Goal: Task Accomplishment & Management: Use online tool/utility

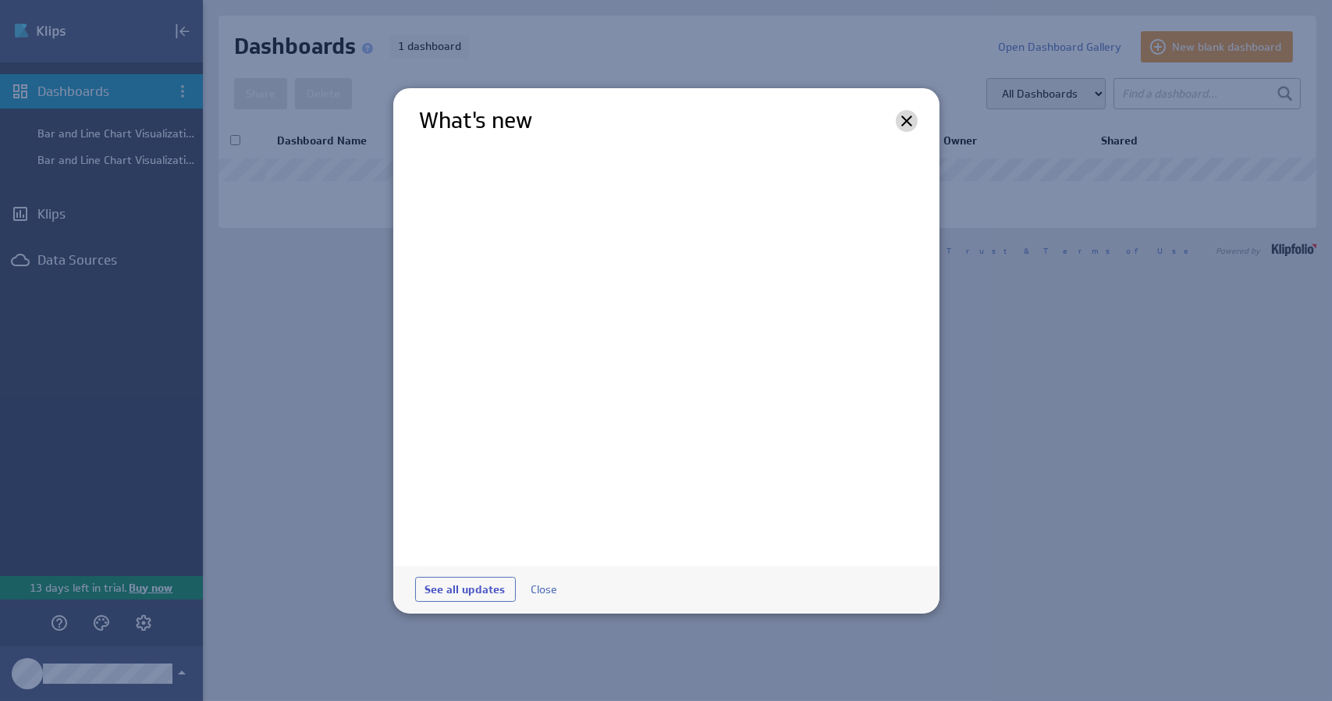
click at [907, 119] on icon at bounding box center [906, 120] width 11 height 11
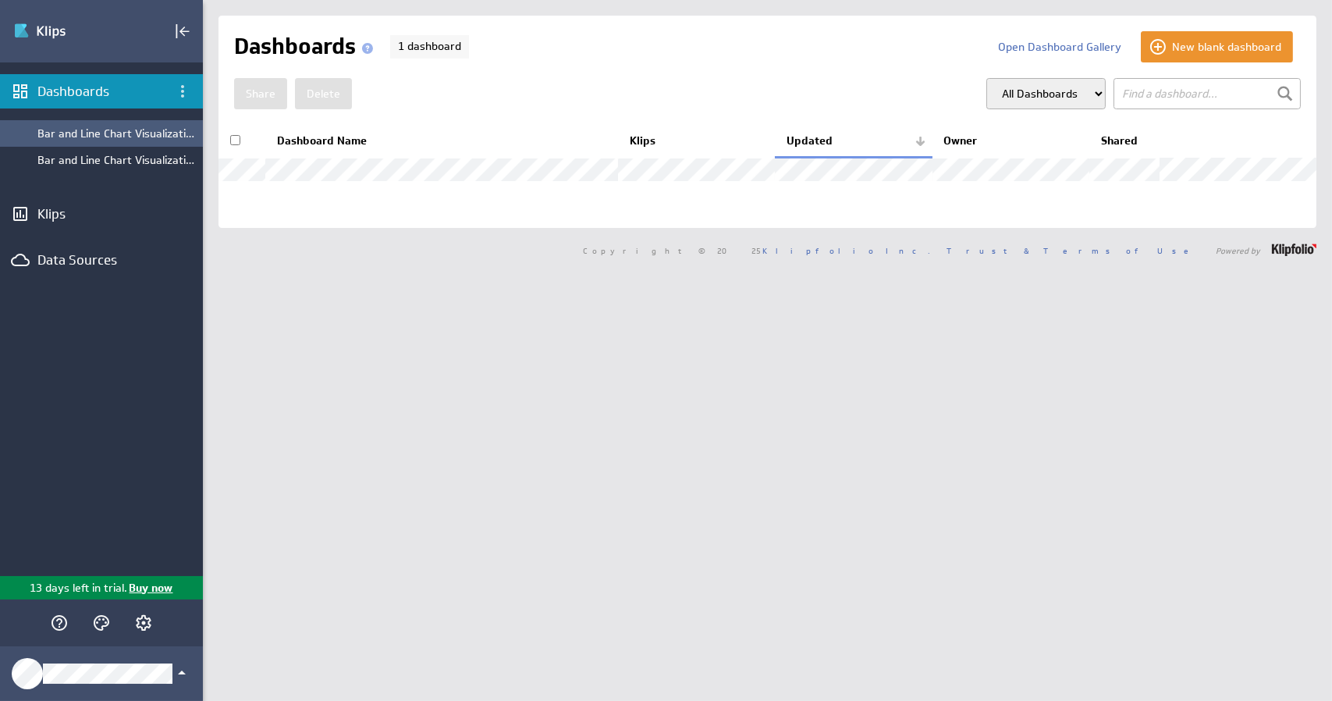
click at [140, 139] on div "Bar and Line Chart Visualizations" at bounding box center [116, 133] width 158 height 14
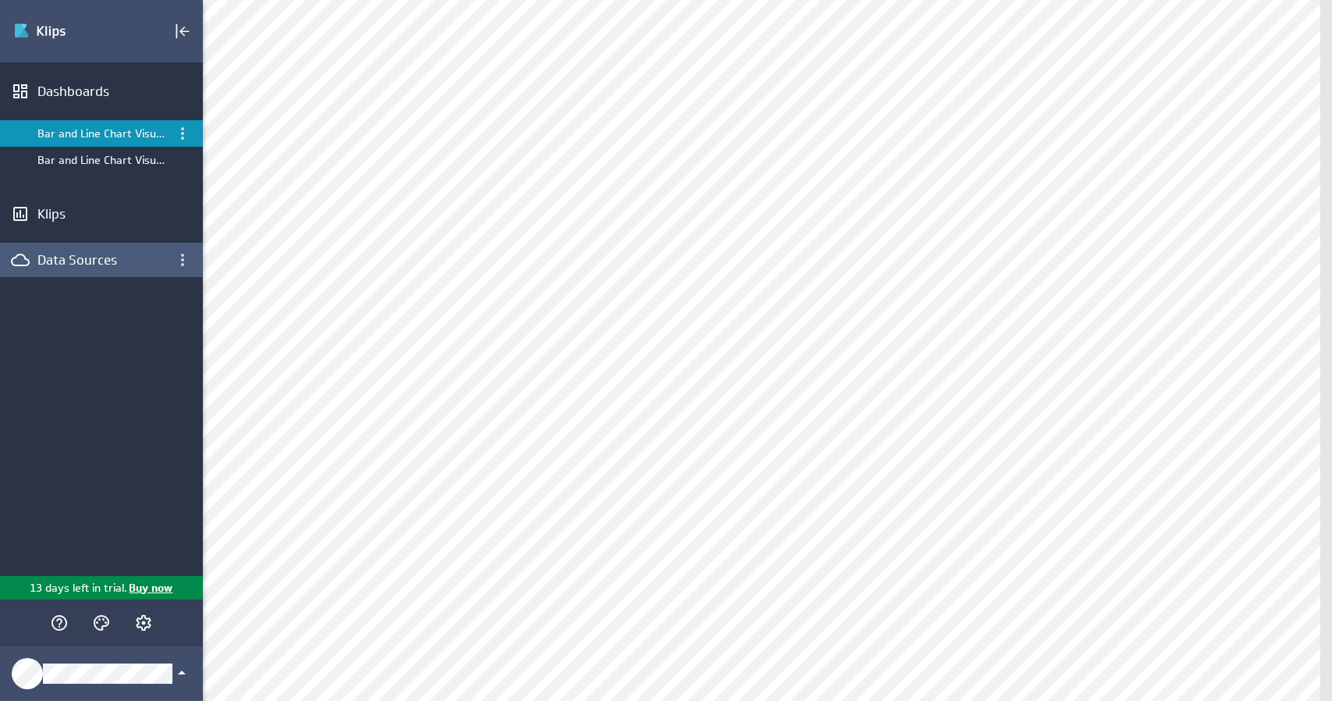
click at [48, 264] on div "Data Sources" at bounding box center [101, 259] width 128 height 17
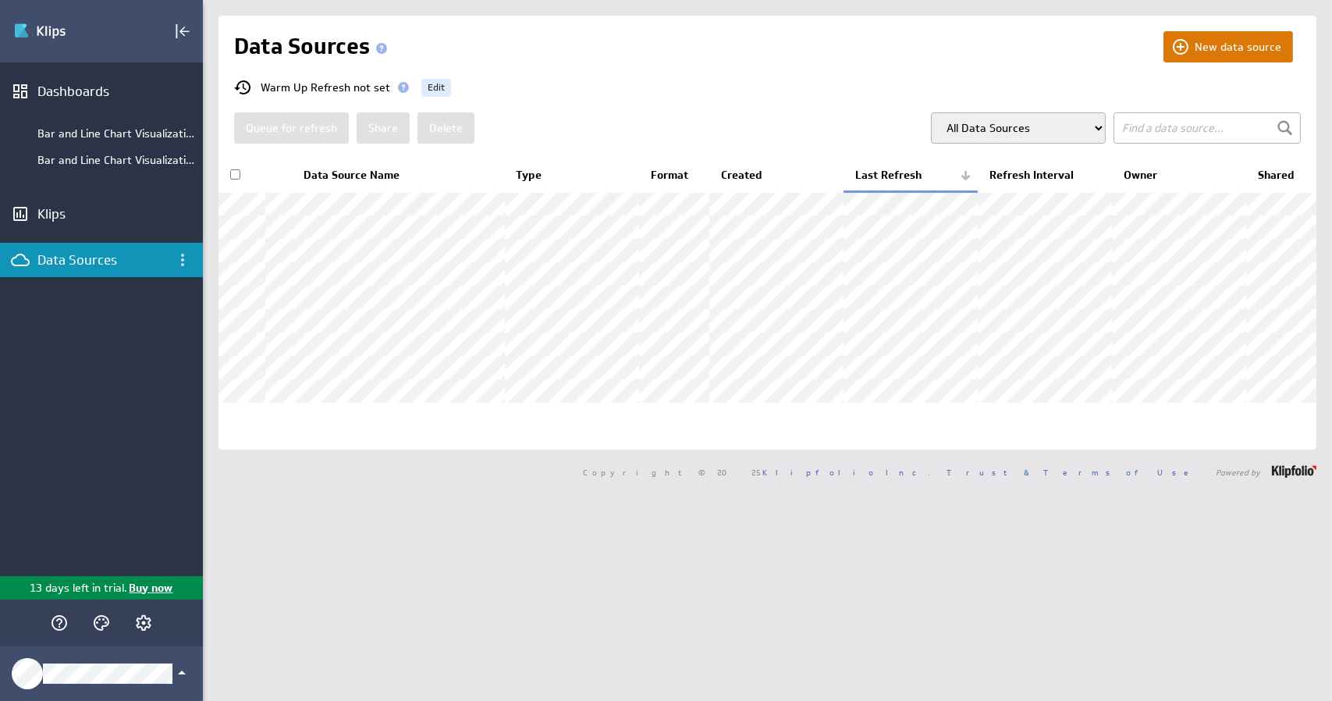
click at [1251, 43] on button "New data source" at bounding box center [1228, 46] width 130 height 31
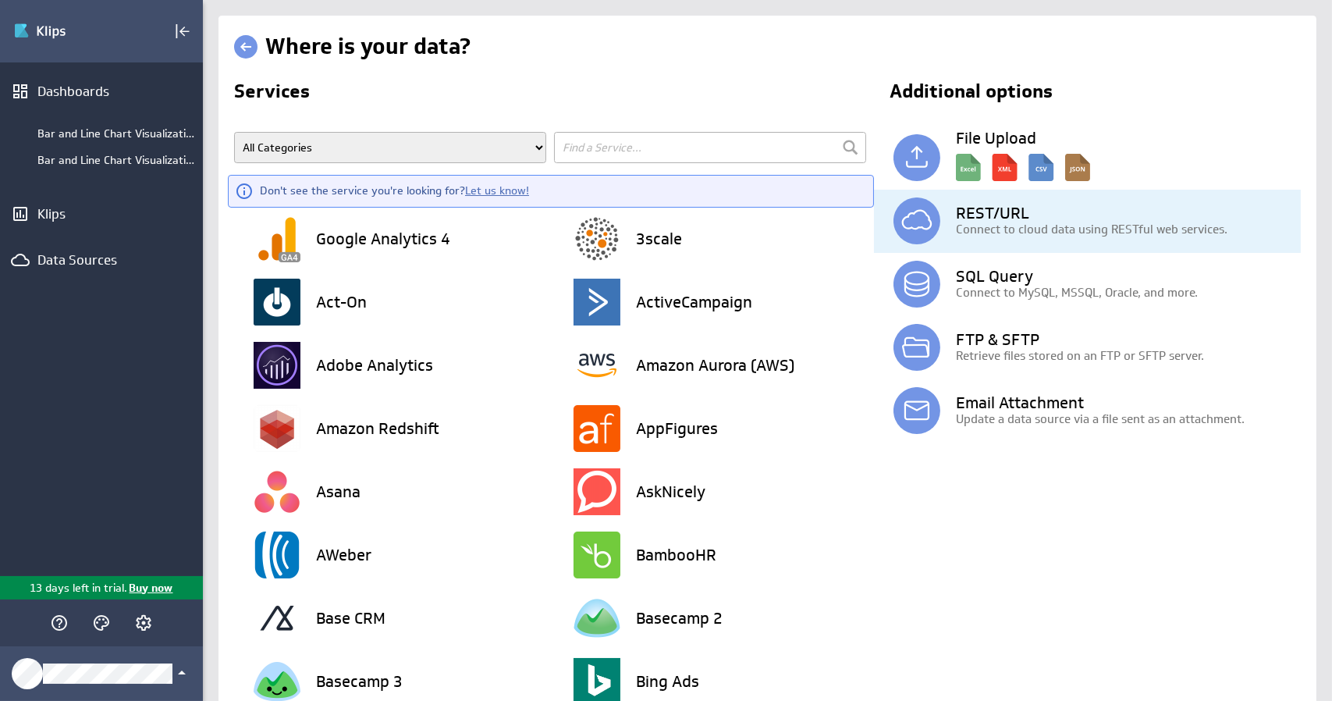
click at [1088, 221] on p "Connect to cloud data using RESTful web services." at bounding box center [1128, 229] width 345 height 16
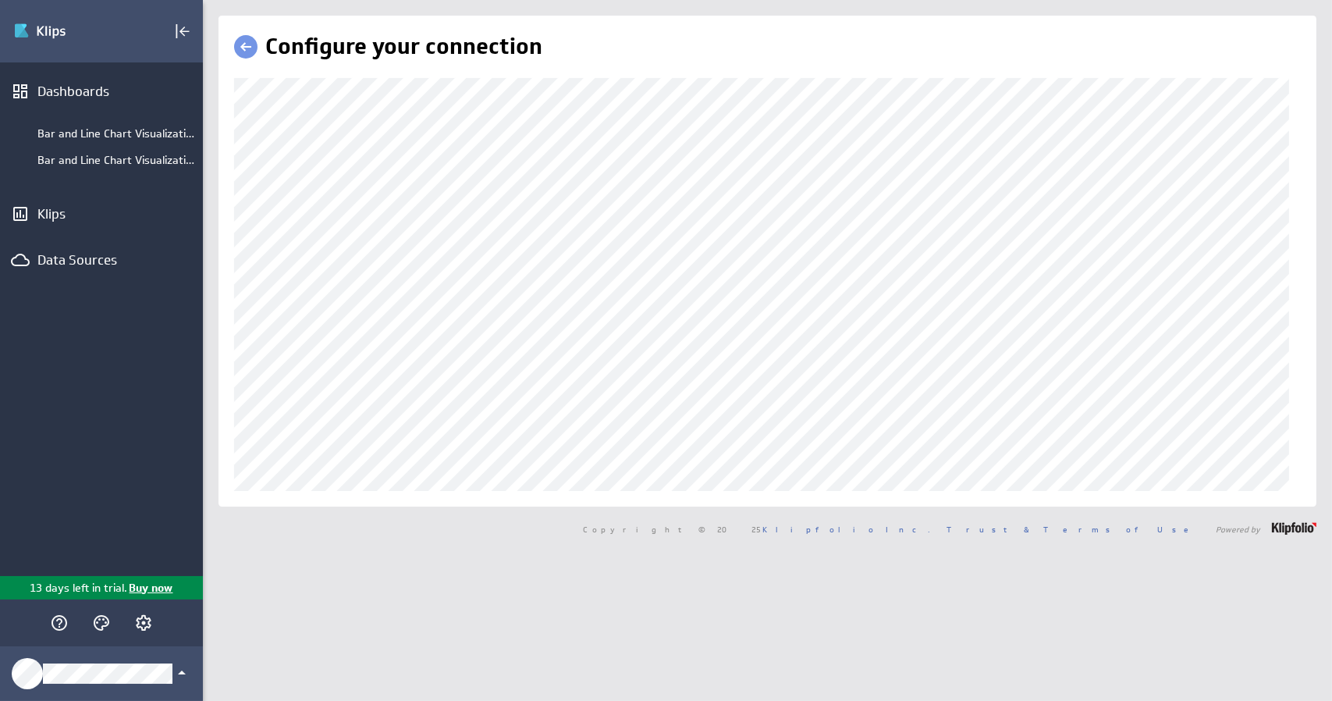
click at [248, 42] on link at bounding box center [245, 46] width 23 height 23
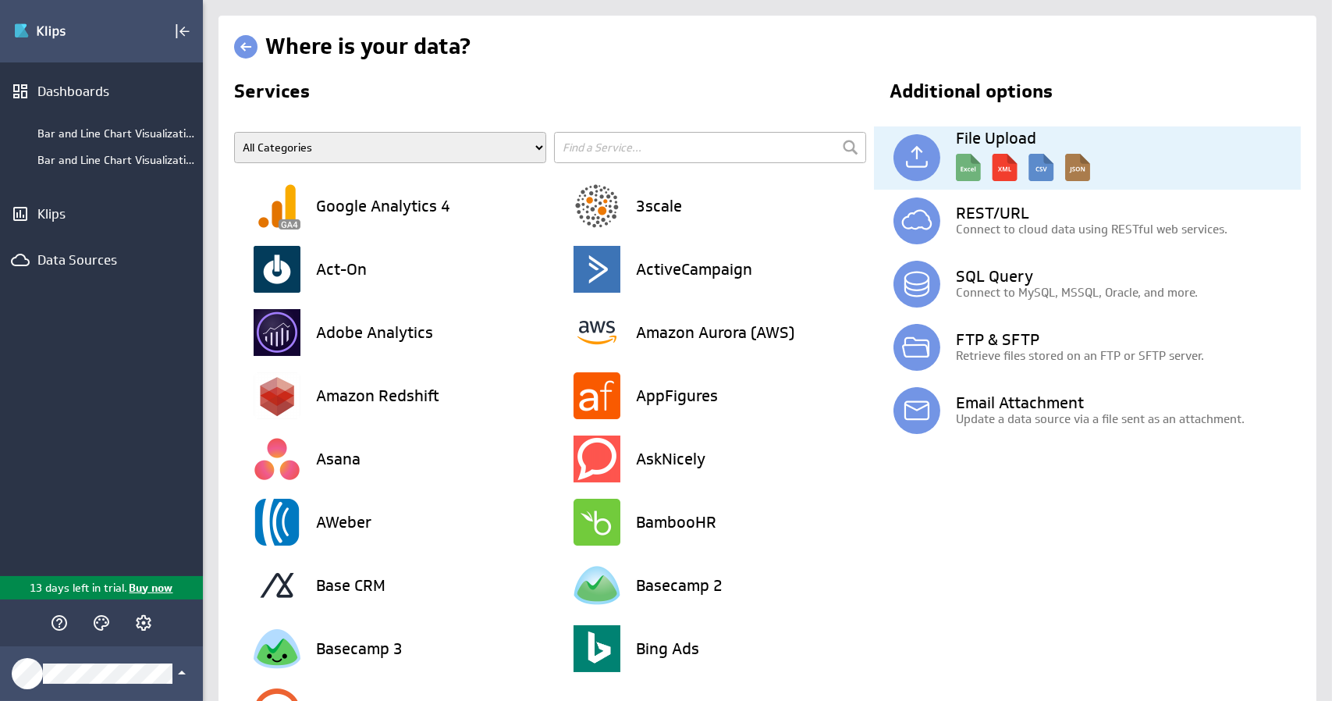
click at [1101, 152] on p at bounding box center [1123, 166] width 354 height 40
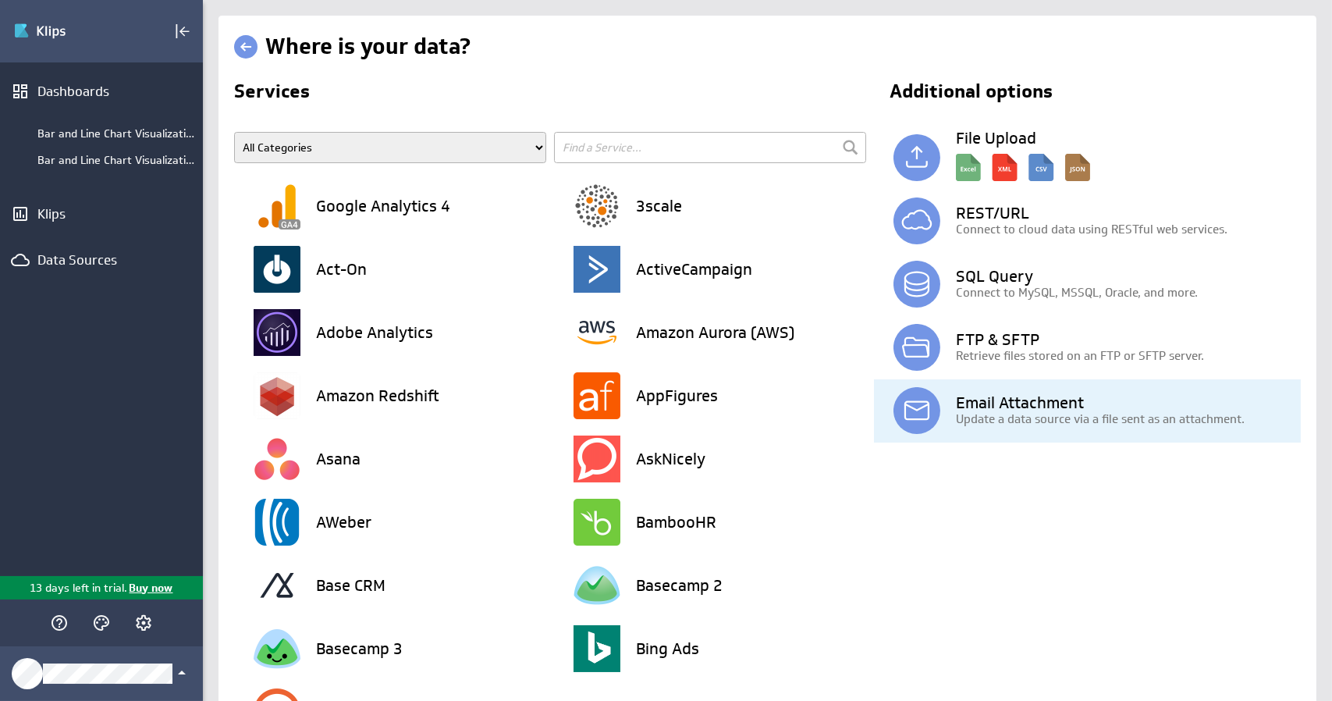
click at [1033, 408] on h3 "Email Attachment" at bounding box center [1128, 403] width 345 height 16
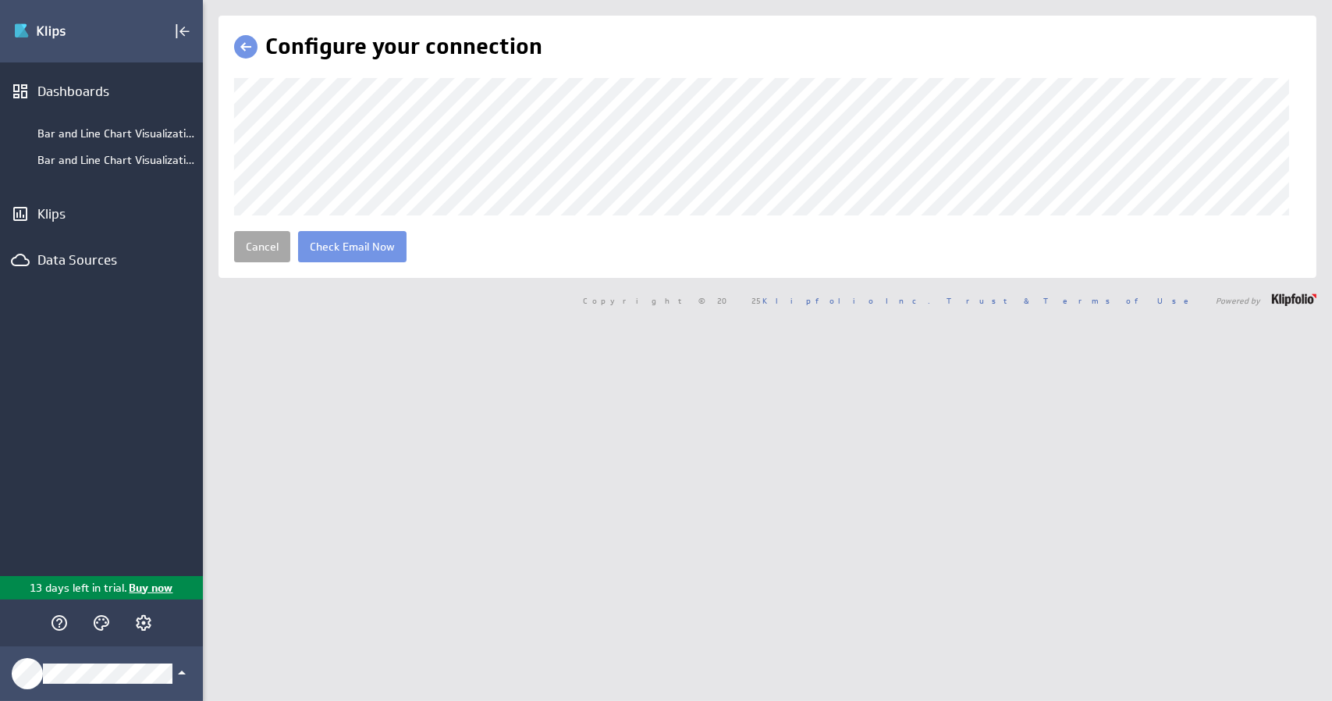
click at [267, 261] on link "Cancel" at bounding box center [262, 246] width 56 height 31
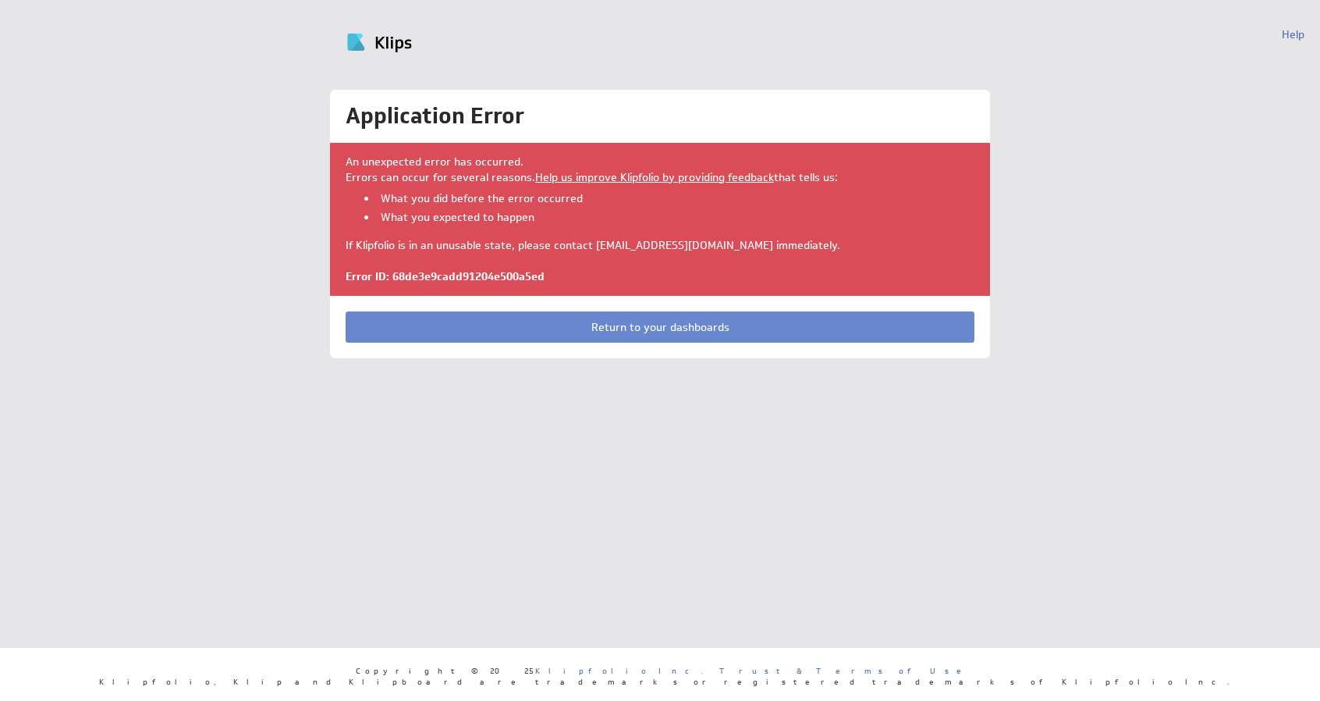
click at [641, 332] on link "Return to your dashboards" at bounding box center [660, 326] width 629 height 31
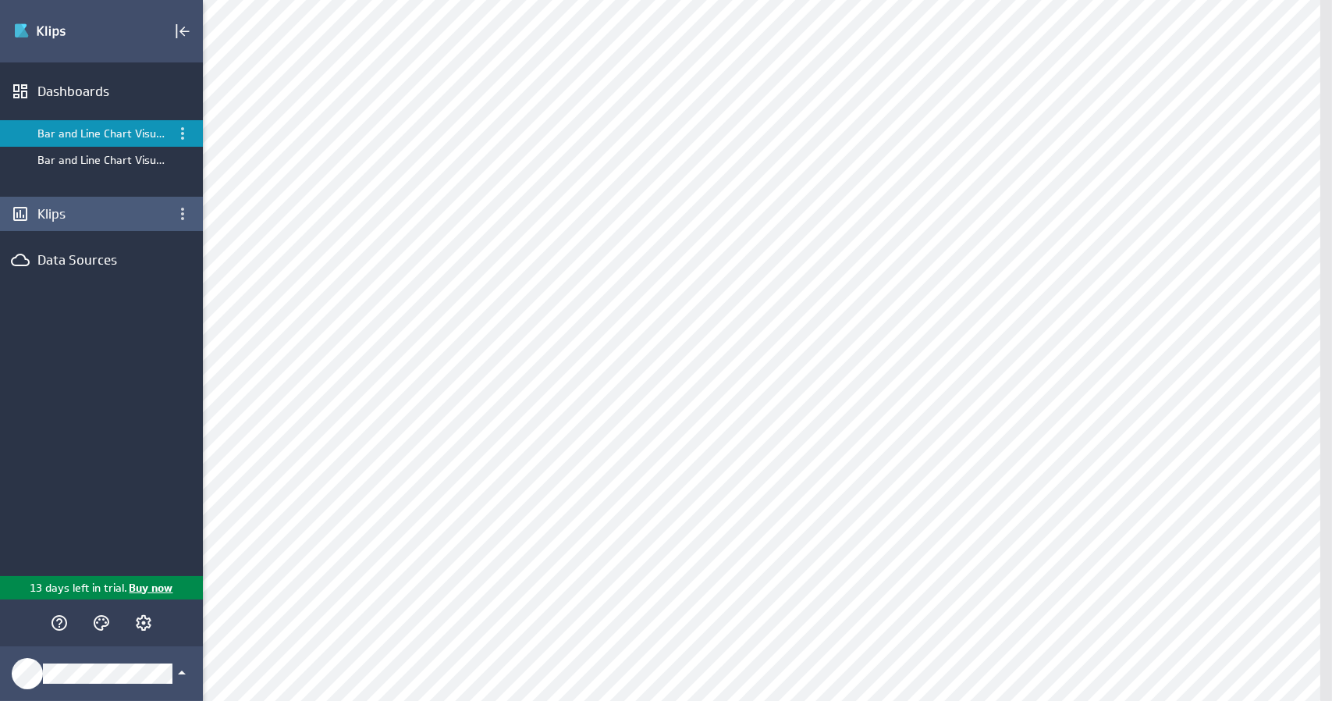
click at [77, 207] on div "Klips" at bounding box center [101, 213] width 128 height 17
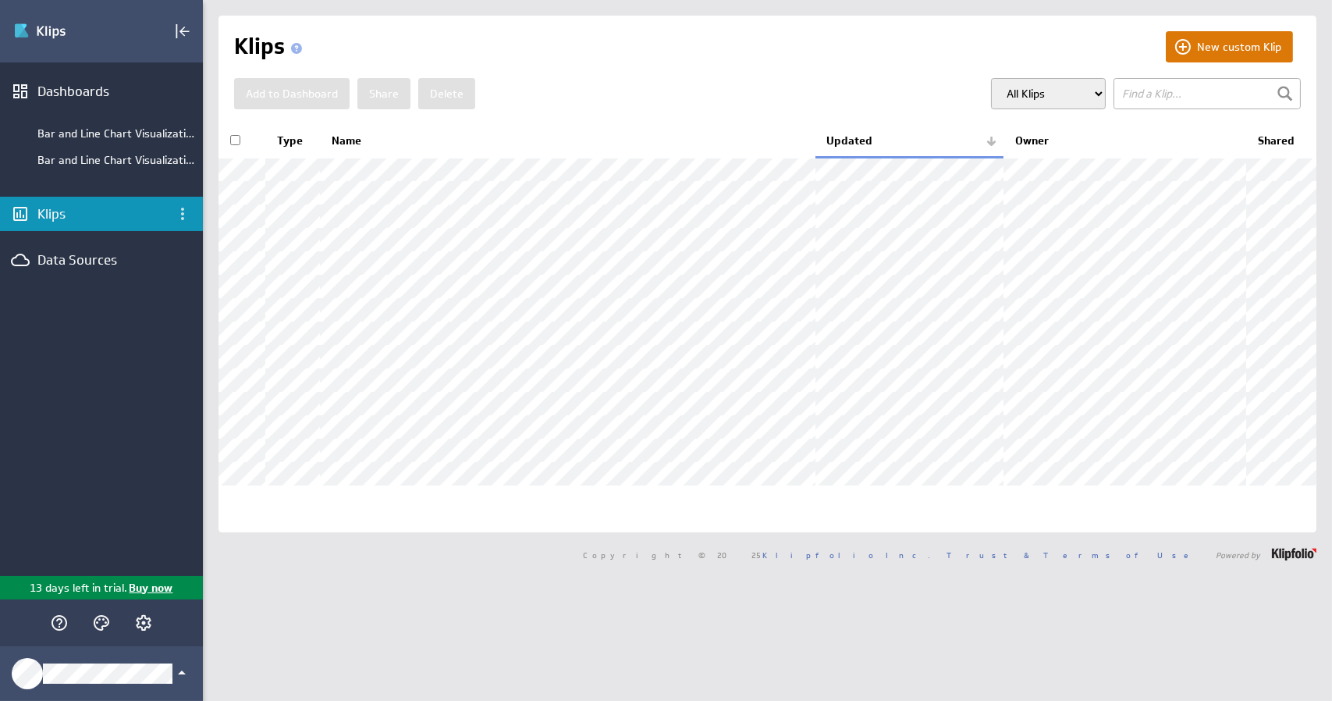
click at [1222, 52] on button "New custom Klip" at bounding box center [1229, 46] width 127 height 31
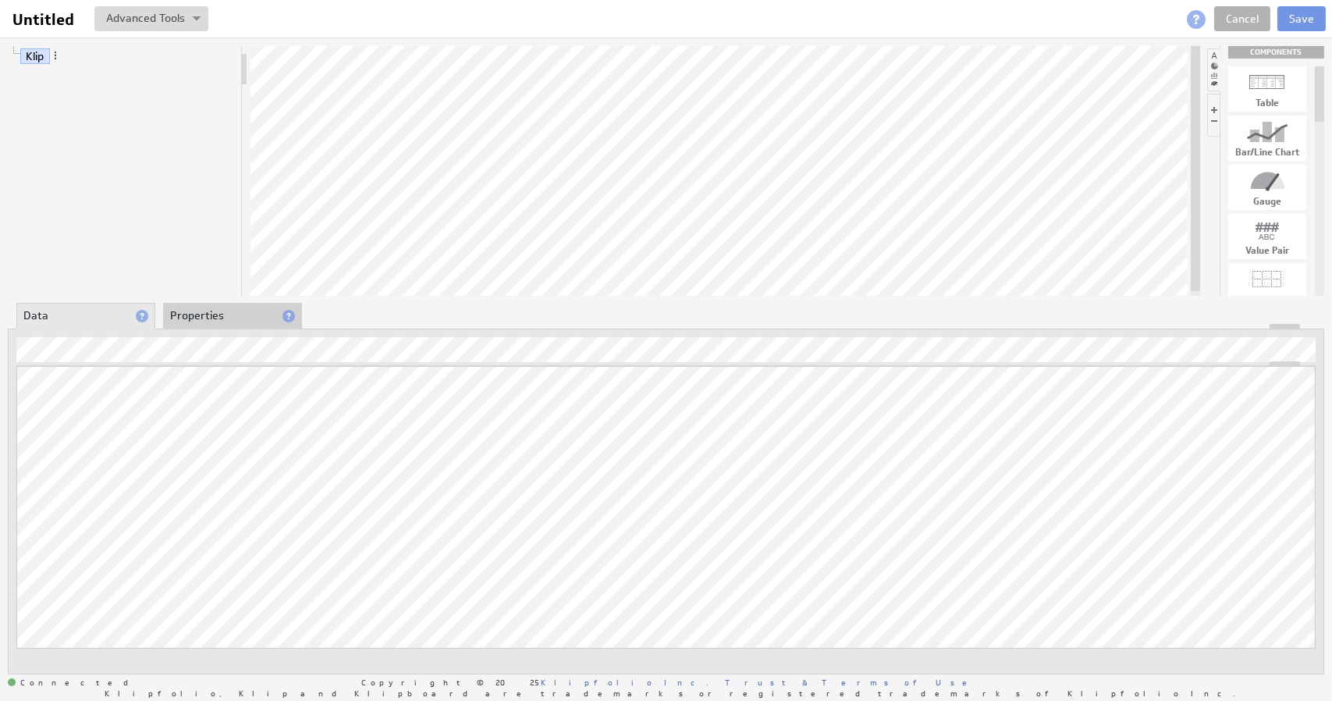
drag, startPoint x: 1316, startPoint y: 94, endPoint x: 1311, endPoint y: 73, distance: 21.8
click at [1311, 73] on div "Table Bar/Line Chart Gauge Value Pair Layout Grid Separator Label Image User In…" at bounding box center [1272, 180] width 104 height 229
click at [1241, 18] on link "Cancel" at bounding box center [1242, 18] width 56 height 25
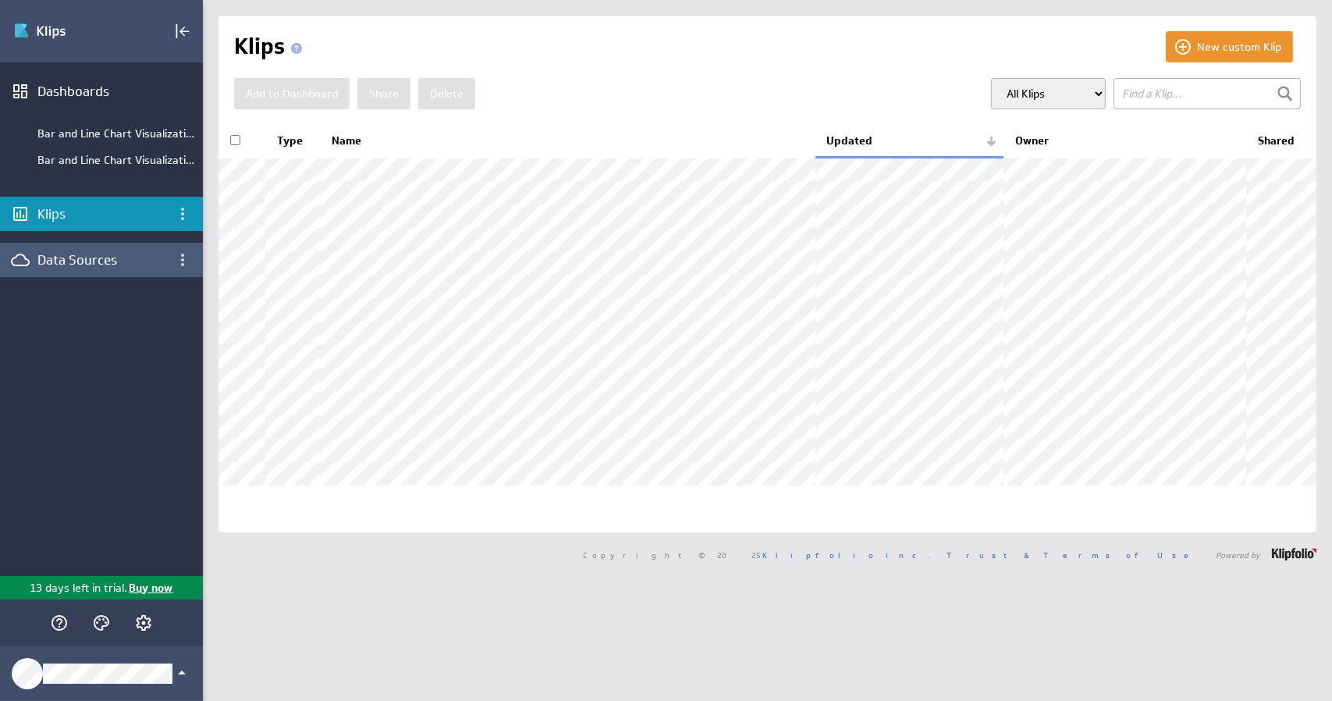
click at [56, 246] on div "Data Sources" at bounding box center [101, 260] width 203 height 34
click at [62, 261] on div "Data Sources" at bounding box center [101, 259] width 128 height 17
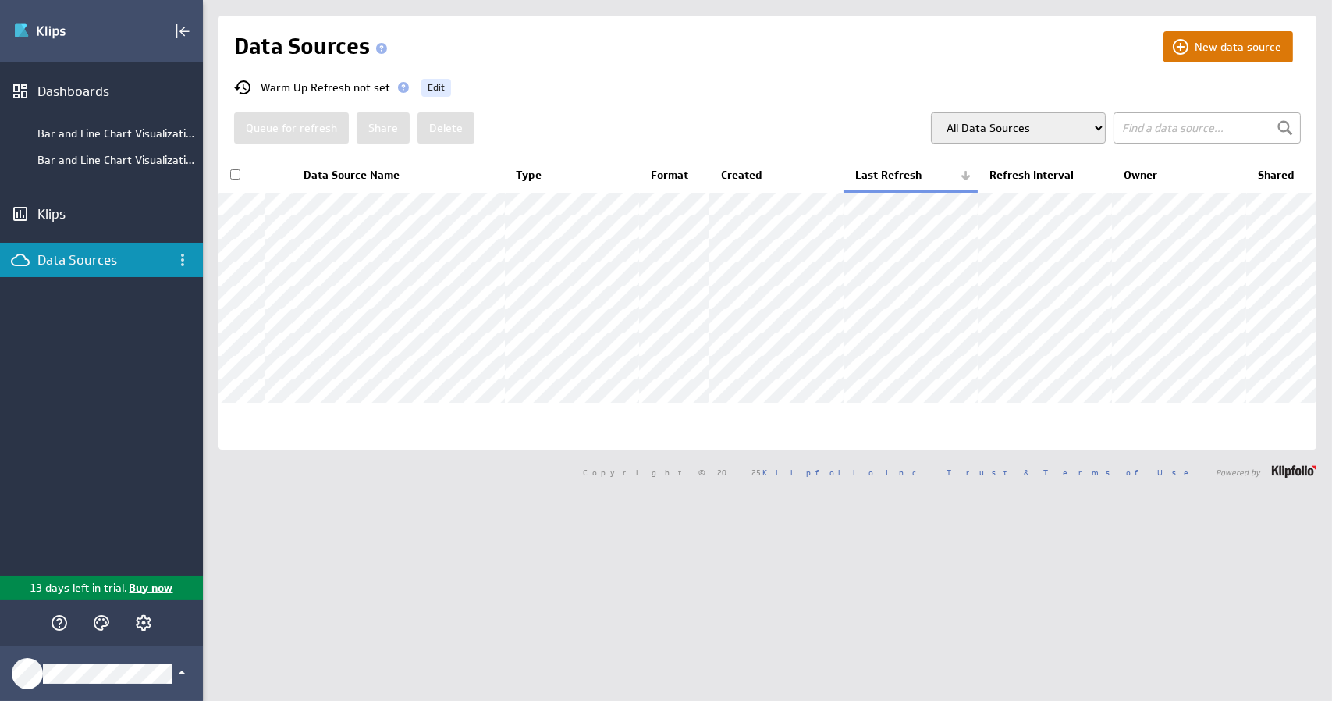
click at [1203, 52] on button "New data source" at bounding box center [1228, 46] width 130 height 31
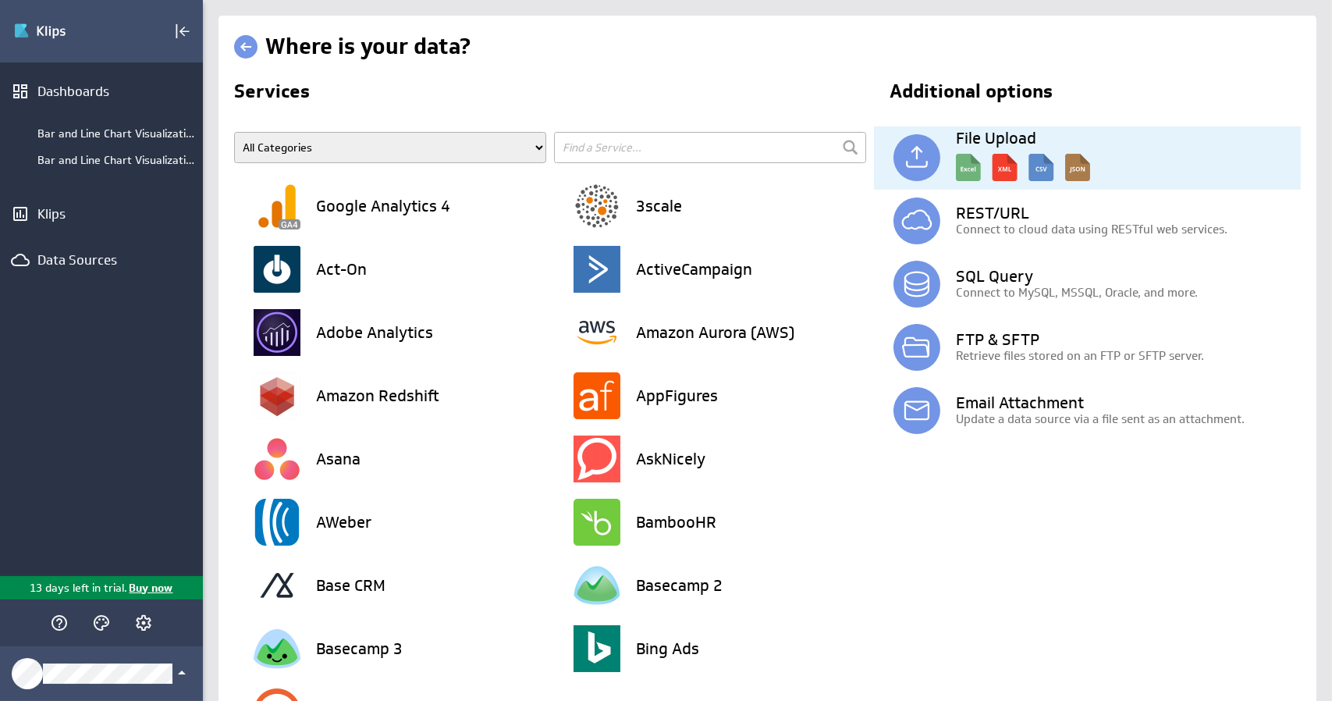
click at [1144, 150] on p at bounding box center [1123, 166] width 354 height 40
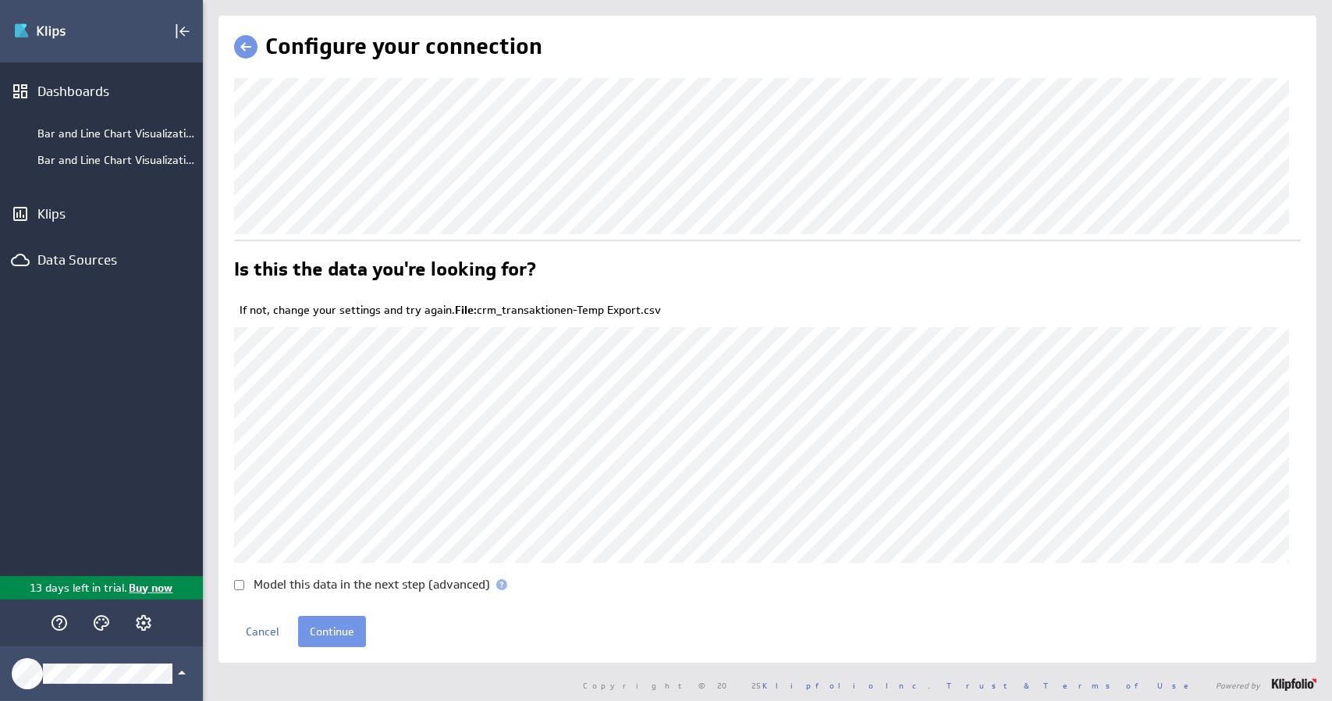
click at [506, 581] on span at bounding box center [501, 584] width 11 height 11
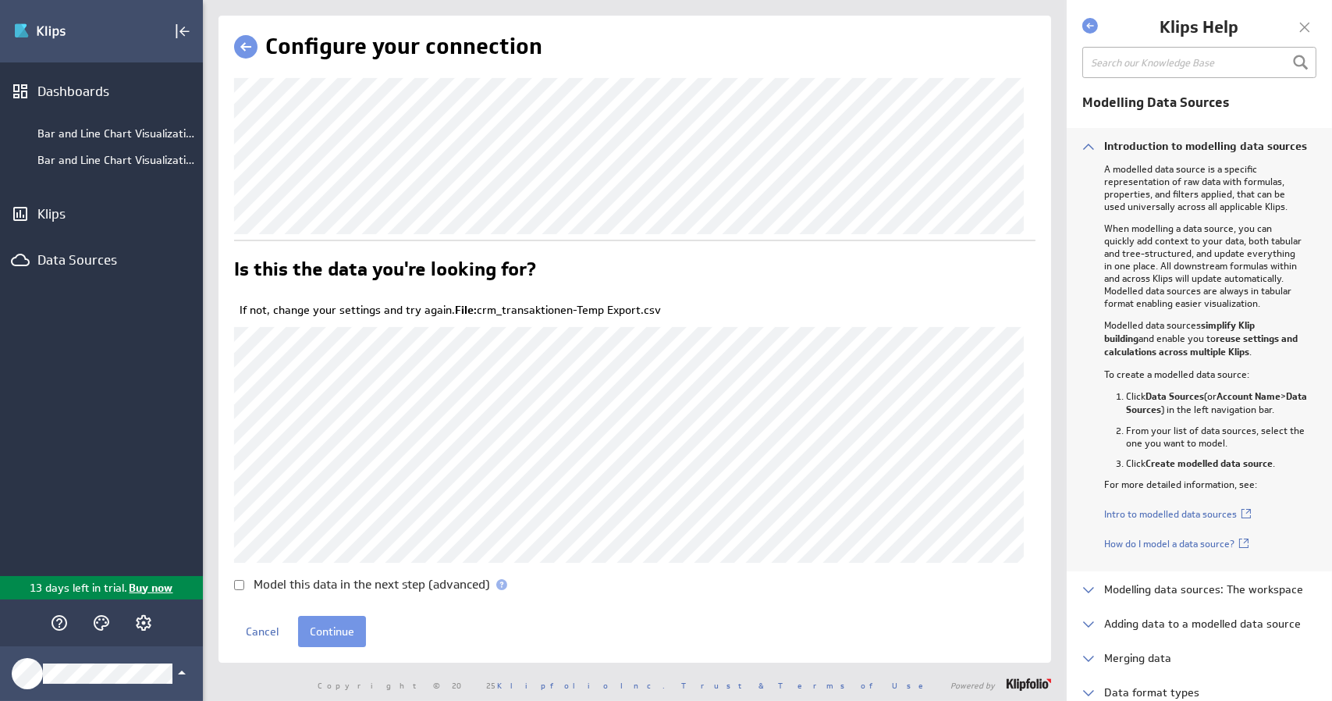
click at [1305, 27] on div at bounding box center [1304, 27] width 23 height 23
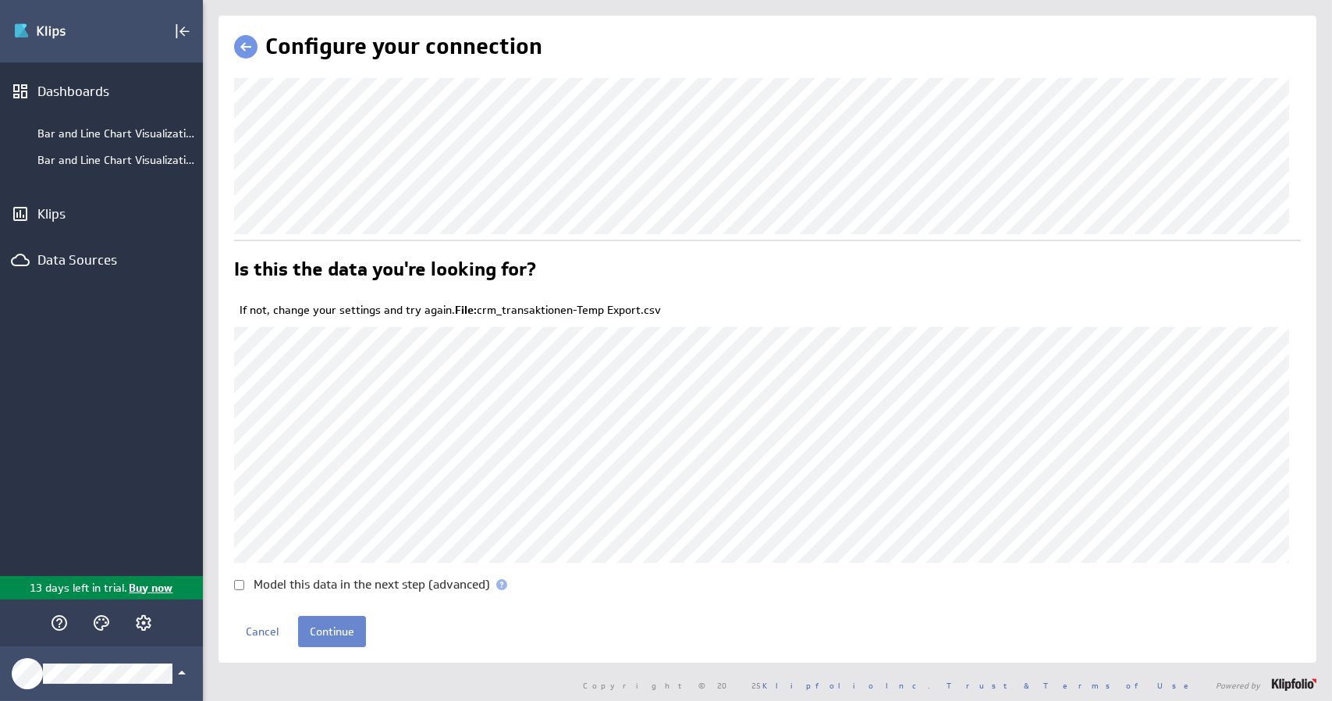
click at [334, 633] on input "Continue" at bounding box center [332, 631] width 68 height 31
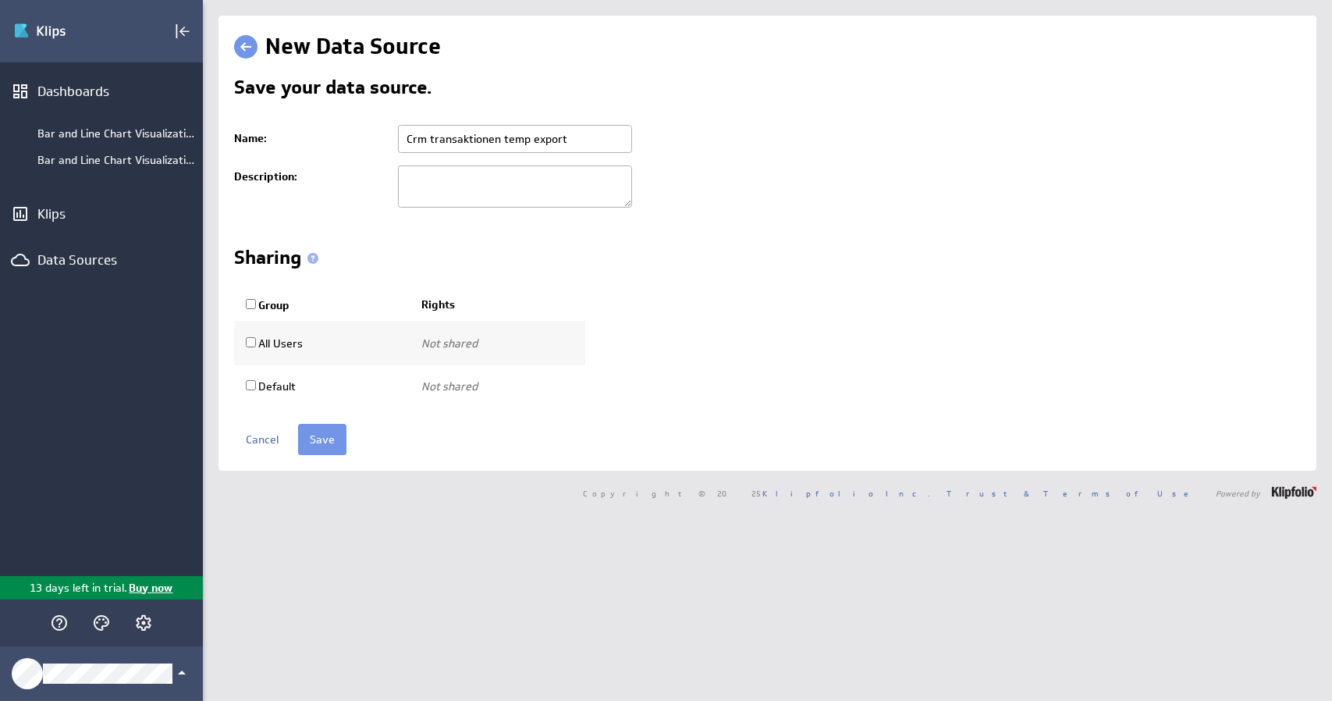
click at [609, 137] on input "Crm transaktionen temp export" at bounding box center [515, 139] width 234 height 28
drag, startPoint x: 507, startPoint y: 137, endPoint x: 695, endPoint y: 136, distance: 188.0
click at [693, 137] on td "Crm transaktionen temp export" at bounding box center [845, 139] width 910 height 41
type input "Crm transaktionen"
click at [321, 439] on input "Save" at bounding box center [322, 439] width 48 height 31
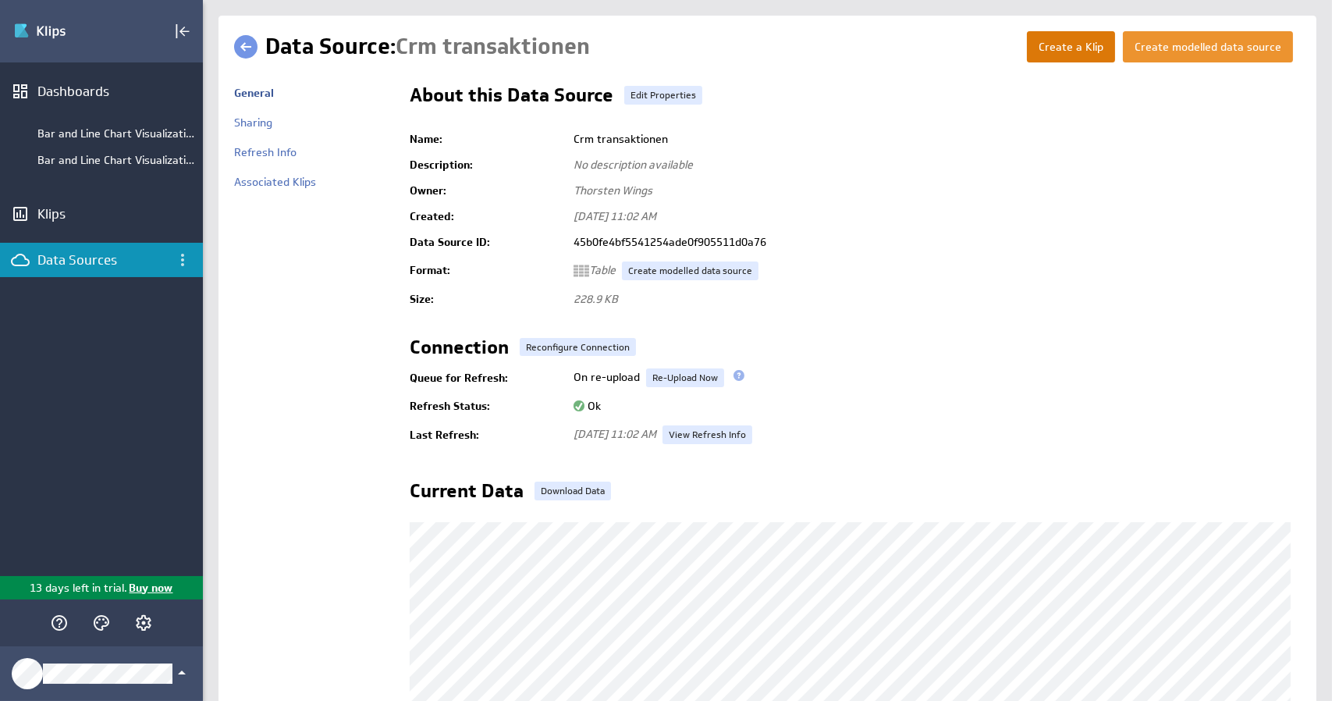
click at [1068, 48] on button "Create a Klip" at bounding box center [1071, 46] width 88 height 31
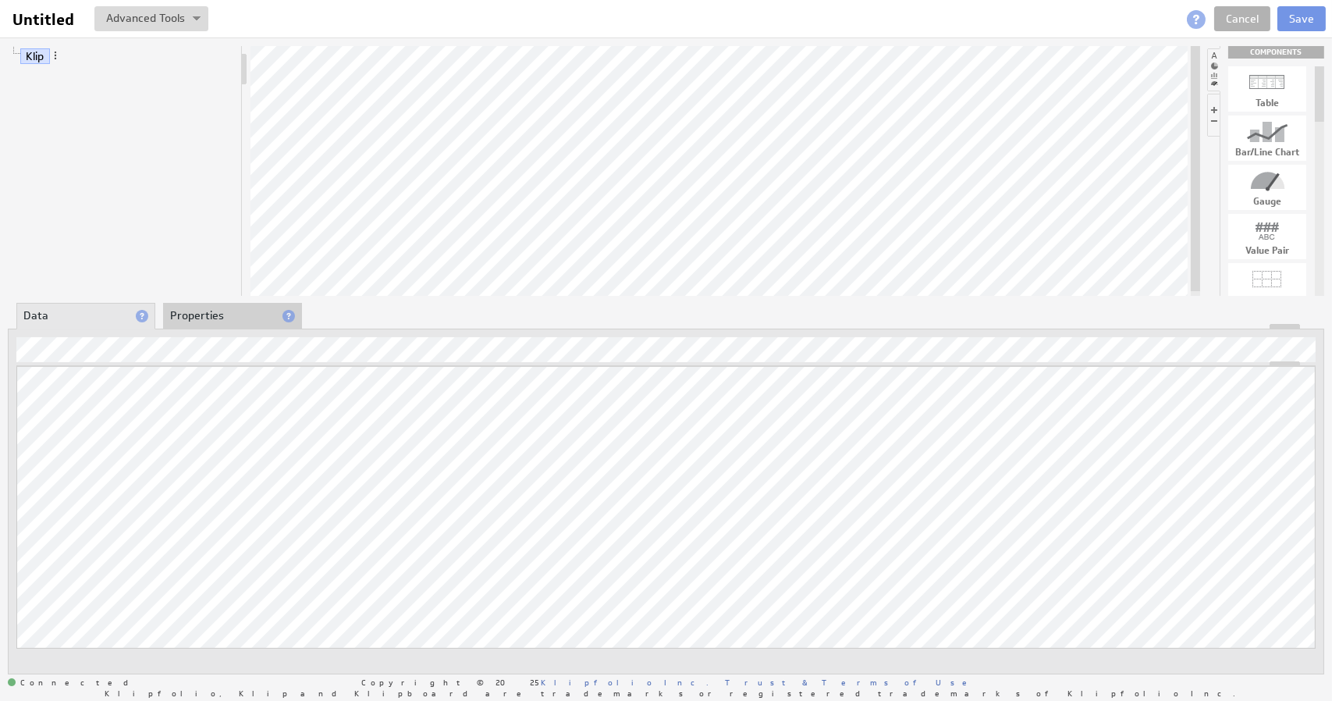
click at [1279, 144] on div "Bar/Line Chart" at bounding box center [1267, 137] width 78 height 45
drag, startPoint x: 1279, startPoint y: 143, endPoint x: 590, endPoint y: 127, distance: 689.8
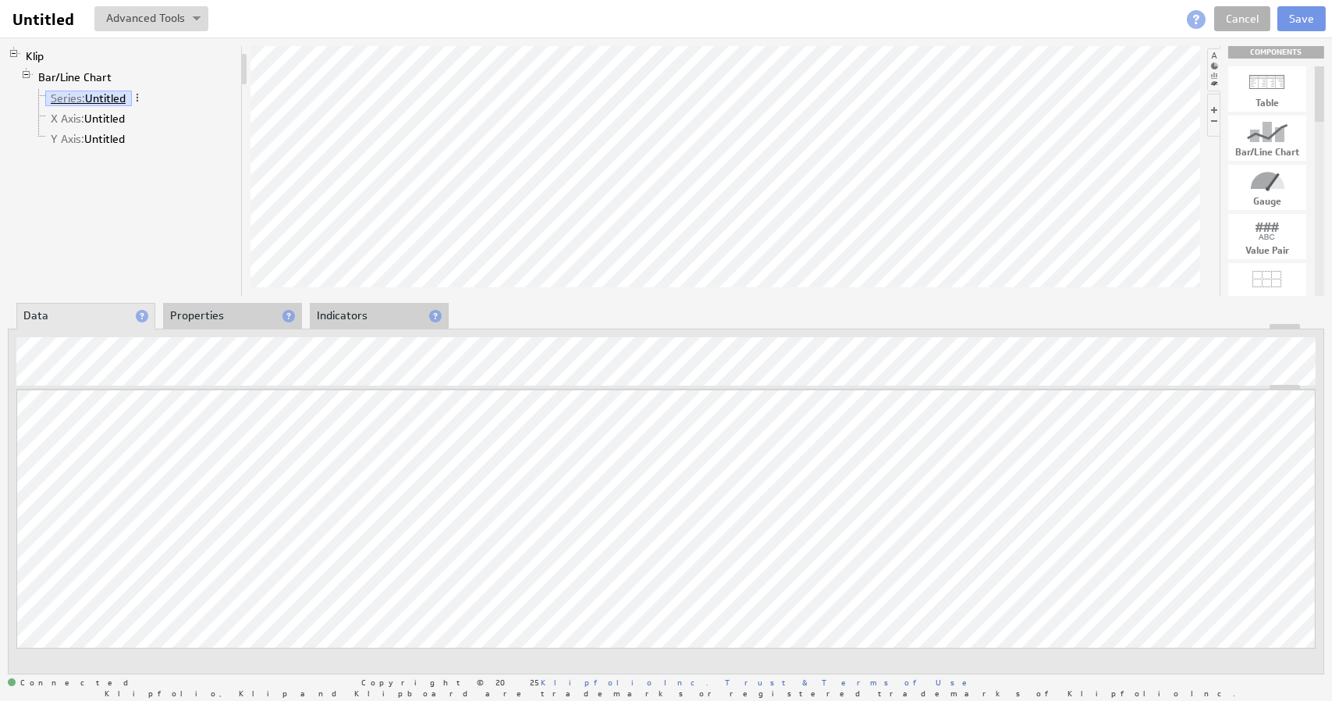
click at [109, 98] on link "Series: Untitled" at bounding box center [88, 98] width 87 height 16
click at [139, 97] on span at bounding box center [137, 97] width 11 height 11
click at [161, 80] on li "Bar/Line Chart Series: Untitled X Axis: Untitled Y Axis: Untitled" at bounding box center [127, 109] width 215 height 84
click at [88, 116] on link "X Axis: Untitled" at bounding box center [88, 119] width 86 height 16
click at [54, 138] on span "Y Axis:" at bounding box center [68, 139] width 34 height 14
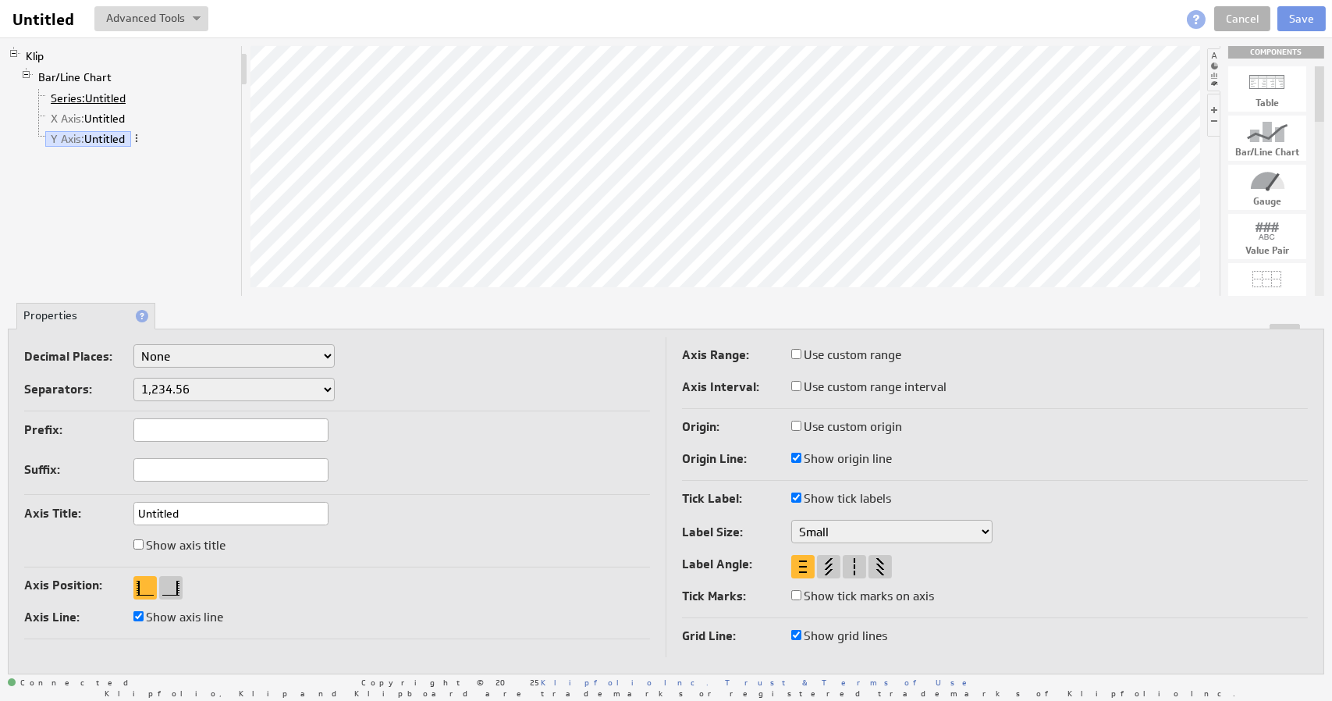
click at [73, 96] on span "Series:" at bounding box center [68, 98] width 34 height 14
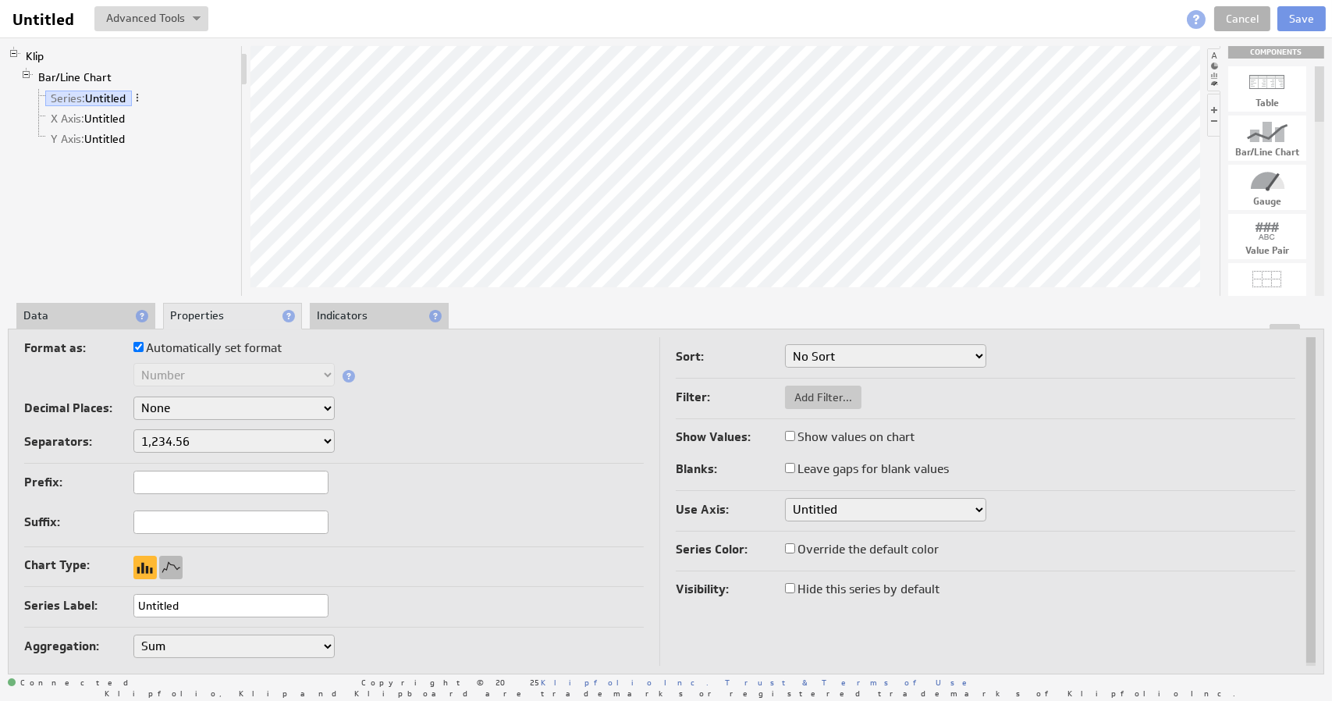
click at [179, 565] on div at bounding box center [170, 566] width 23 height 23
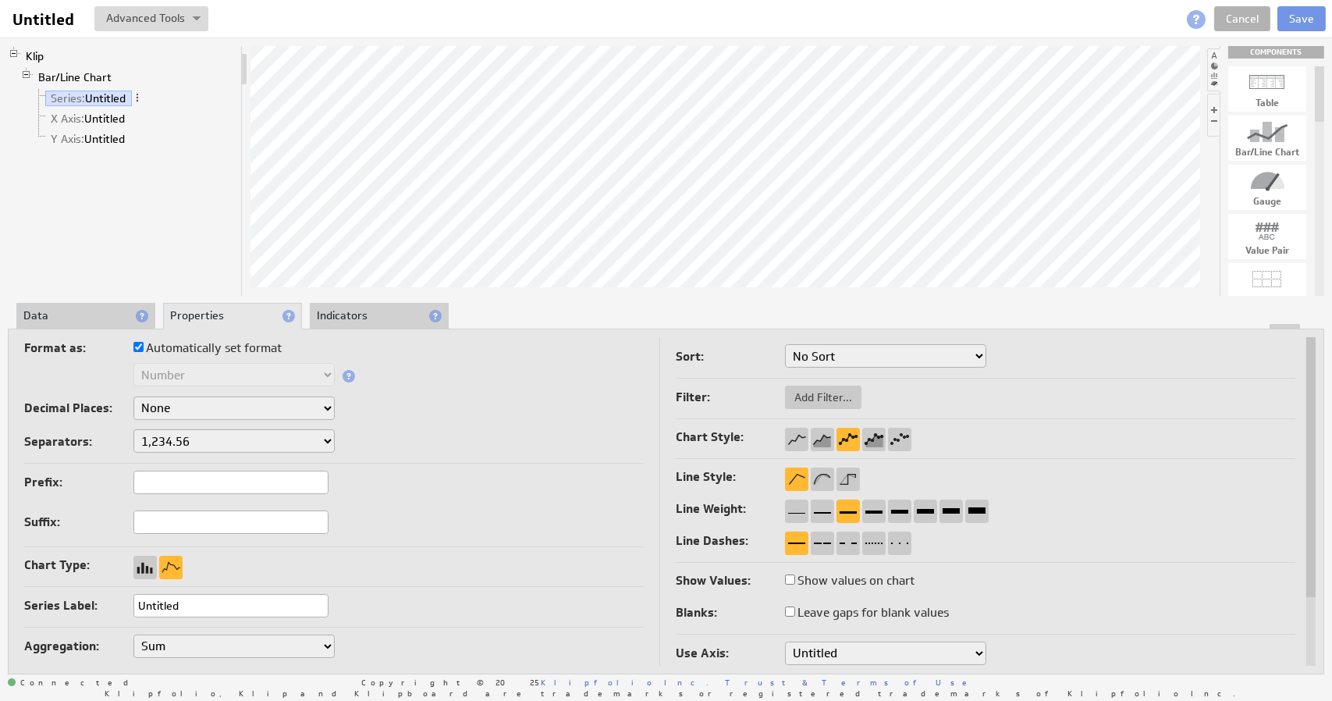
click at [88, 314] on li "Data" at bounding box center [85, 316] width 139 height 27
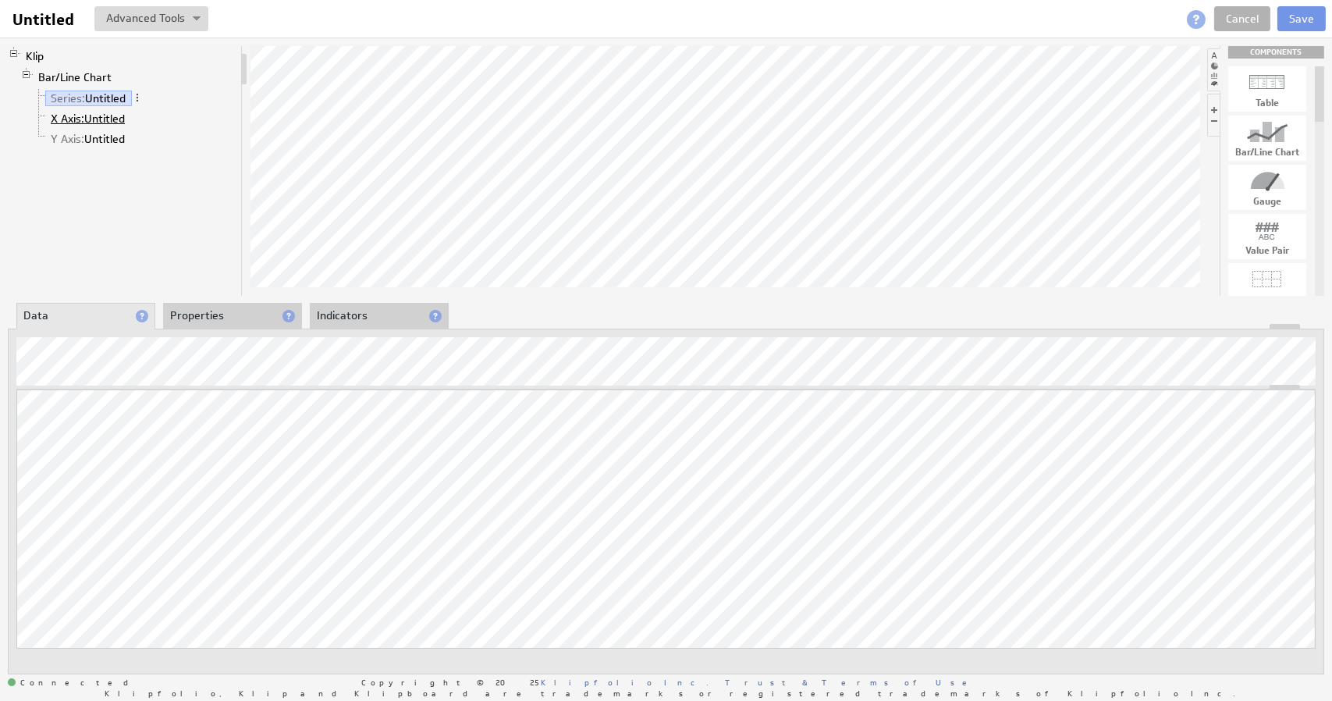
click at [79, 117] on span "X Axis:" at bounding box center [68, 119] width 34 height 14
click at [91, 137] on link "Y Axis: Untitled" at bounding box center [88, 139] width 86 height 16
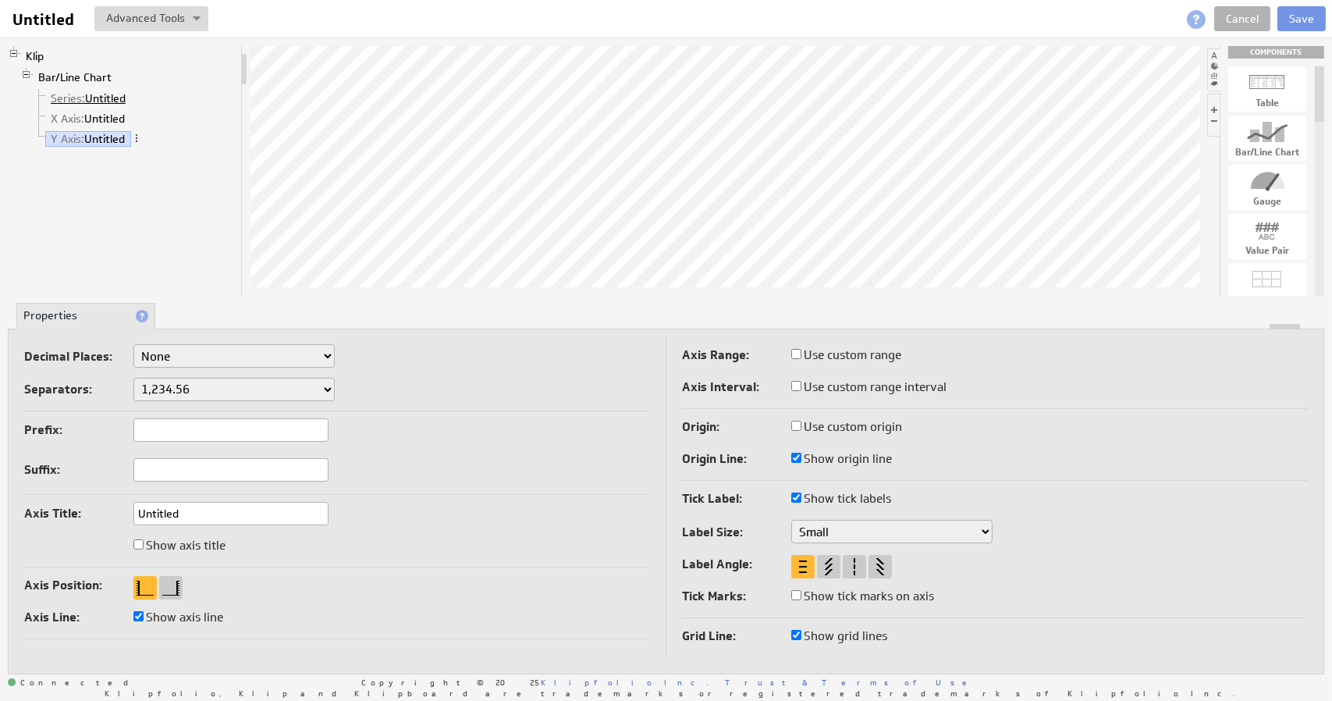
click at [94, 98] on link "Series: Untitled" at bounding box center [88, 98] width 87 height 16
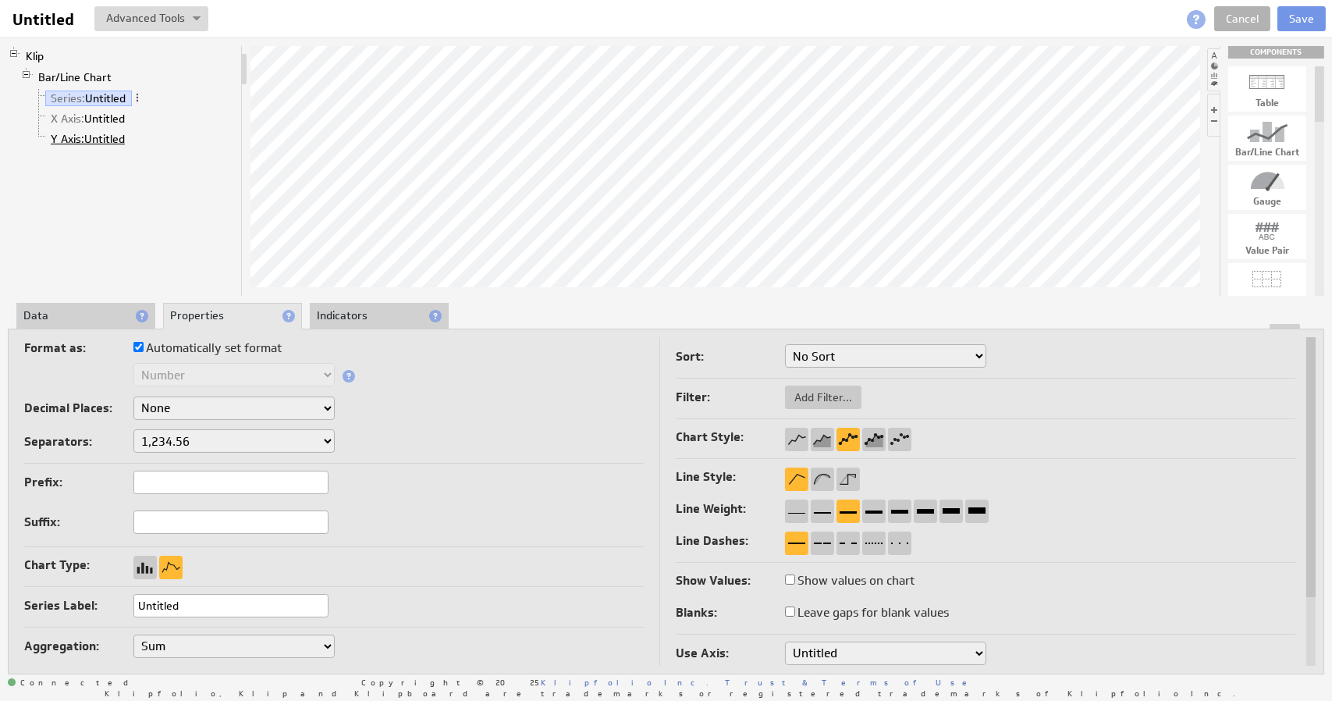
click at [76, 137] on span "Y Axis:" at bounding box center [68, 139] width 34 height 14
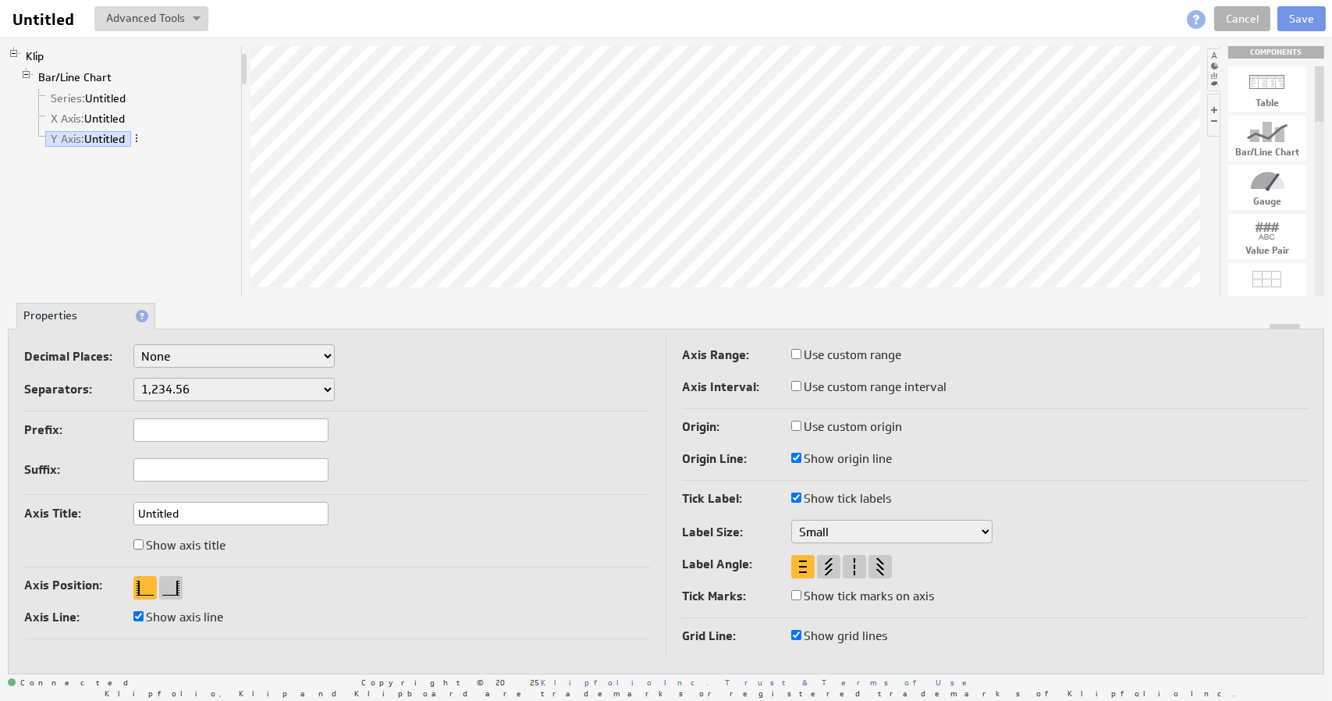
click at [200, 389] on select "1,234.56 1.234,56 1'234.56 1,234/56 1 234,56 1 234-56 1 234.56 1234.56" at bounding box center [233, 389] width 201 height 23
select select "_,"
click at [214, 385] on select "1,234.56 1.234,56 1'234.56 1,234/56 1 234,56 1 234-56 1 234.56 1234.56" at bounding box center [233, 389] width 201 height 23
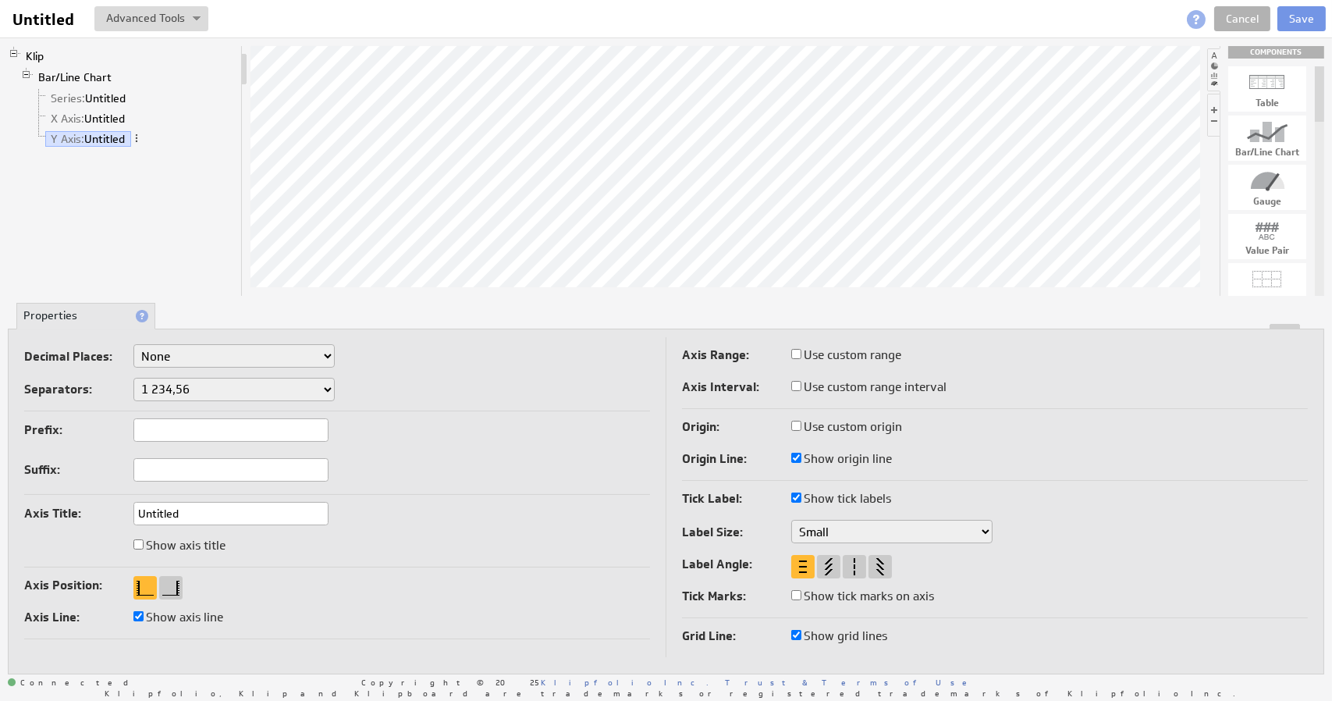
click at [211, 357] on select "None .# (1) .## (2) .### (3) .#### (4)" at bounding box center [233, 355] width 201 height 23
select select "2"
select select "_,"
click at [190, 517] on input "Untitled" at bounding box center [230, 513] width 195 height 23
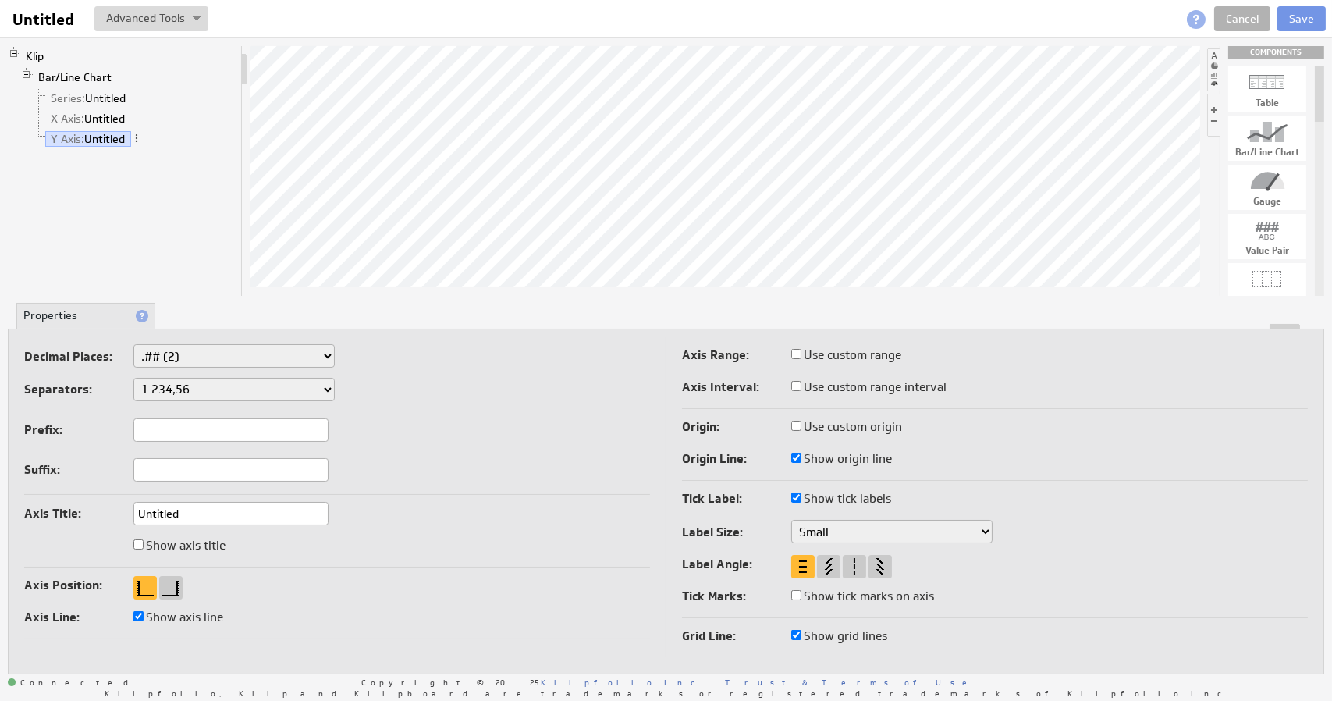
drag, startPoint x: 235, startPoint y: 511, endPoint x: 148, endPoint y: 512, distance: 86.6
click at [148, 512] on input "Untitled" at bounding box center [230, 513] width 195 height 23
type input "Undfff"
click at [356, 507] on div "Axis Title: Undfff" at bounding box center [337, 515] width 626 height 26
click at [420, 292] on div at bounding box center [724, 171] width 949 height 250
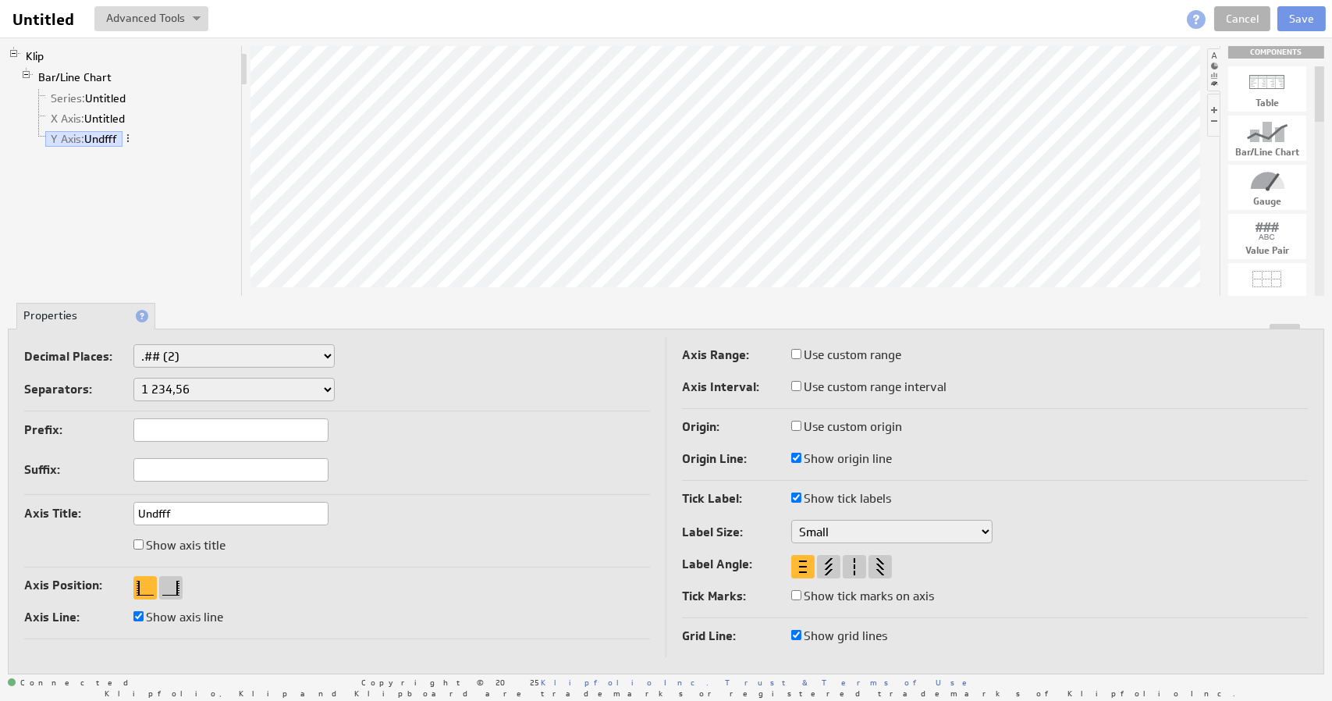
click at [178, 542] on label "Show axis title" at bounding box center [179, 545] width 92 height 22
click at [144, 542] on input "Show axis title" at bounding box center [138, 544] width 10 height 10
checkbox input "true"
select select "2"
select select "_,"
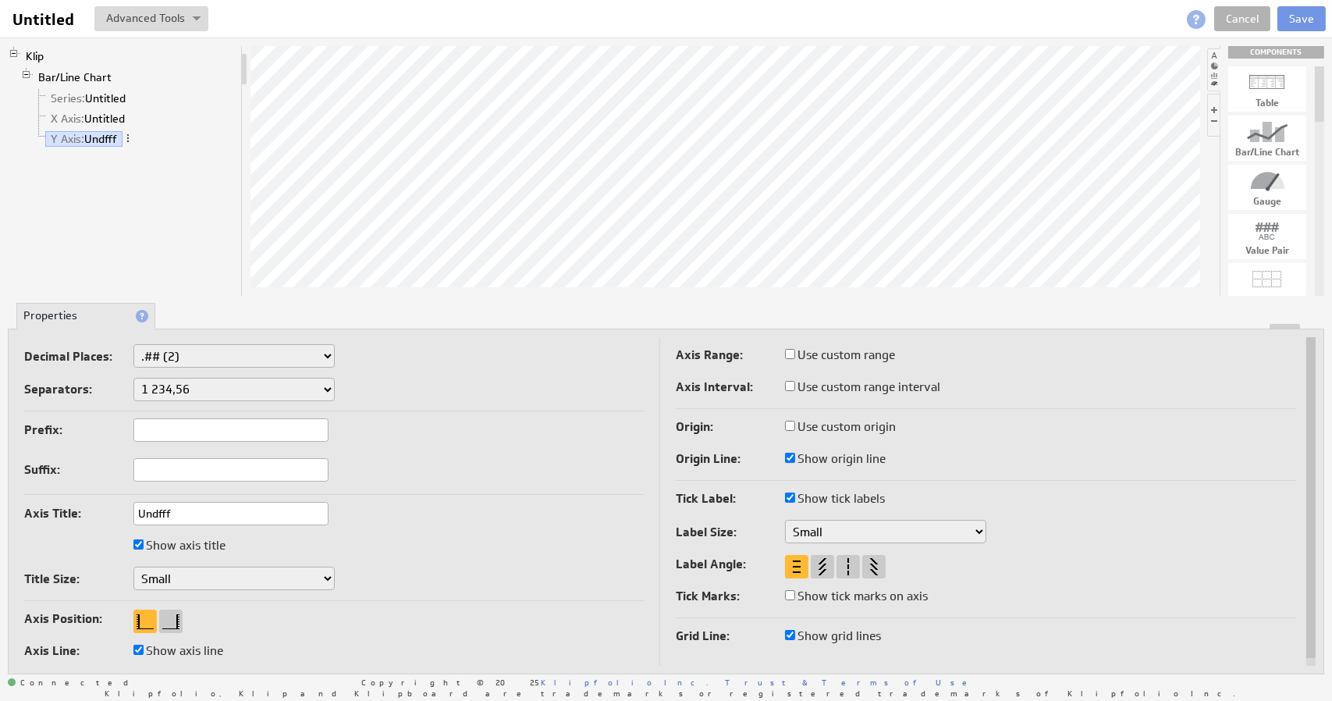
click at [161, 544] on label "Show axis title" at bounding box center [179, 545] width 92 height 22
click at [144, 544] on input "Show axis title" at bounding box center [138, 544] width 10 height 10
checkbox input "false"
select select "2"
select select "_,"
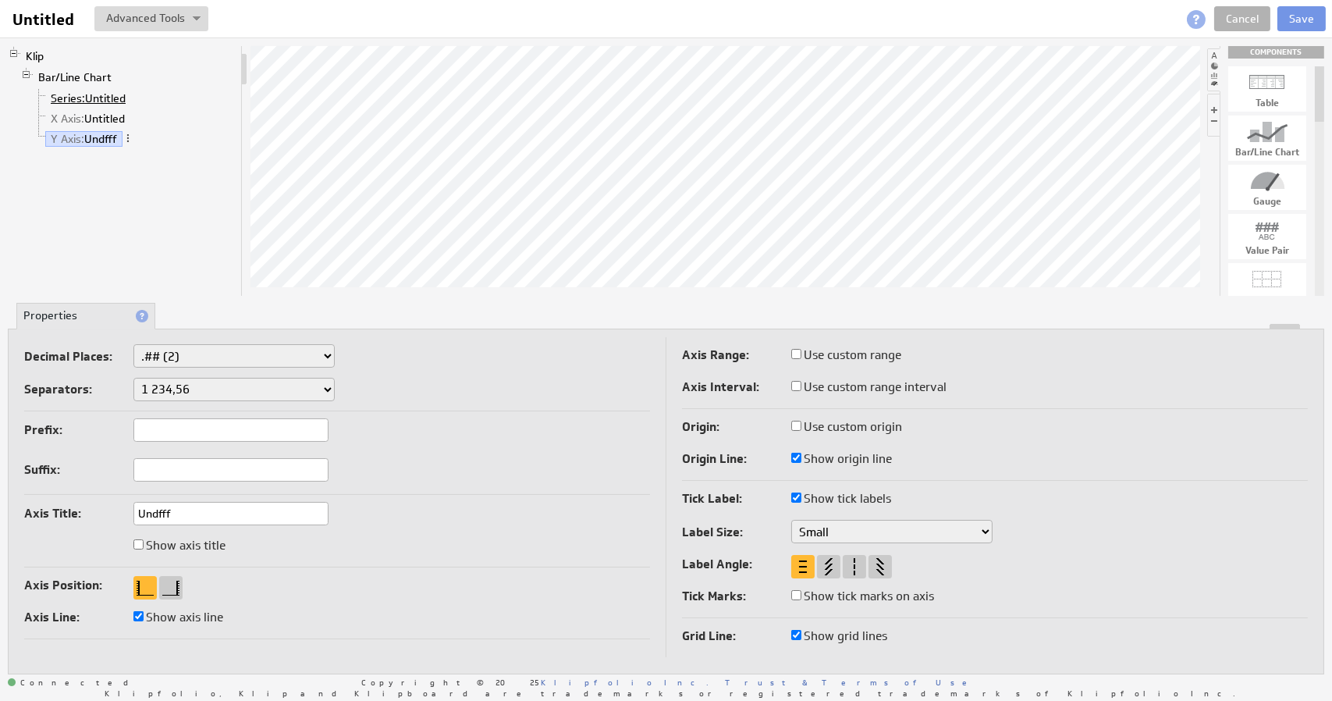
click at [69, 100] on span "Series:" at bounding box center [68, 98] width 34 height 14
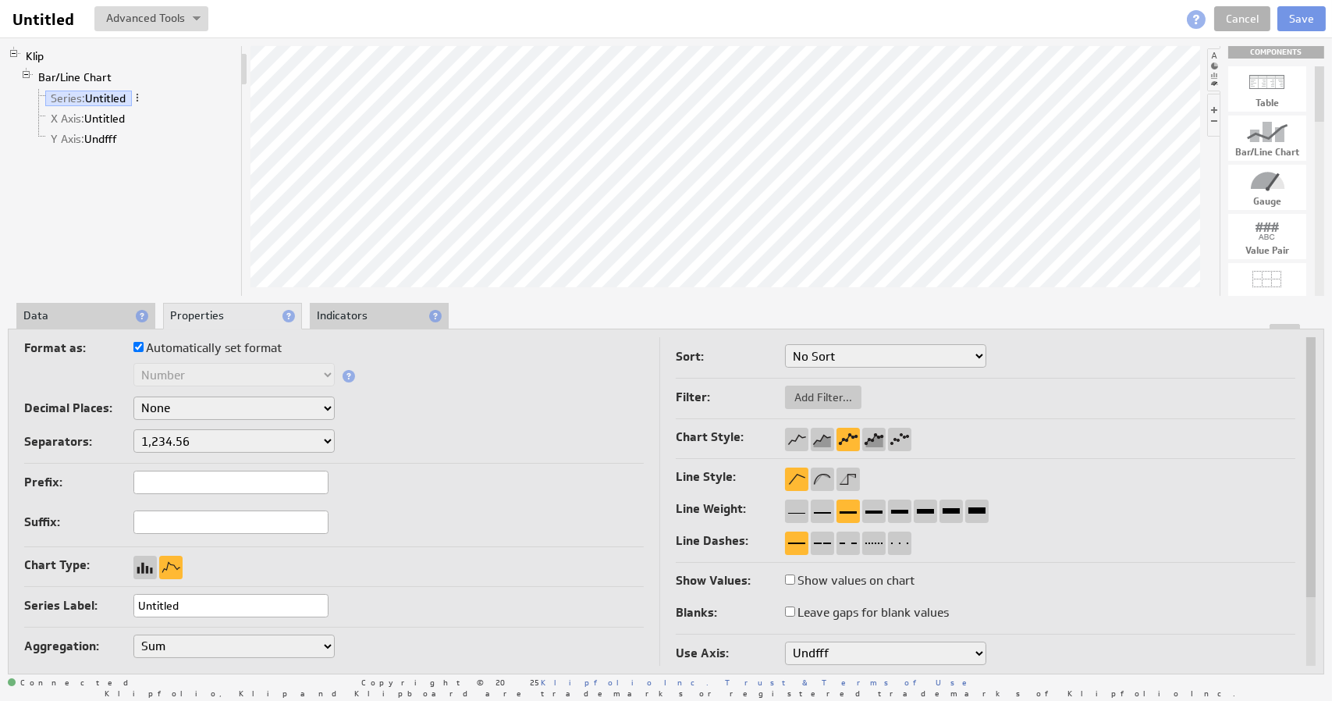
click at [356, 315] on li "Indicators" at bounding box center [379, 316] width 139 height 27
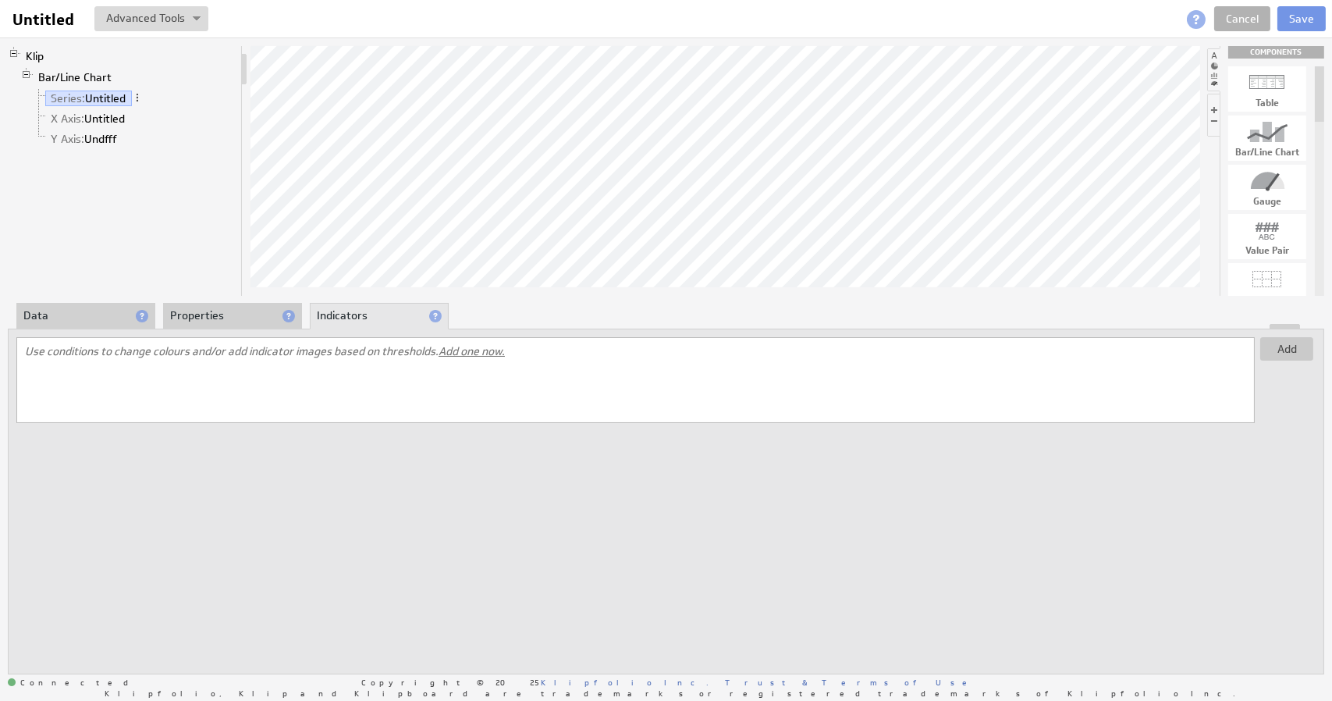
click at [208, 365] on div "Use conditions to change colours and/or add indicator images based on threshold…" at bounding box center [635, 380] width 1238 height 86
click at [221, 314] on li "Properties" at bounding box center [232, 316] width 139 height 27
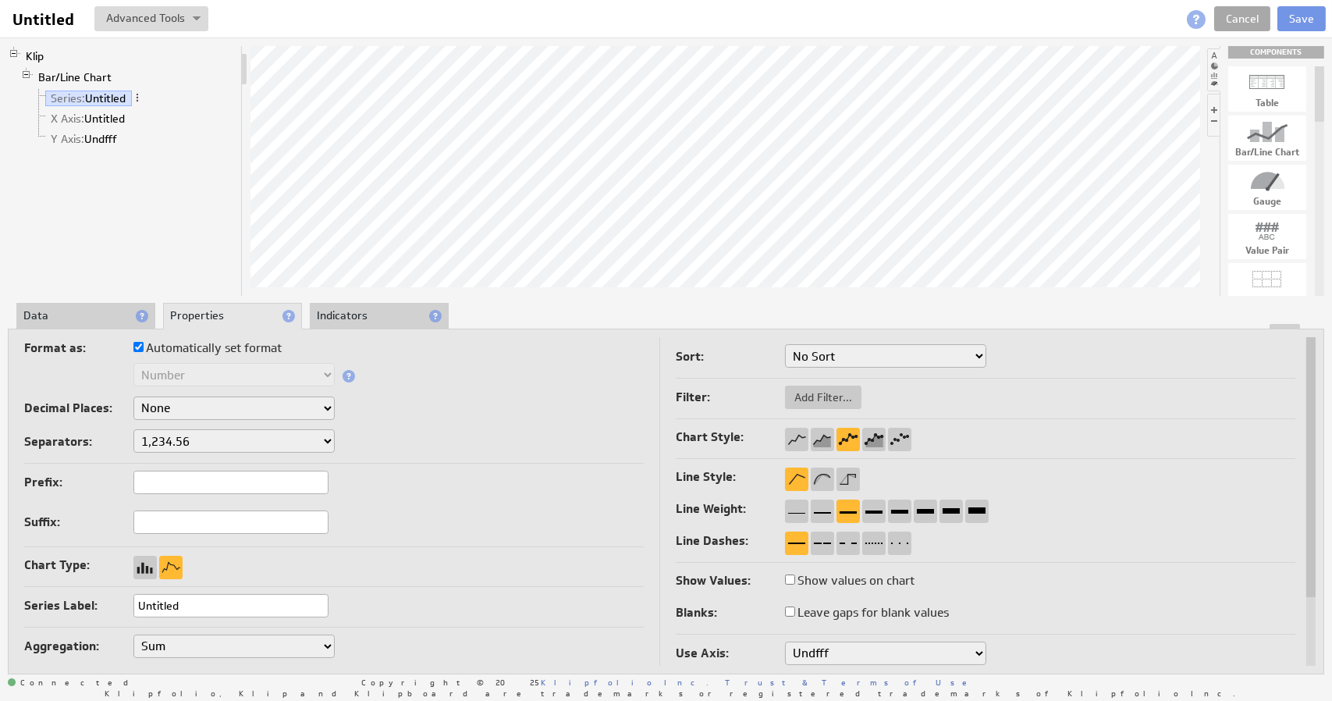
click at [1243, 18] on link "Cancel" at bounding box center [1242, 18] width 56 height 25
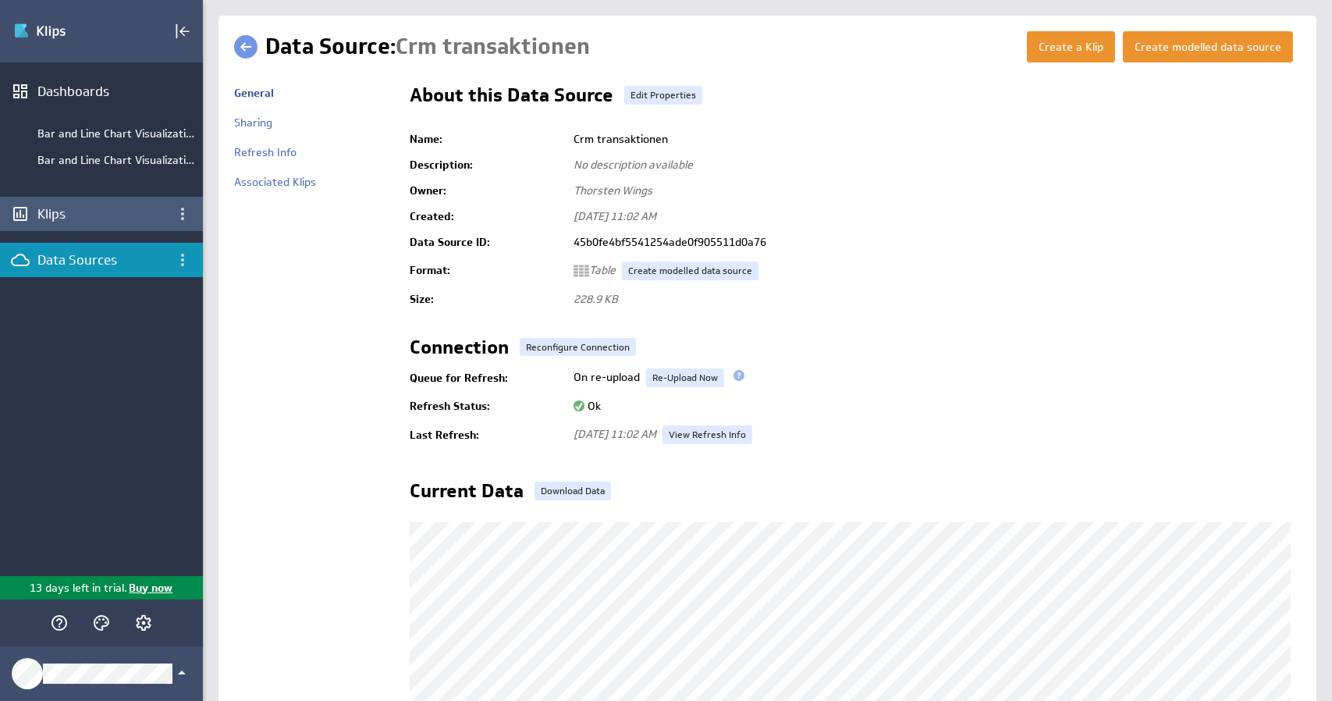
click at [44, 215] on div "Klips" at bounding box center [101, 213] width 128 height 17
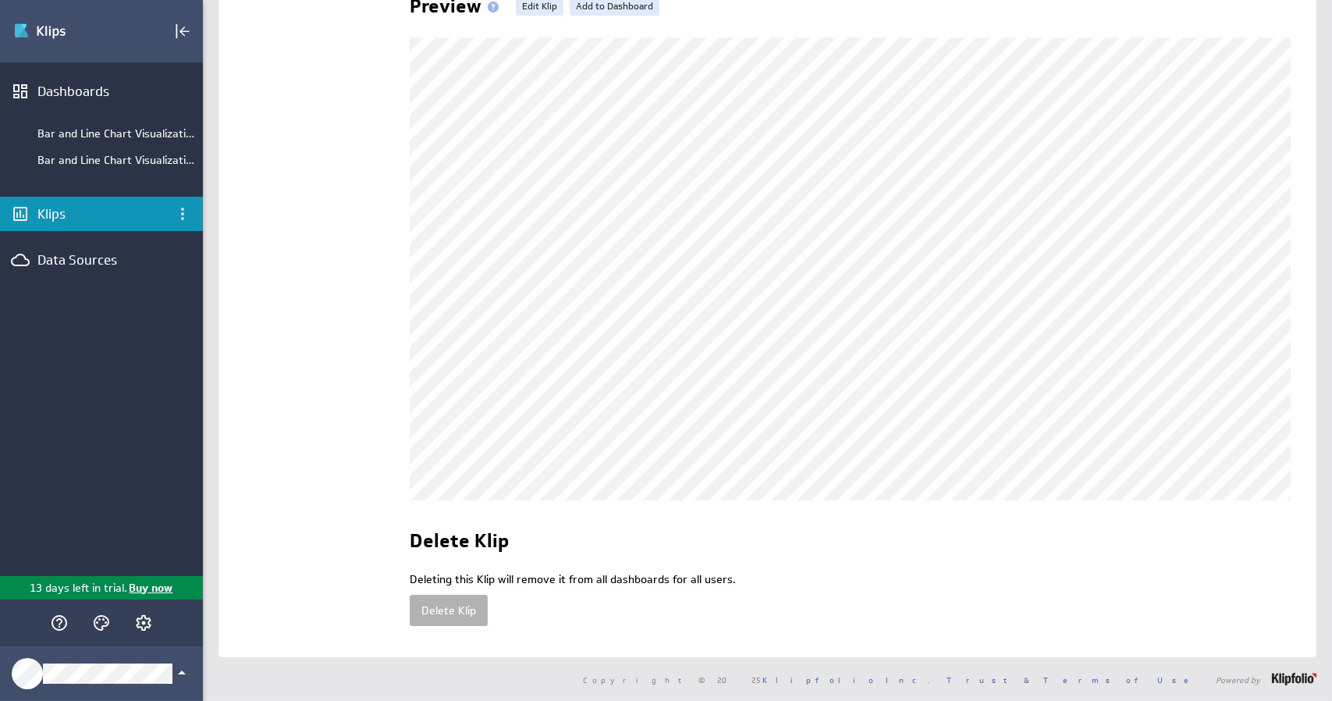
scroll to position [148, 0]
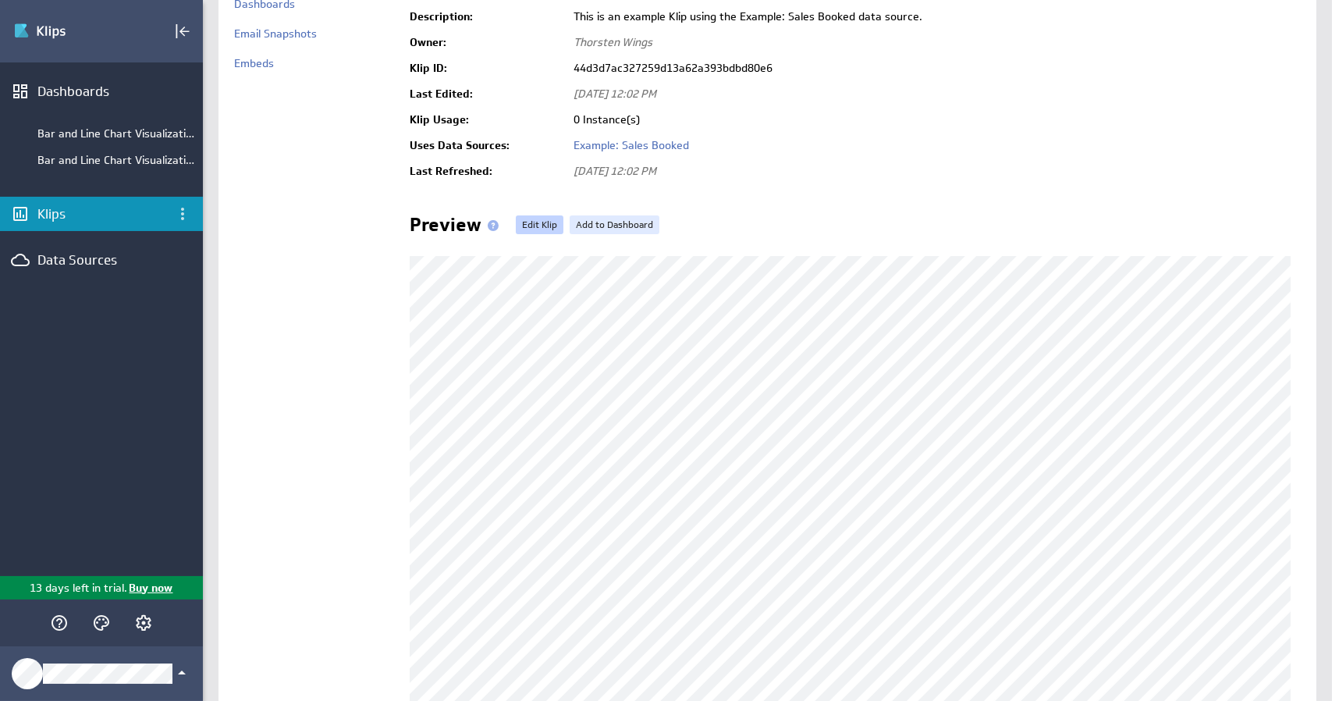
click at [541, 221] on link "Edit Klip" at bounding box center [540, 224] width 48 height 19
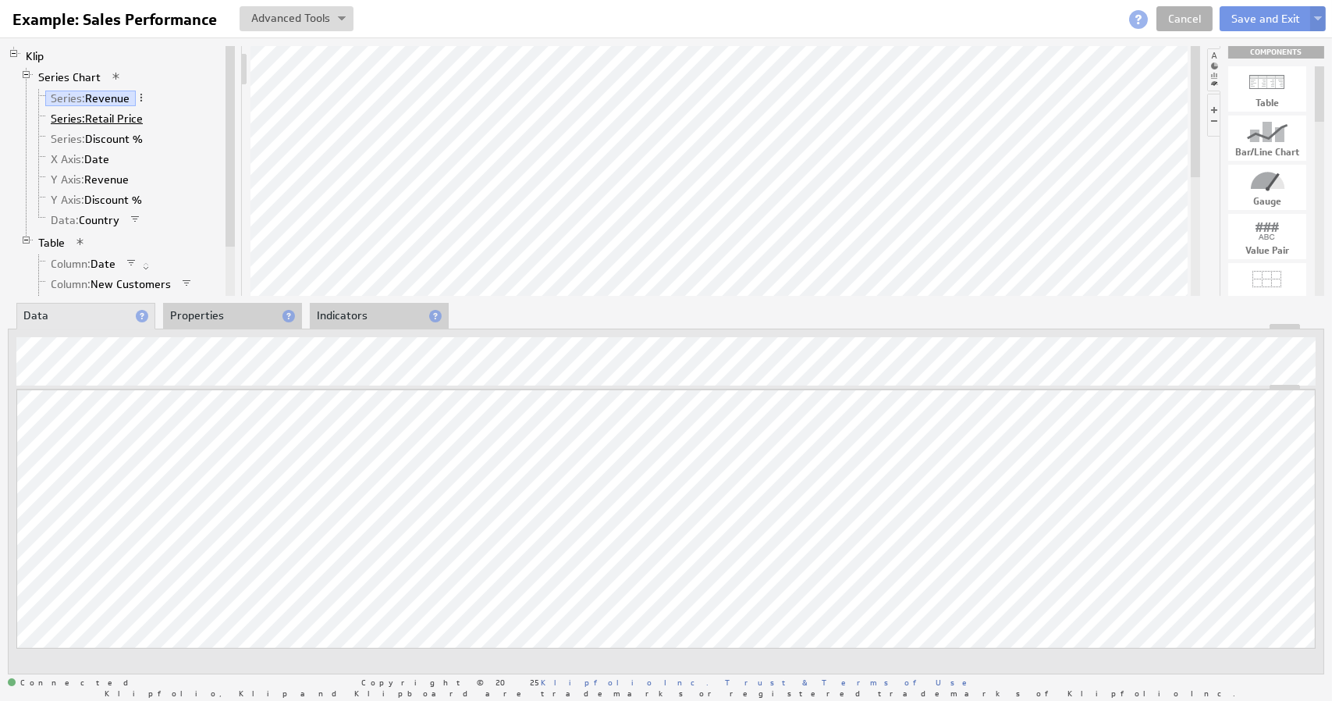
click at [62, 113] on span "Series:" at bounding box center [68, 119] width 34 height 14
click at [65, 97] on span "Series:" at bounding box center [68, 98] width 34 height 14
click at [78, 115] on span "Series:" at bounding box center [68, 119] width 34 height 14
click at [69, 138] on span "Series:" at bounding box center [68, 139] width 34 height 14
click at [71, 158] on span "X Axis:" at bounding box center [68, 159] width 34 height 14
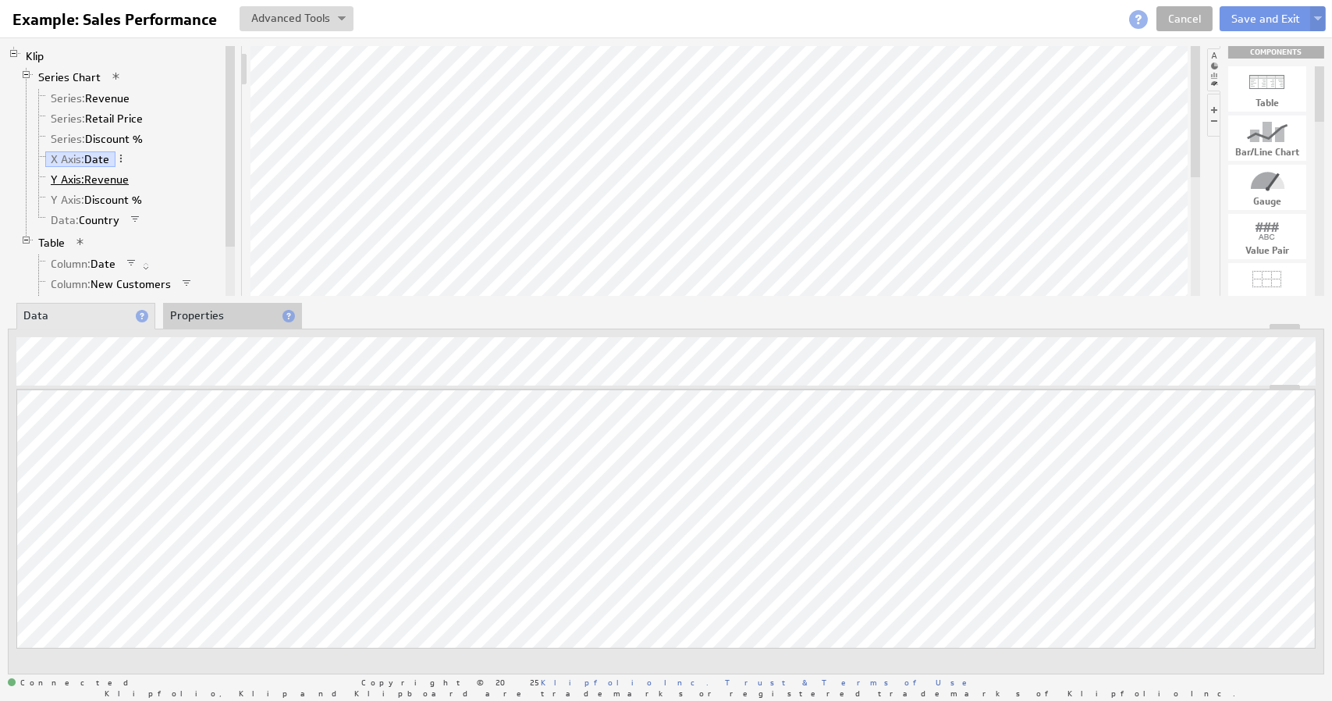
click at [75, 177] on span "Y Axis:" at bounding box center [68, 179] width 34 height 14
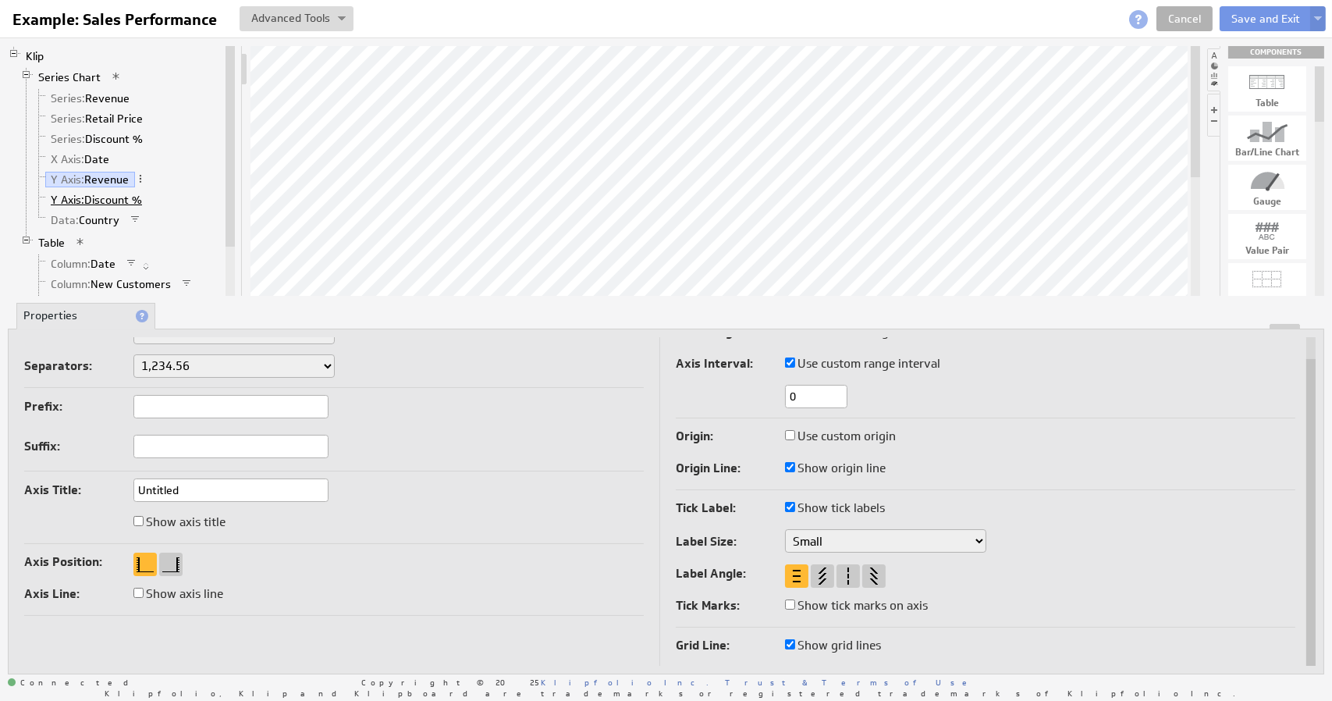
click at [67, 200] on span "Y Axis:" at bounding box center [68, 200] width 34 height 14
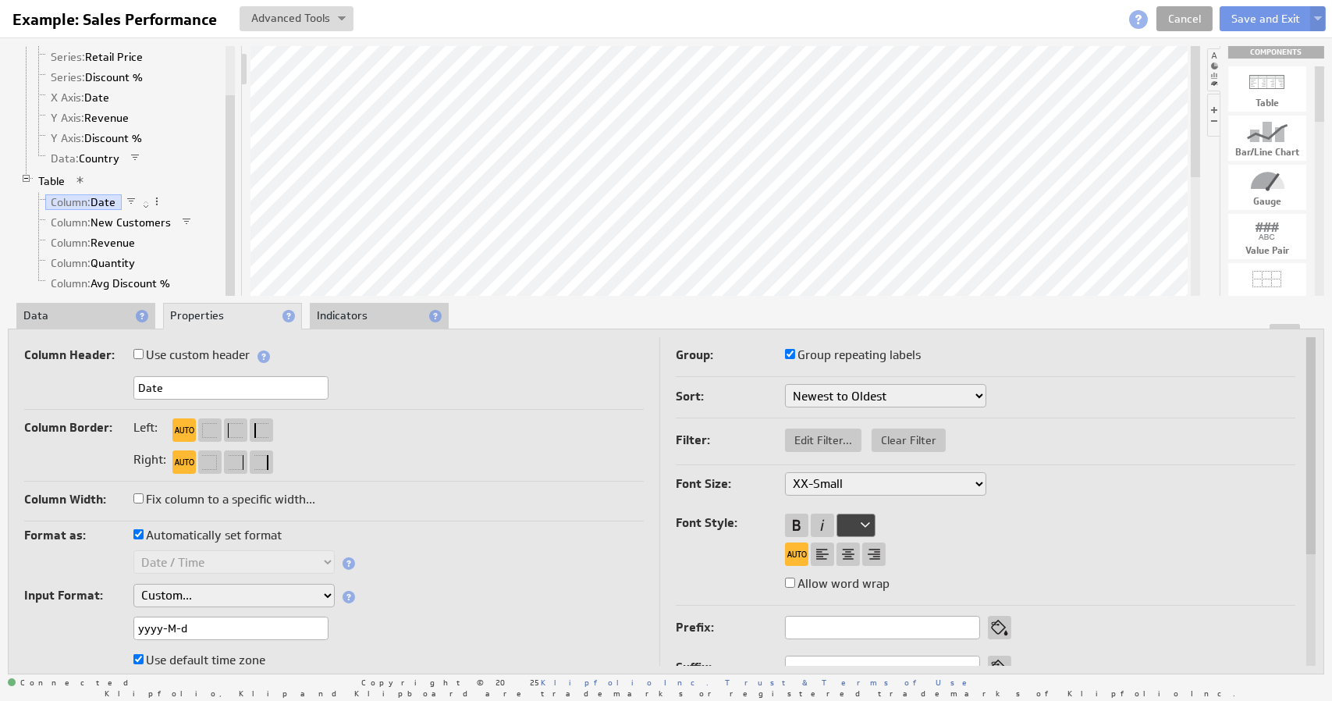
click at [1190, 23] on link "Cancel" at bounding box center [1184, 18] width 56 height 25
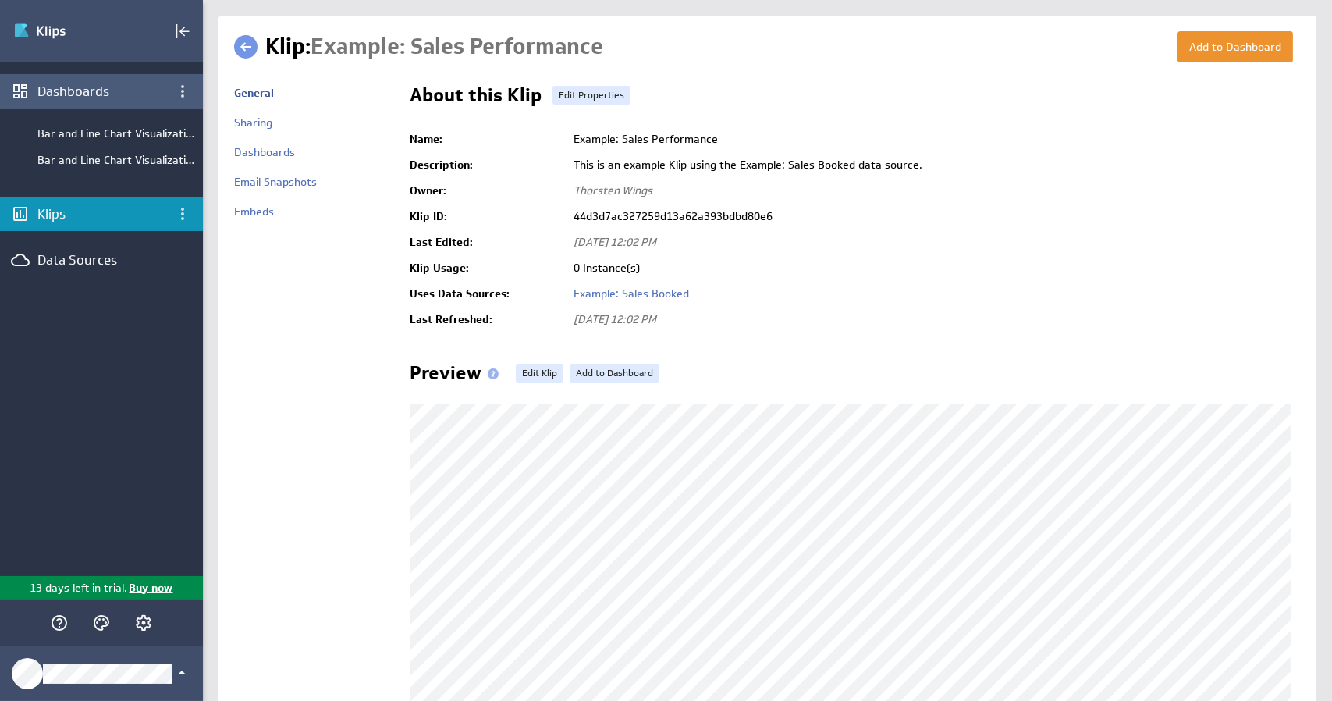
click at [81, 97] on div "Dashboards" at bounding box center [101, 91] width 128 height 17
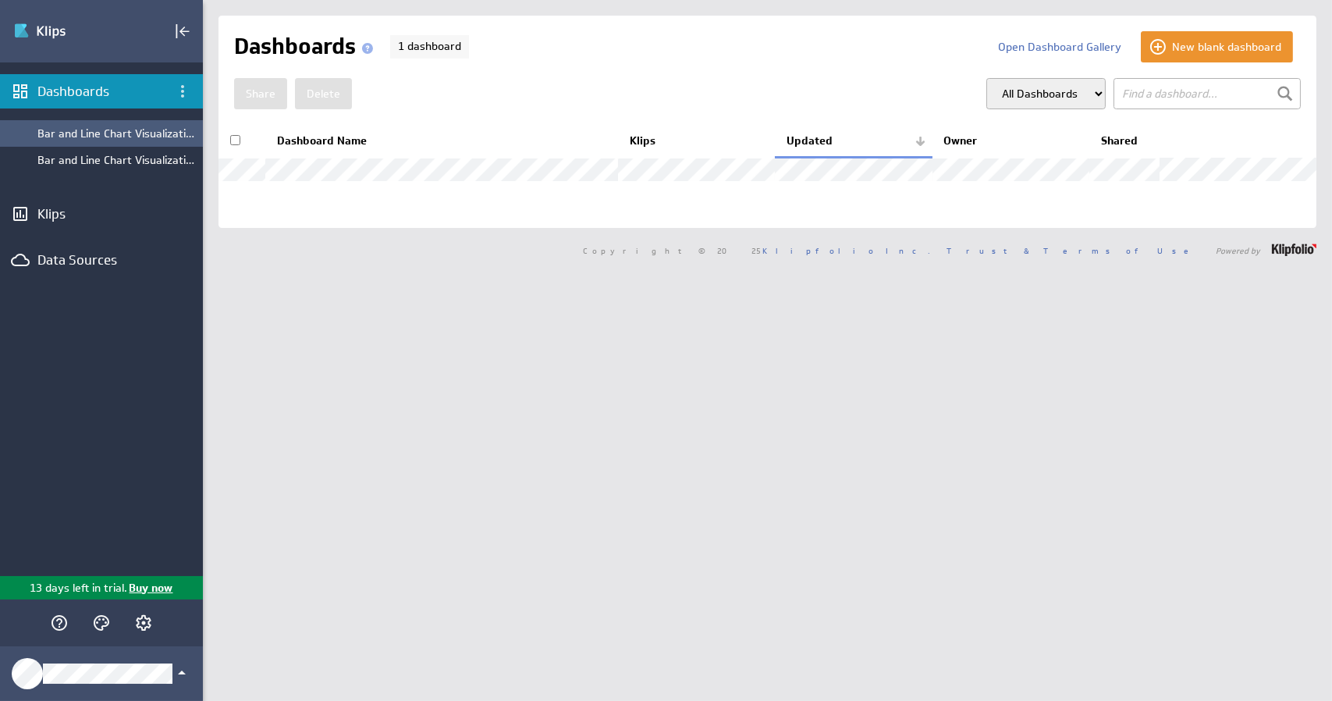
click at [96, 133] on div "Bar and Line Chart Visualizations" at bounding box center [116, 133] width 158 height 14
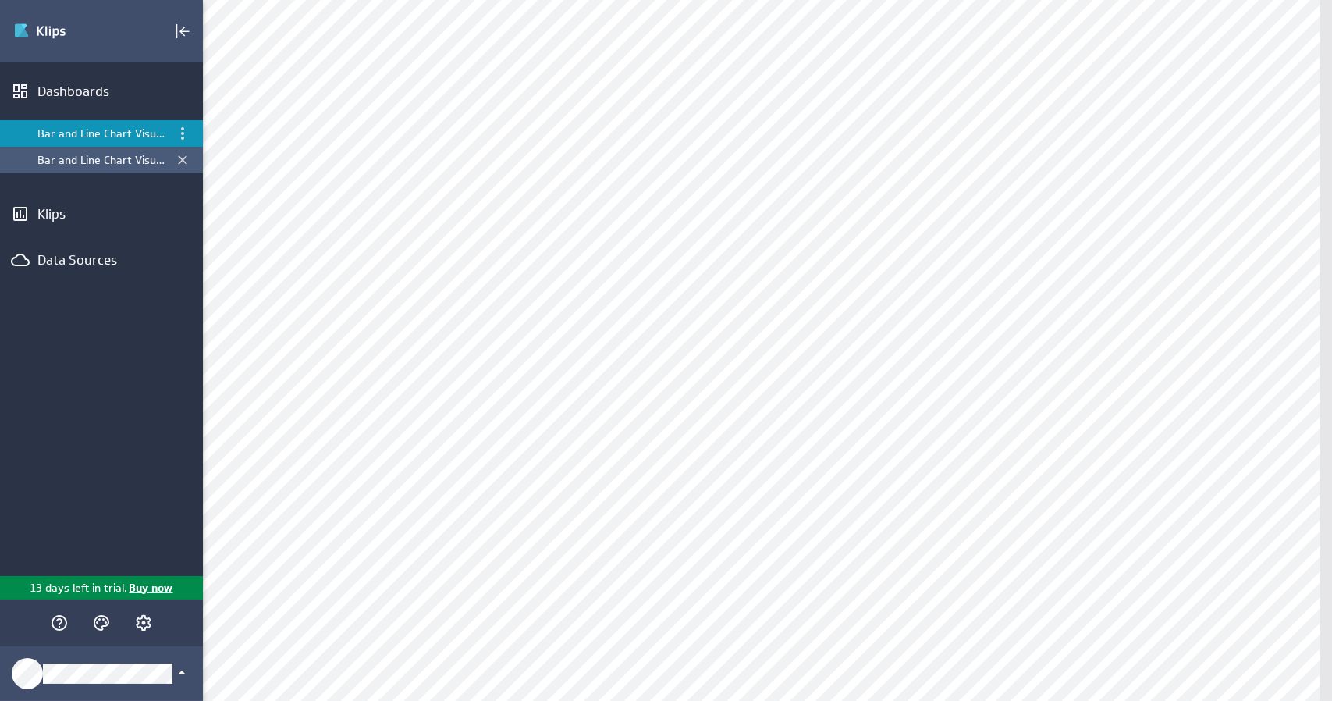
click at [100, 165] on div "Bar and Line Chart Visualizations" at bounding box center [102, 160] width 130 height 14
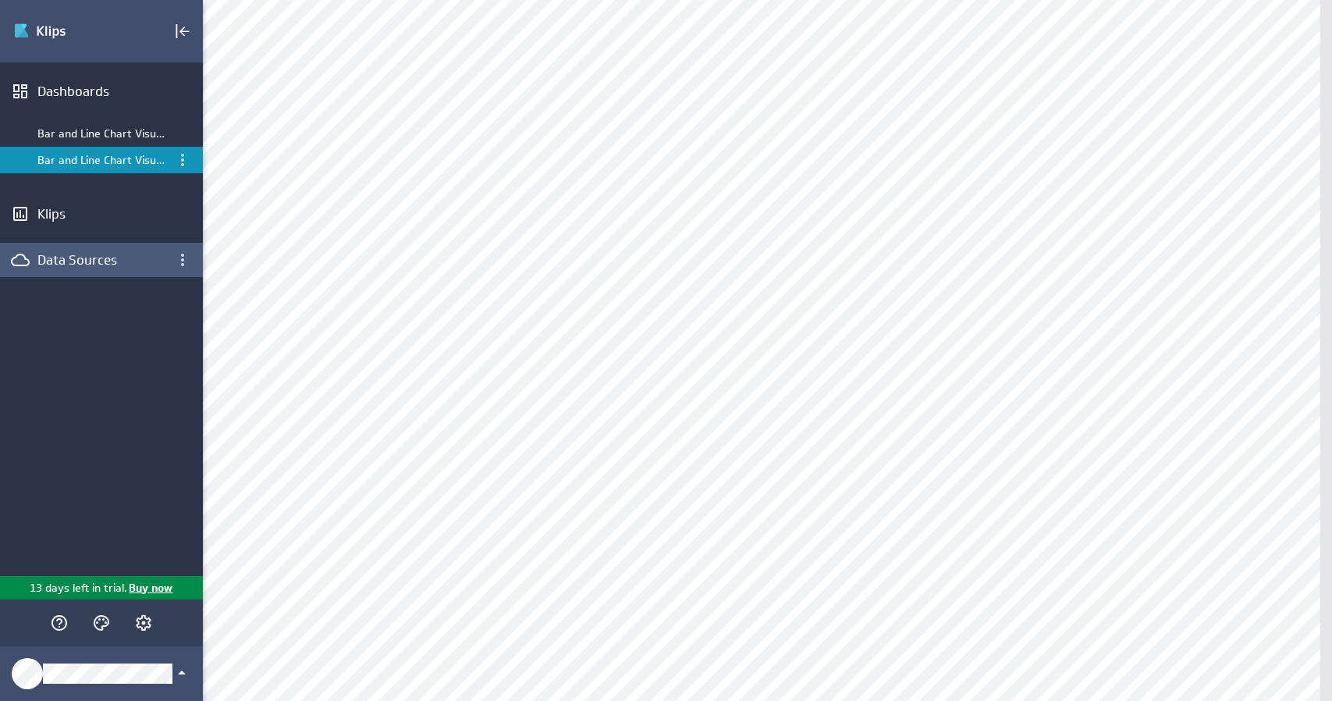
click at [67, 258] on div "Data Sources" at bounding box center [101, 259] width 128 height 17
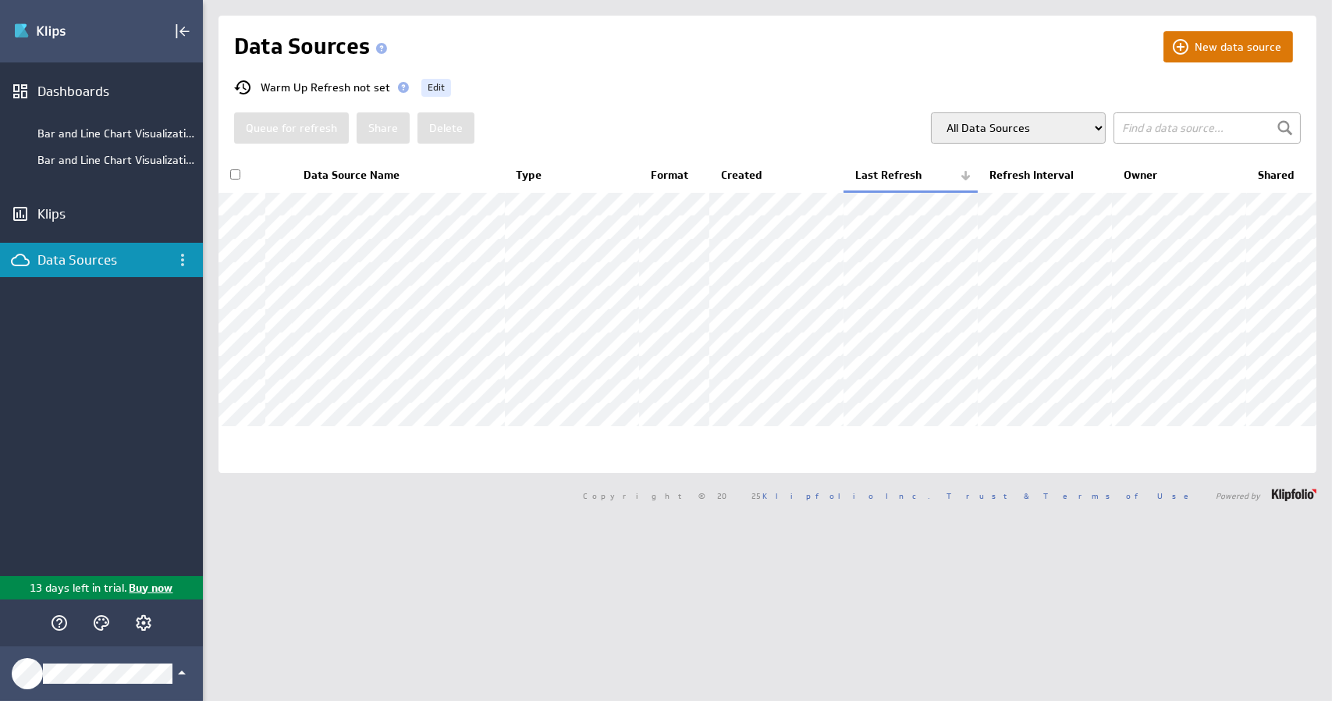
click at [1223, 47] on button "New data source" at bounding box center [1228, 46] width 130 height 31
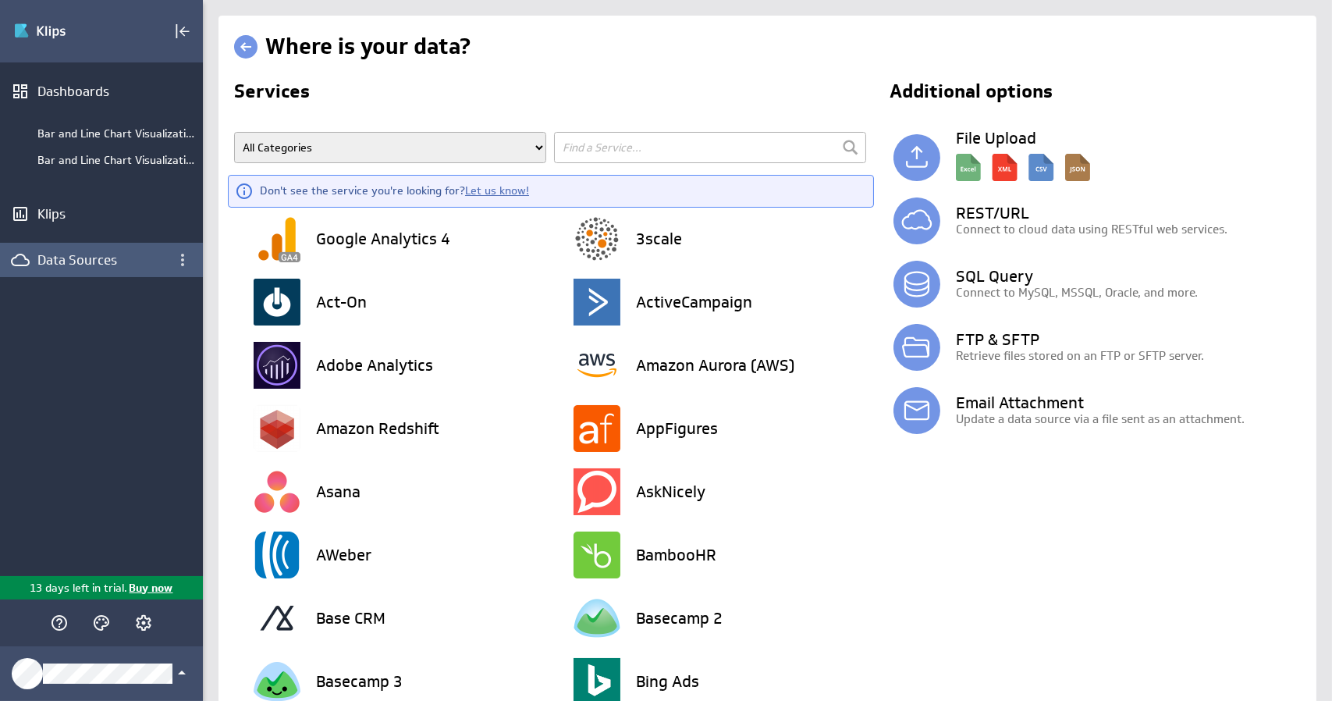
click at [51, 266] on div "Data Sources" at bounding box center [101, 259] width 128 height 17
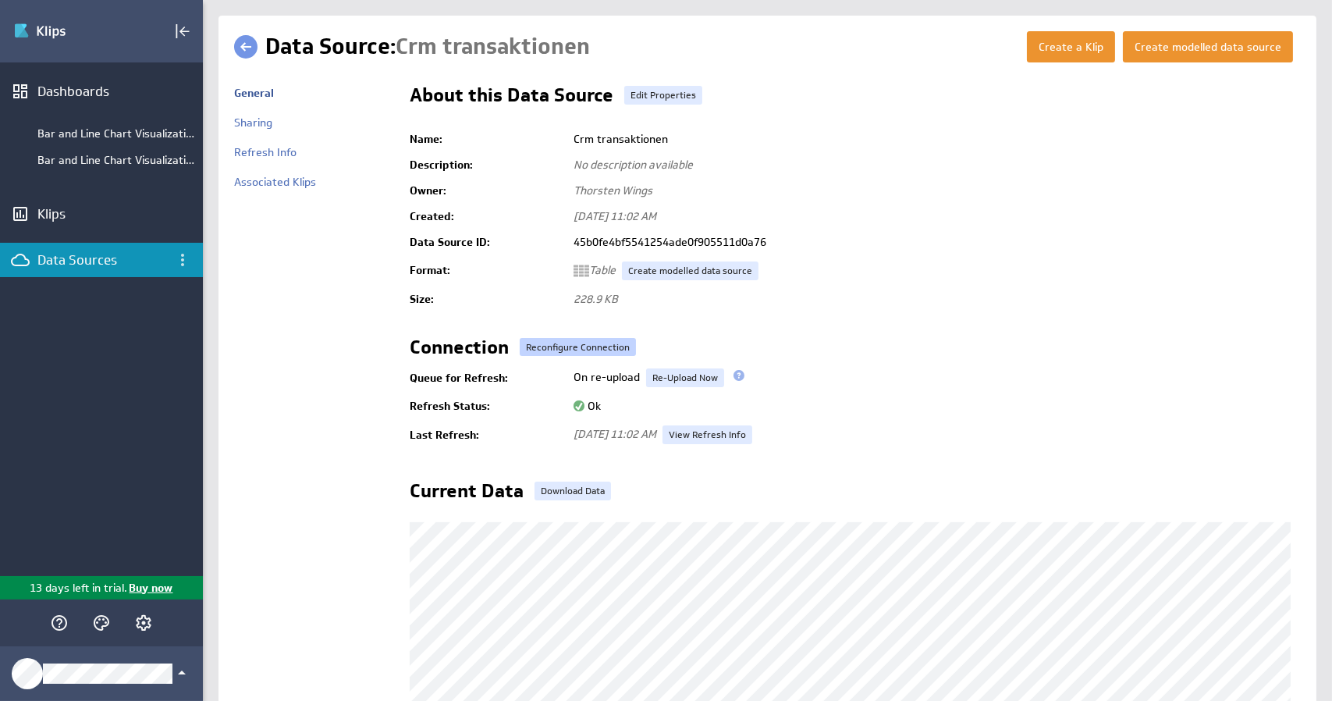
click at [581, 353] on link "Reconfigure Connection" at bounding box center [578, 347] width 116 height 19
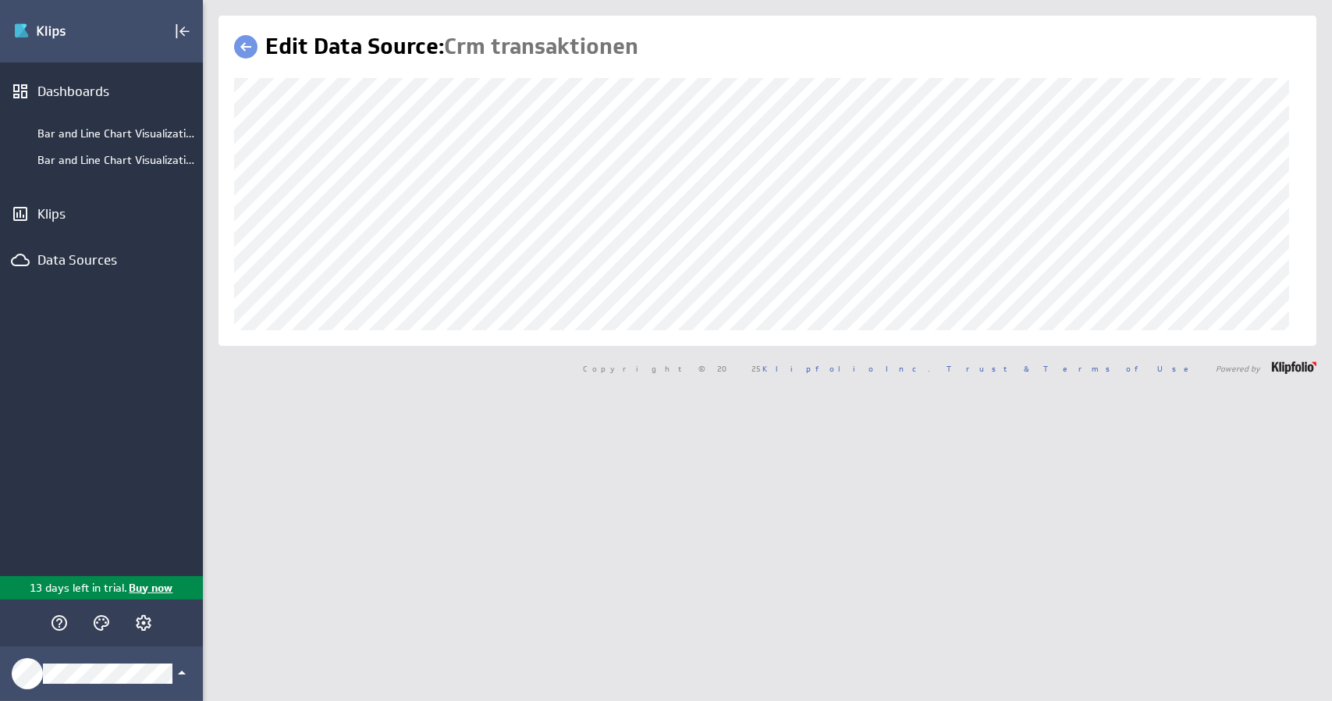
click at [250, 47] on link at bounding box center [245, 46] width 23 height 23
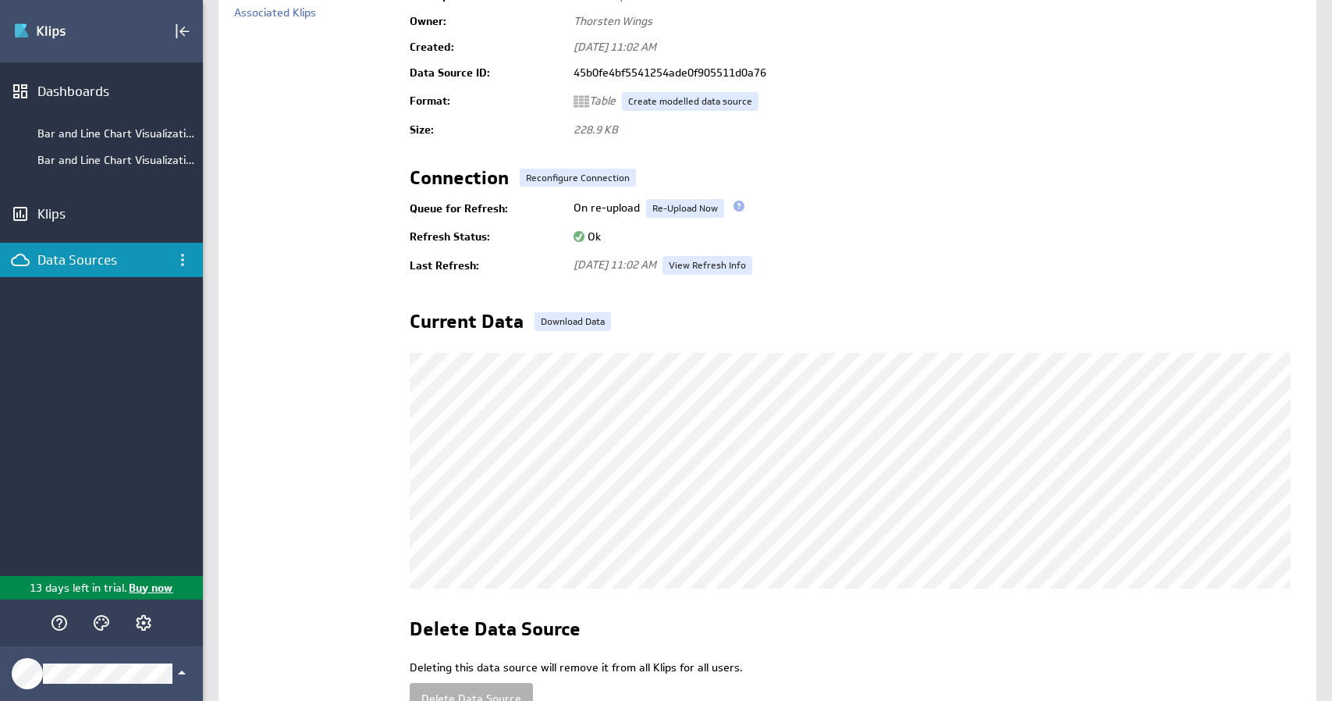
scroll to position [78, 0]
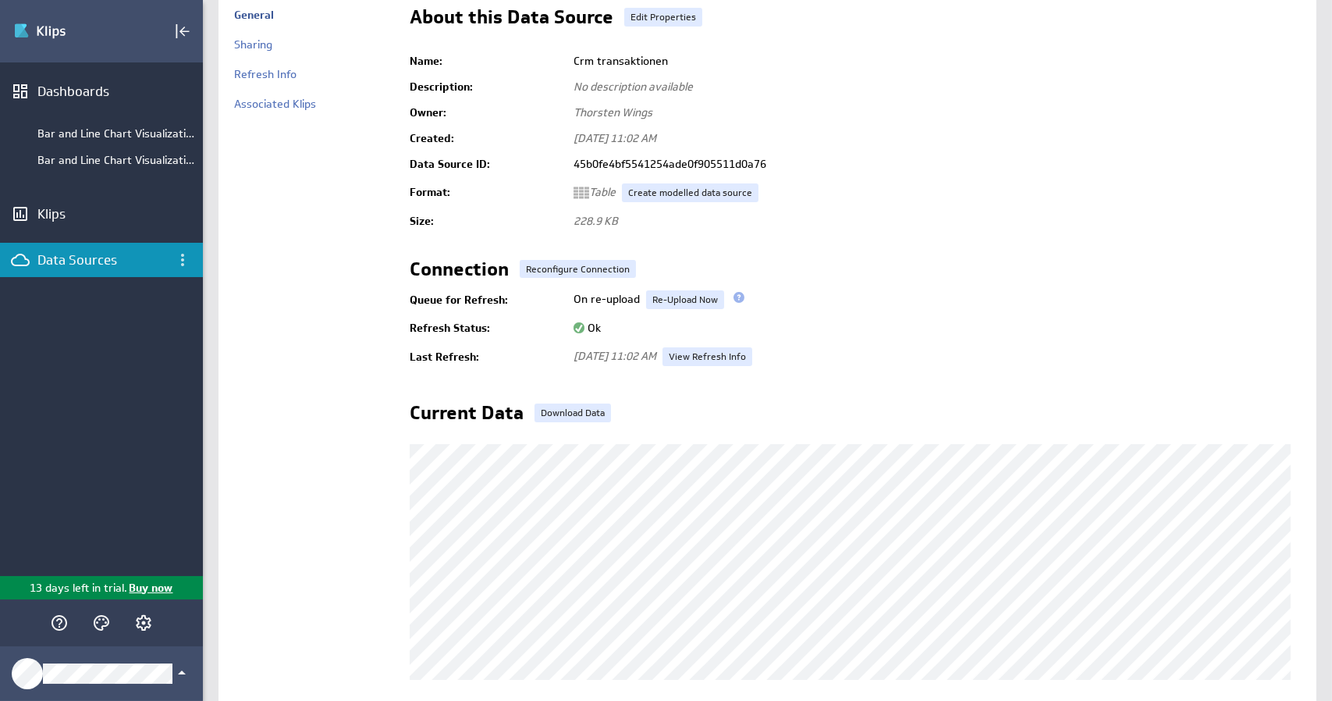
click at [736, 298] on span at bounding box center [738, 297] width 11 height 11
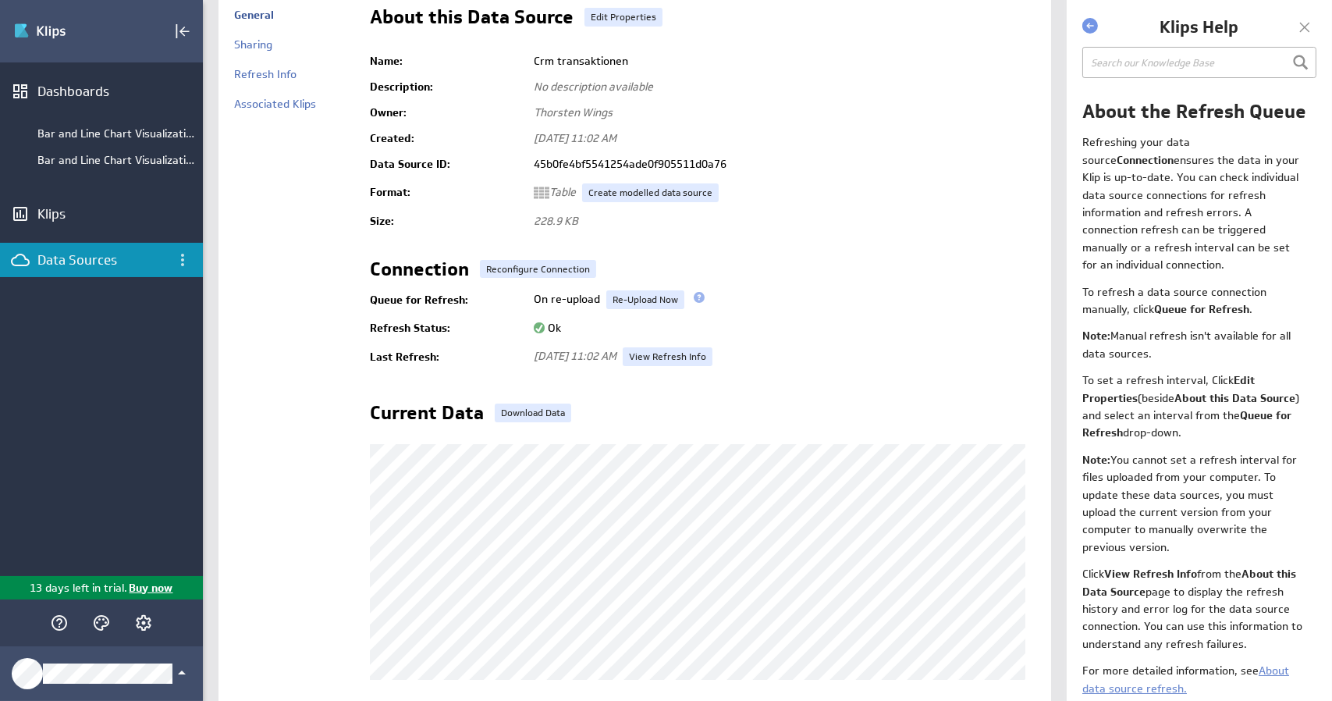
click at [1302, 30] on div at bounding box center [1304, 27] width 23 height 23
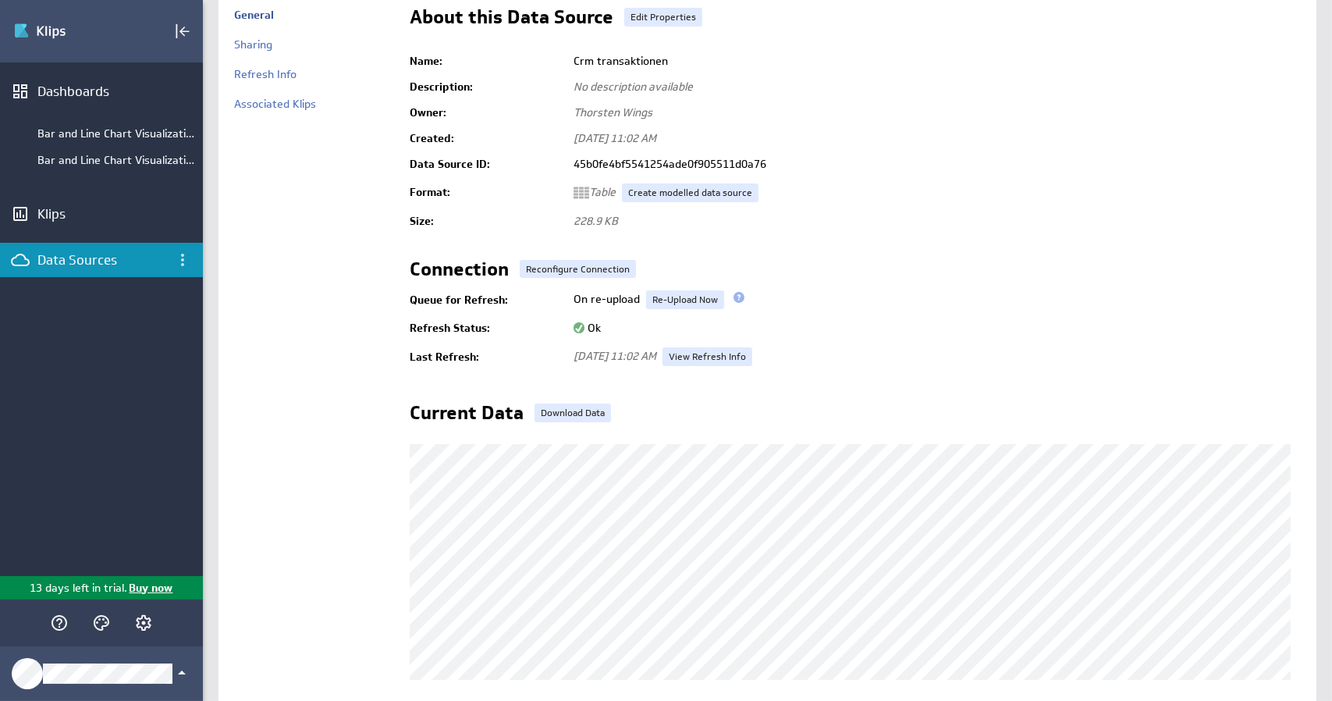
scroll to position [0, 0]
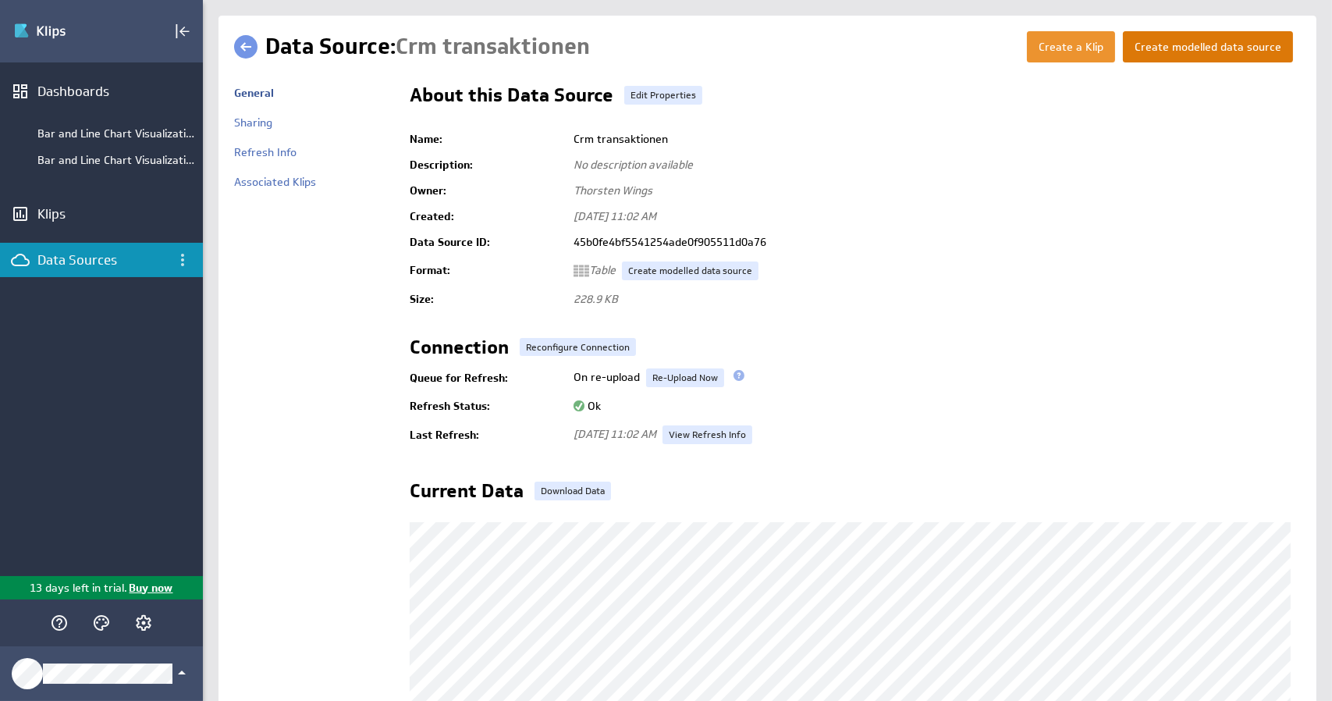
click at [1199, 51] on button "Create modelled data source" at bounding box center [1208, 46] width 170 height 31
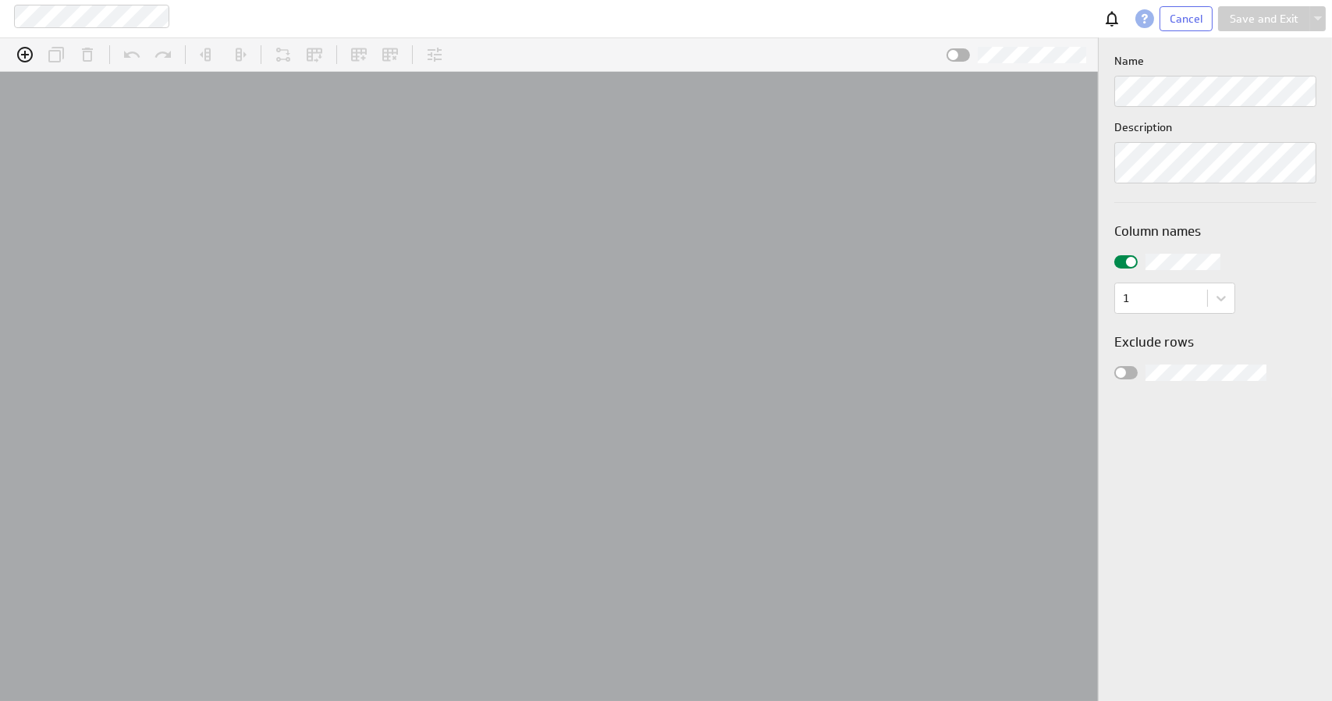
scroll to position [49, 1135]
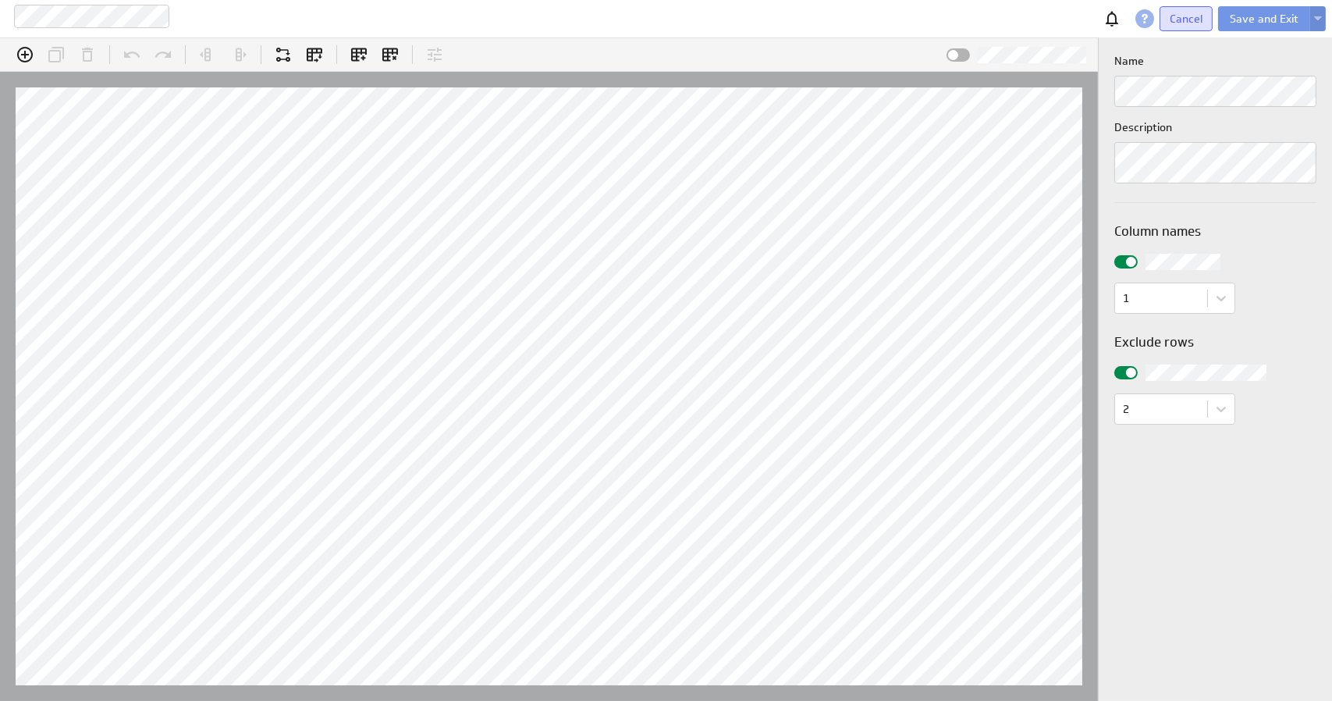
click at [1189, 22] on span "Cancel" at bounding box center [1185, 19] width 33 height 14
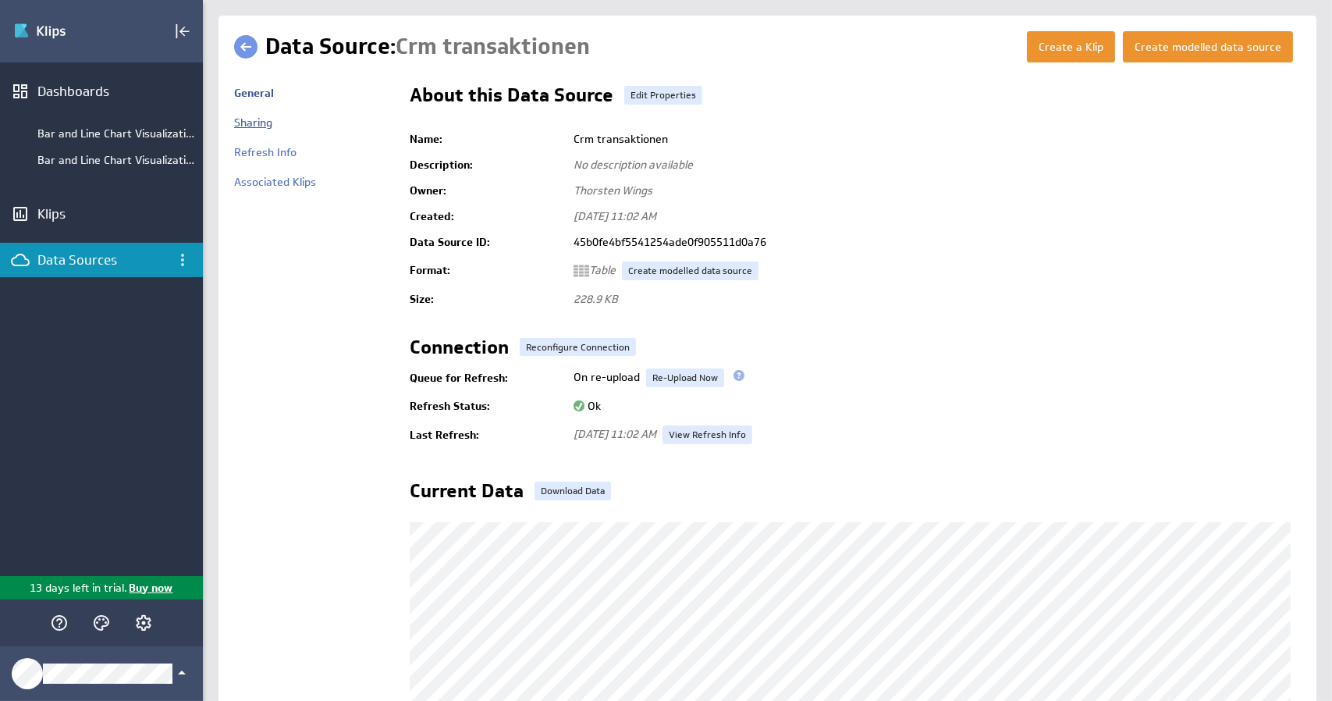
click at [250, 124] on link "Sharing" at bounding box center [253, 122] width 38 height 14
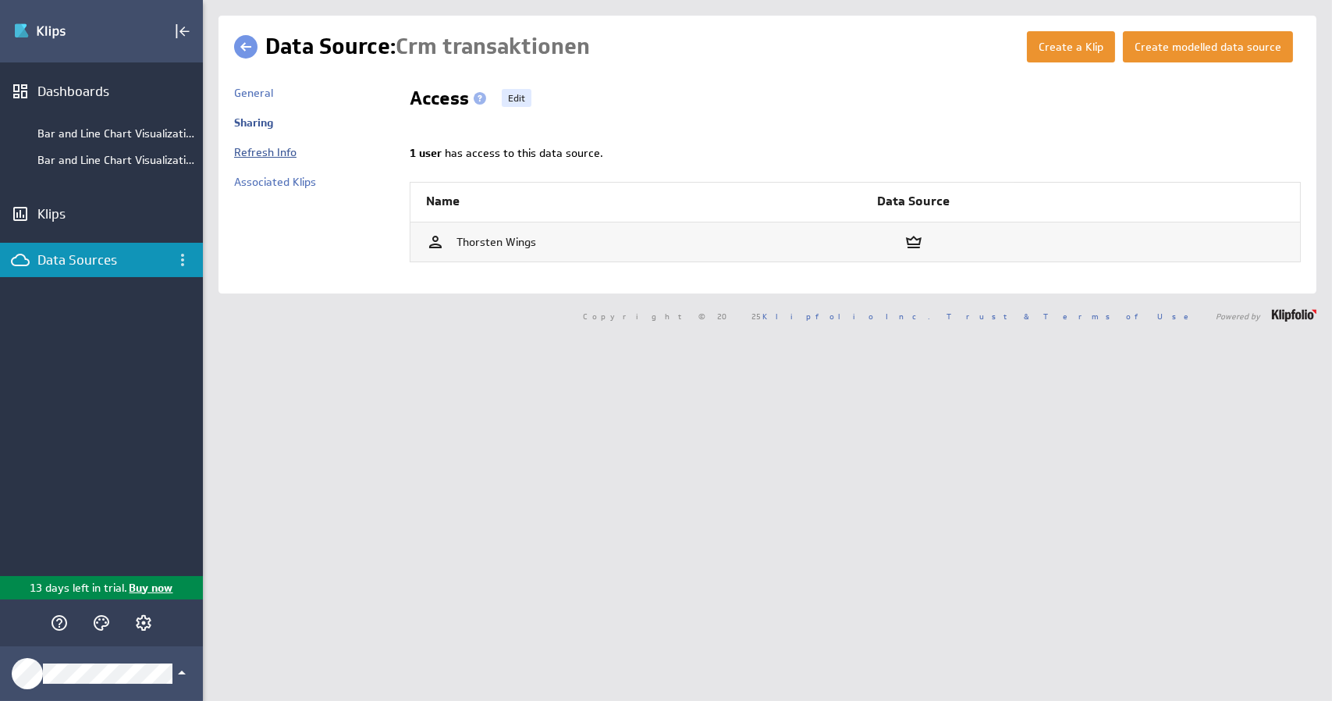
click at [261, 150] on link "Refresh Info" at bounding box center [265, 152] width 62 height 14
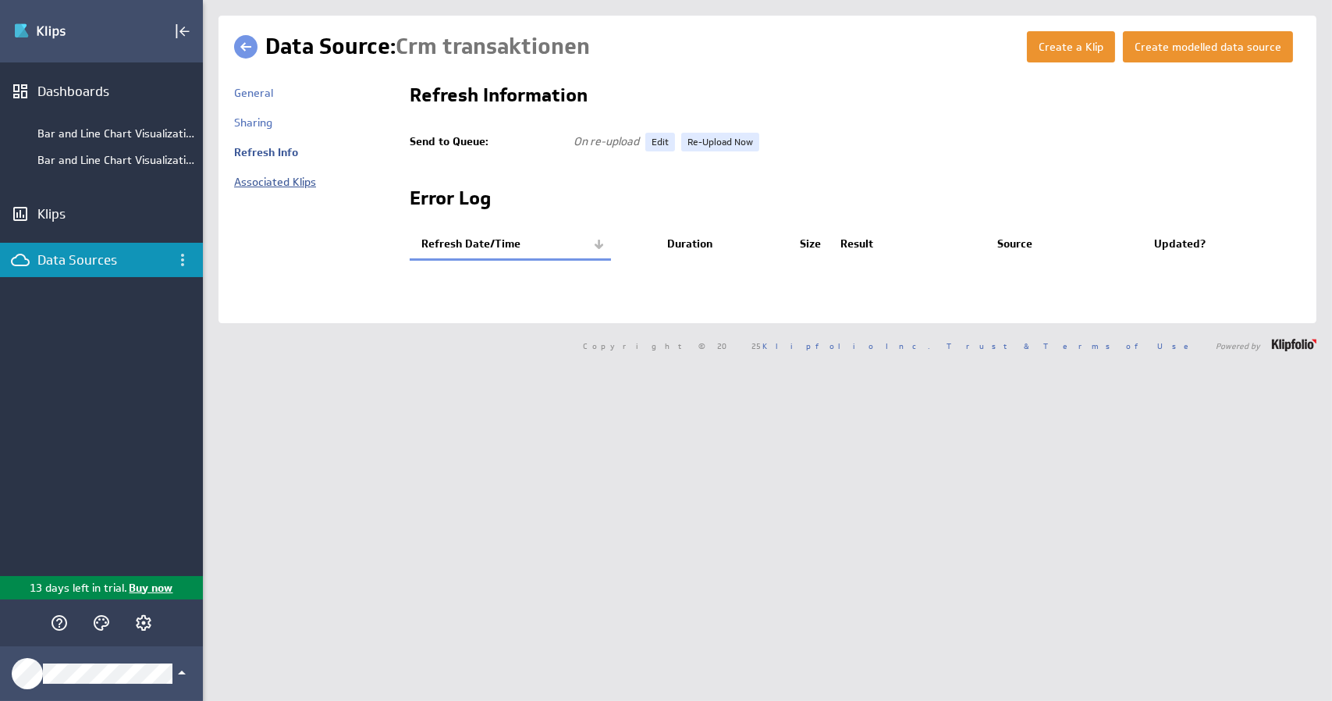
drag, startPoint x: 0, startPoint y: 0, endPoint x: 258, endPoint y: 184, distance: 317.1
click at [258, 184] on link "Associated Klips" at bounding box center [275, 182] width 82 height 14
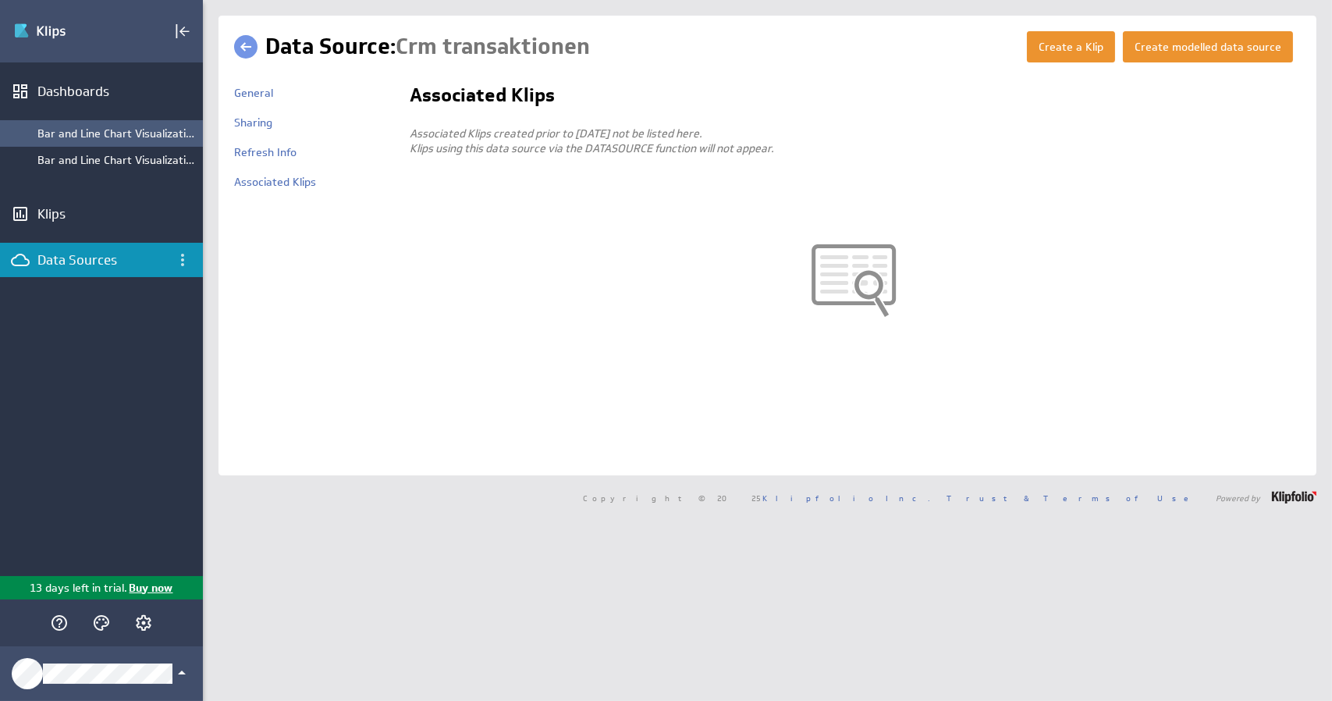
click at [89, 140] on div "Bar and Line Chart Visualizations" at bounding box center [116, 133] width 158 height 14
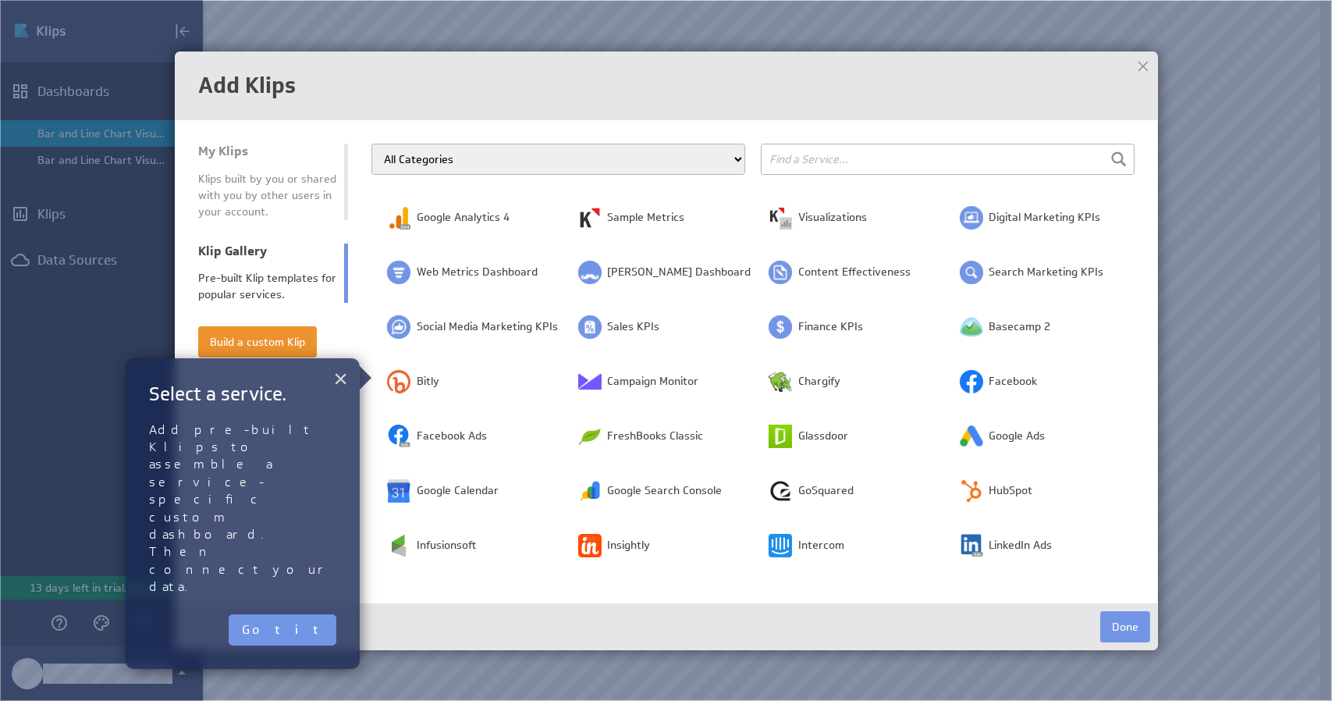
click at [338, 371] on button "×" at bounding box center [340, 378] width 15 height 31
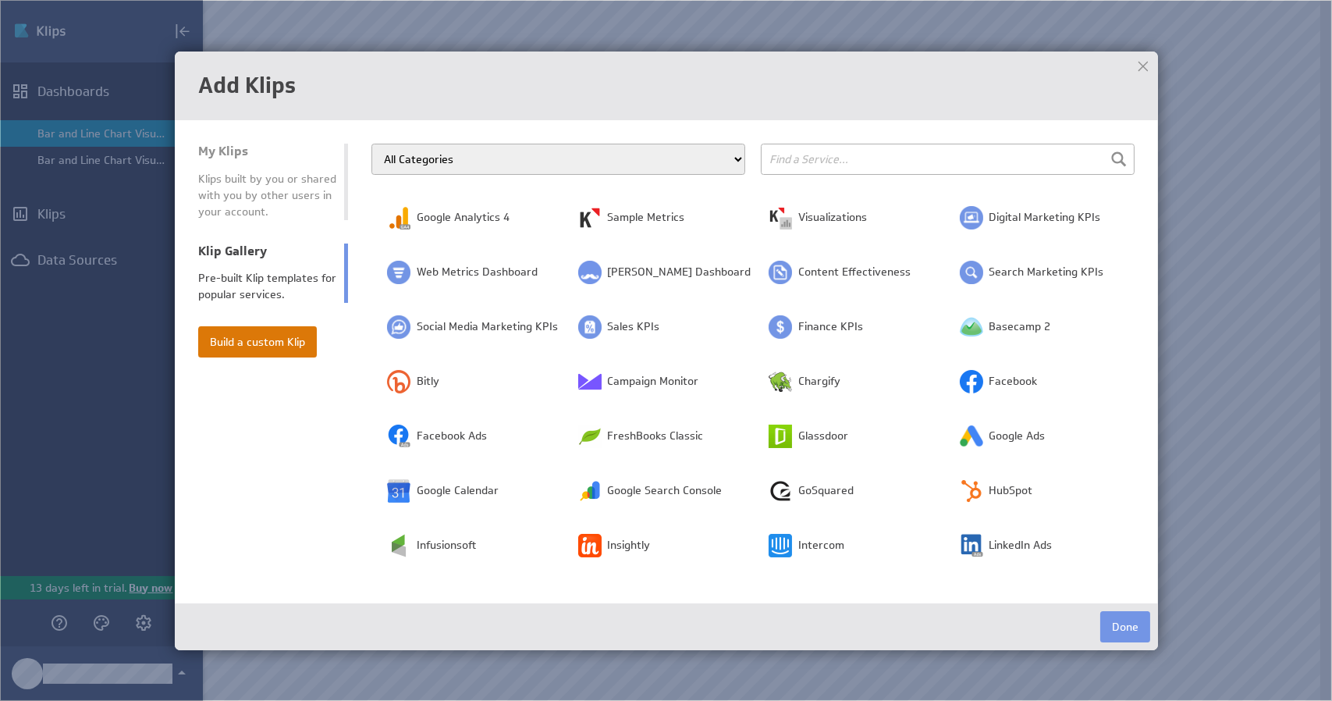
click at [275, 339] on button "Build a custom Klip" at bounding box center [257, 341] width 119 height 31
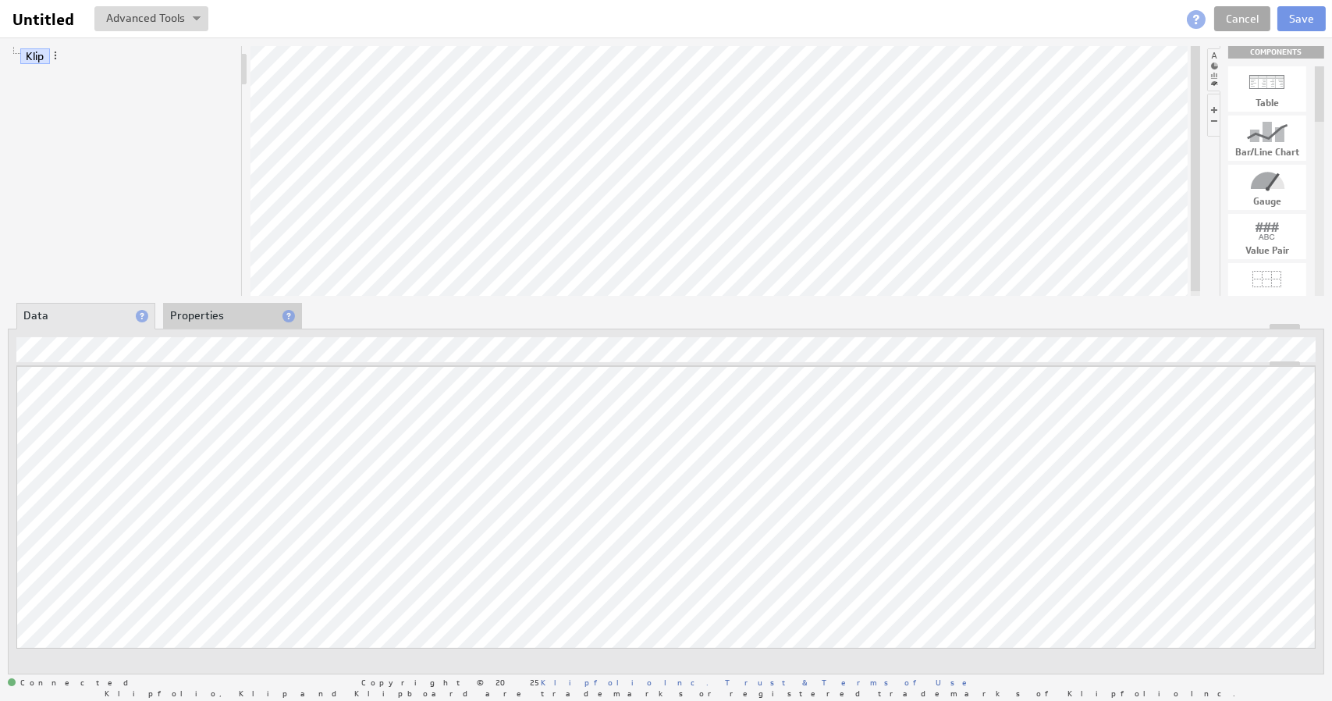
click at [1247, 16] on link "Cancel" at bounding box center [1242, 18] width 56 height 25
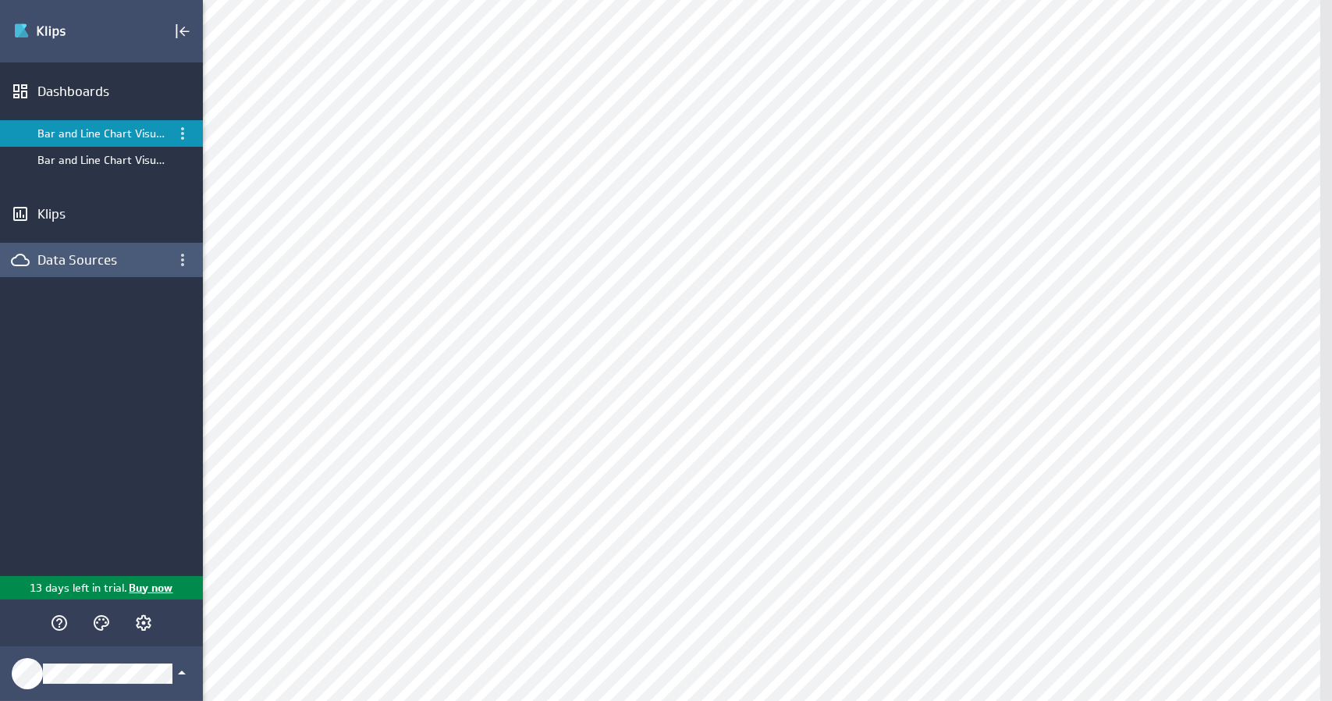
click at [75, 257] on div "Data Sources" at bounding box center [101, 259] width 128 height 17
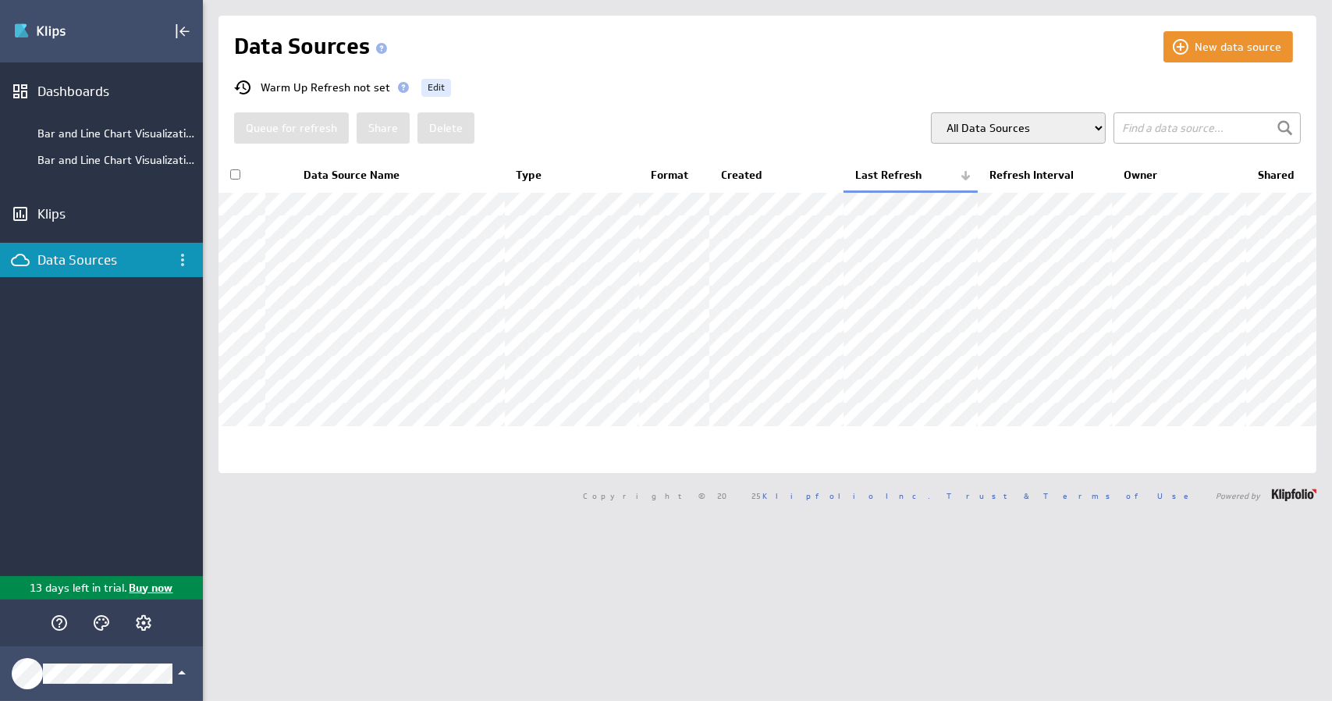
click at [399, 89] on span at bounding box center [403, 87] width 11 height 11
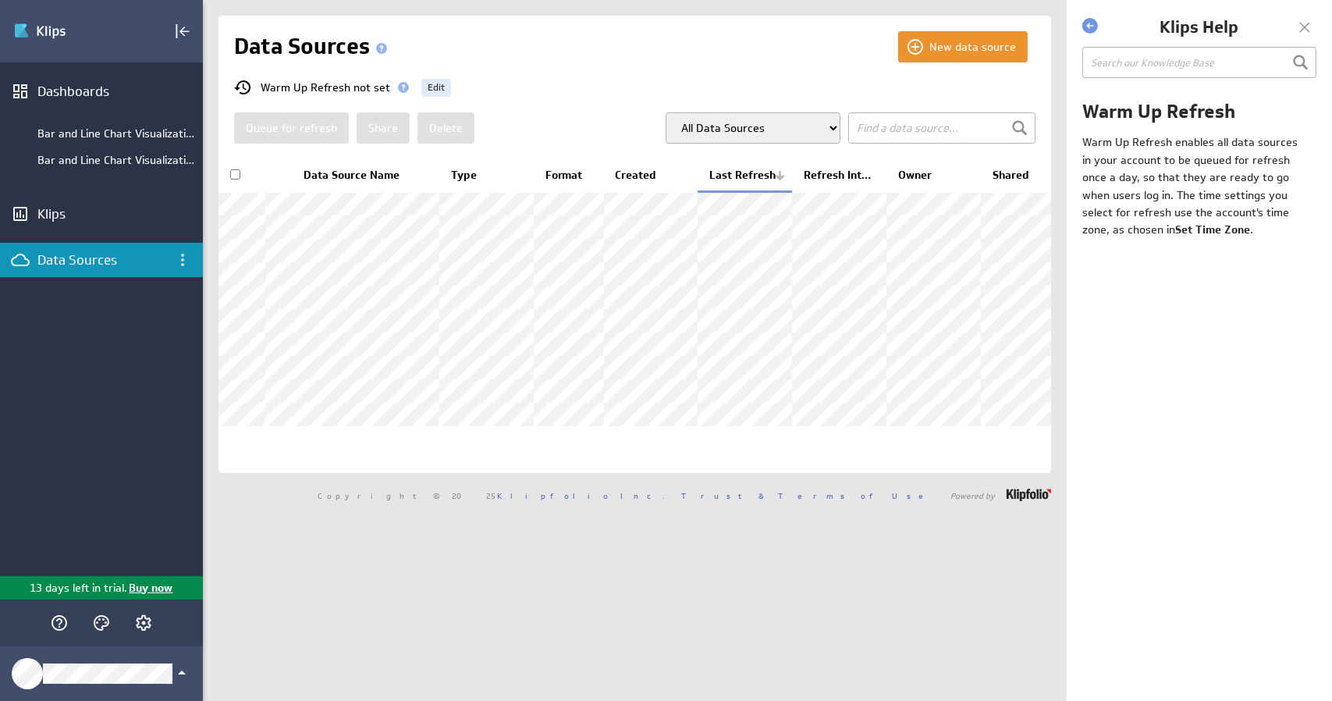
click at [1306, 23] on div at bounding box center [1304, 27] width 23 height 23
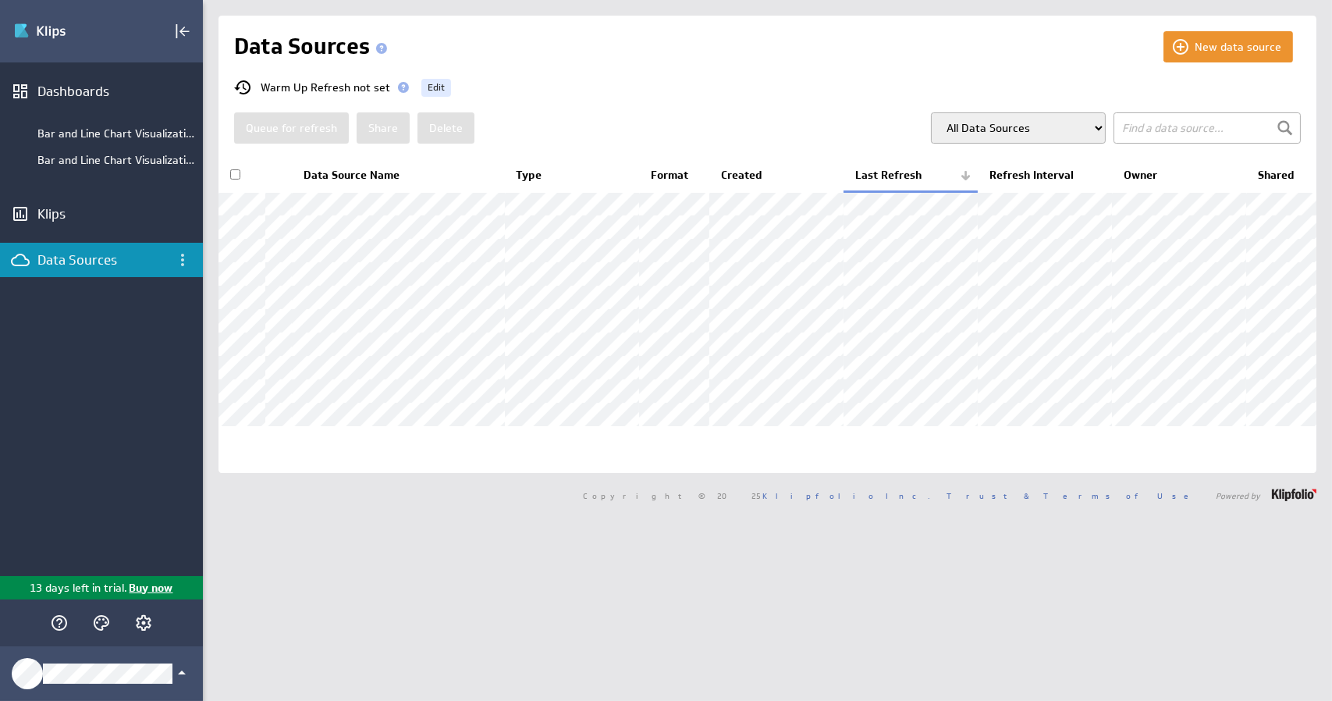
click at [992, 123] on select "All Data Sources My Data Sources All Modelled Data Sources My Modelled Data Sou…" at bounding box center [1018, 127] width 175 height 31
click at [911, 76] on div "New data source Data Sources Warm Up Refresh not set Edit Queue for refresh Sha…" at bounding box center [767, 244] width 1098 height 457
click at [74, 215] on div "Klips" at bounding box center [101, 213] width 128 height 17
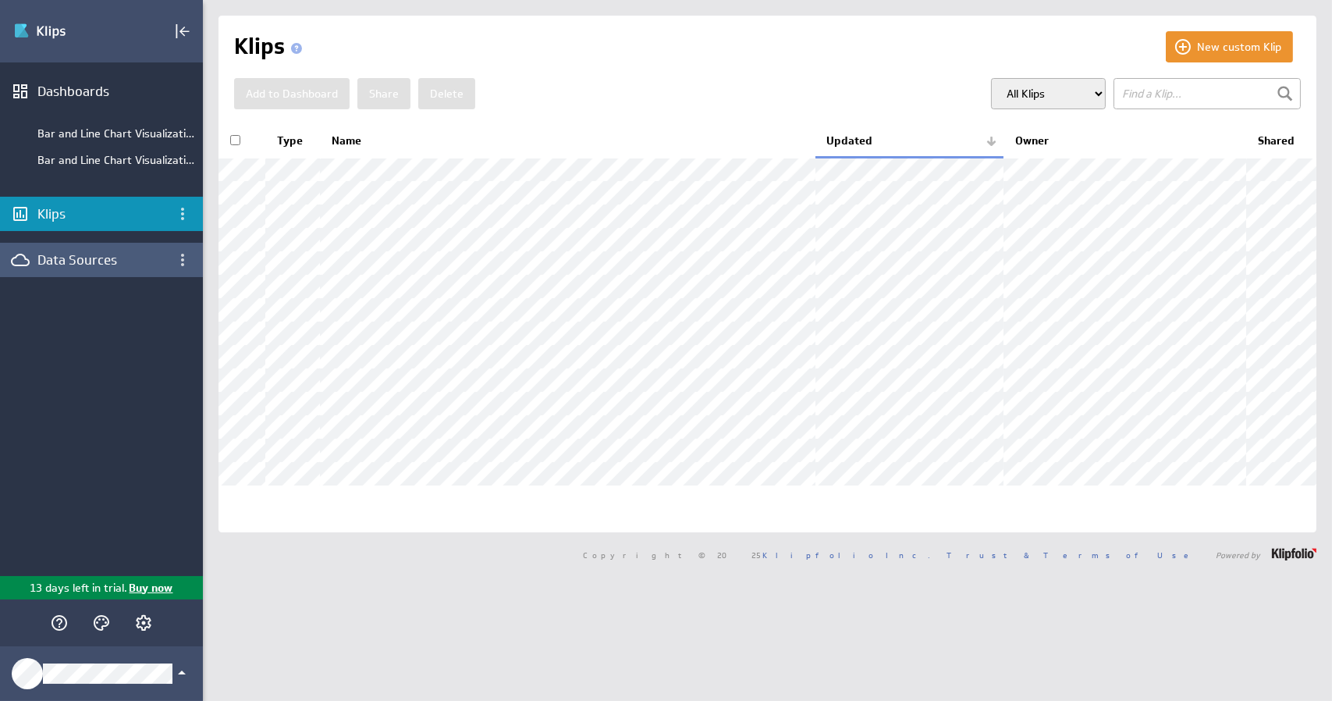
click at [76, 261] on div "Data Sources" at bounding box center [101, 259] width 128 height 17
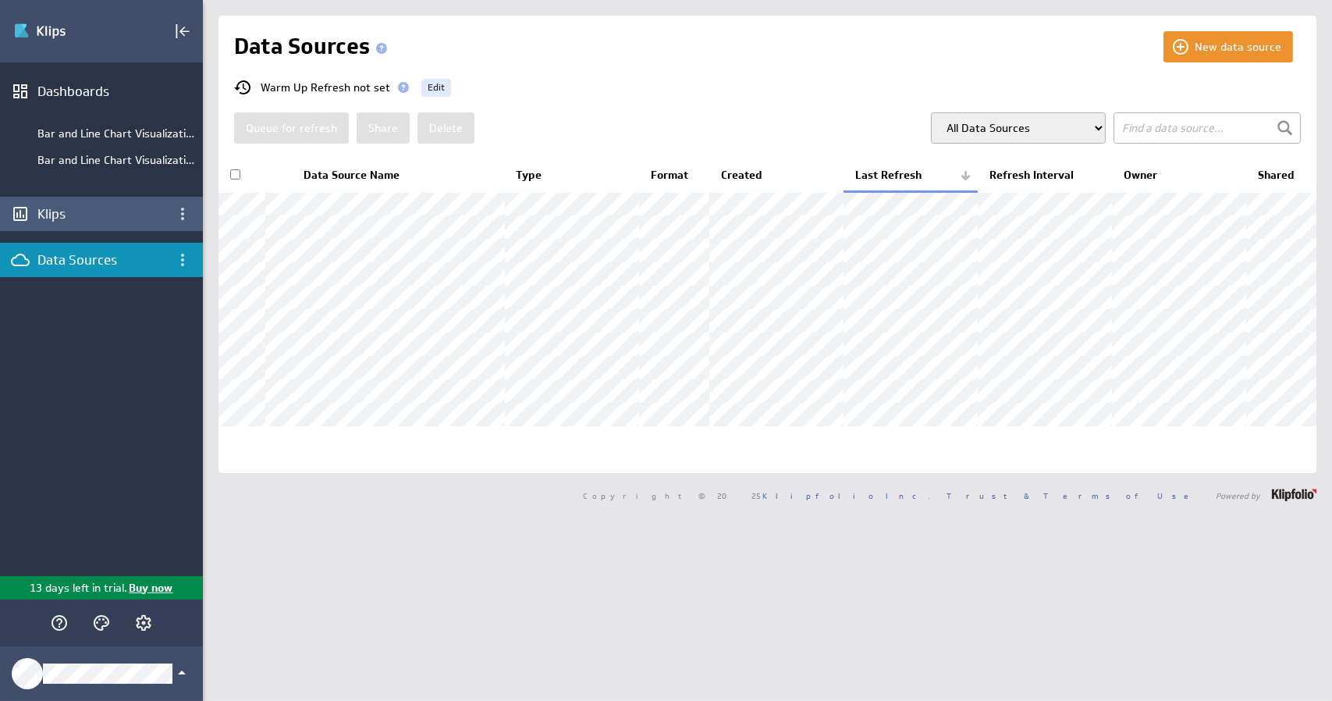
click at [80, 214] on div "Klips" at bounding box center [101, 213] width 128 height 17
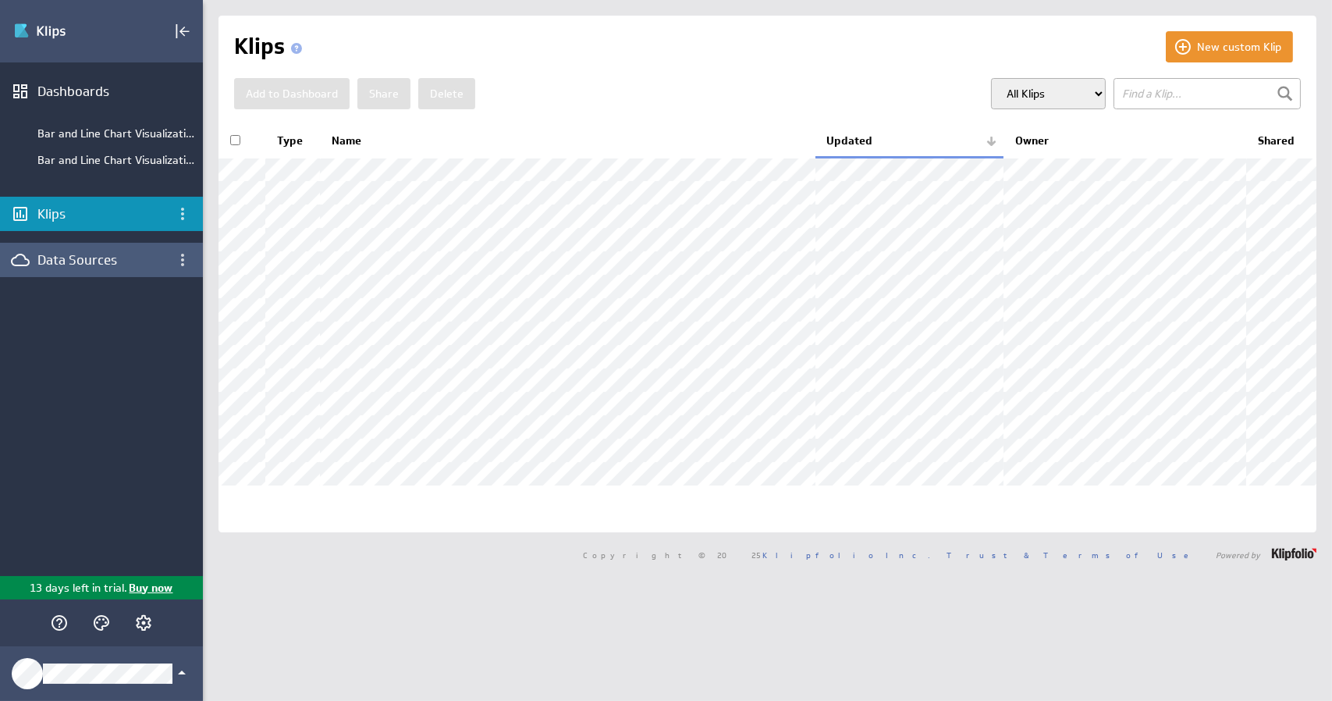
click at [82, 261] on div "Data Sources" at bounding box center [101, 259] width 128 height 17
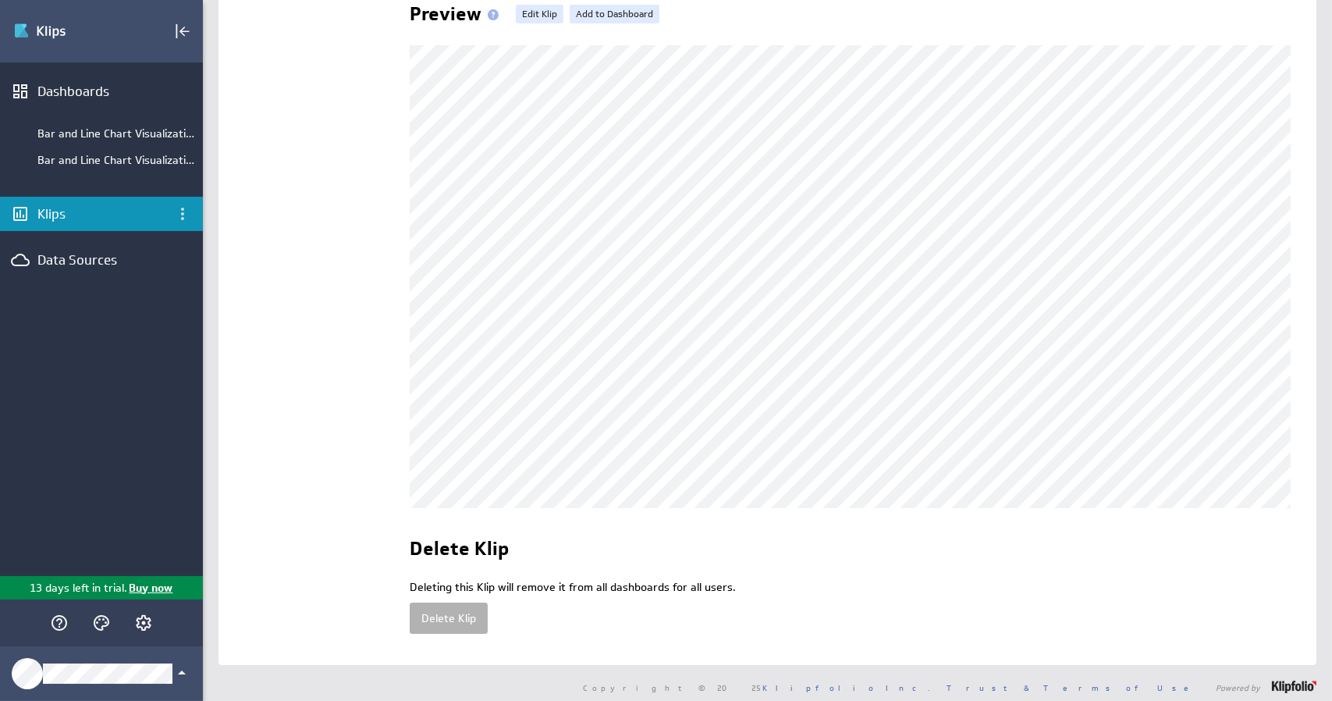
scroll to position [382, 0]
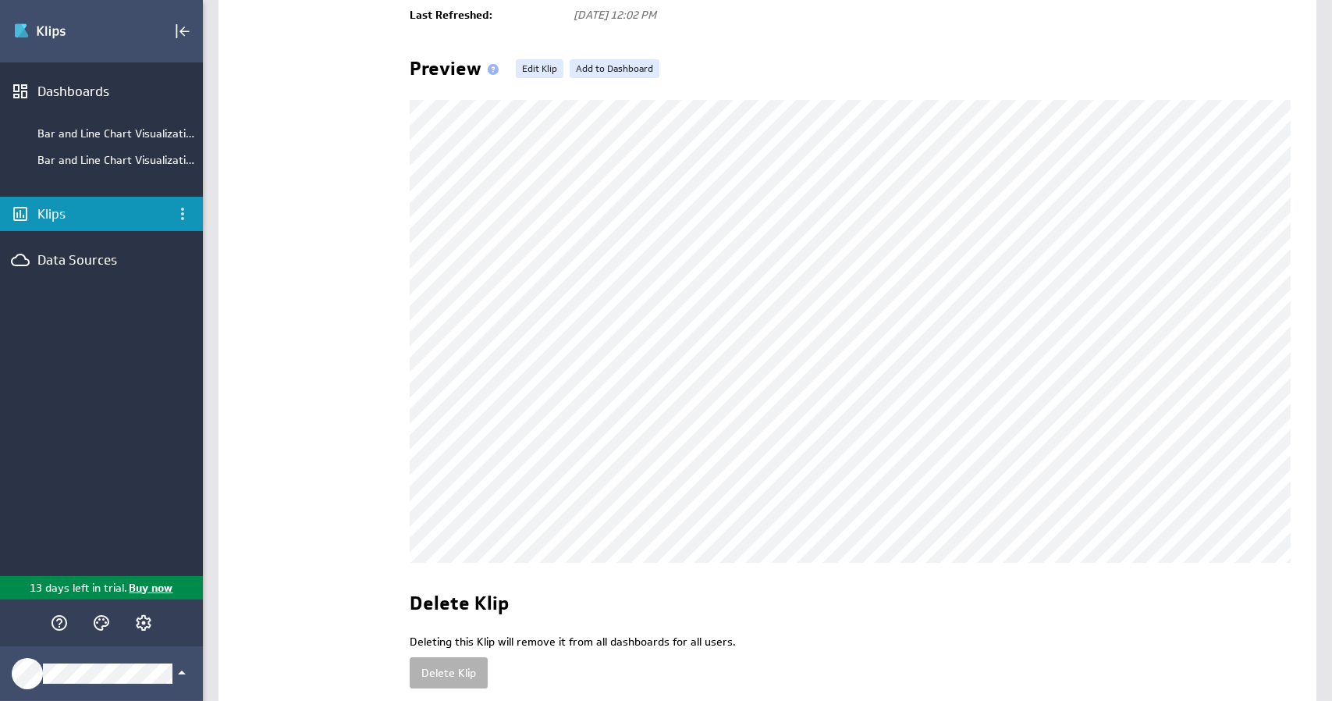
click at [358, 332] on td "General Sharing Dashboards" at bounding box center [314, 239] width 160 height 930
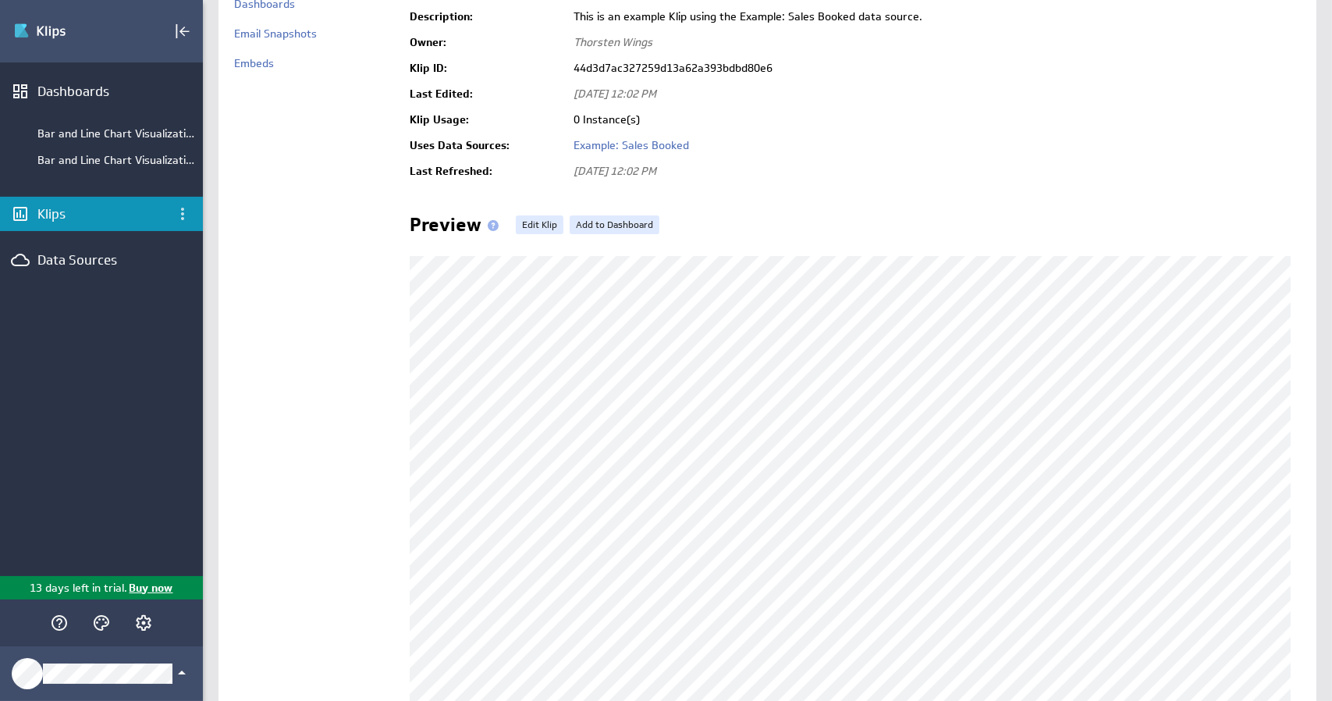
scroll to position [226, 0]
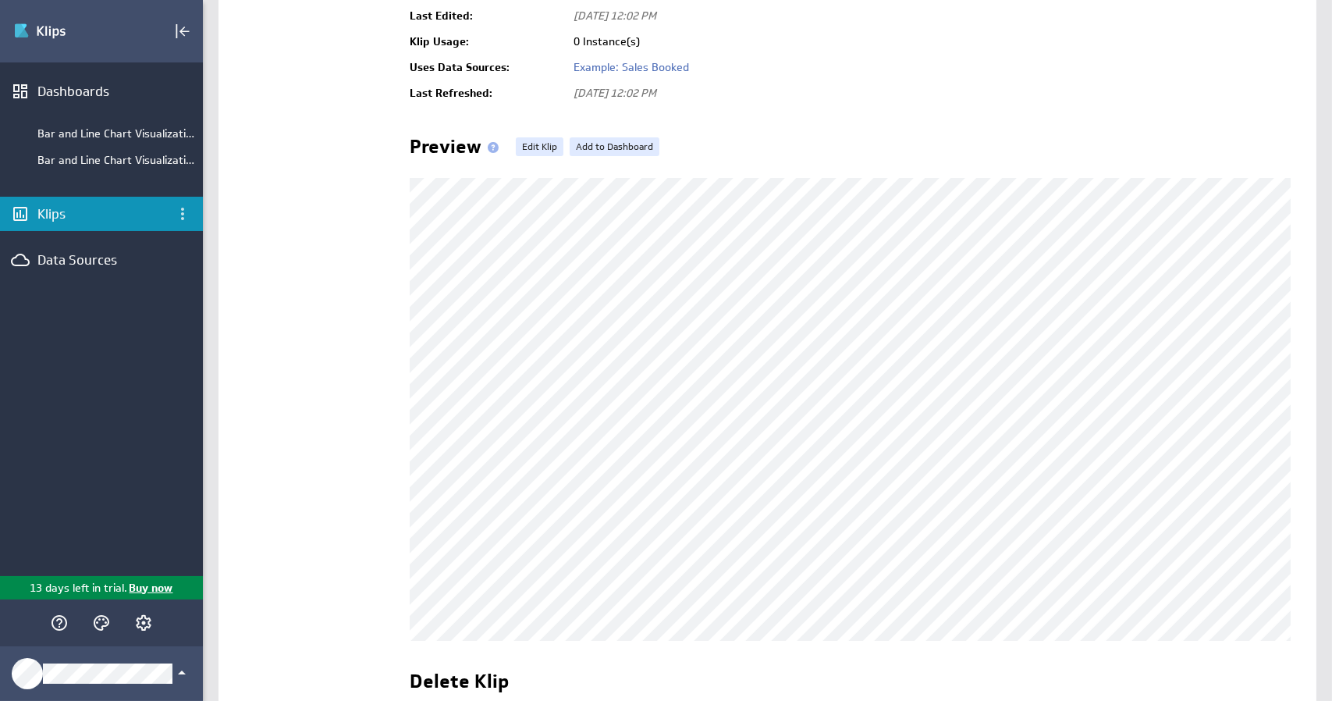
click at [1293, 470] on div "Add to Dashboard Klip: Example: Sales Performance General Sharing Name:" at bounding box center [767, 293] width 1098 height 1008
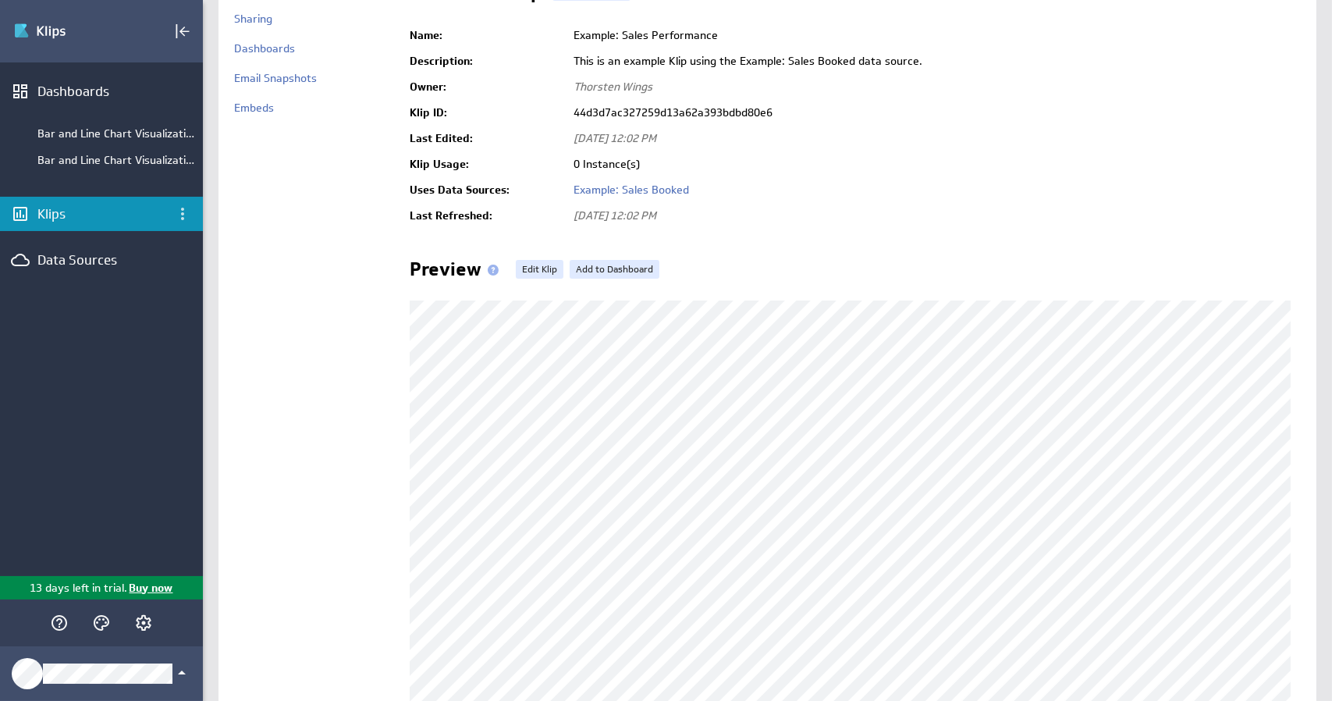
scroll to position [0, 0]
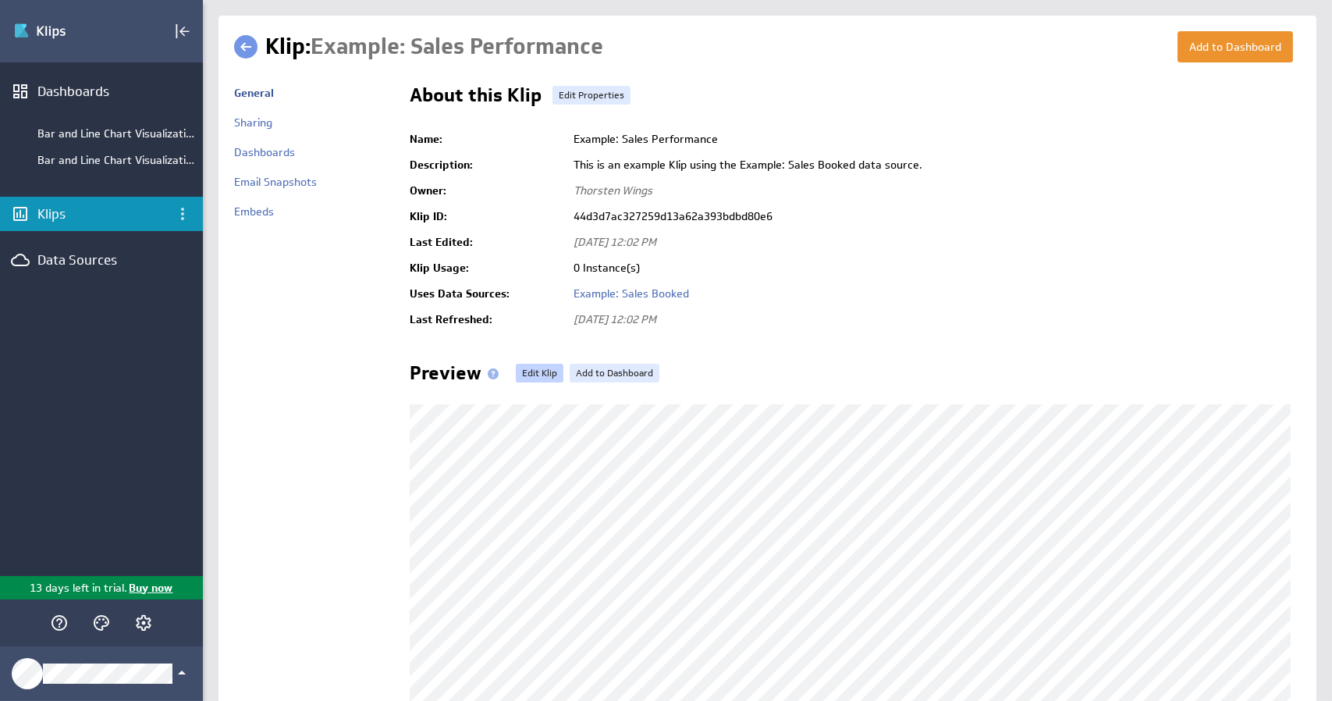
click at [536, 370] on link "Edit Klip" at bounding box center [540, 373] width 48 height 19
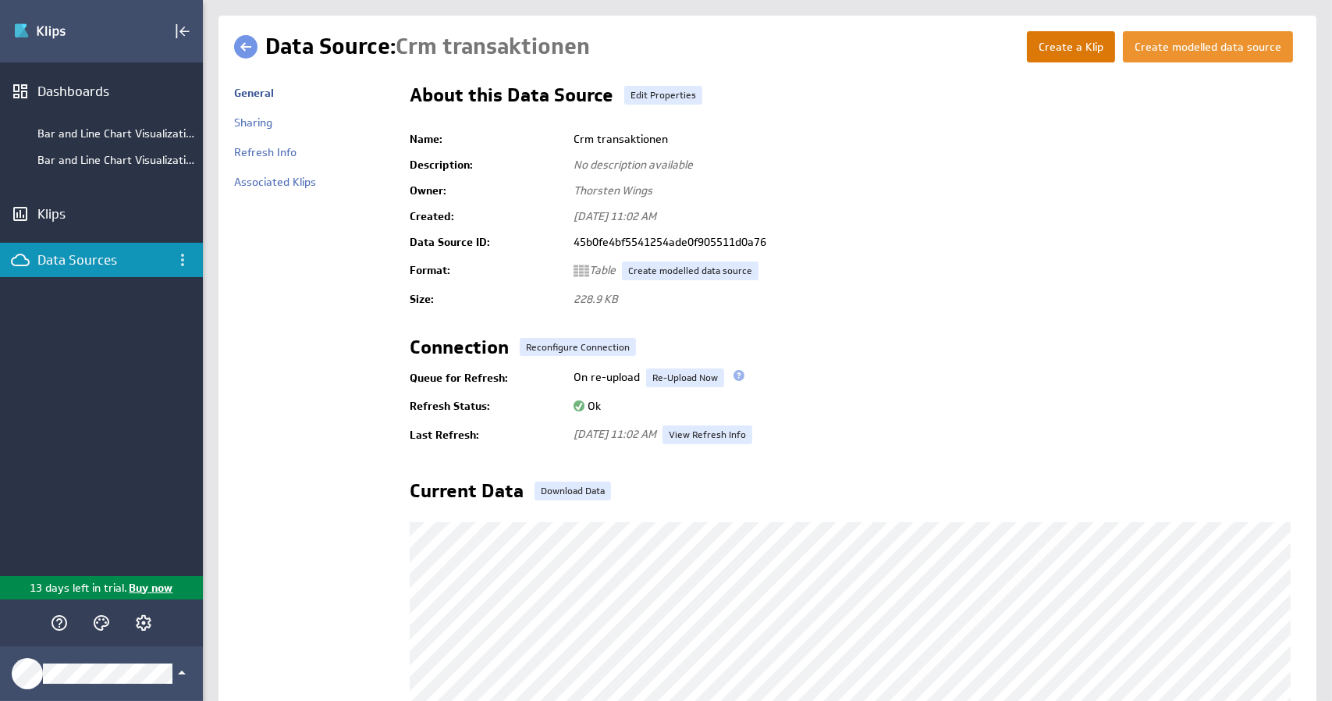
click at [1062, 42] on button "Create a Klip" at bounding box center [1071, 46] width 88 height 31
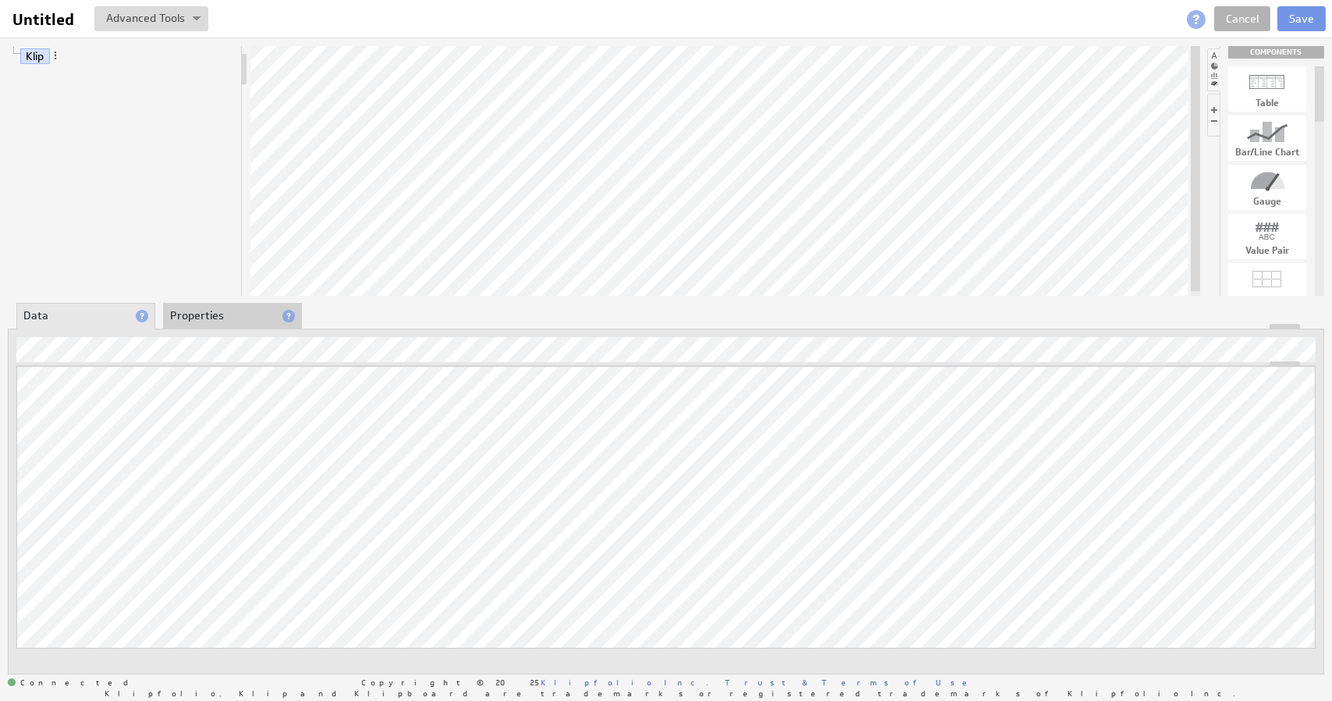
click at [1267, 142] on div at bounding box center [1267, 131] width 78 height 25
drag, startPoint x: 1279, startPoint y: 135, endPoint x: 761, endPoint y: 165, distance: 519.7
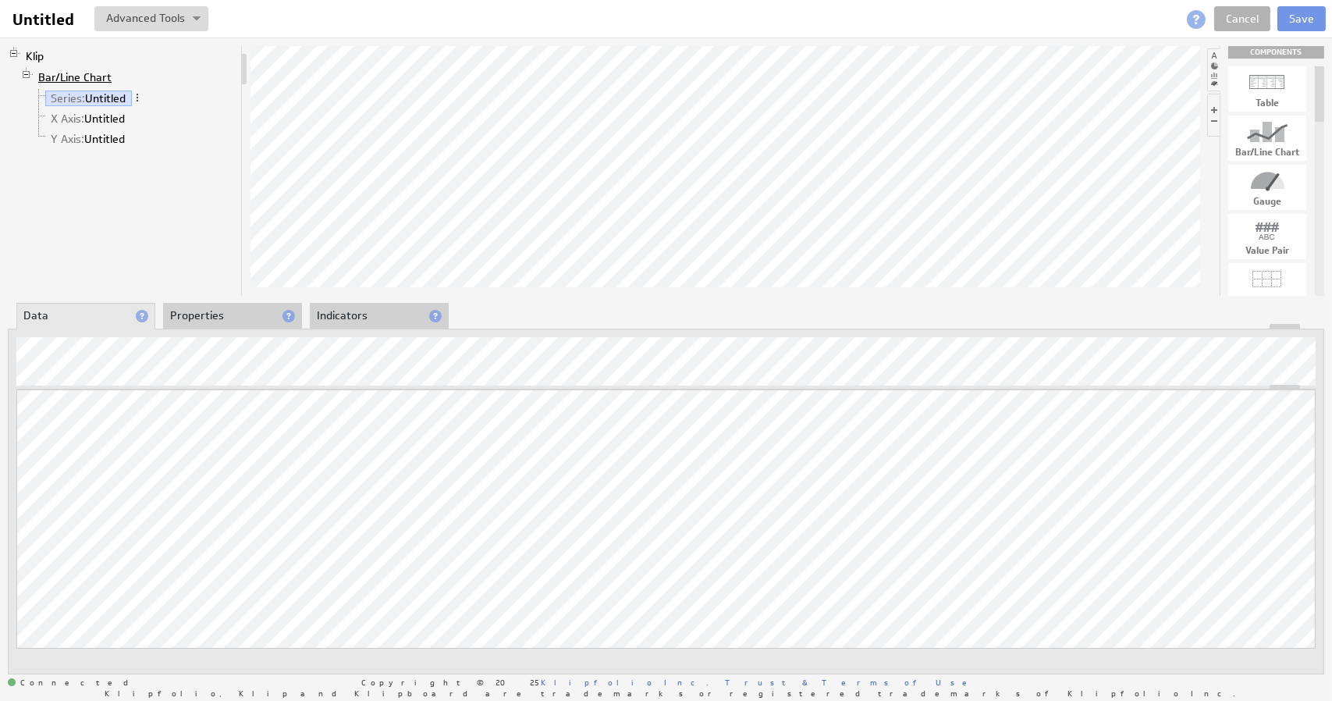
click at [74, 75] on link "Bar/Line Chart" at bounding box center [75, 77] width 85 height 16
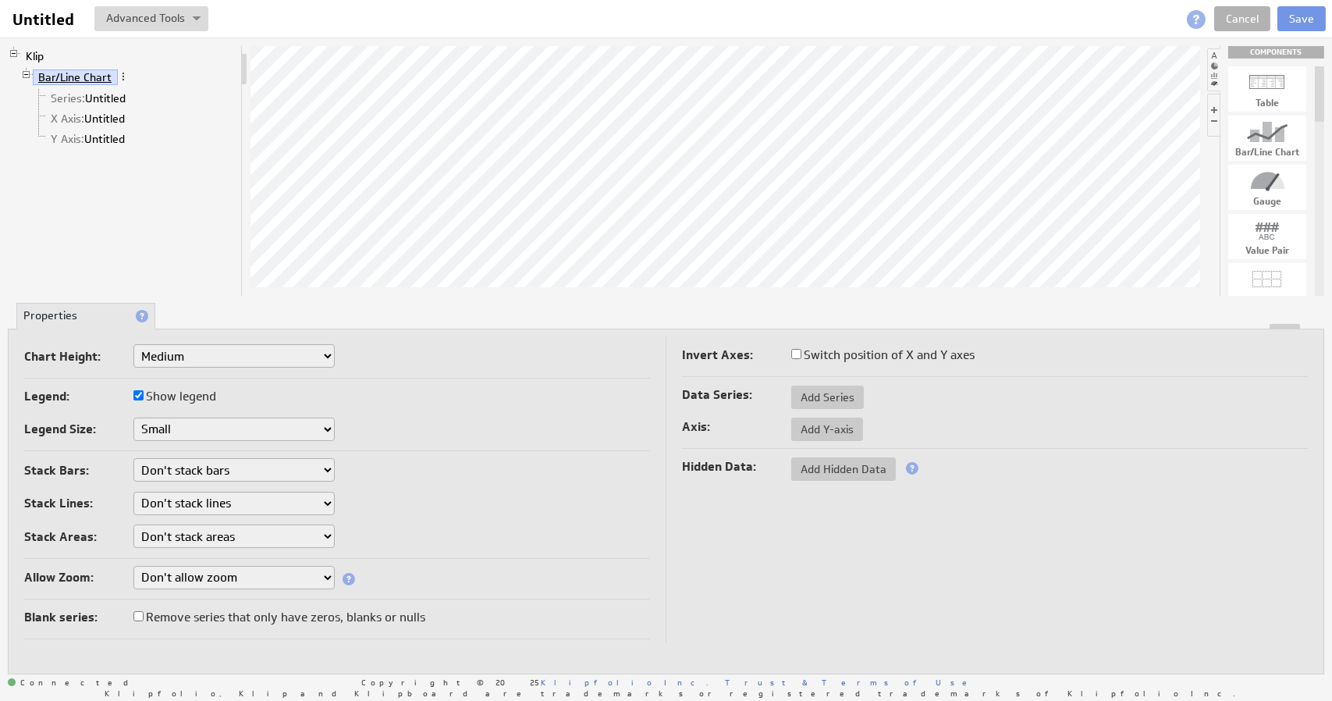
click at [86, 80] on link "Bar/Line Chart" at bounding box center [75, 77] width 85 height 16
click at [125, 75] on span at bounding box center [123, 76] width 11 height 11
click at [125, 74] on span at bounding box center [123, 76] width 11 height 11
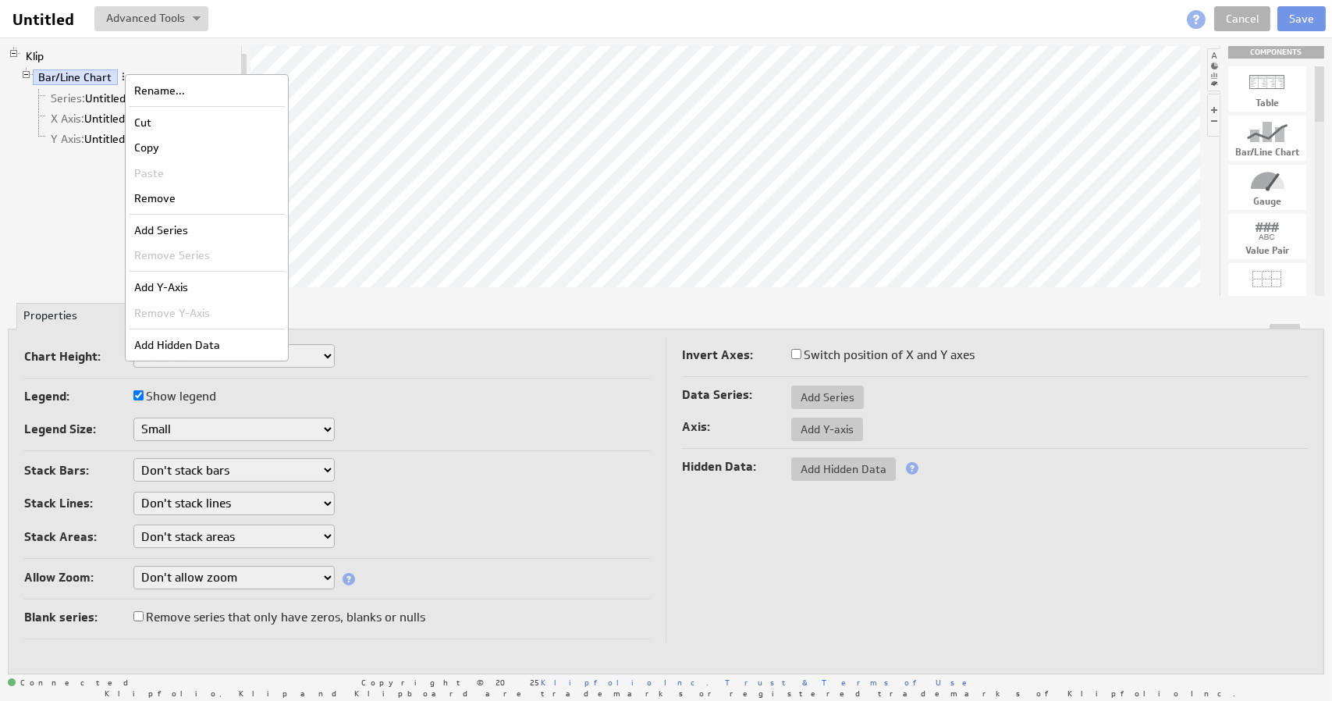
click at [172, 69] on li "Bar/Line Chart Series: Untitled X Axis: Untitled Y Axis: Untitled" at bounding box center [127, 109] width 215 height 84
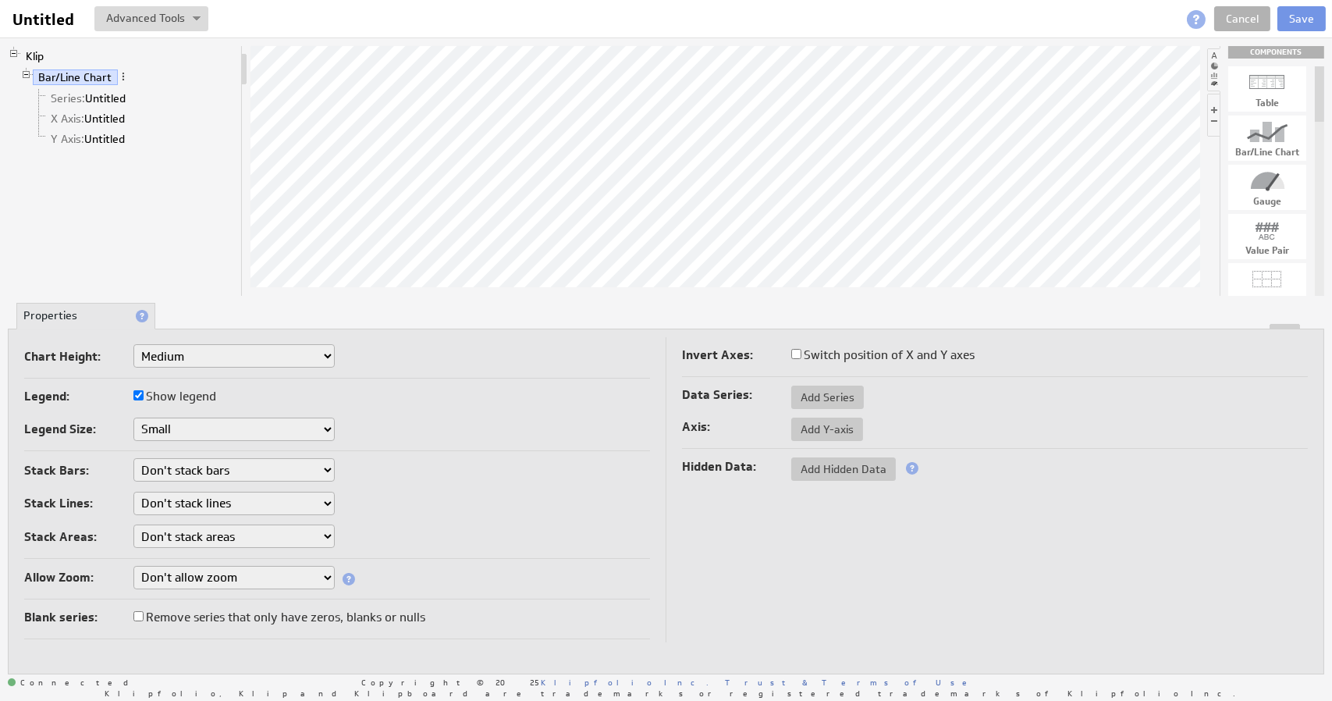
click at [197, 359] on select "Small Medium Large X-Large Custom..." at bounding box center [233, 355] width 201 height 23
select select "3"
click at [191, 577] on select "Don't allow zoom Along X axis only Along Y axis only Along both X axis and Y ax…" at bounding box center [233, 577] width 201 height 23
select select "xy"
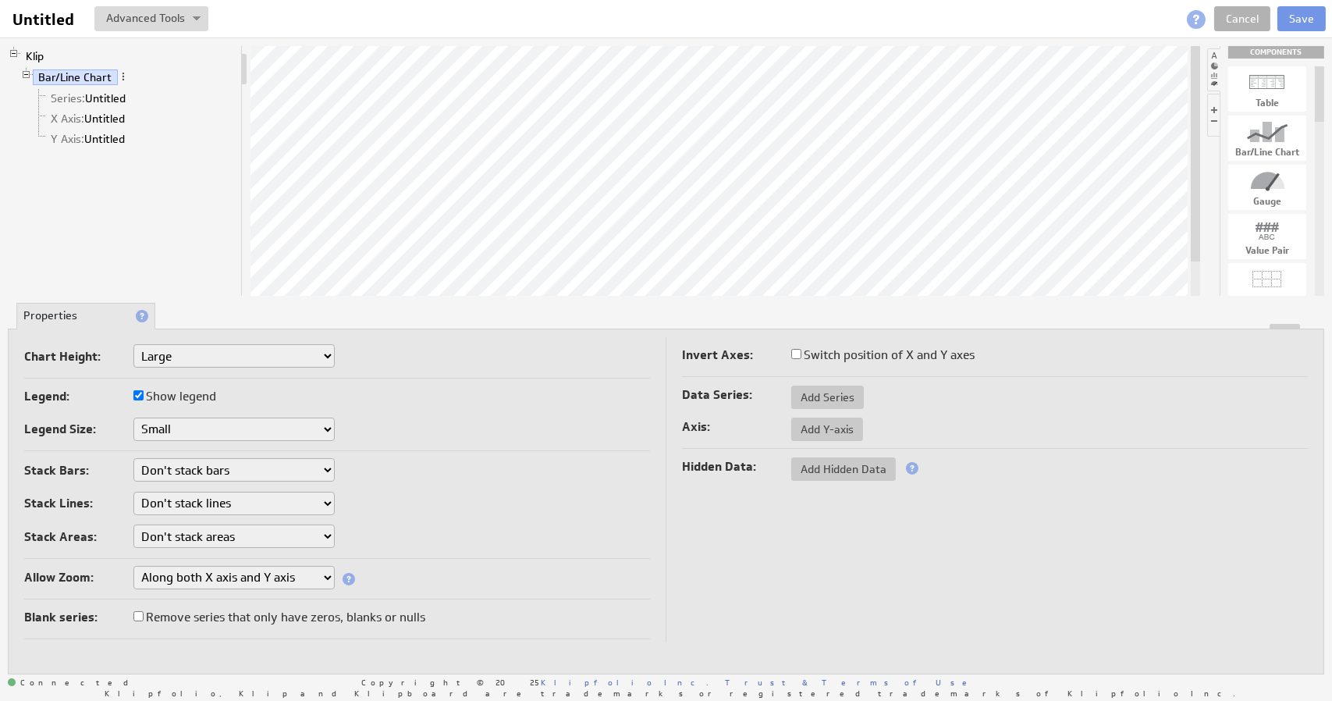
select select "3"
select select "xy"
click at [67, 98] on span "Series:" at bounding box center [68, 98] width 34 height 14
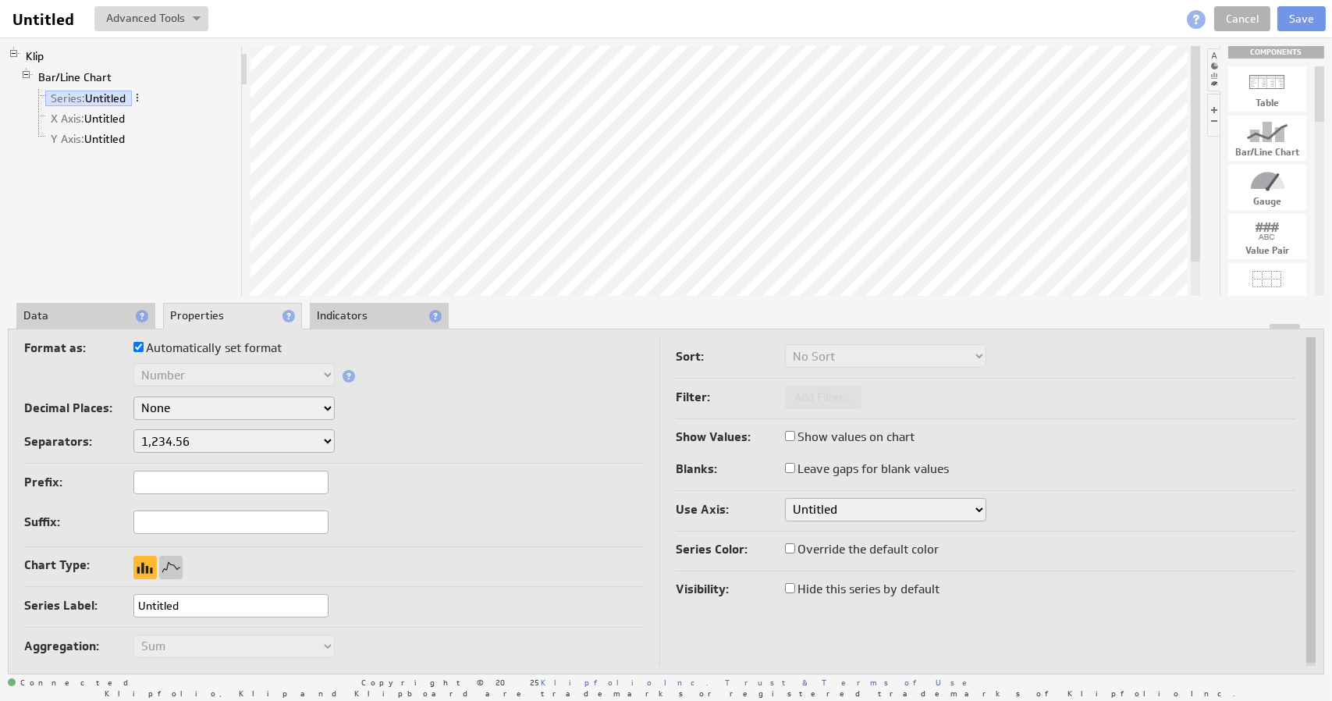
click at [197, 349] on label "Automatically set format" at bounding box center [207, 348] width 148 height 22
click at [144, 349] on input "Automatically set format" at bounding box center [138, 347] width 10 height 10
checkbox input "false"
click at [192, 374] on select "Text Number Currency Percentage Date / Time Duration" at bounding box center [233, 374] width 201 height 23
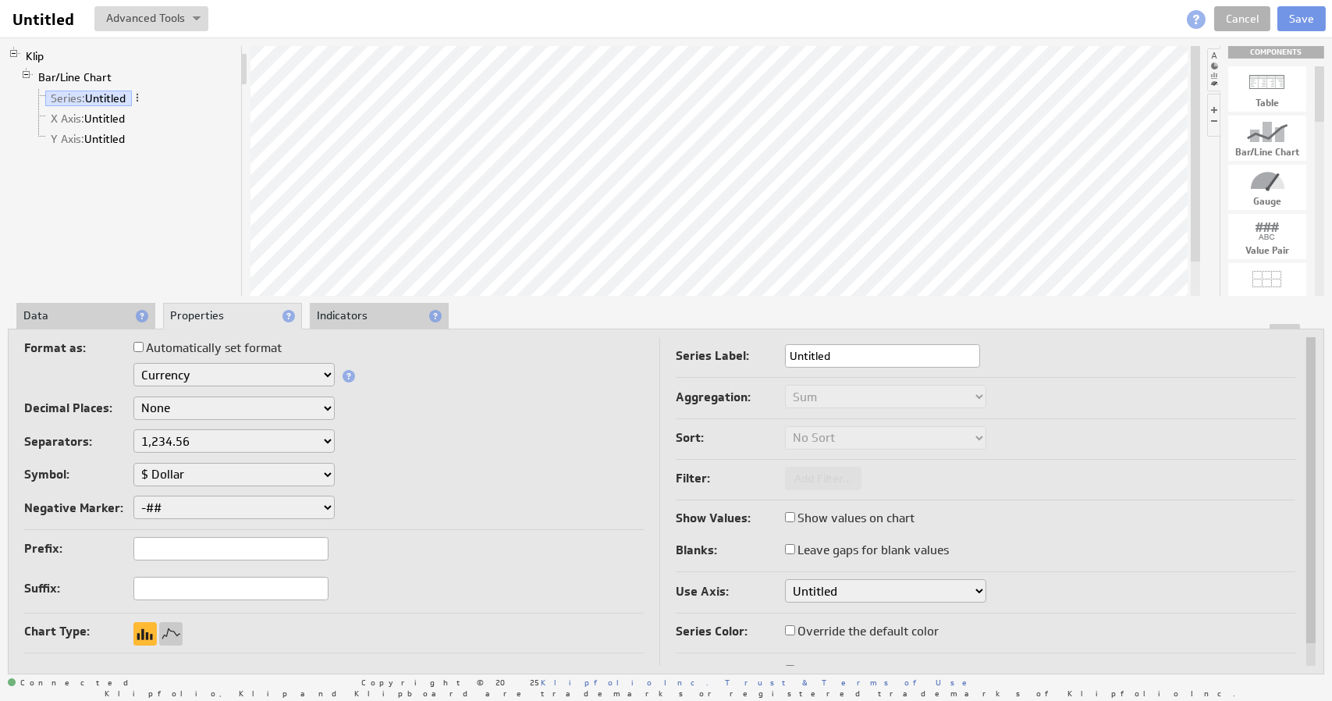
click at [200, 475] on select "$ Dollar £ Pound € Euro ¥ Yen R$ Real ₱ Peso kr Krone Rp Rupiah ₨ Rupee ƒ Guild…" at bounding box center [233, 474] width 201 height 23
select select "eur"
click at [185, 434] on select "1,234.56 1.234,56 1'234.56 1,234/56 1 234,56 1 234-56 1 234.56 1234.56" at bounding box center [233, 440] width 201 height 23
select select "_,"
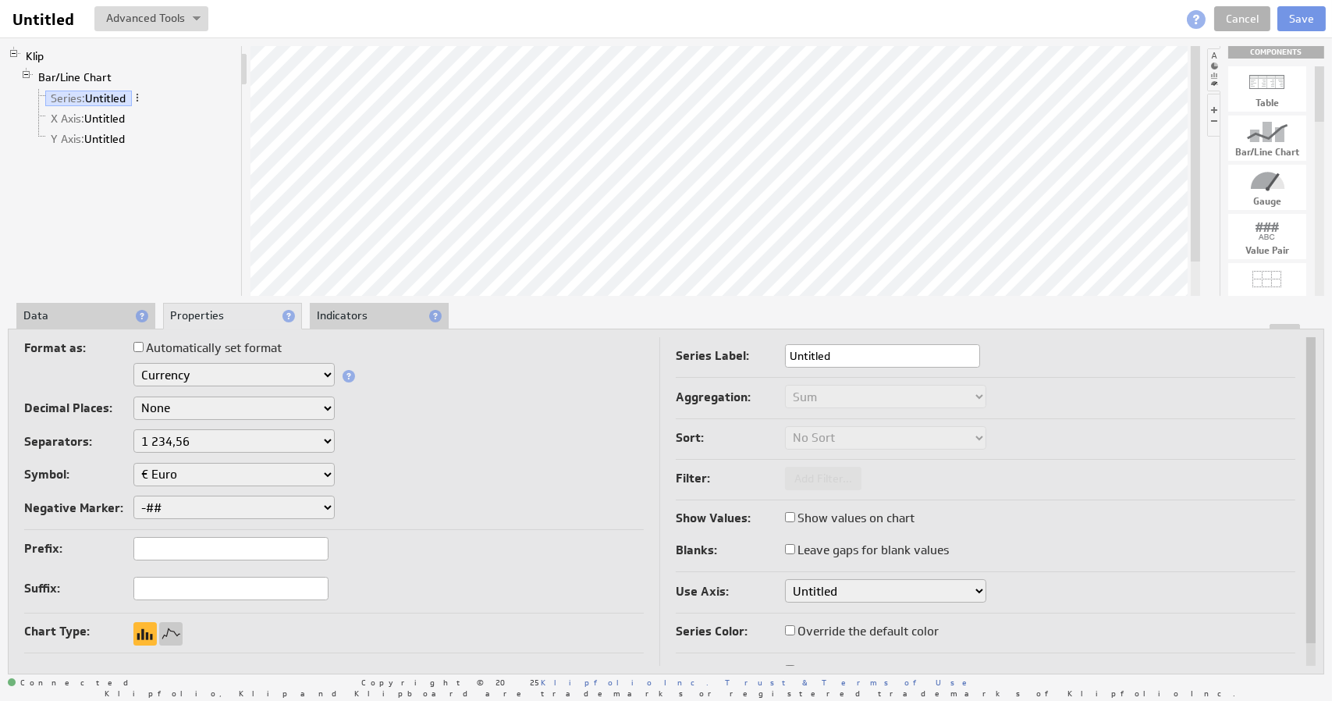
select select "_,"
select select "eur"
click at [176, 636] on div at bounding box center [170, 633] width 23 height 23
select select "_,"
select select "eur"
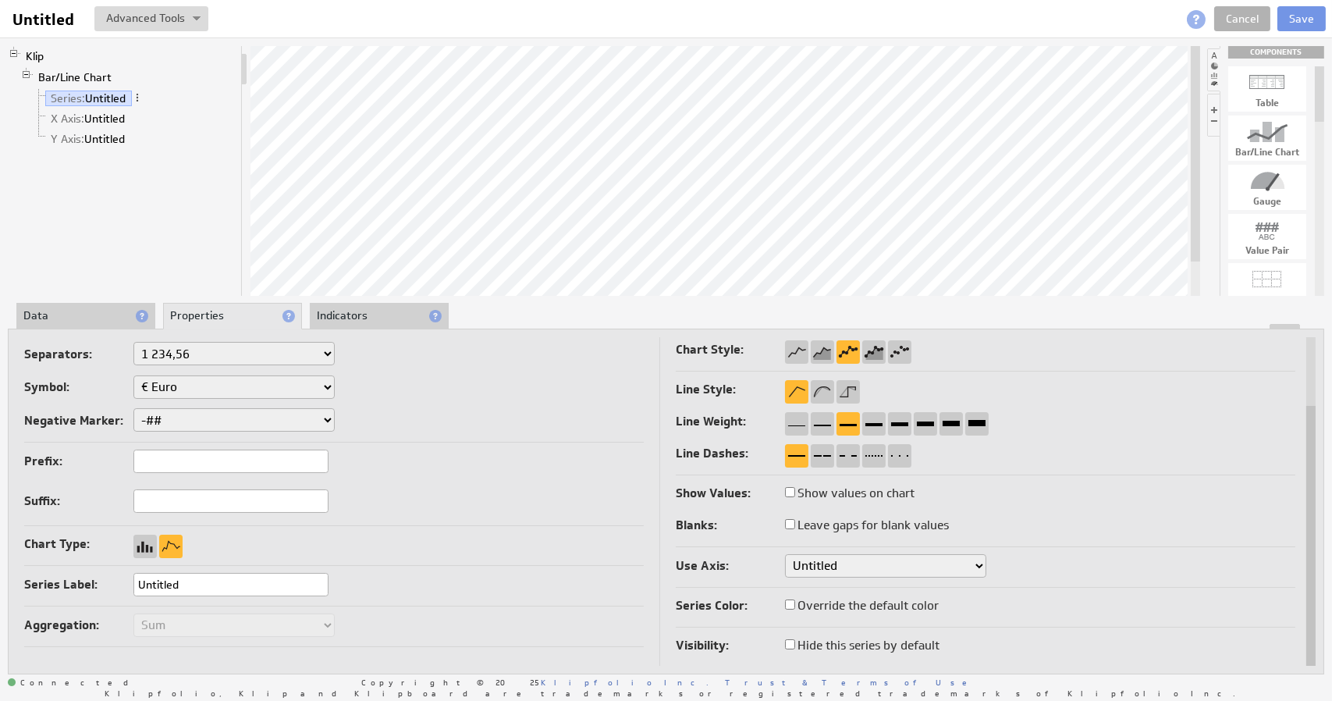
click at [197, 580] on input "Untitled" at bounding box center [230, 584] width 195 height 23
drag, startPoint x: 230, startPoint y: 584, endPoint x: 107, endPoint y: 587, distance: 123.3
click at [107, 587] on div "Series Label: Untitled" at bounding box center [333, 586] width 619 height 26
type input "Umsatz"
click at [472, 551] on div "Chart Type:" at bounding box center [333, 545] width 619 height 25
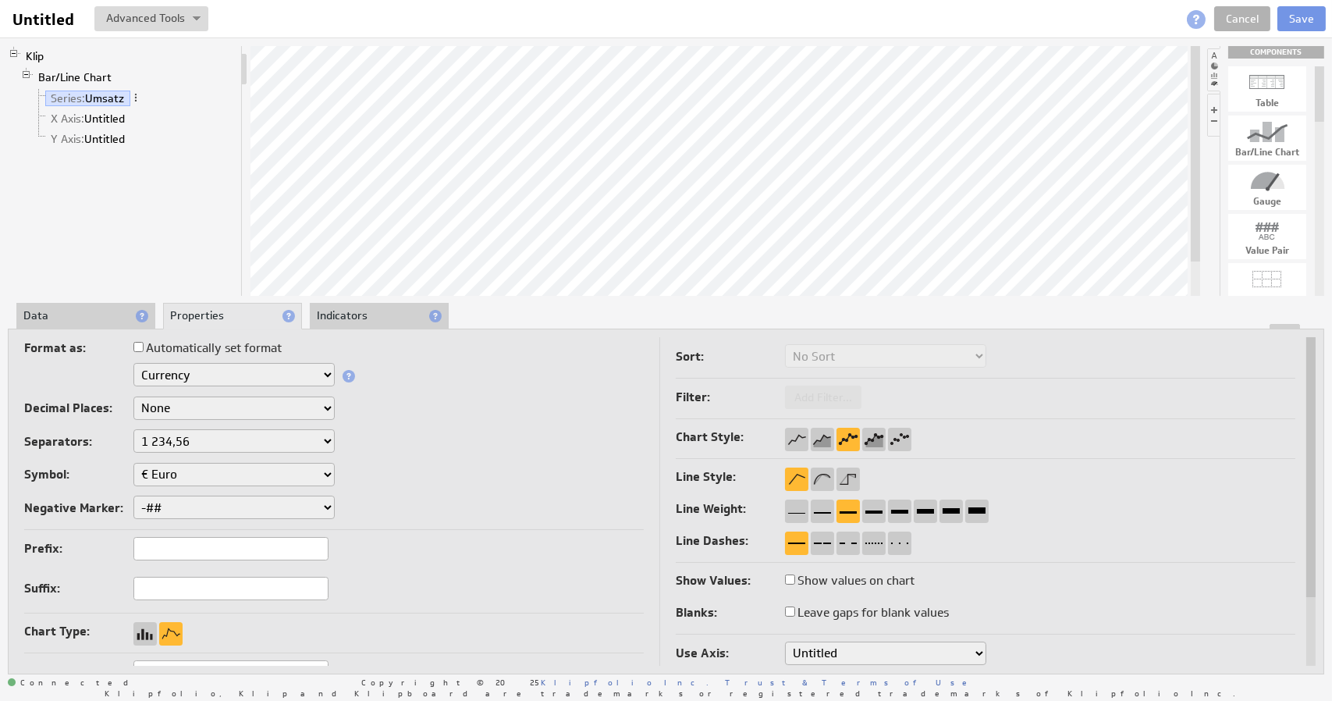
click at [83, 320] on li "Data" at bounding box center [85, 316] width 139 height 27
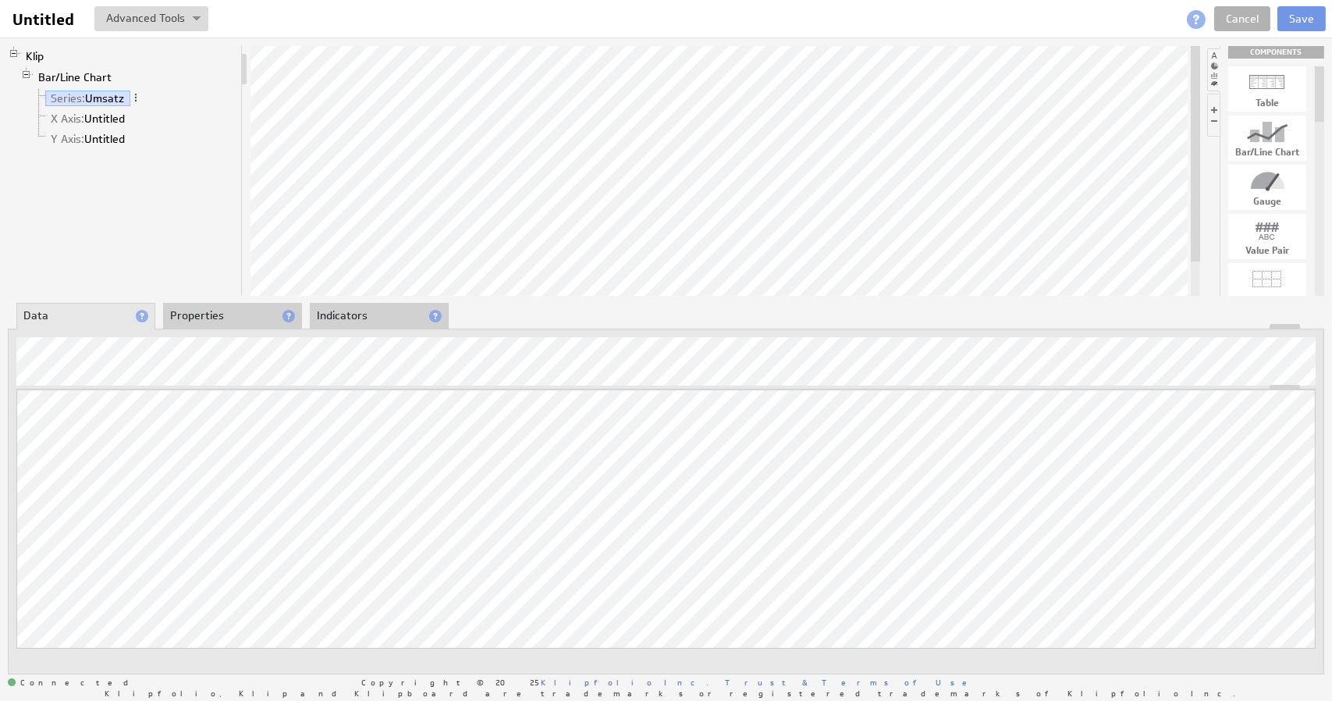
click at [227, 315] on li "Properties" at bounding box center [232, 316] width 139 height 27
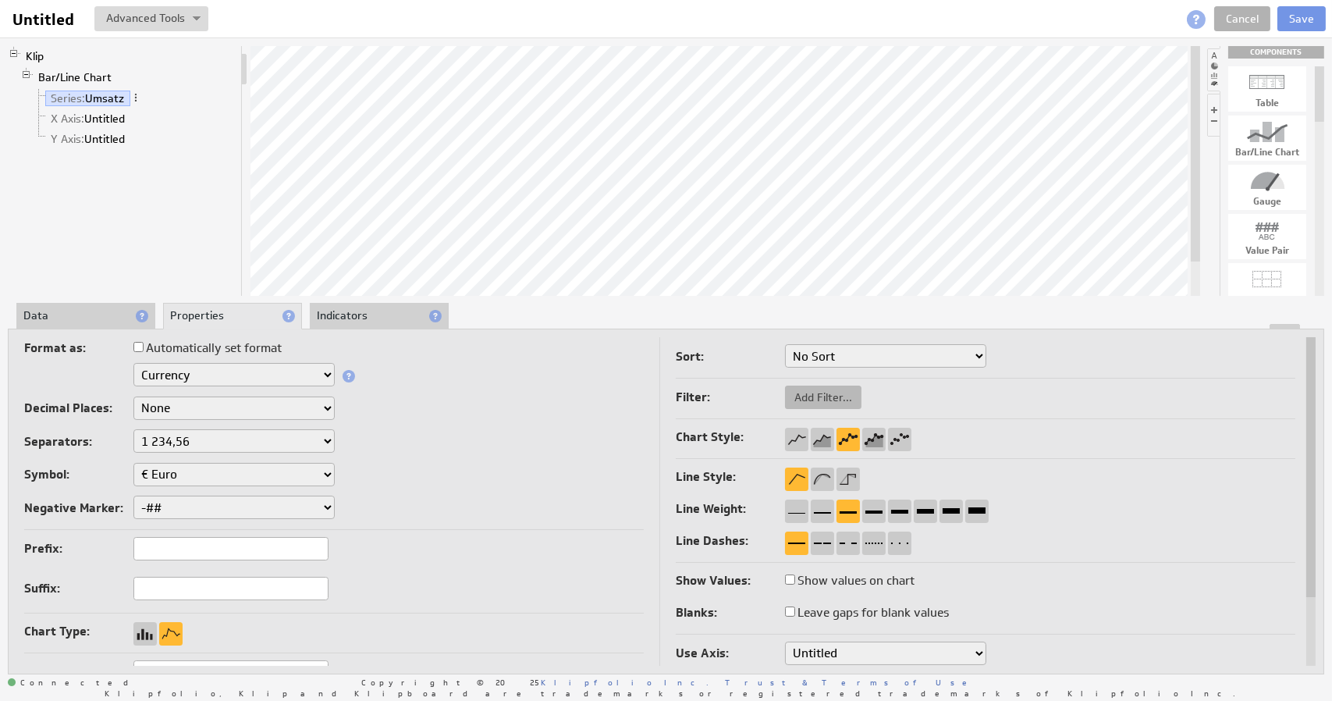
click at [822, 397] on span "Add Filter..." at bounding box center [823, 397] width 76 height 14
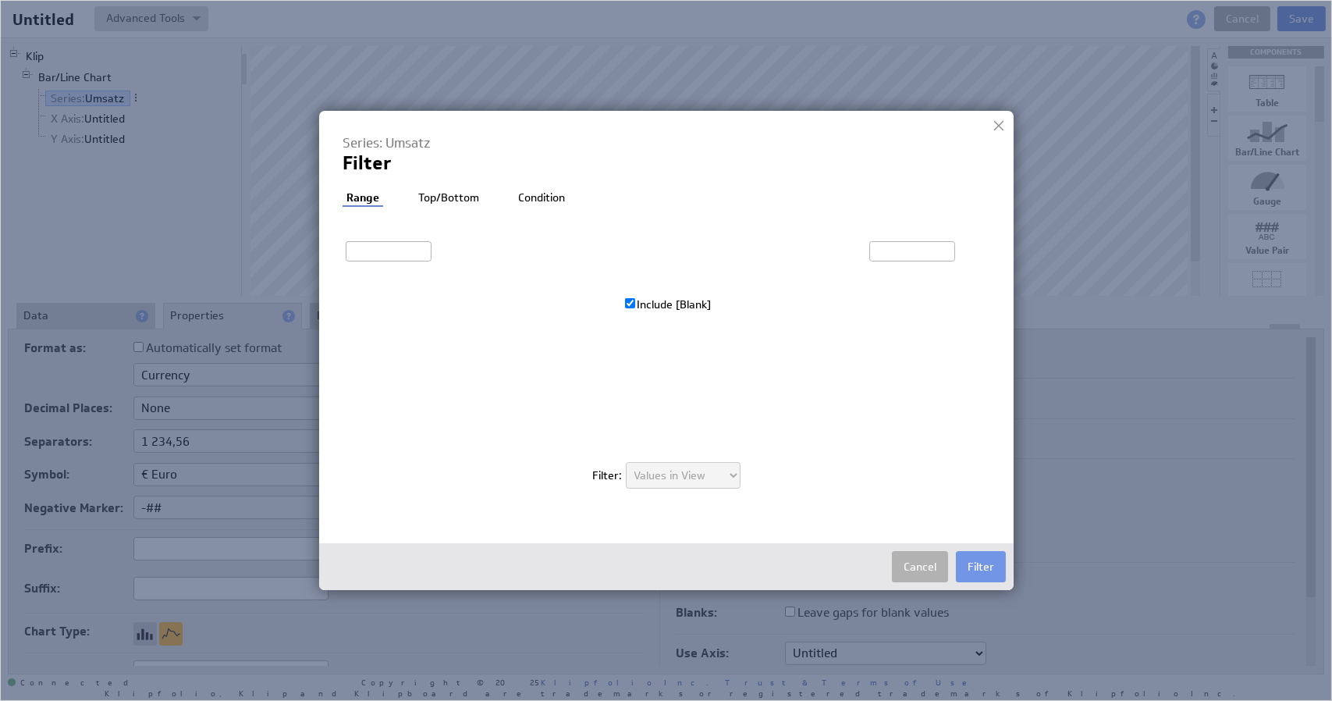
type input "-€444,400"
type input "€444 400"
checkbox input "true"
click at [444, 195] on li "Top/Bottom" at bounding box center [448, 198] width 69 height 16
click at [543, 186] on div "Series: Umsatz Filter Filter: Range Top/Bottom Condition Exclude Top Bottom 10 …" at bounding box center [666, 319] width 648 height 370
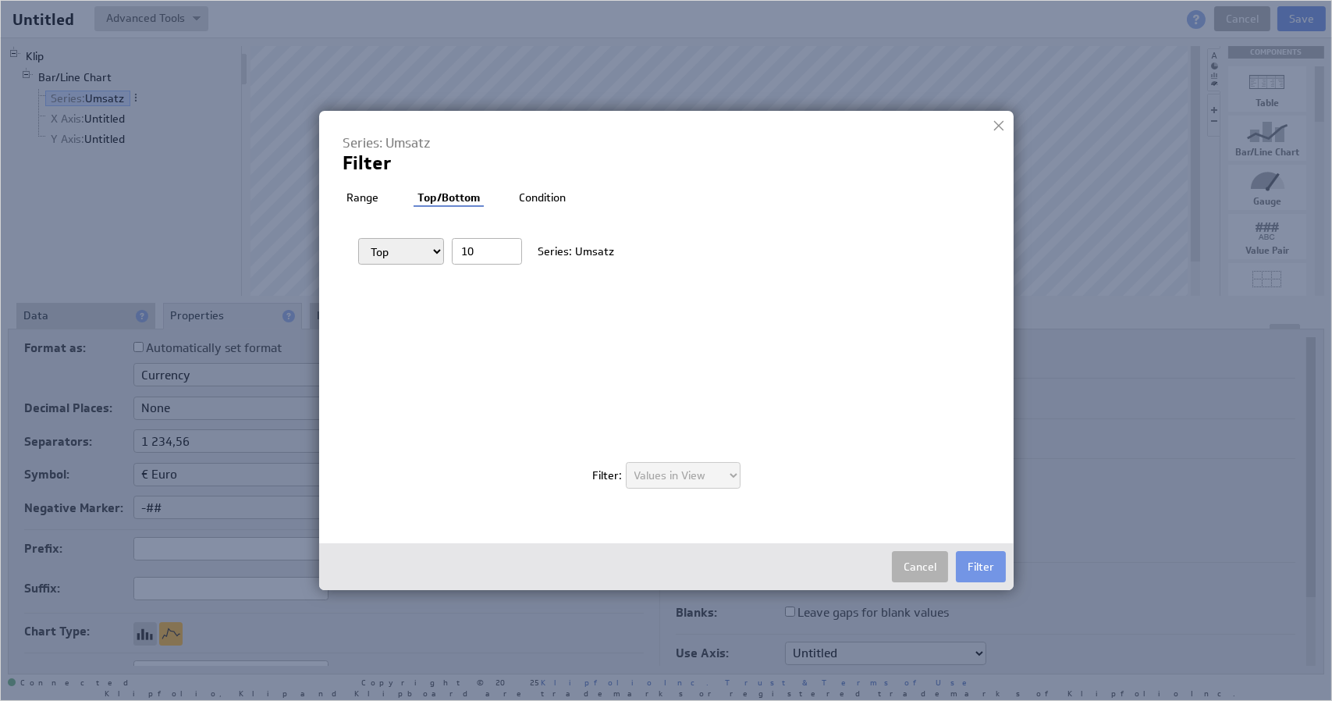
click at [545, 191] on li "Condition" at bounding box center [542, 198] width 55 height 16
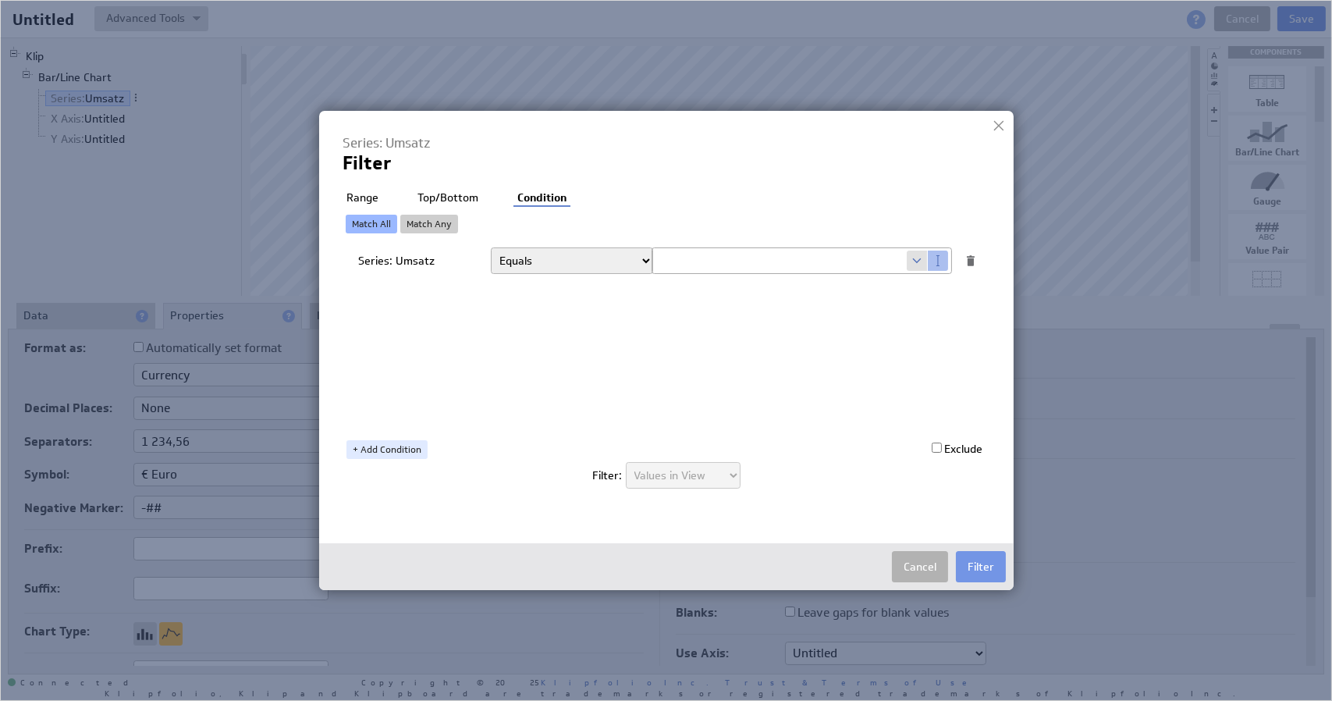
click at [436, 204] on li "Top/Bottom" at bounding box center [447, 198] width 69 height 16
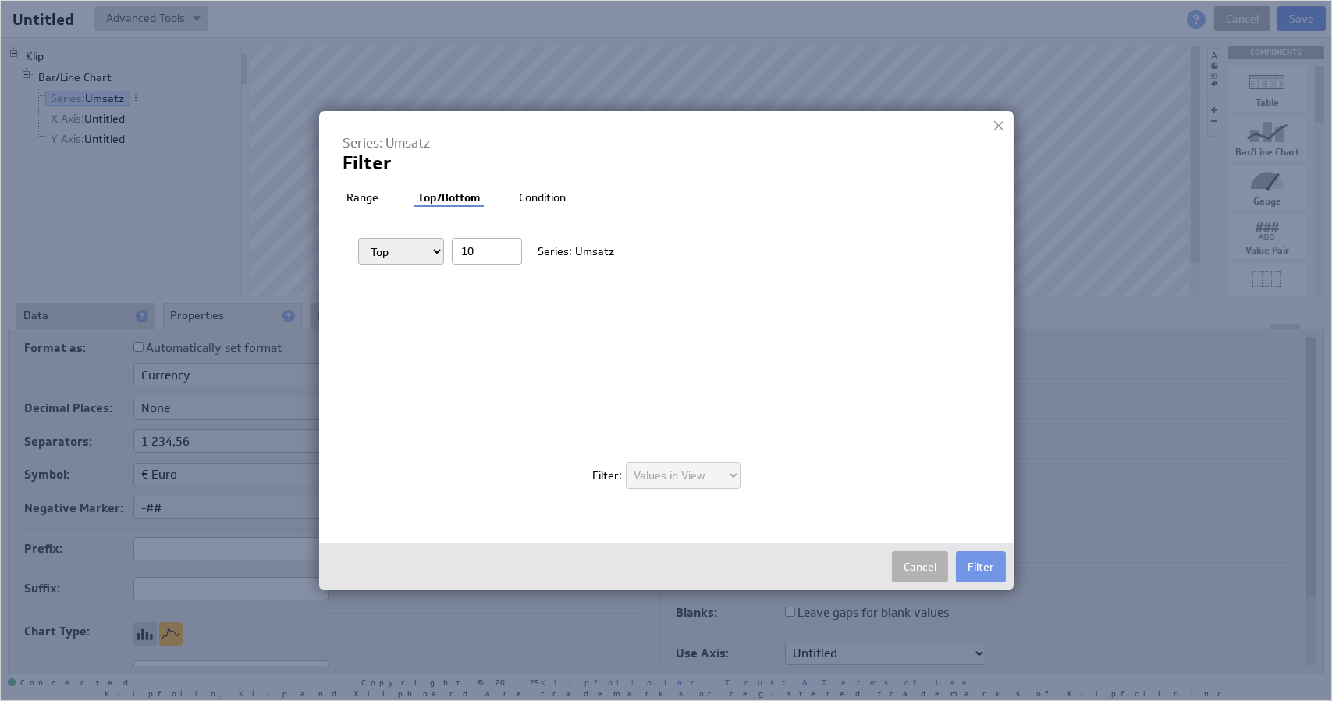
click at [523, 193] on li "Condition" at bounding box center [542, 198] width 55 height 16
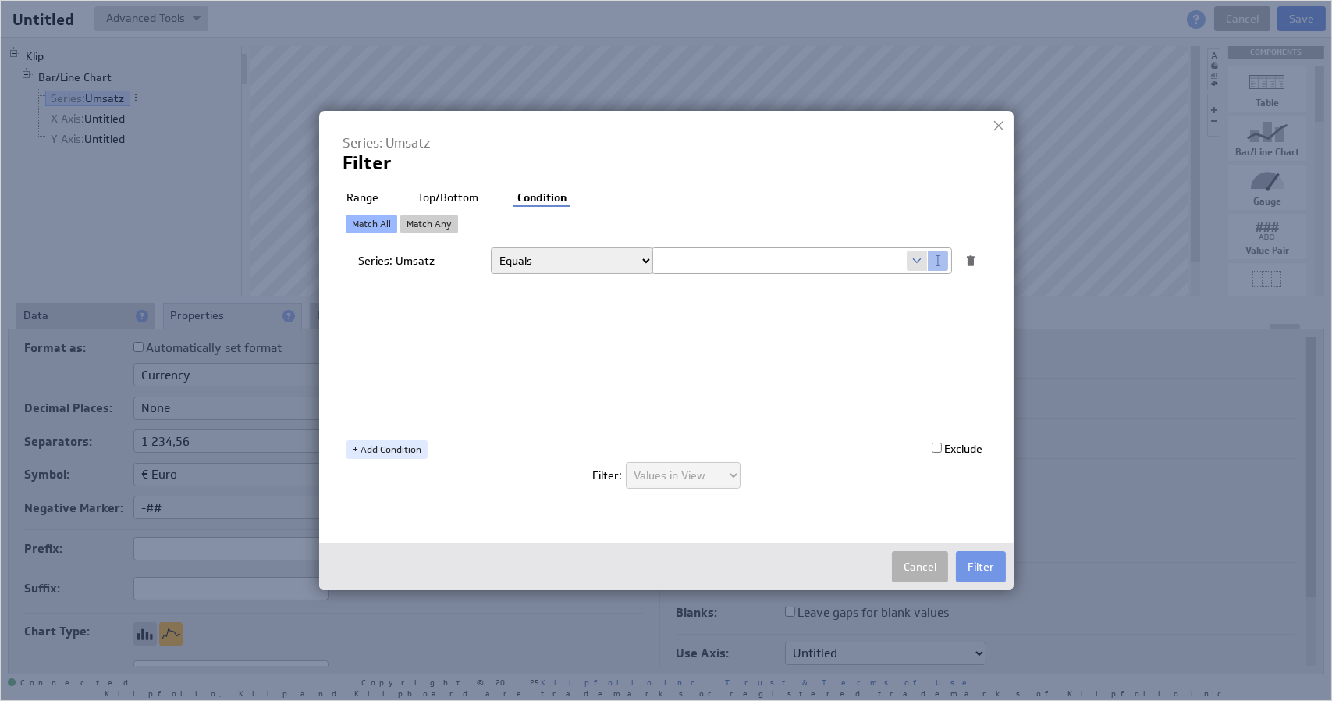
drag, startPoint x: 389, startPoint y: 250, endPoint x: 371, endPoint y: 257, distance: 19.3
click at [388, 251] on div "Series: Umsatz Equals Greater than Less than Greater than or equal to Less than…" at bounding box center [670, 260] width 624 height 27
click at [463, 199] on li "Top/Bottom" at bounding box center [447, 198] width 69 height 16
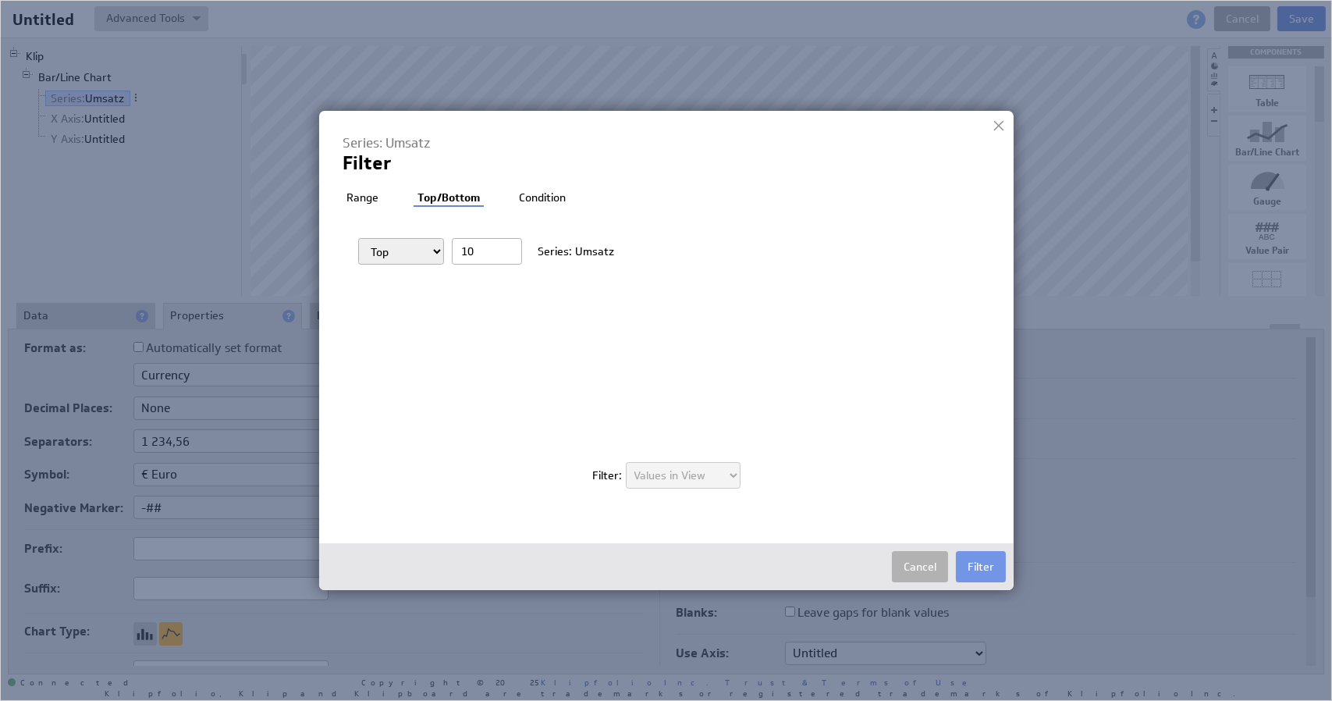
click at [365, 204] on li "Range" at bounding box center [362, 198] width 40 height 16
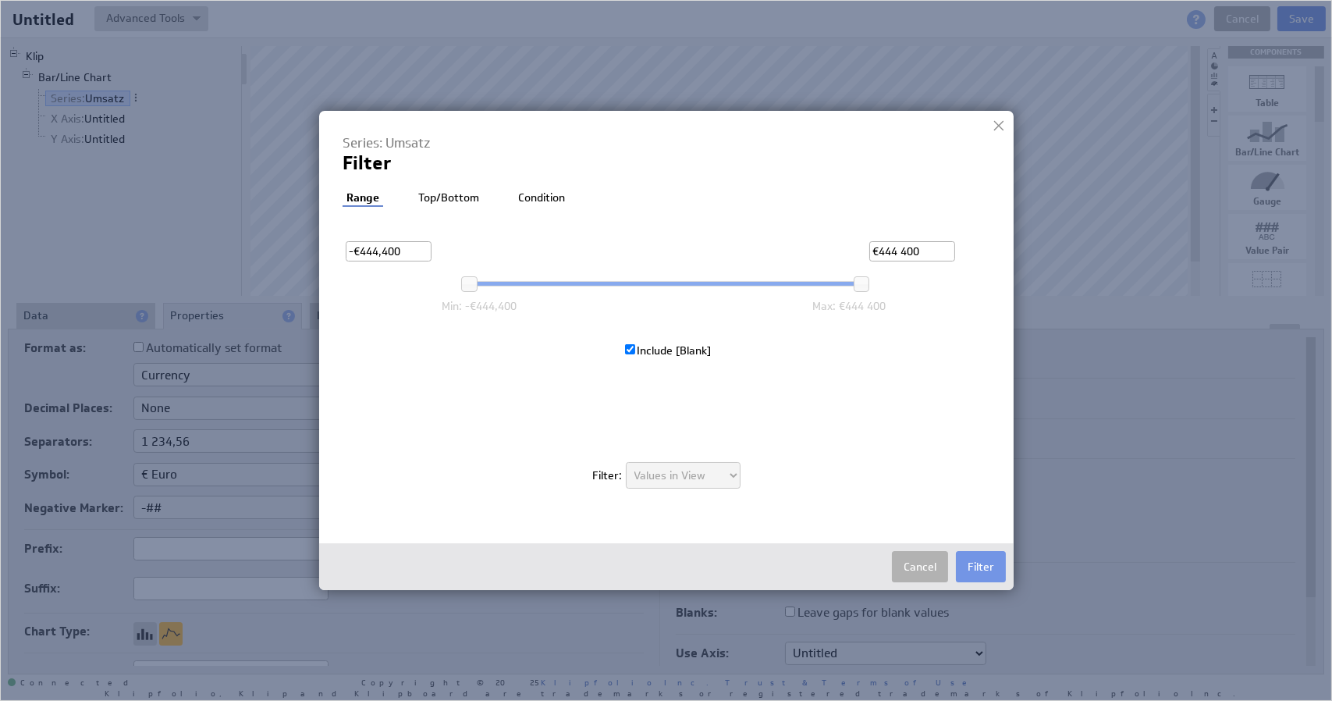
click at [995, 125] on div at bounding box center [998, 125] width 23 height 23
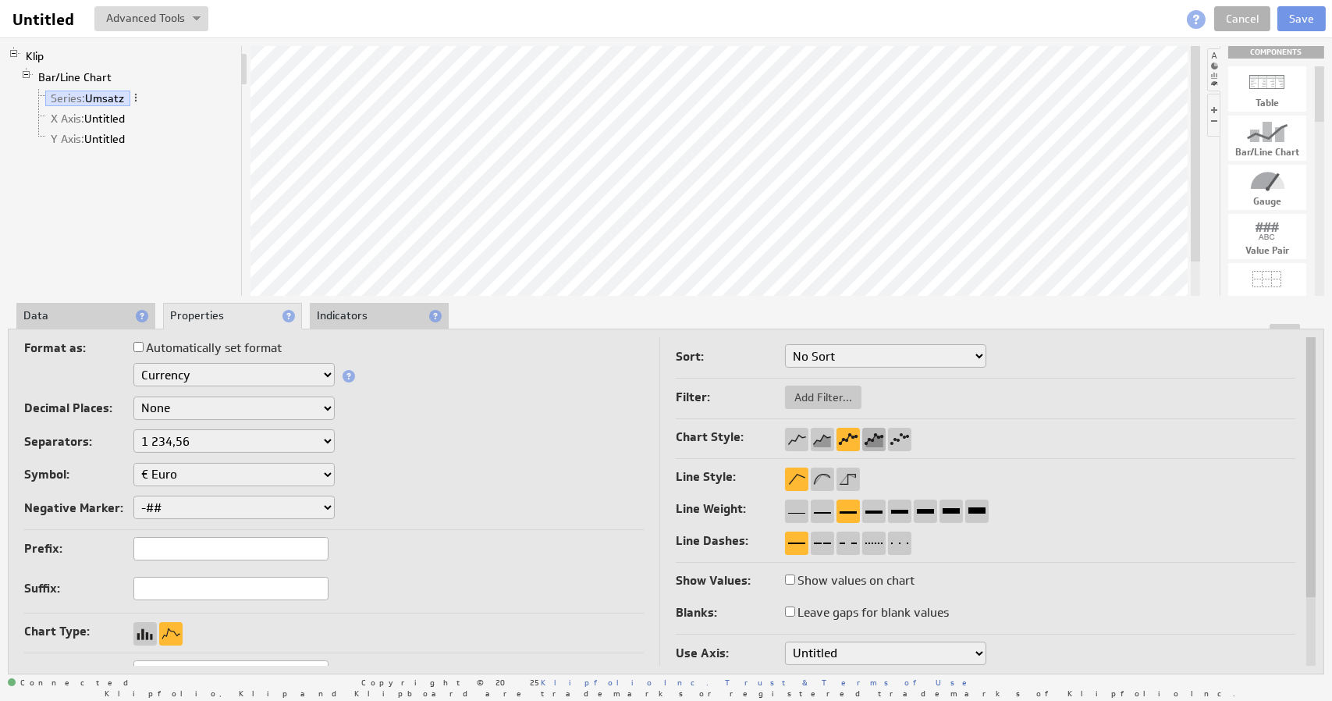
click at [871, 437] on div at bounding box center [873, 439] width 23 height 23
click at [817, 478] on div at bounding box center [822, 478] width 23 height 23
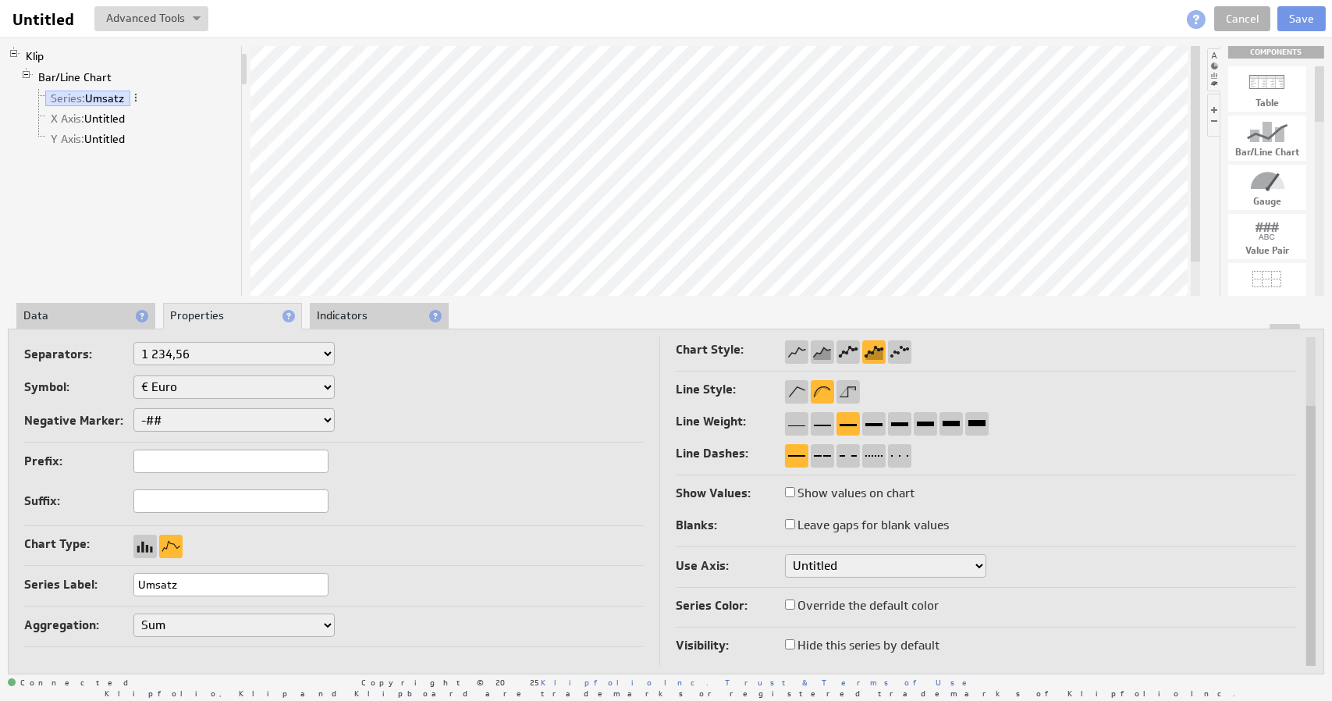
click at [838, 569] on select "Untitled" at bounding box center [885, 565] width 201 height 23
click at [841, 568] on select "Untitled" at bounding box center [885, 565] width 201 height 23
click at [746, 568] on label "Use Axis:" at bounding box center [730, 566] width 109 height 22
click at [370, 316] on li "Indicators" at bounding box center [379, 316] width 139 height 27
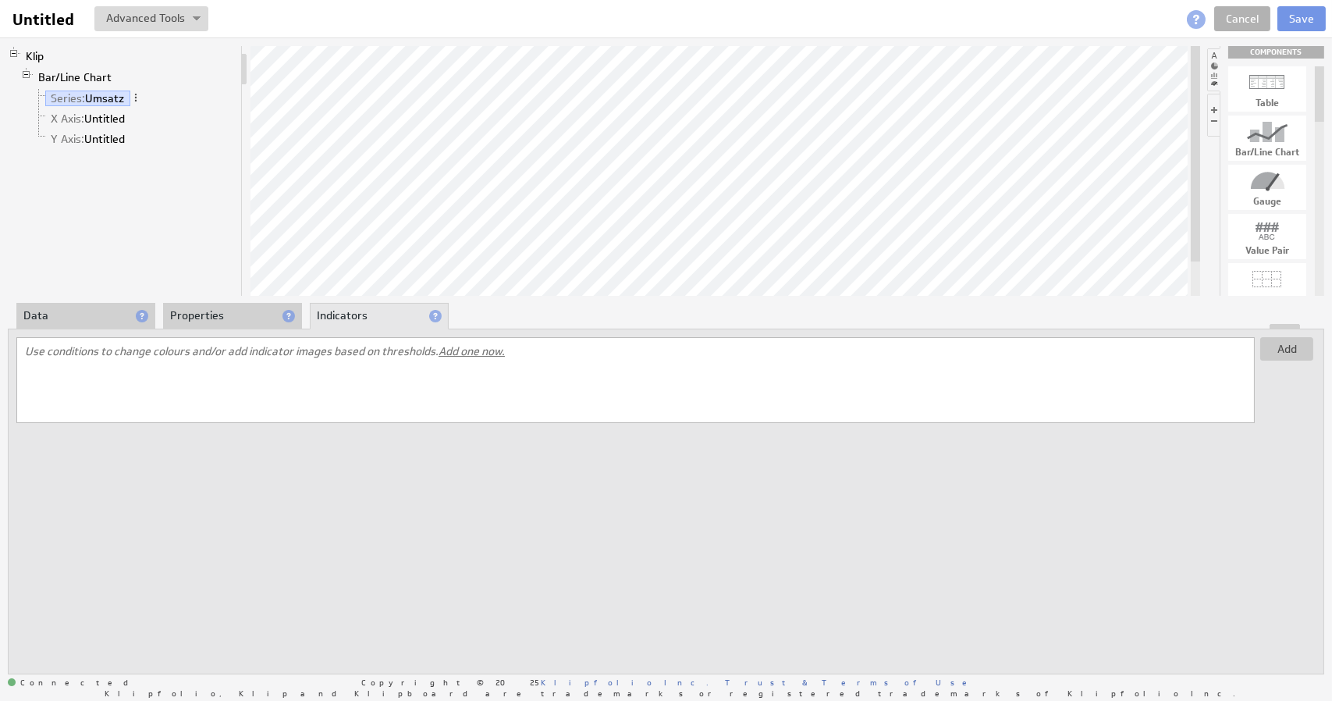
click at [225, 320] on li "Properties" at bounding box center [232, 316] width 139 height 27
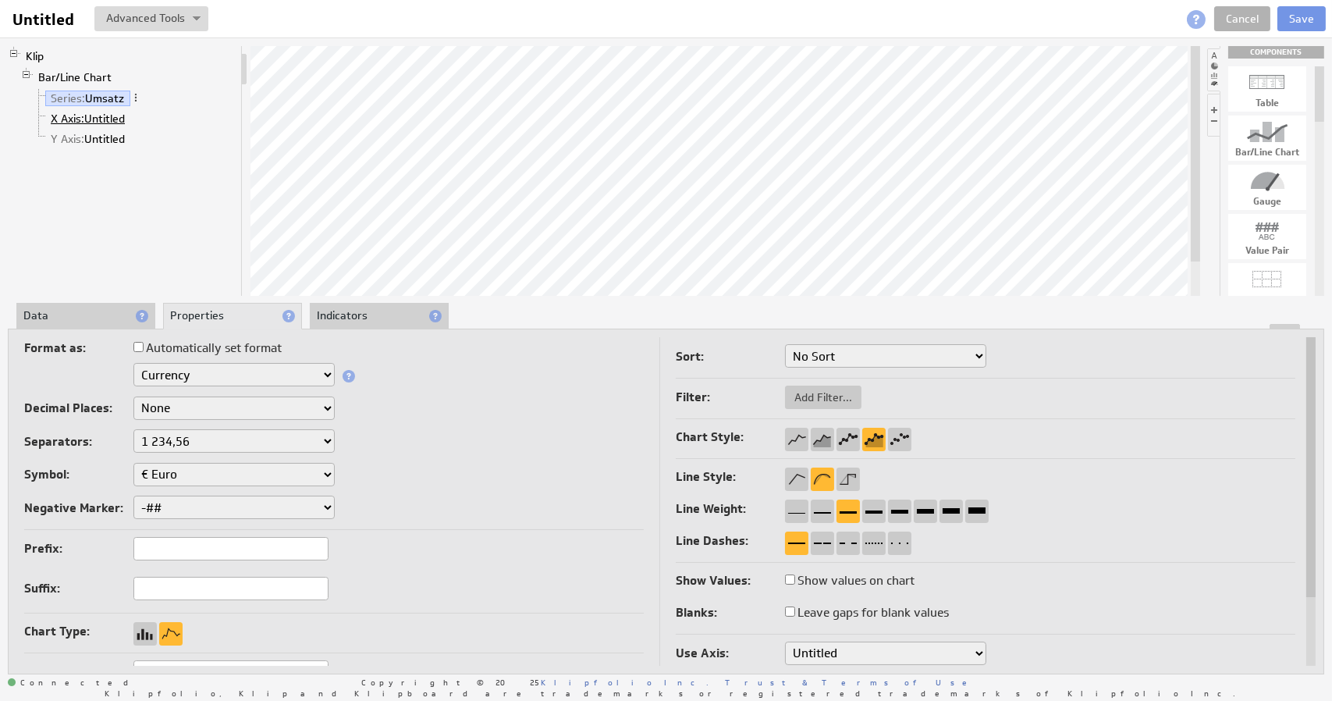
click at [70, 115] on span "X Axis:" at bounding box center [68, 119] width 34 height 14
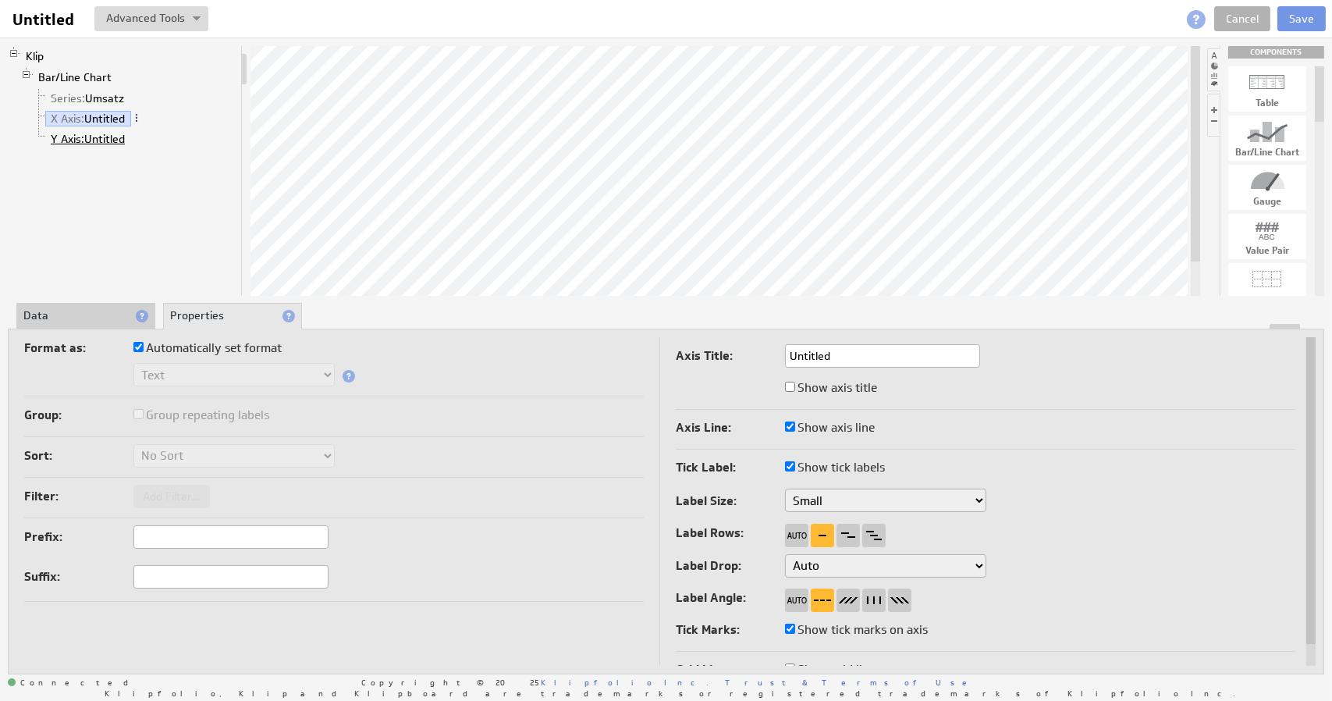
click at [59, 137] on span "Y Axis:" at bounding box center [68, 139] width 34 height 14
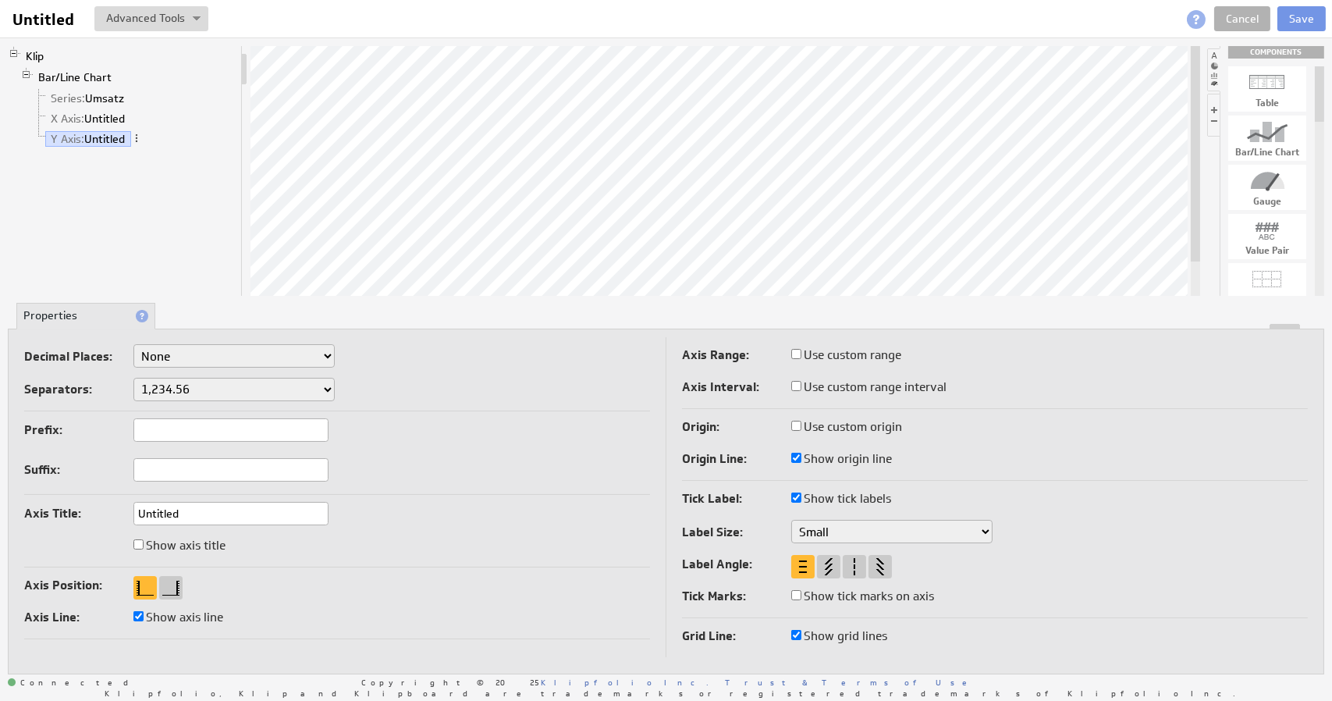
click at [69, 322] on li "Properties" at bounding box center [85, 316] width 139 height 27
click at [187, 356] on select "None .# (1) .## (2) .### (3) .#### (4)" at bounding box center [233, 355] width 201 height 23
click at [192, 355] on select "None .# (1) .## (2) .### (3) .#### (4)" at bounding box center [233, 355] width 201 height 23
click at [205, 388] on select "1,234.56 1.234,56 1'234.56 1,234/56 1 234,56 1 234-56 1 234.56 1234.56" at bounding box center [233, 389] width 201 height 23
select select "_,"
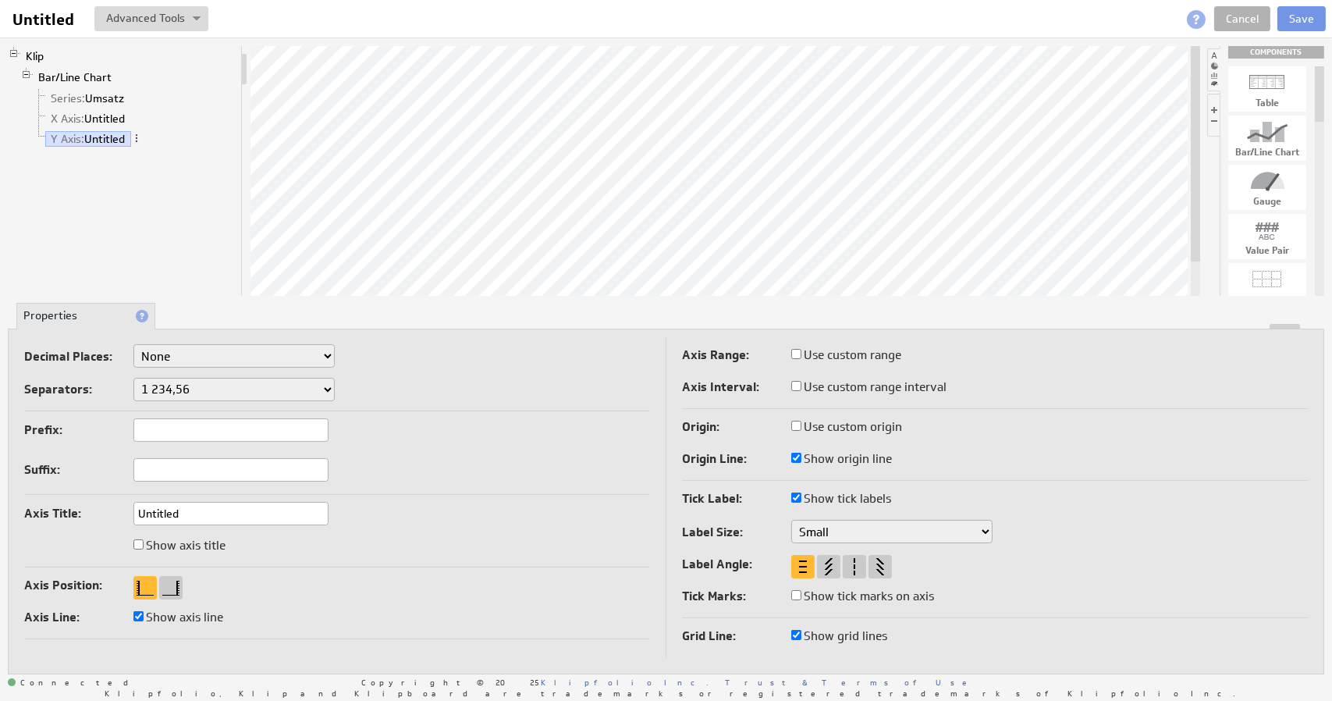
select select "_,"
click at [385, 502] on div "Axis Title: Untitled" at bounding box center [337, 515] width 626 height 26
click at [139, 615] on input "Show axis line" at bounding box center [138, 616] width 10 height 10
checkbox input "false"
select select "_,"
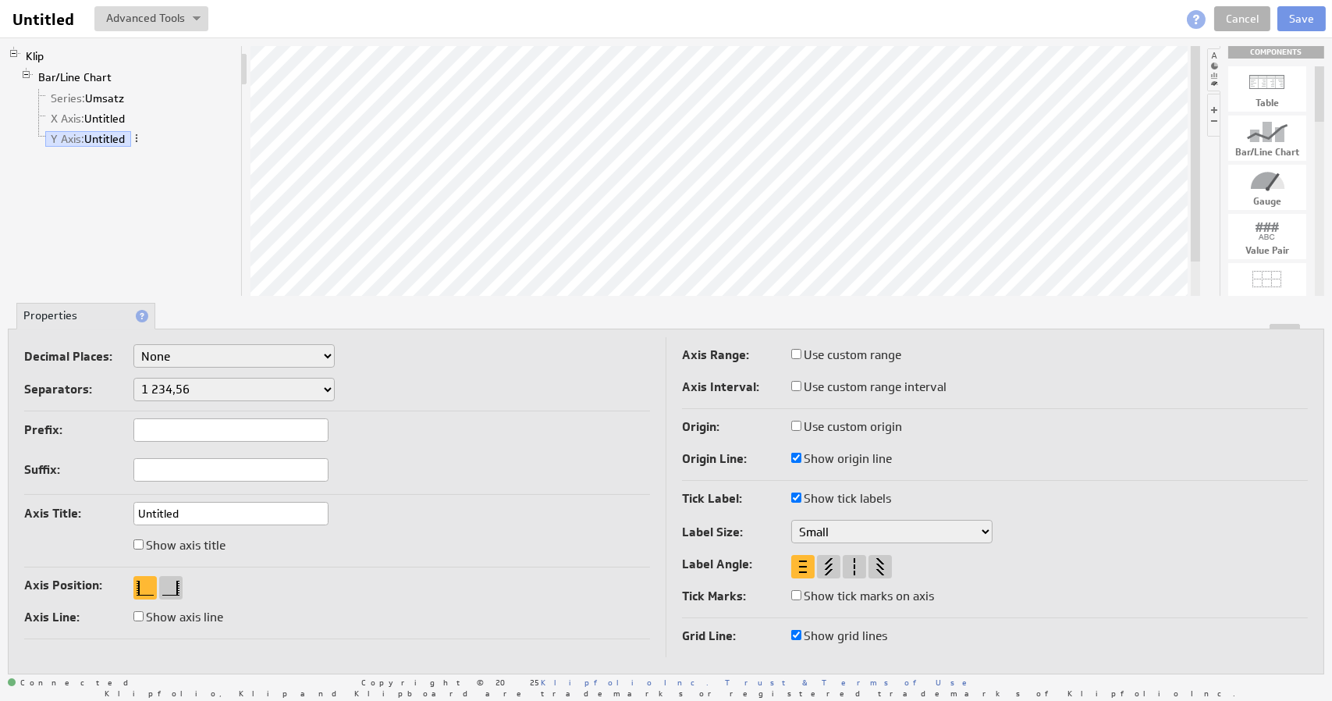
click at [812, 385] on label "Use custom range interval" at bounding box center [868, 387] width 155 height 22
click at [801, 385] on input "Use custom range interval" at bounding box center [796, 386] width 10 height 10
checkbox input "true"
select select "_,"
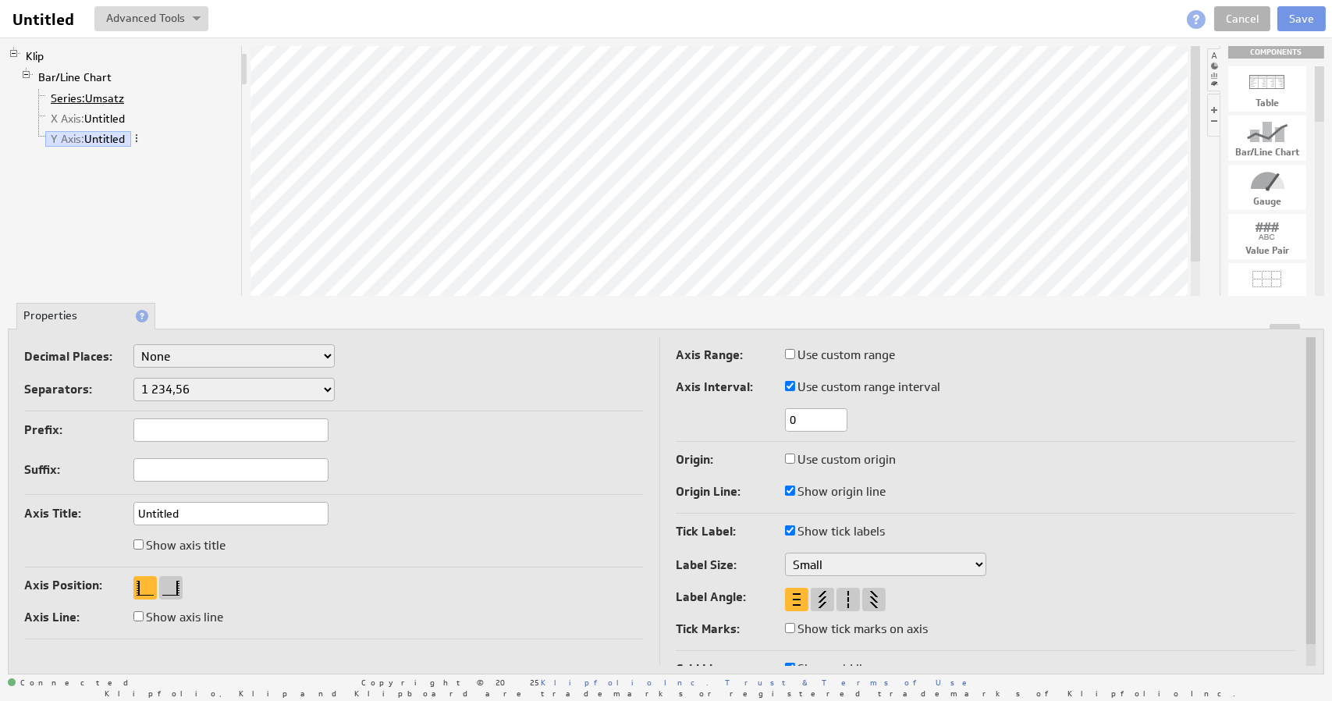
click at [69, 96] on span "Series:" at bounding box center [68, 98] width 34 height 14
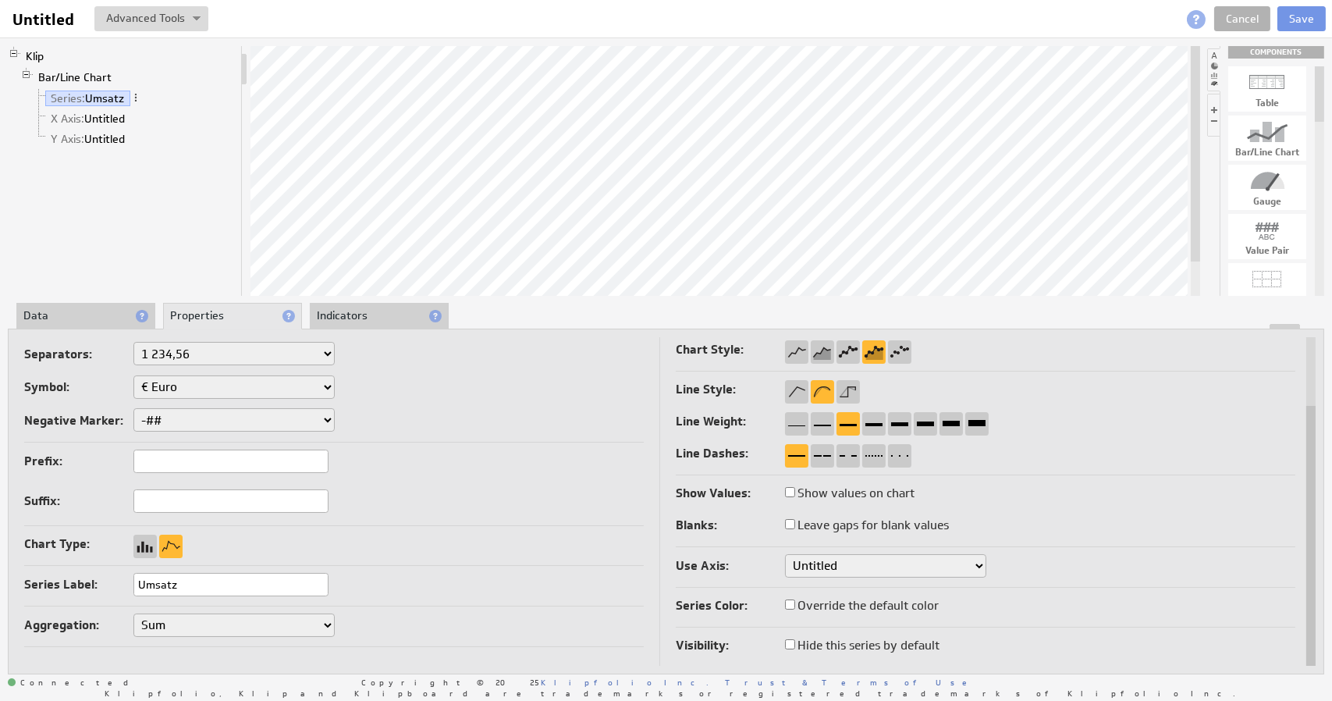
click at [832, 560] on select "Untitled" at bounding box center [885, 565] width 201 height 23
click at [841, 563] on select "Untitled" at bounding box center [885, 565] width 201 height 23
click at [66, 137] on span "Y Axis:" at bounding box center [68, 139] width 34 height 14
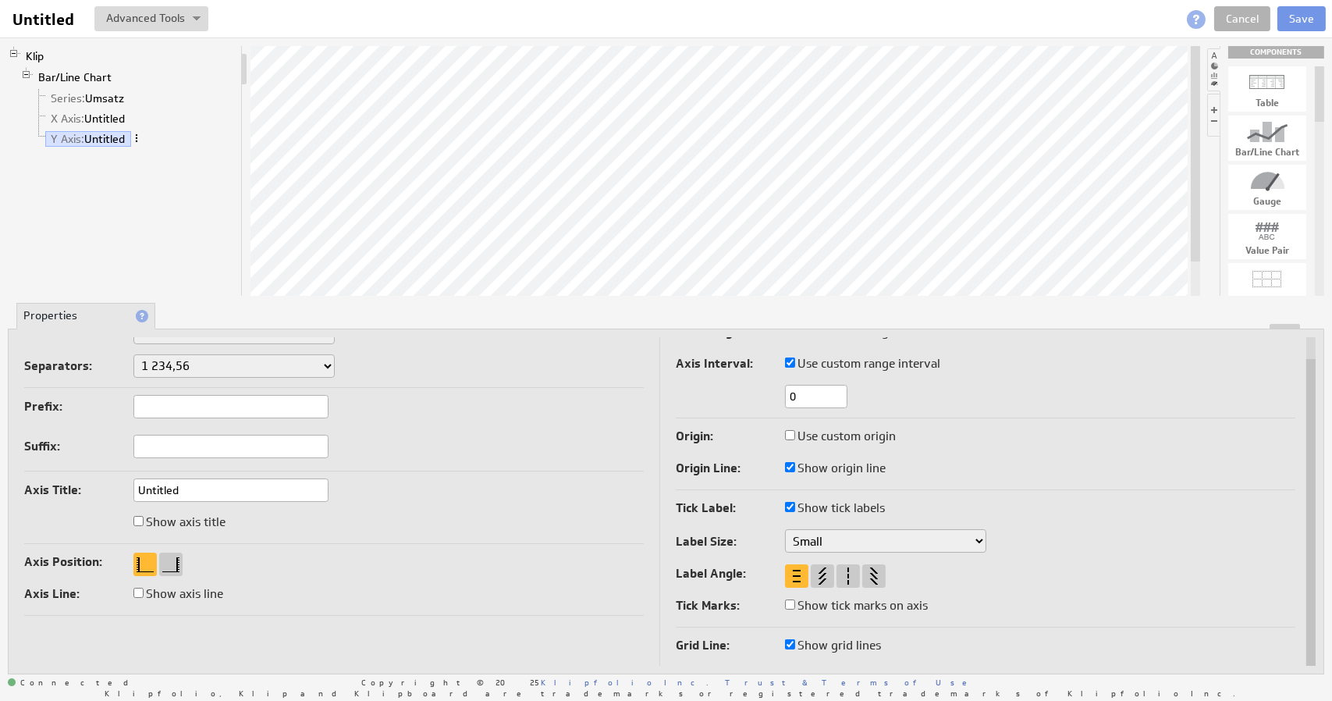
click at [140, 137] on span at bounding box center [136, 138] width 11 height 11
click at [179, 151] on div "Rename..." at bounding box center [222, 152] width 156 height 25
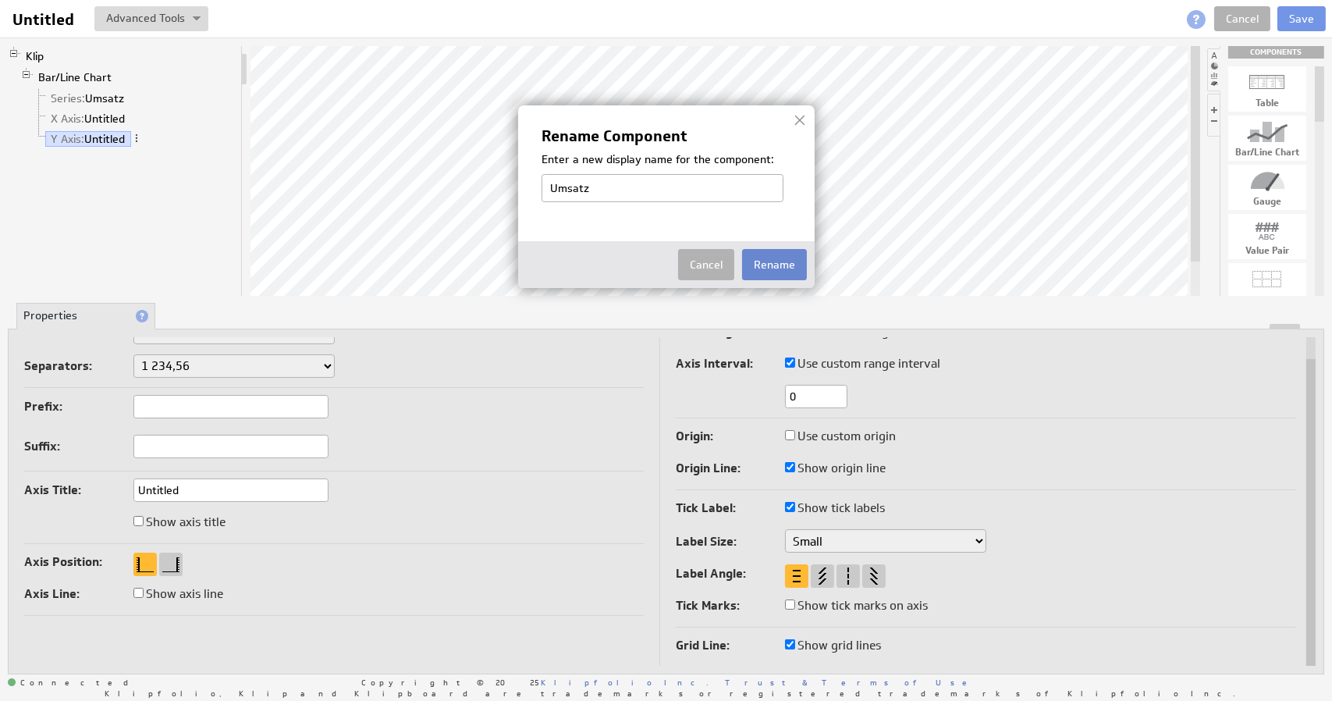
type input "Umsatz"
click at [780, 265] on button "Rename" at bounding box center [774, 264] width 65 height 31
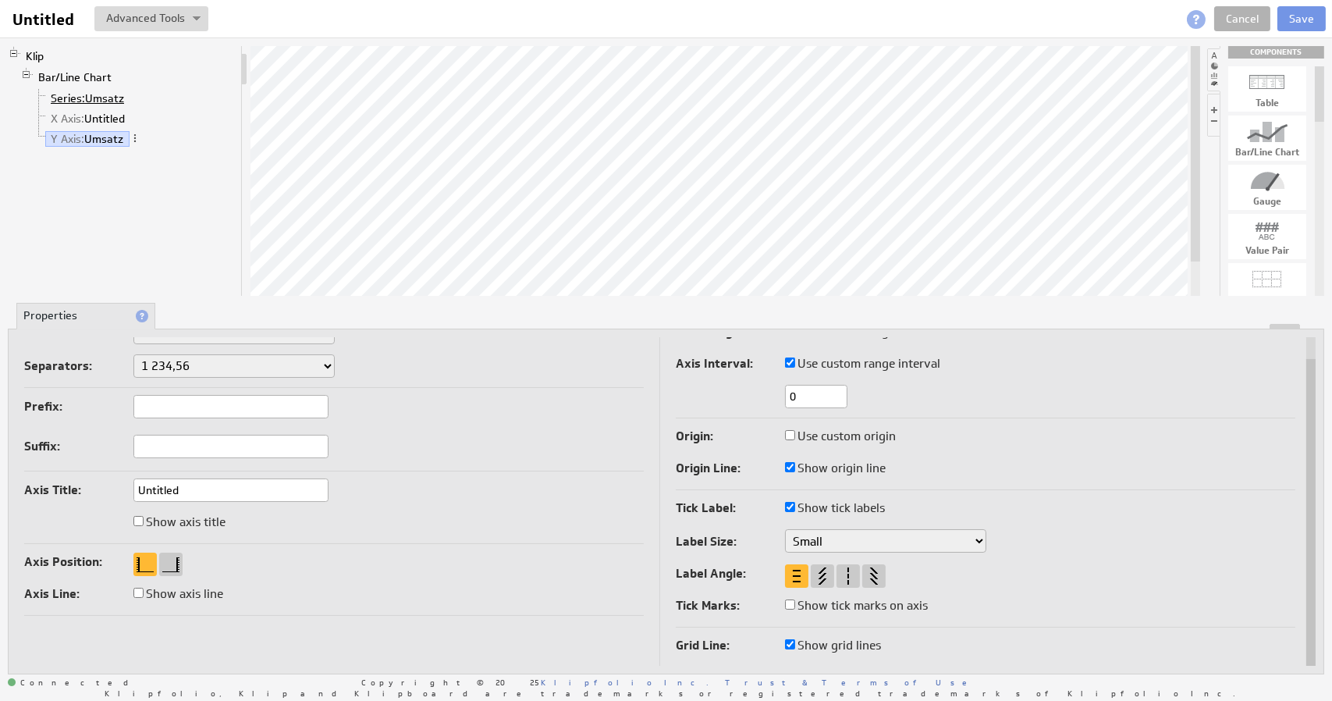
click at [58, 98] on span "Series:" at bounding box center [68, 98] width 34 height 14
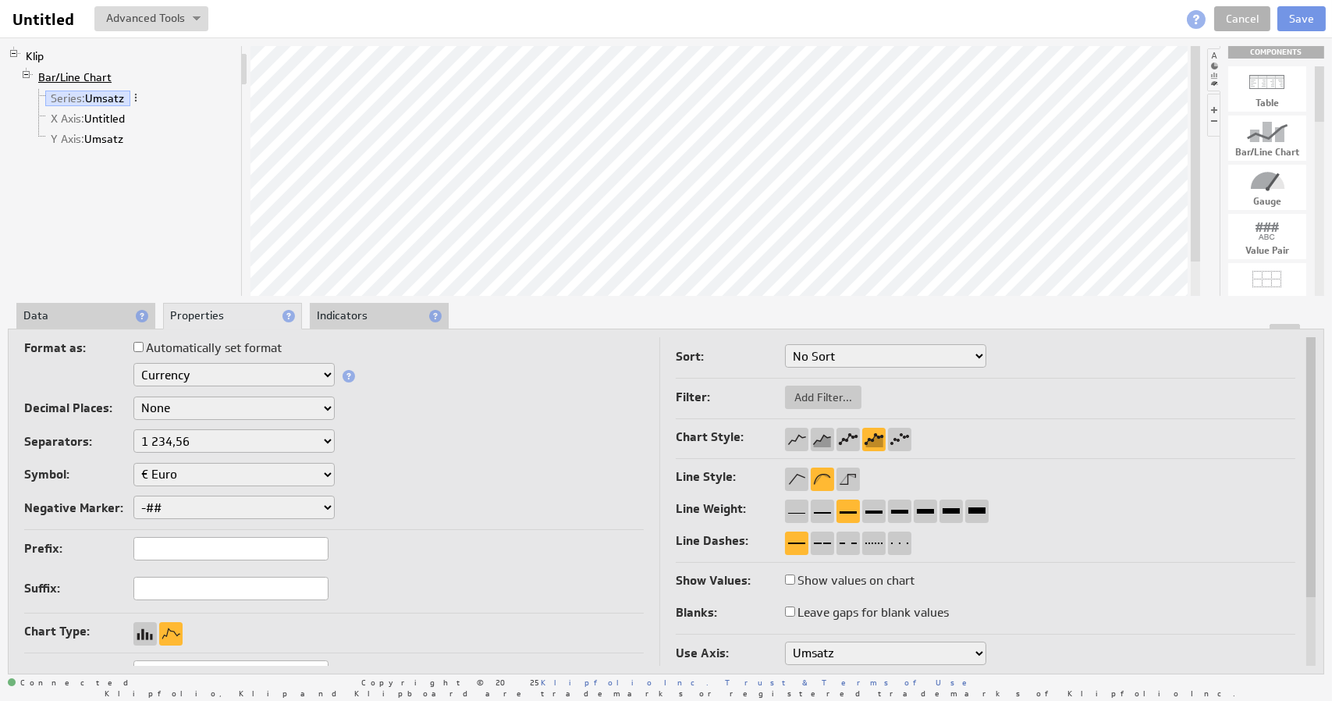
click at [72, 79] on link "Bar/Line Chart" at bounding box center [75, 77] width 85 height 16
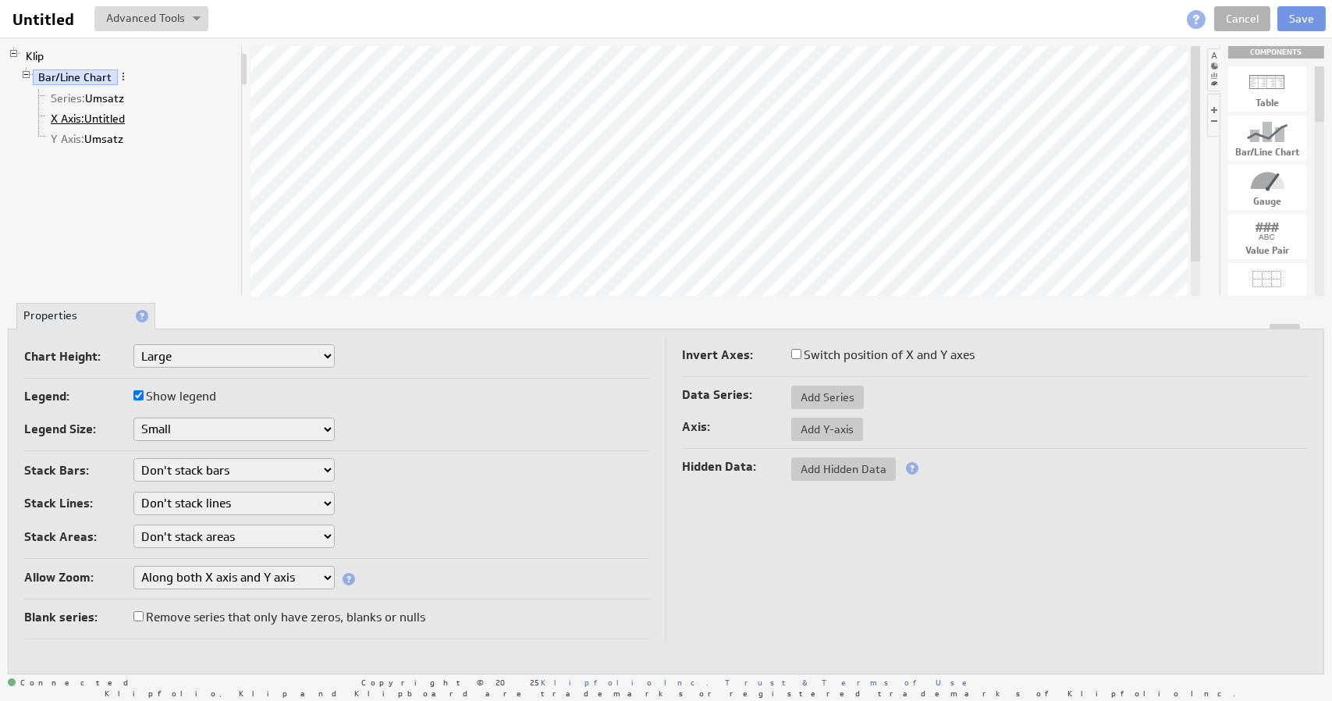
click at [66, 120] on span "X Axis:" at bounding box center [68, 119] width 34 height 14
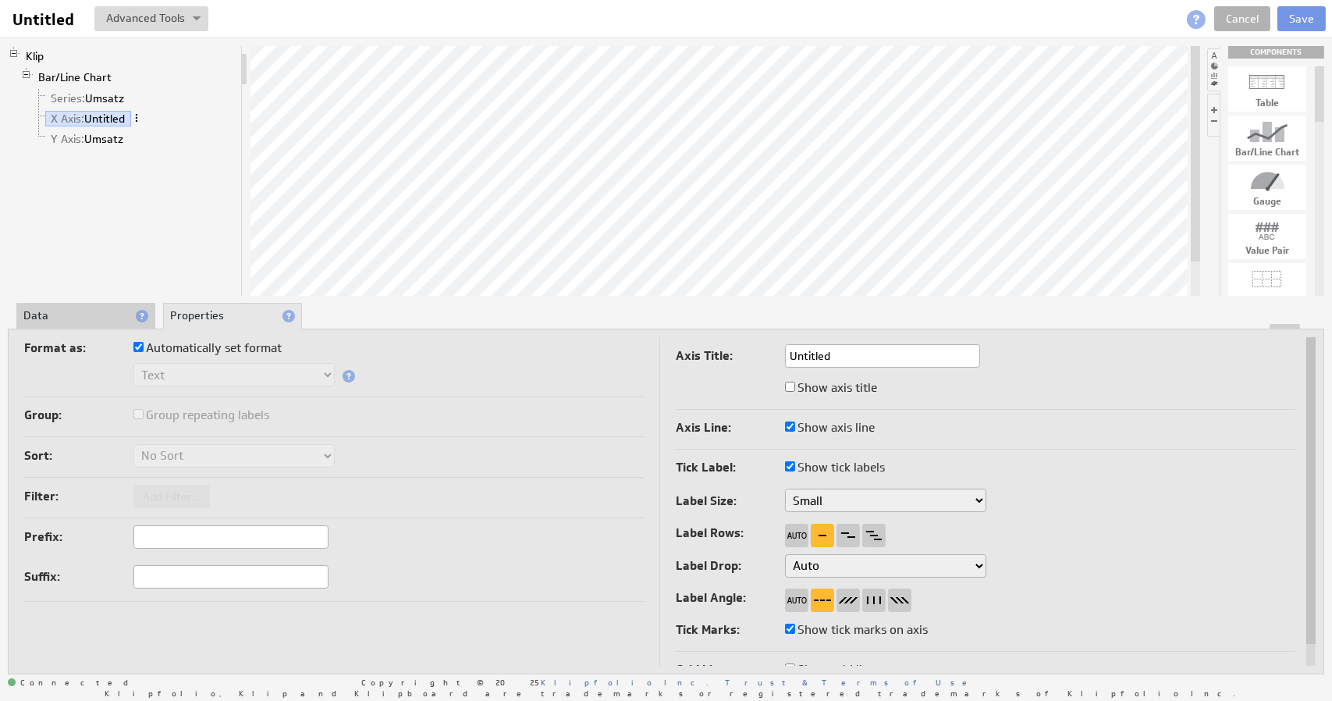
click at [141, 115] on span at bounding box center [136, 117] width 11 height 11
click at [184, 126] on div "Rename..." at bounding box center [223, 131] width 156 height 25
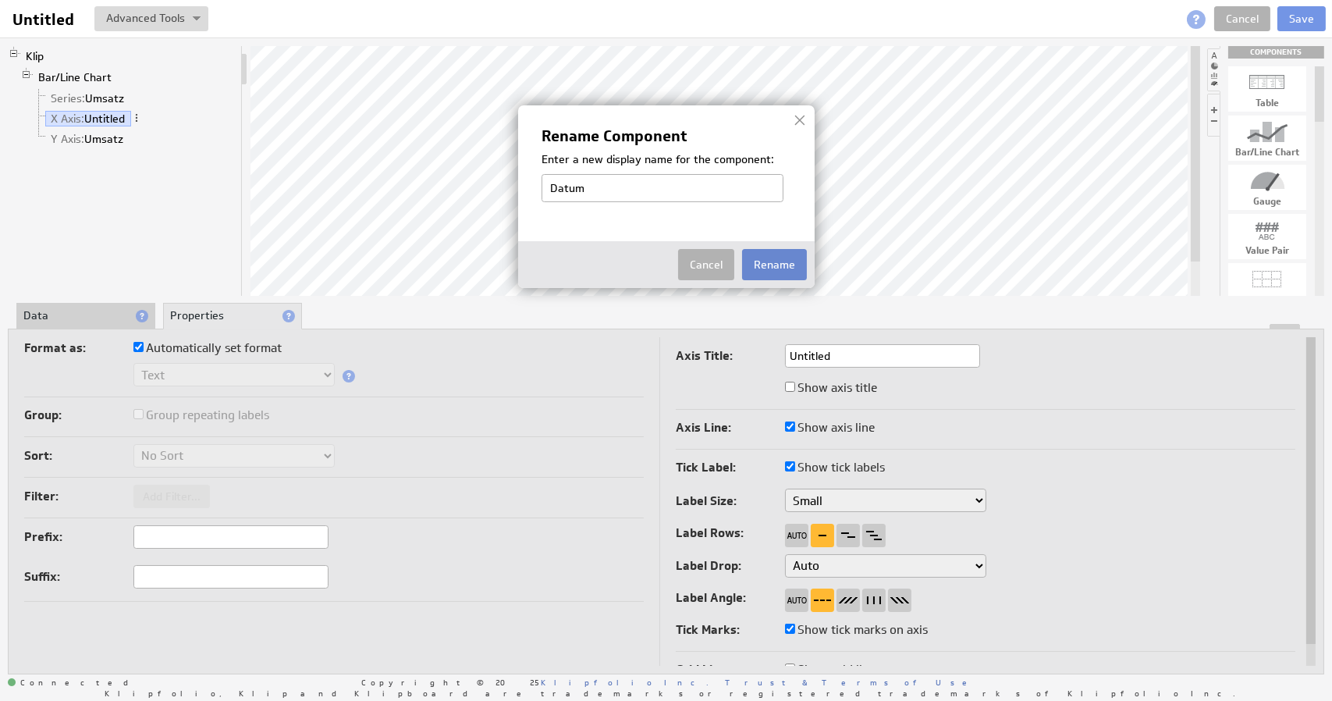
type input "Datum"
click at [783, 268] on button "Rename" at bounding box center [774, 264] width 65 height 31
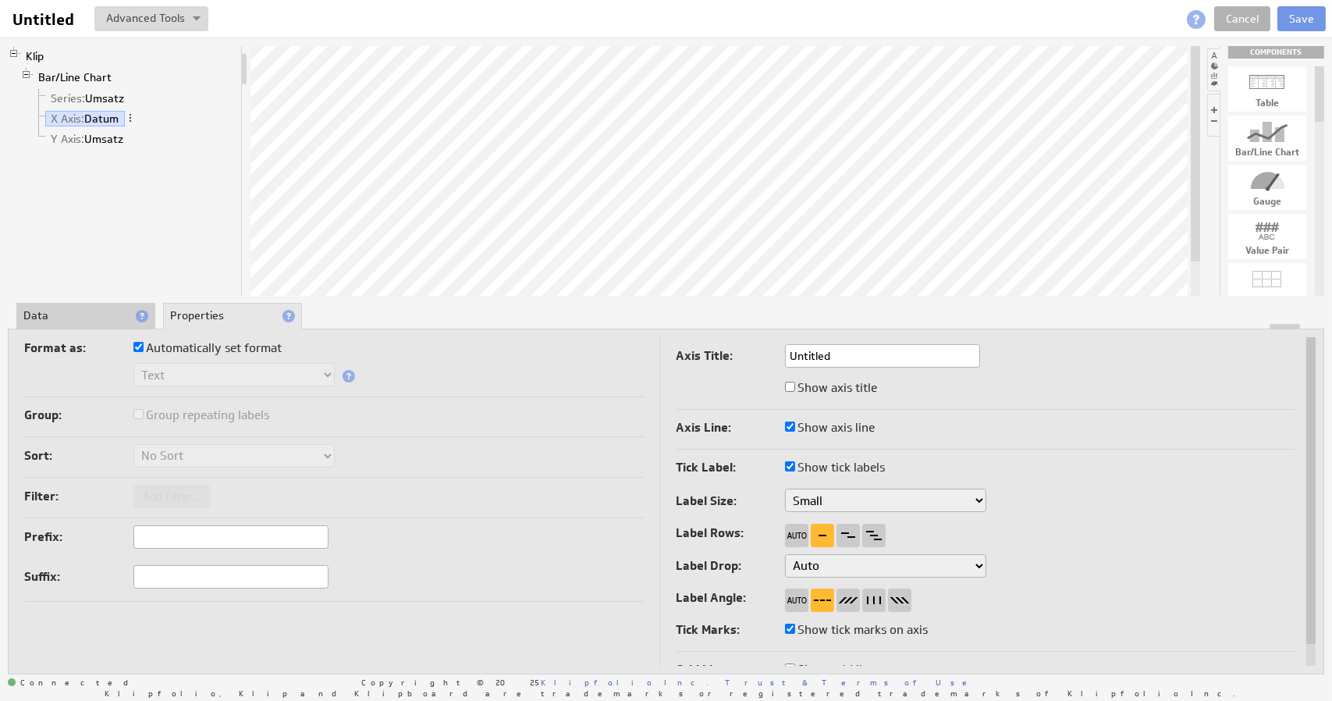
click at [66, 326] on div at bounding box center [666, 326] width 1315 height 5
click at [72, 319] on li "Data" at bounding box center [85, 316] width 139 height 27
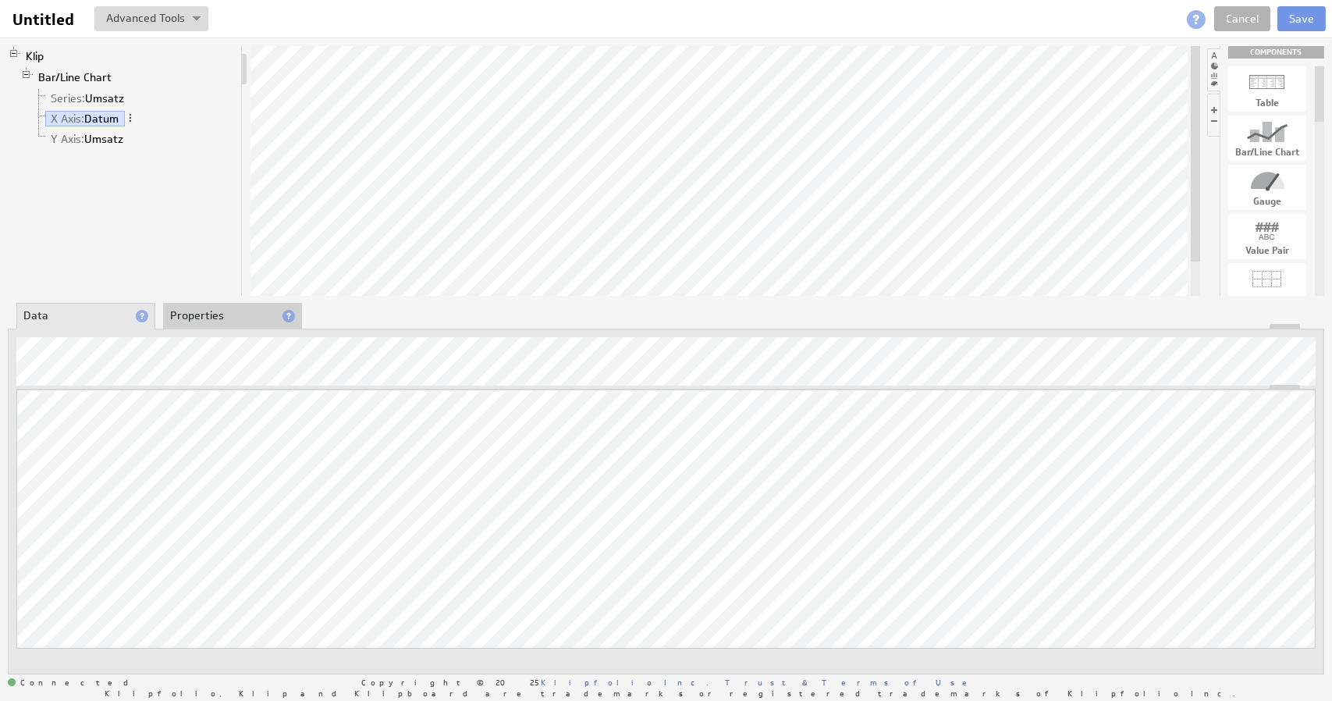
click at [226, 314] on li "Properties" at bounding box center [232, 316] width 139 height 27
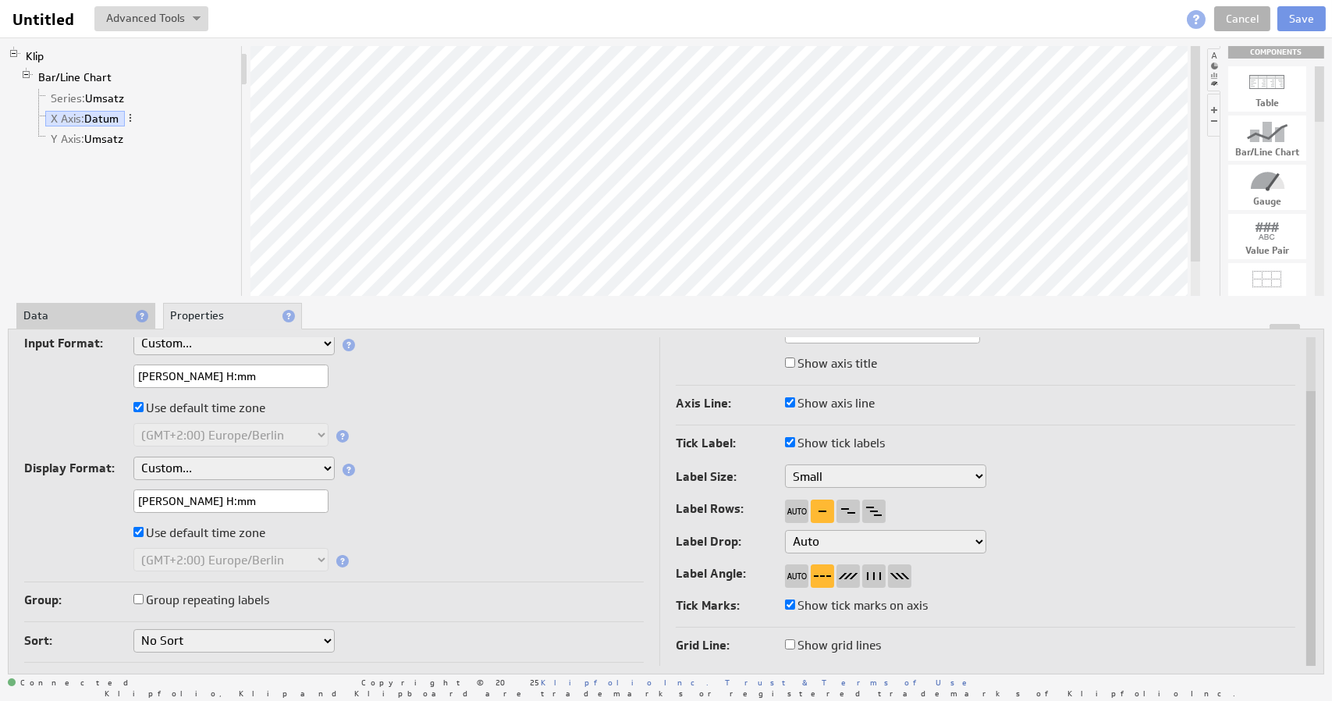
click at [162, 464] on select "Aug 5, 2025 Aug 2025 Aug 5 Aug Aug 05, 2025, 1:30 PM Aug 05, 2025 Aug 05 August…" at bounding box center [233, 467] width 201 height 23
click at [108, 502] on label at bounding box center [78, 501] width 109 height 22
click at [245, 502] on input "M.d.yyyy H:mm" at bounding box center [230, 500] width 195 height 23
type input "M.d.yyyy"
click at [405, 502] on div "M.d.yyyy" at bounding box center [333, 502] width 619 height 26
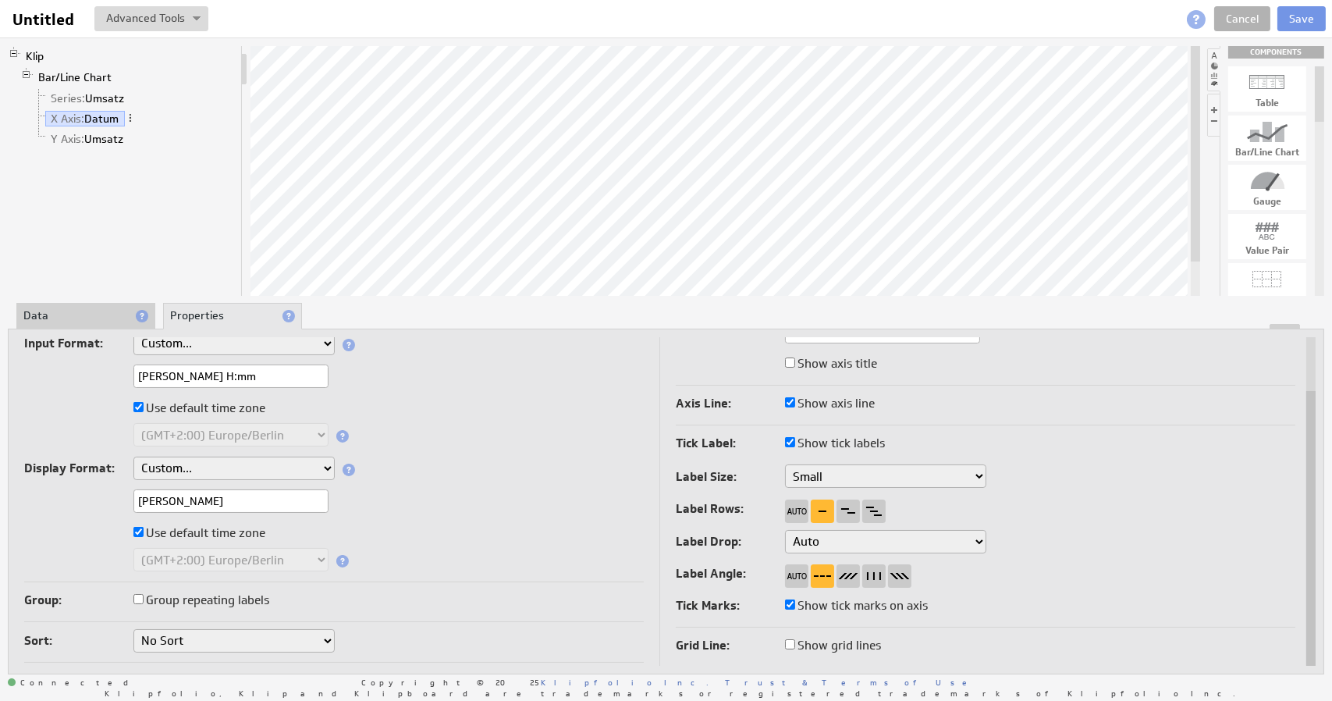
click at [137, 595] on input "Group repeating labels" at bounding box center [138, 599] width 10 height 10
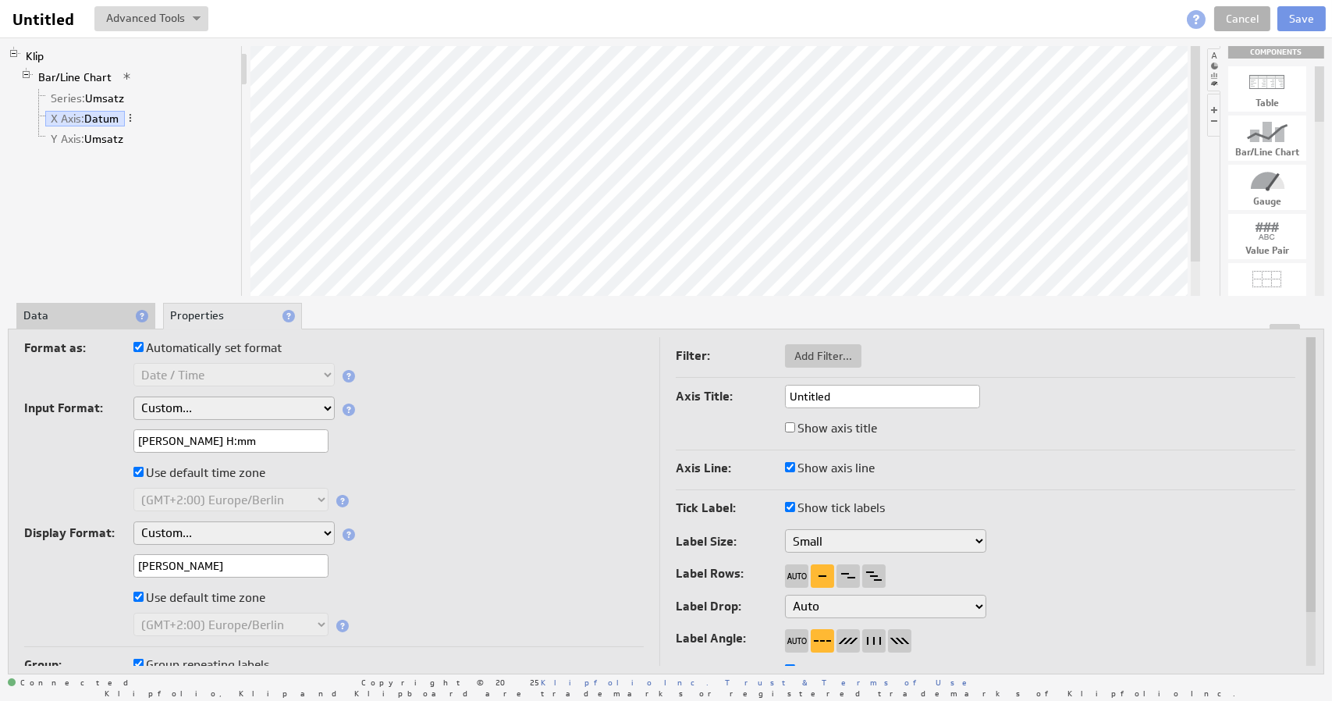
click at [848, 396] on input "Untitled" at bounding box center [882, 396] width 195 height 23
drag, startPoint x: 877, startPoint y: 396, endPoint x: 780, endPoint y: 395, distance: 96.7
click at [780, 395] on div "Axis Title: Untitled" at bounding box center [985, 398] width 619 height 26
type input "Datum"
click at [1026, 399] on div "Axis Title: Datum" at bounding box center [985, 398] width 619 height 26
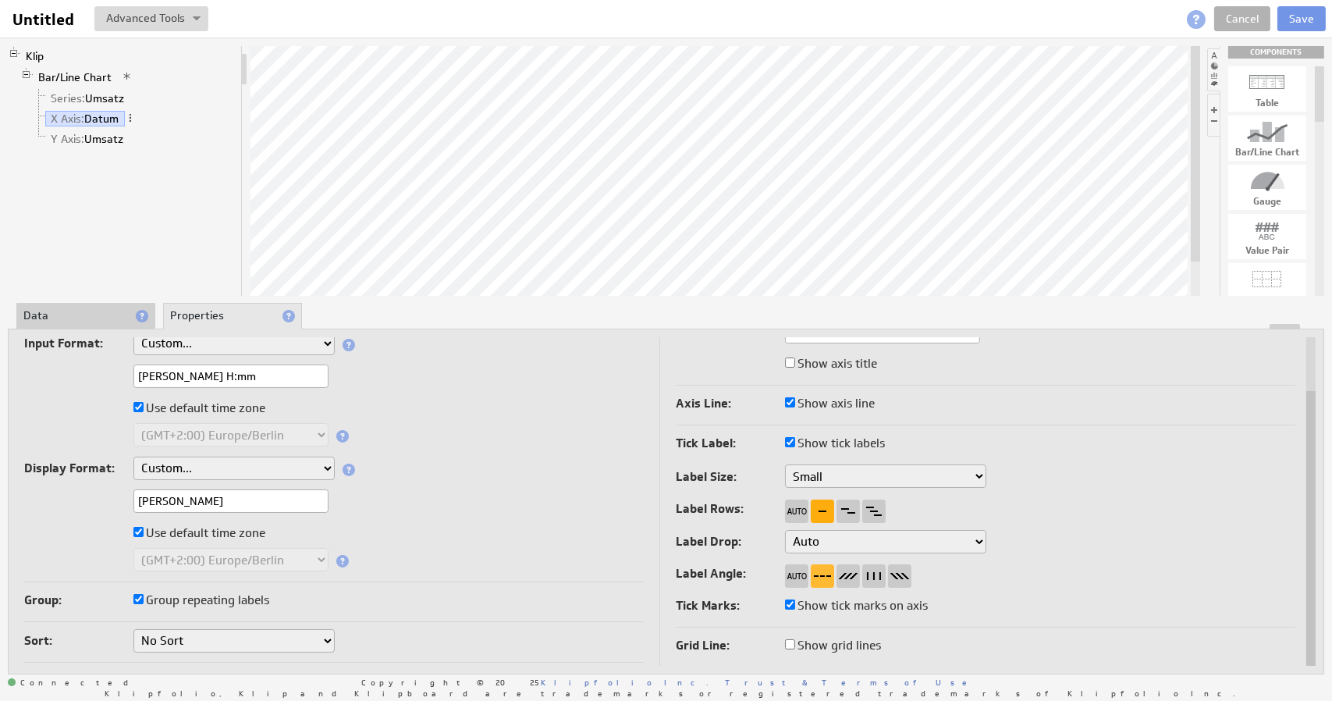
click at [826, 509] on div at bounding box center [822, 510] width 23 height 23
click at [807, 606] on label "Show tick marks on axis" at bounding box center [856, 605] width 143 height 22
click at [795, 606] on input "Show tick marks on axis" at bounding box center [790, 604] width 10 height 10
checkbox input "false"
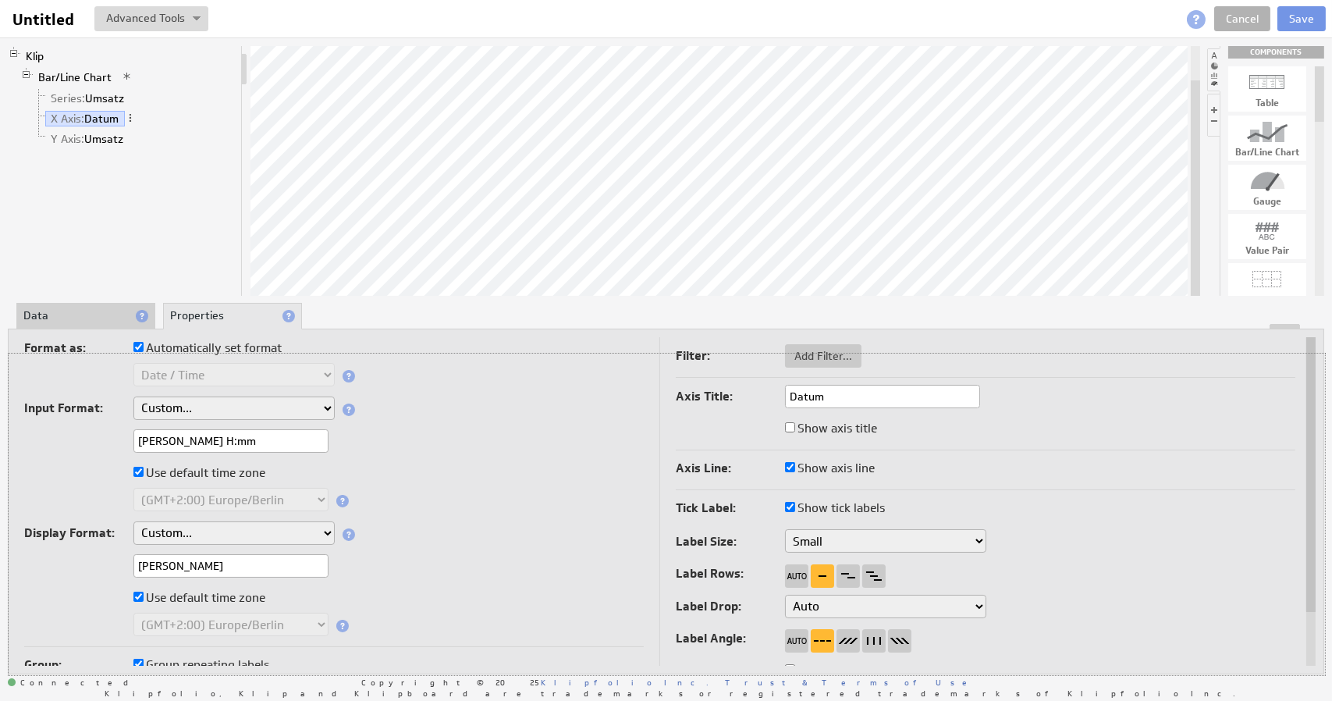
drag, startPoint x: 1030, startPoint y: 326, endPoint x: 1031, endPoint y: 357, distance: 31.2
click at [1031, 358] on div "Format as: Automatically set format Text Number Currency Percentage Date / Time…" at bounding box center [666, 501] width 1316 height 346
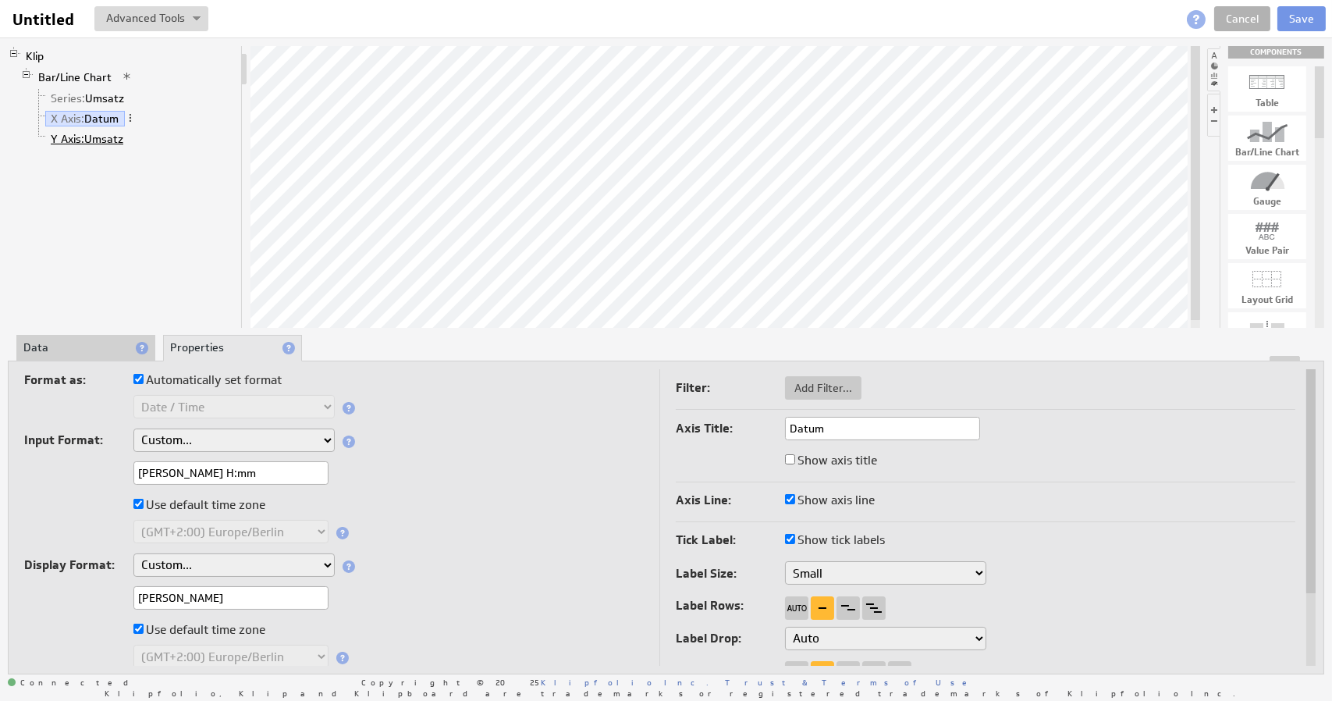
click at [72, 135] on span "Y Axis:" at bounding box center [68, 139] width 34 height 14
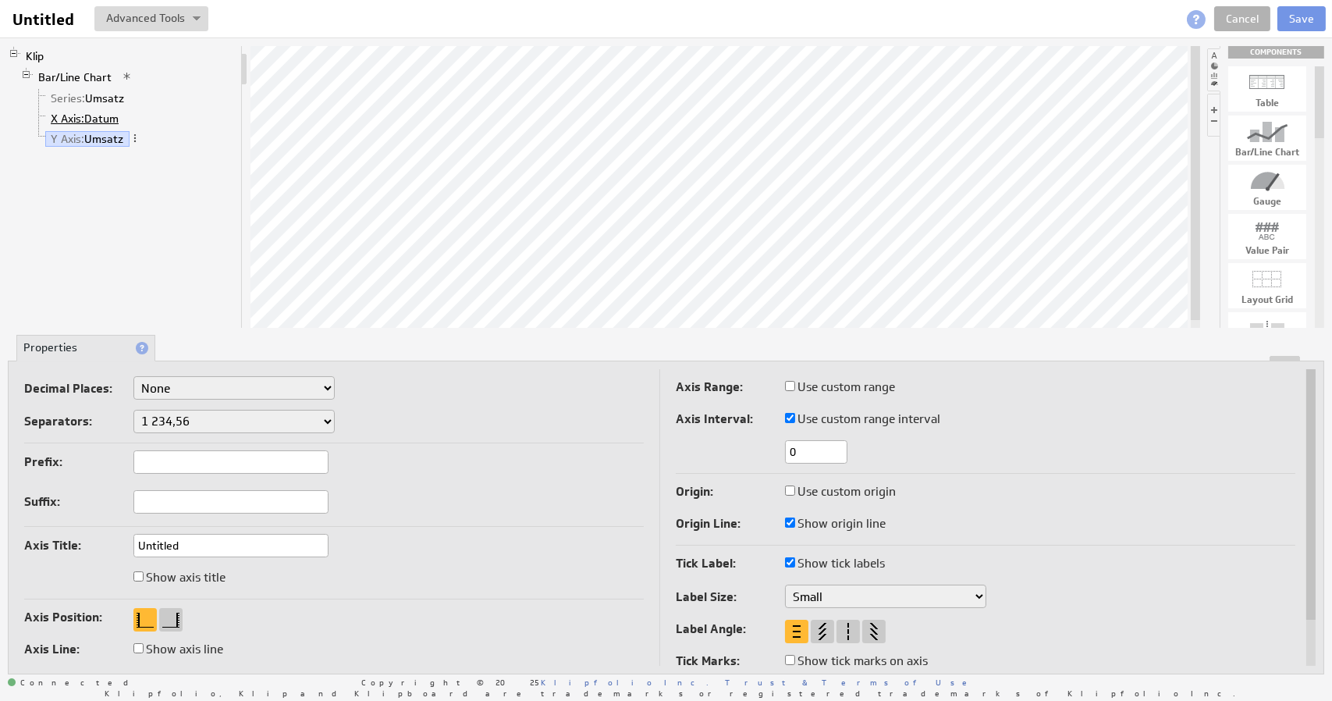
click at [74, 119] on span "X Axis:" at bounding box center [68, 119] width 34 height 14
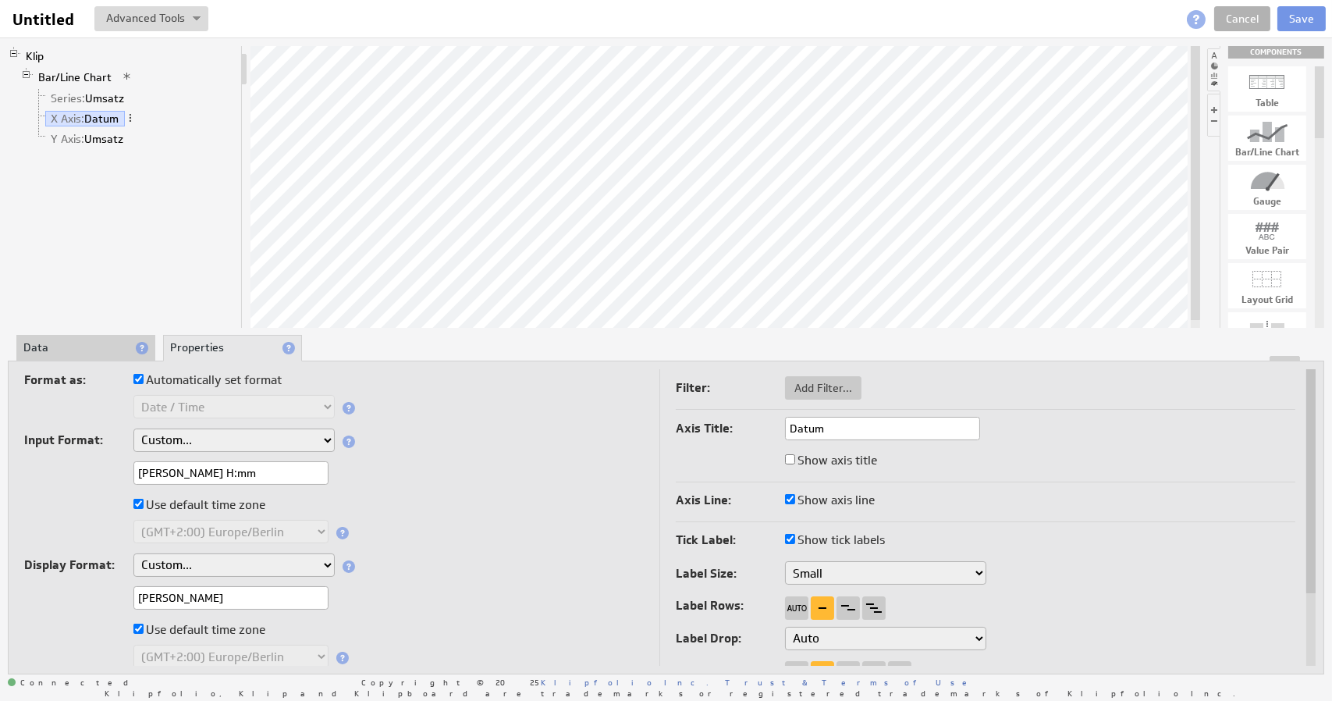
click at [83, 349] on li "Data" at bounding box center [85, 348] width 139 height 27
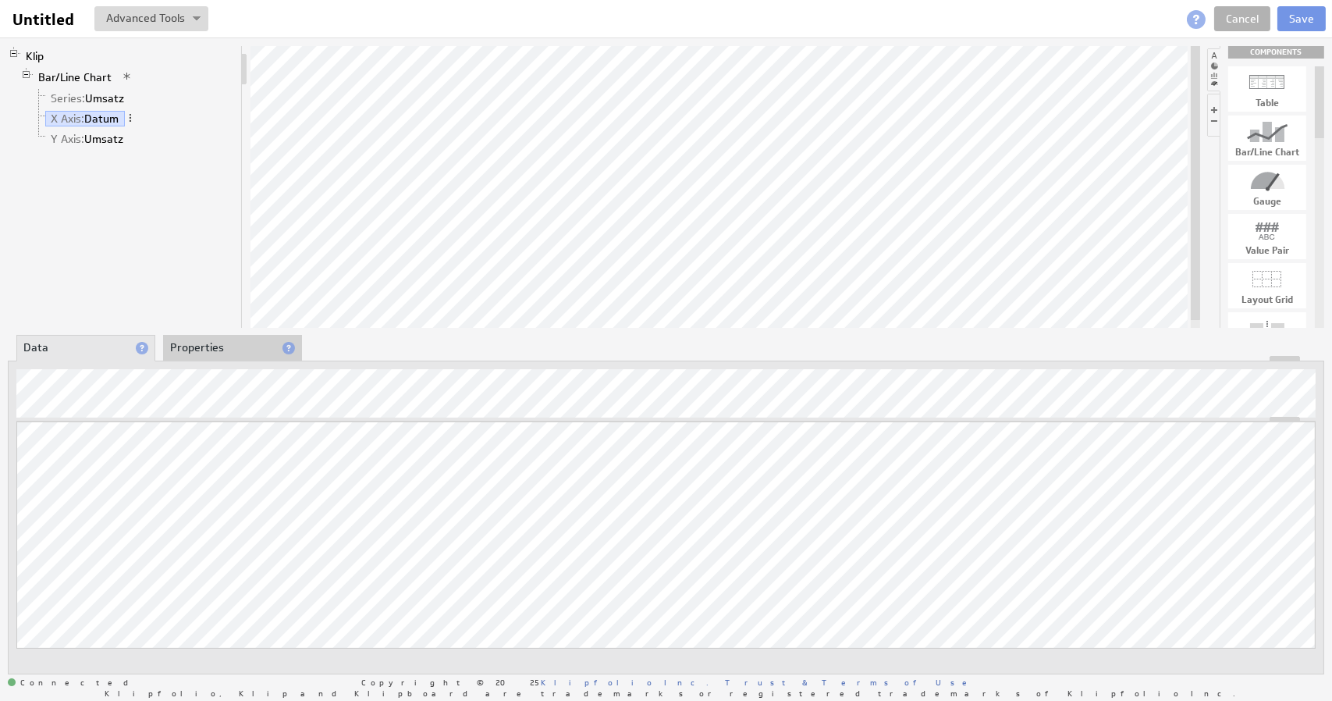
click at [209, 346] on li "Properties" at bounding box center [232, 348] width 139 height 27
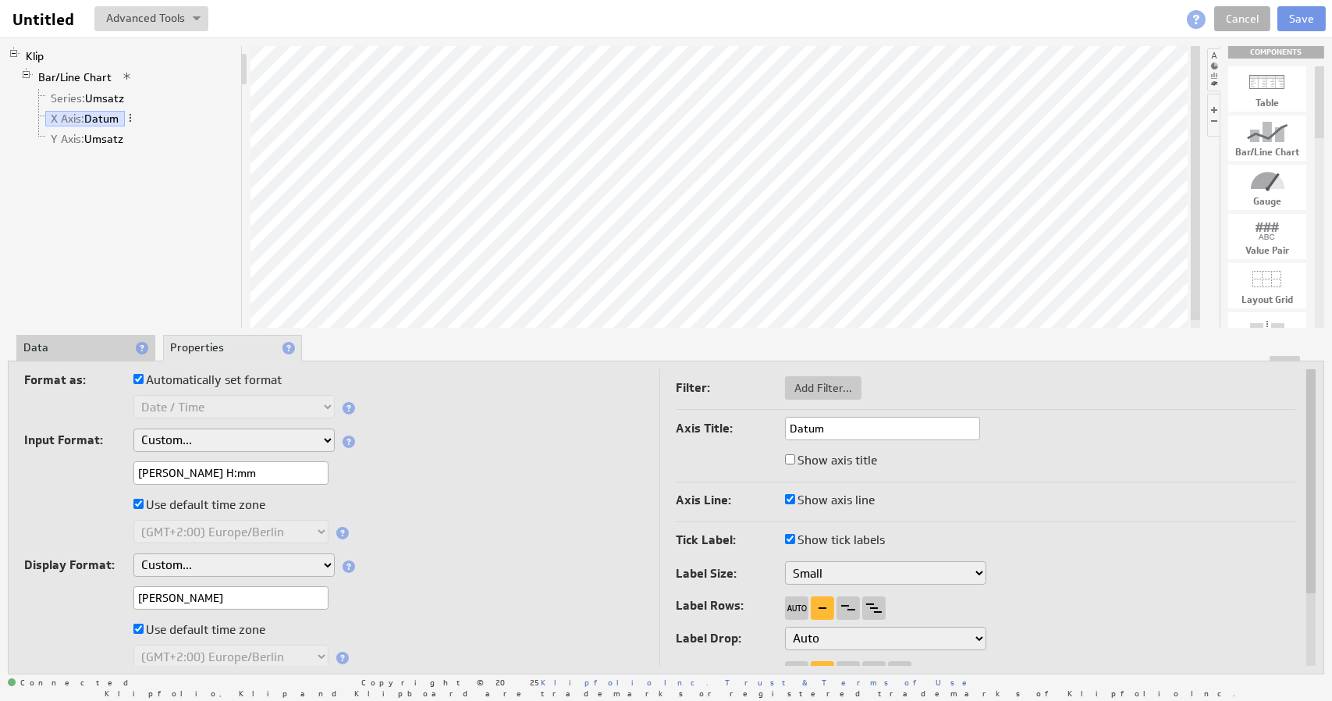
click at [144, 472] on input "d.M.yyyy H:mm" at bounding box center [230, 472] width 195 height 23
type input "dd.M.yyyy H:mm"
click at [158, 476] on input "dd.M.yyyy H:mm" at bounding box center [230, 472] width 195 height 23
type input "dd.MM.yyyy H:mm"
click at [402, 467] on div "dd.MM.yyyy H:mm" at bounding box center [333, 474] width 619 height 26
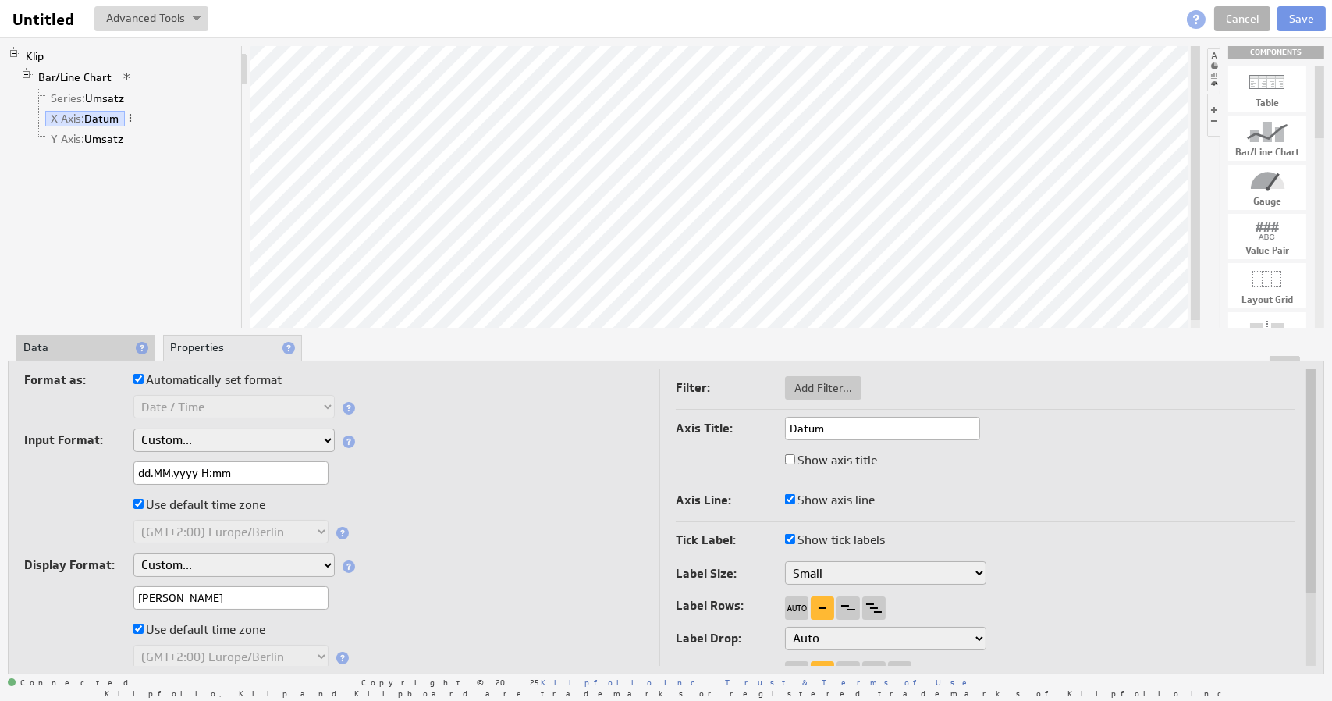
click at [56, 345] on li "Data" at bounding box center [85, 348] width 139 height 27
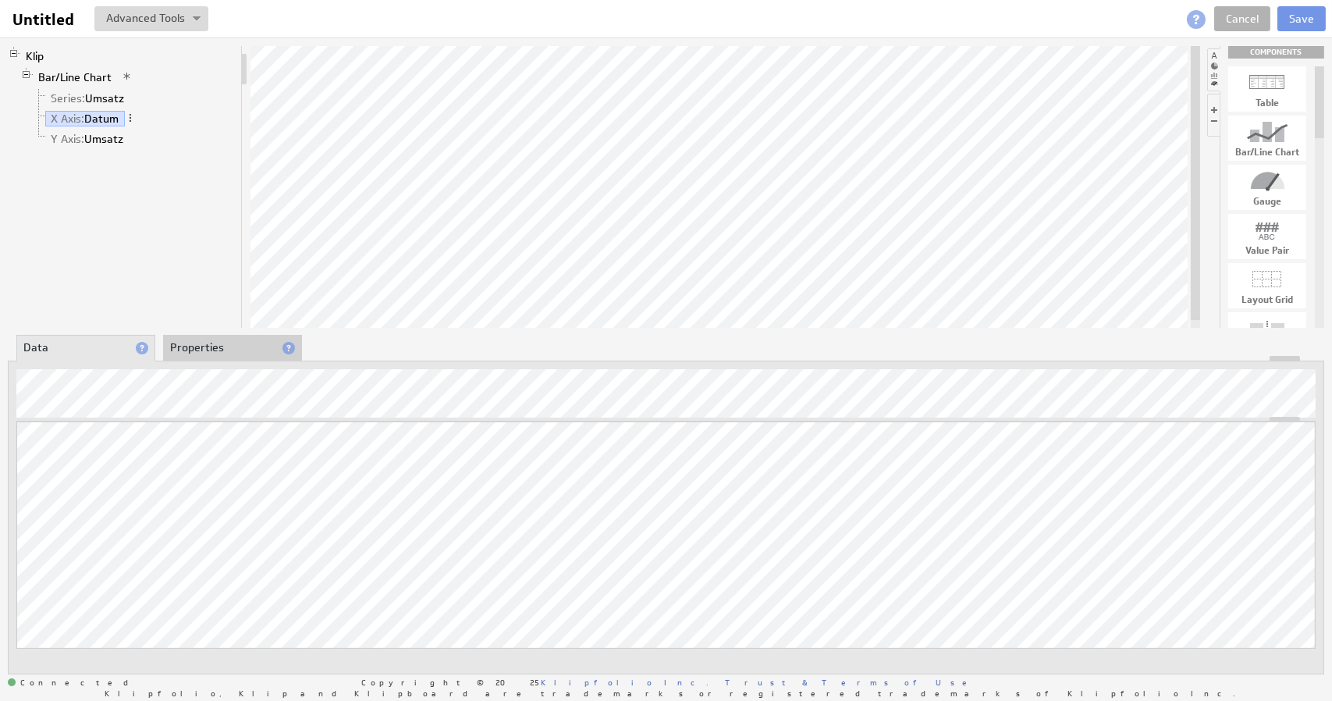
click at [192, 340] on li "Properties" at bounding box center [232, 348] width 139 height 27
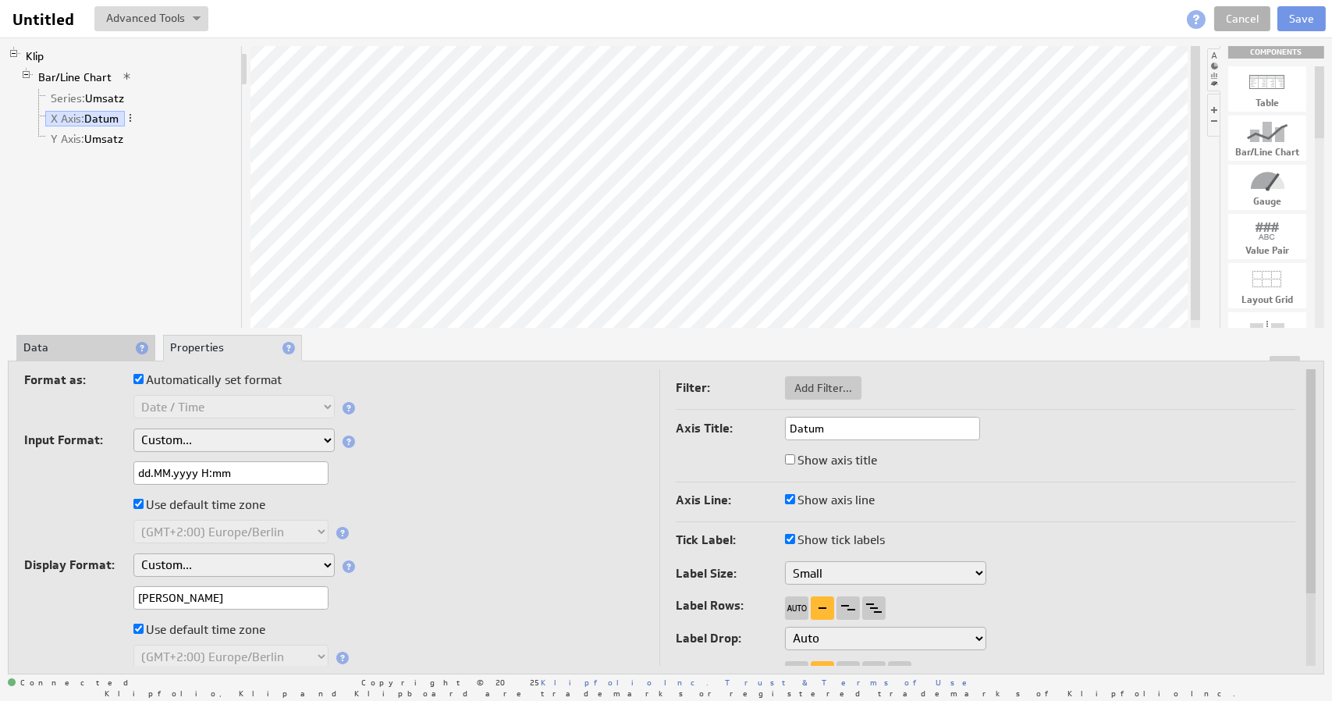
click at [166, 474] on input "dd.MM.yyyy H:mm" at bounding box center [230, 472] width 195 height 23
click at [146, 471] on input "dd.M.yyyy H:mm" at bounding box center [230, 472] width 195 height 23
type input "d.M.yyyy H:mm"
click at [193, 502] on label "Use default time zone" at bounding box center [199, 505] width 132 height 22
click at [144, 502] on input "Use default time zone" at bounding box center [138, 504] width 10 height 10
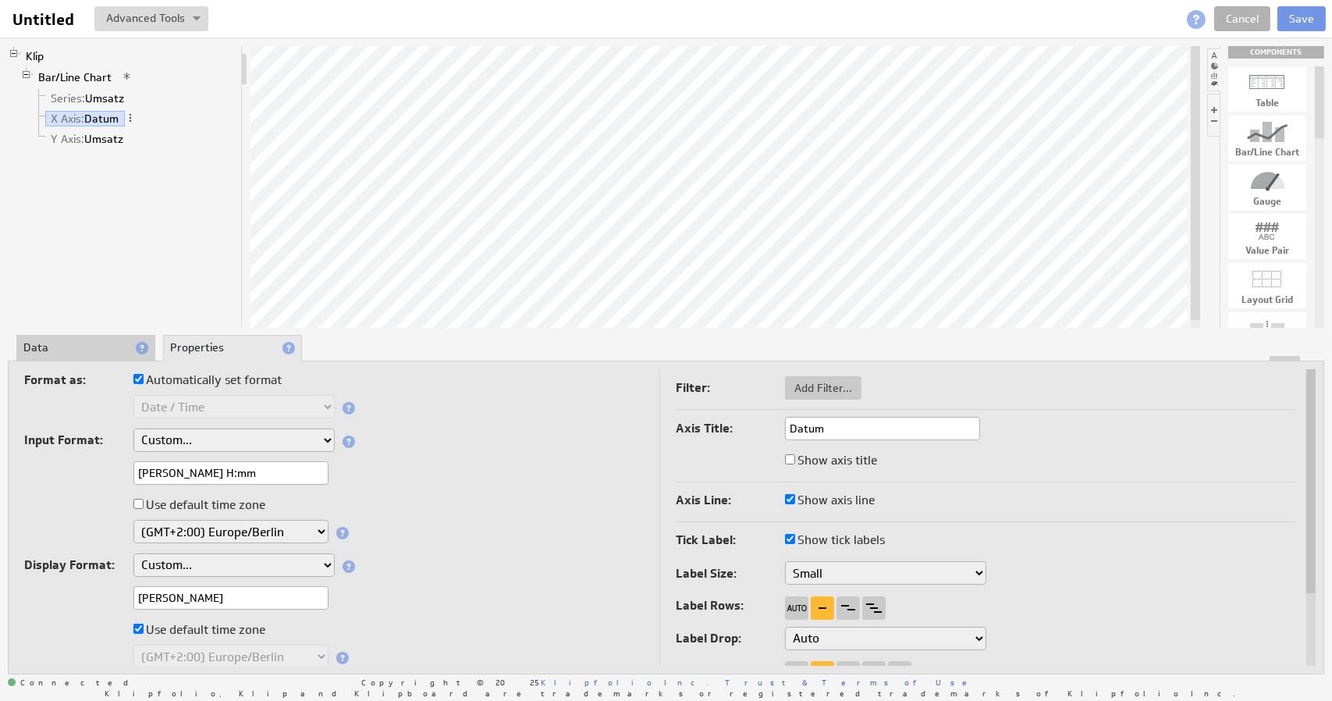
click at [158, 503] on label "Use default time zone" at bounding box center [199, 505] width 132 height 22
click at [144, 503] on input "Use default time zone" at bounding box center [138, 504] width 10 height 10
click at [446, 483] on div "d.M.yyyy H:mm" at bounding box center [333, 474] width 619 height 26
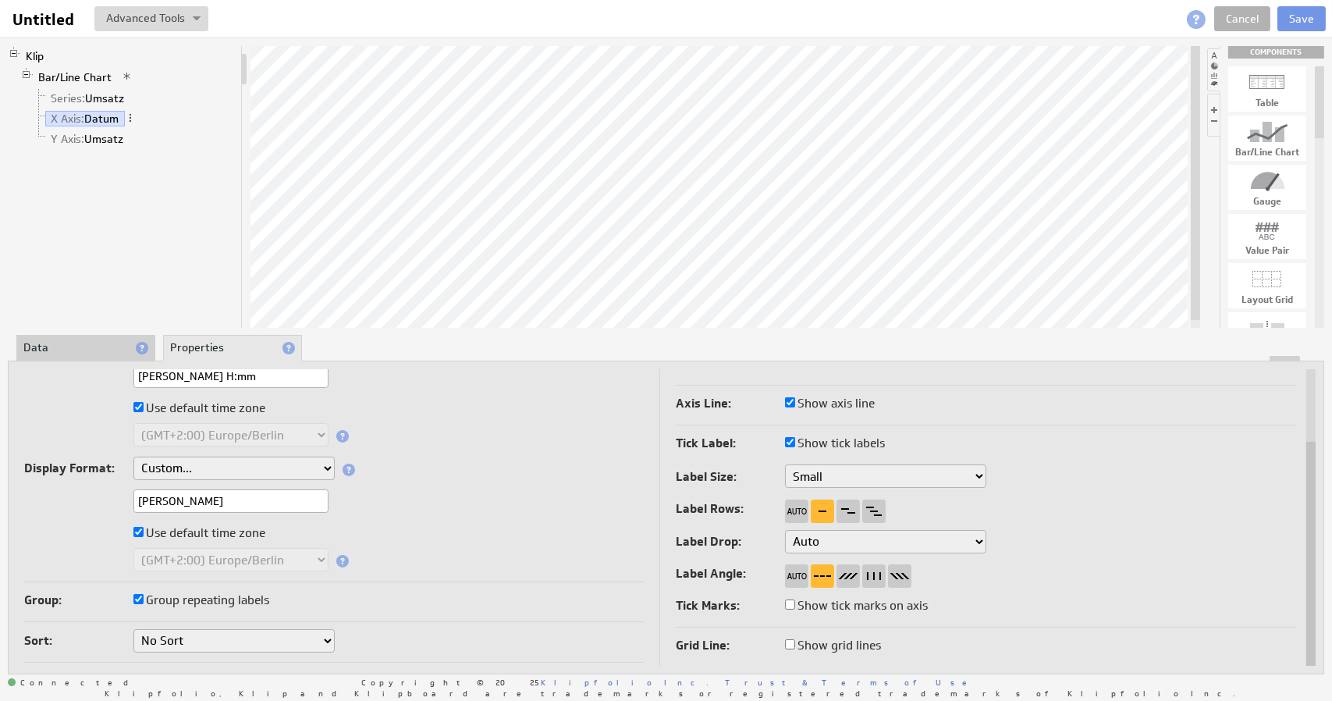
click at [197, 500] on input "M.d.yyyy" at bounding box center [230, 500] width 195 height 23
click at [157, 501] on input "M.d.yyyy" at bounding box center [230, 500] width 195 height 23
type input "M.yyyy"
click at [403, 494] on div "M.yyyy" at bounding box center [333, 502] width 619 height 26
click at [211, 627] on td "Format as: Automatically set format Text Number Currency Percentage Date / Time…" at bounding box center [342, 469] width 636 height 394
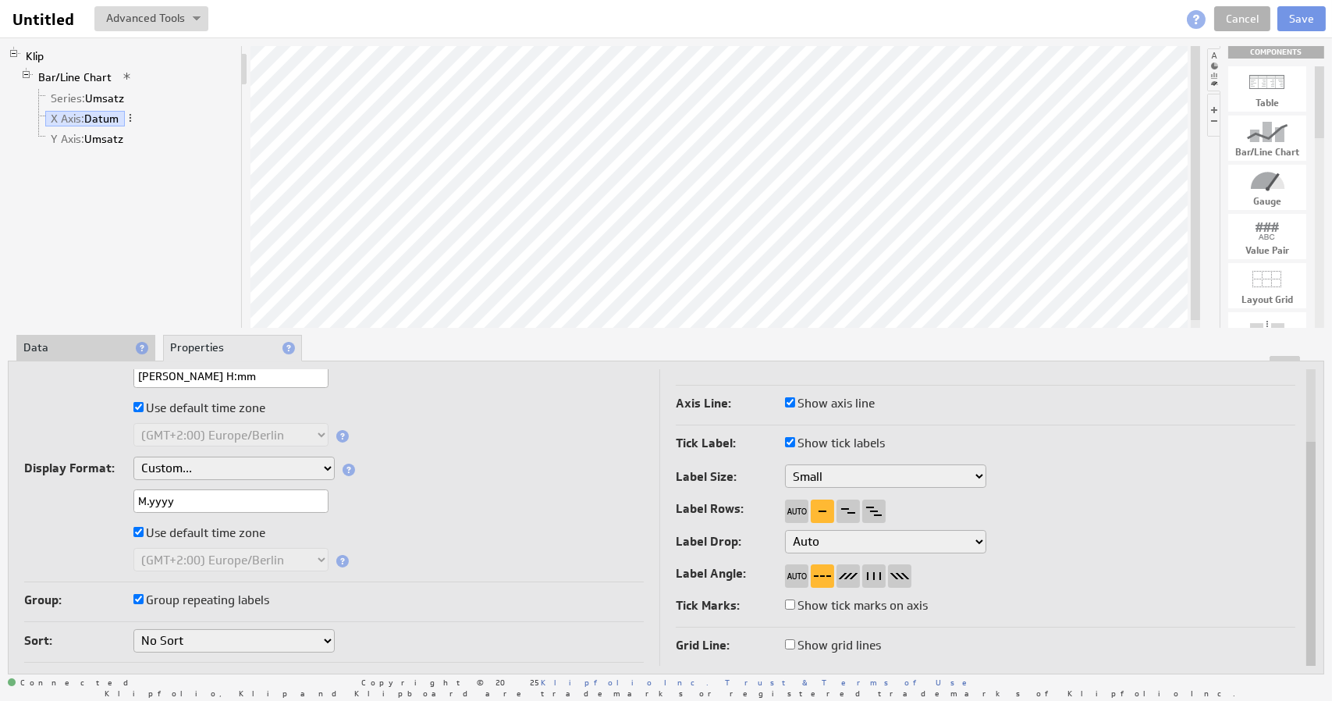
click at [206, 634] on select "No Sort Oldest to Newest Newest to Oldest" at bounding box center [233, 640] width 201 height 23
click at [181, 637] on select "No Sort Oldest to Newest Newest to Oldest" at bounding box center [233, 640] width 201 height 23
click at [468, 477] on div "Display Format: Aug 5, 2025 Aug 2025 Aug 5 Aug Aug 05, 2025, 1:30 PM Aug 05, 20…" at bounding box center [333, 469] width 619 height 27
click at [78, 96] on span "Series:" at bounding box center [68, 98] width 34 height 14
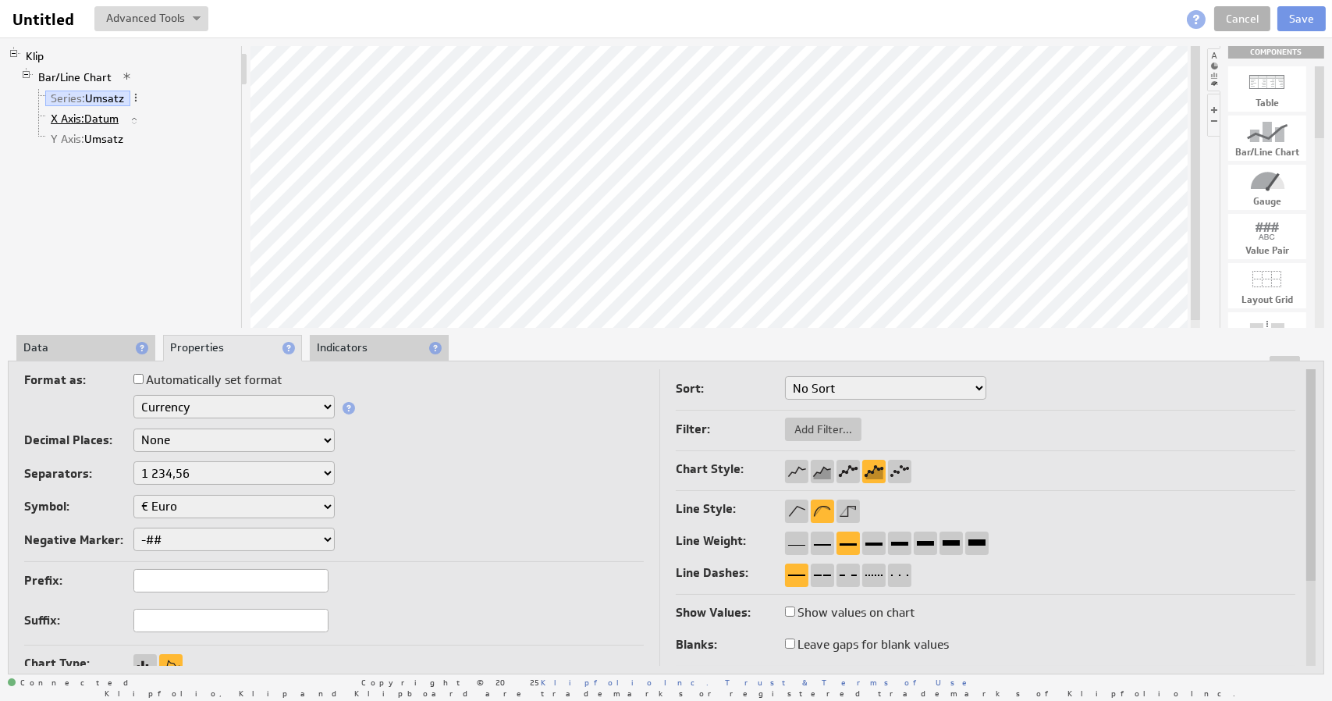
click at [69, 118] on span "X Axis:" at bounding box center [68, 119] width 34 height 14
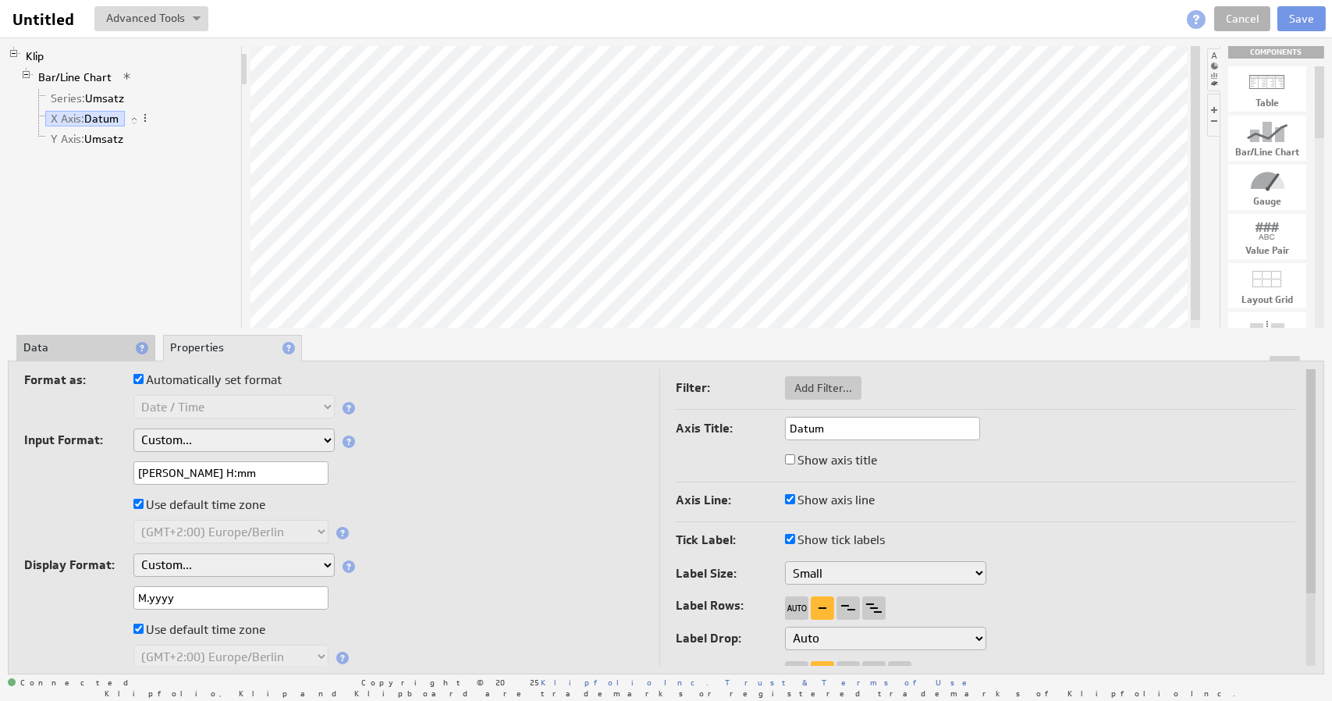
click at [190, 593] on input "M.yyyy" at bounding box center [230, 597] width 195 height 23
click at [476, 570] on div "Display Format: Aug 5, 2025 Aug 2025 Aug 5 Aug Aug 05, 2025, 1:30 PM Aug 05, 20…" at bounding box center [333, 566] width 619 height 27
click at [197, 593] on input "M.Y" at bounding box center [230, 597] width 195 height 23
click at [417, 600] on div "M.YY" at bounding box center [333, 599] width 619 height 26
click at [151, 596] on input "M.YY" at bounding box center [230, 597] width 195 height 23
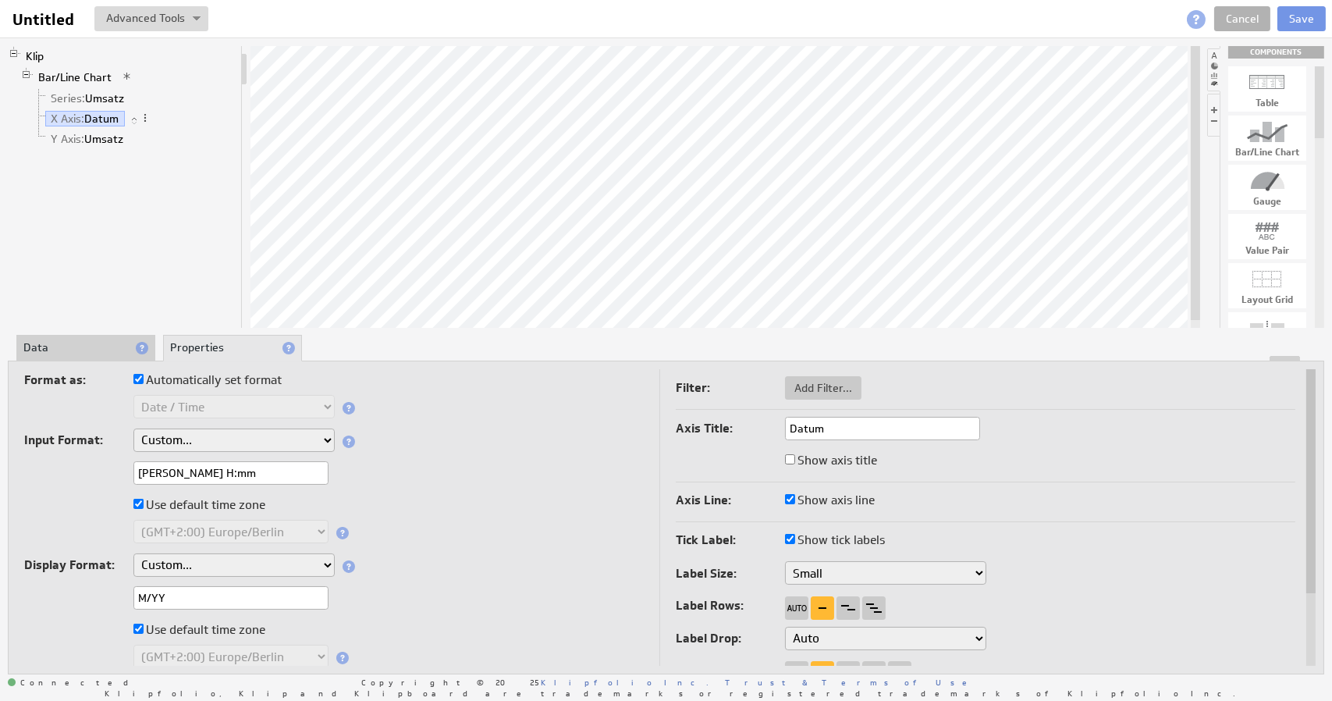
type input "M/YY"
click at [420, 563] on div "Display Format: Aug 5, 2025 Aug 2025 Aug 5 Aug Aug 05, 2025, 1:30 PM Aug 05, 20…" at bounding box center [333, 566] width 619 height 27
click at [791, 456] on input "Show axis title" at bounding box center [790, 459] width 10 height 10
checkbox input "true"
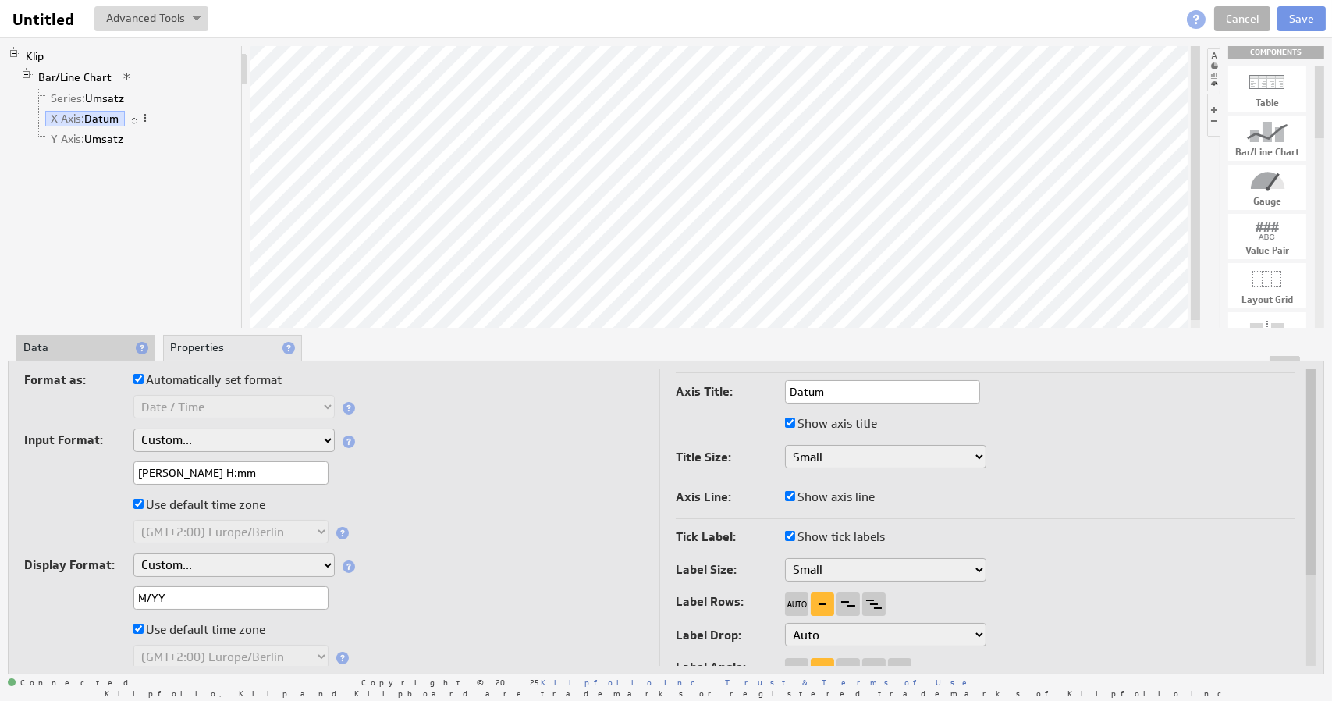
click at [791, 456] on select "Small Medium Large" at bounding box center [885, 456] width 201 height 23
click at [788, 420] on input "Show axis title" at bounding box center [790, 422] width 10 height 10
checkbox input "false"
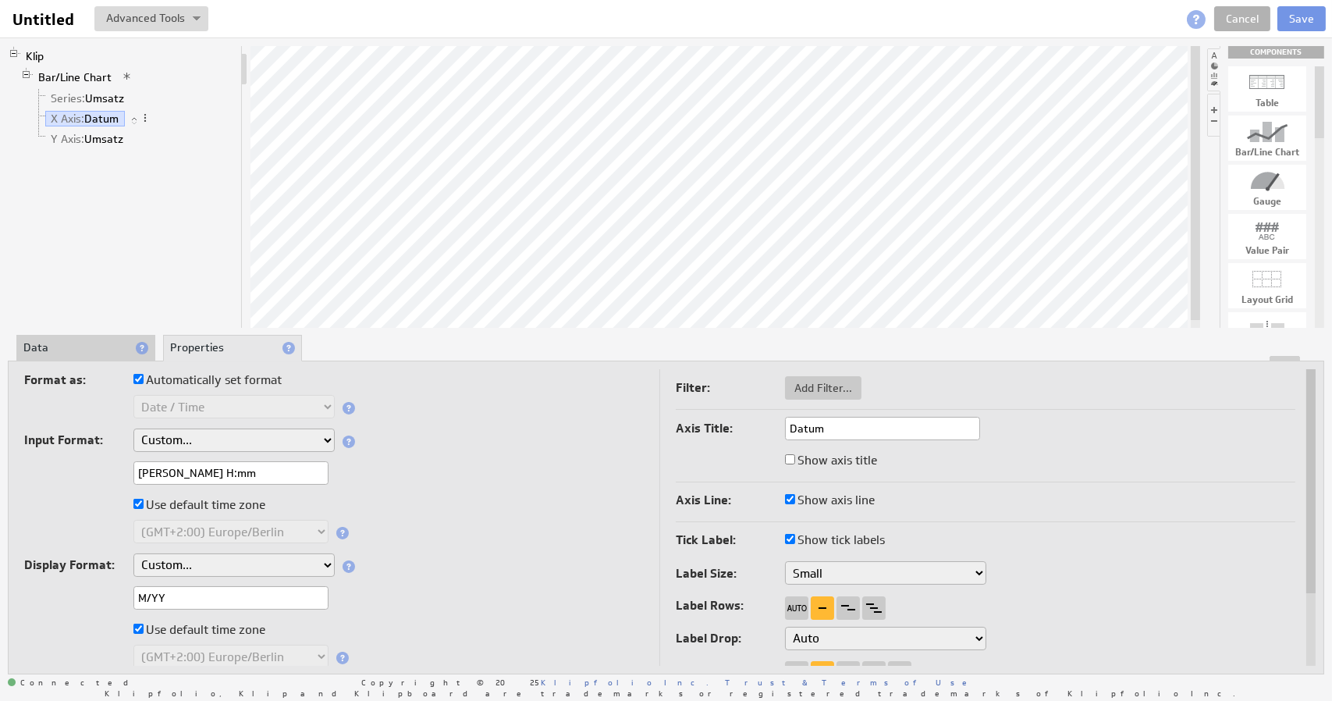
click at [790, 497] on input "Show axis line" at bounding box center [790, 499] width 10 height 10
checkbox input "false"
click at [793, 495] on input "Show axis line" at bounding box center [790, 499] width 10 height 10
checkbox input "true"
click at [771, 494] on label "Axis Line:" at bounding box center [730, 500] width 109 height 22
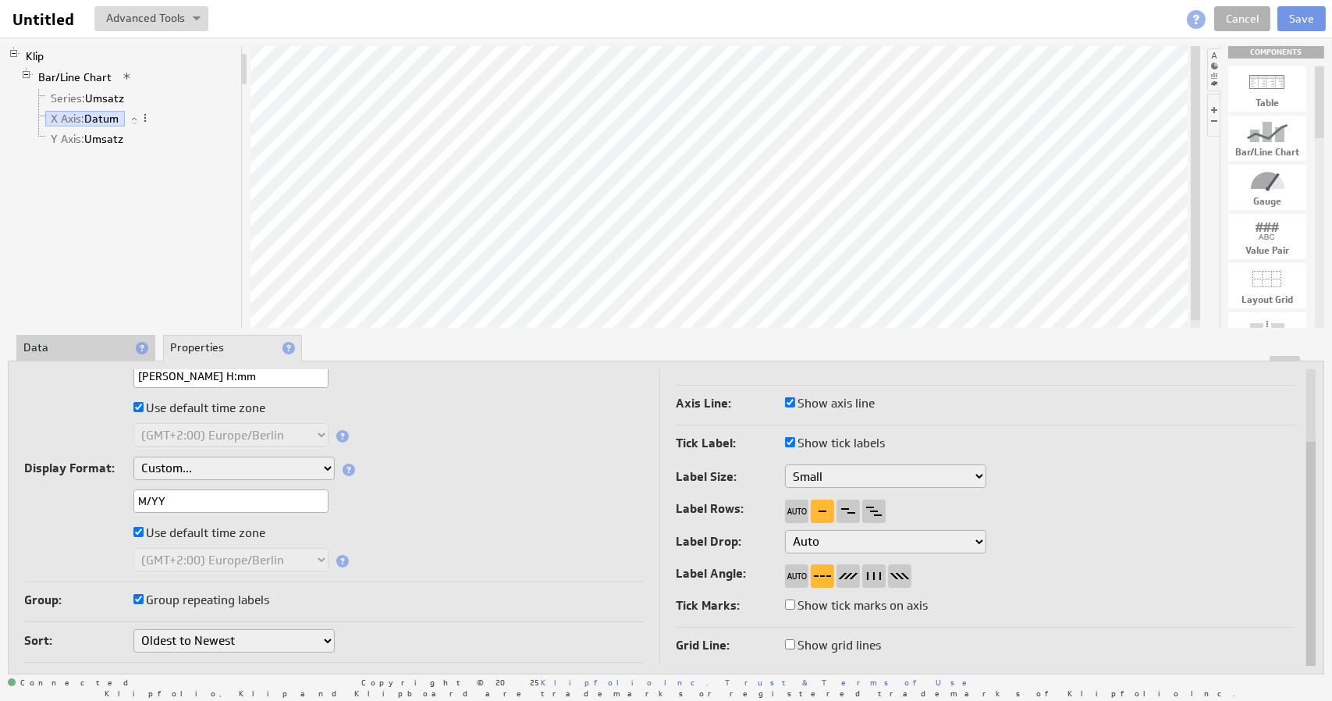
click at [788, 605] on input "Show tick marks on axis" at bounding box center [790, 604] width 10 height 10
checkbox input "true"
click at [789, 604] on input "Show tick marks on axis" at bounding box center [790, 604] width 10 height 10
checkbox input "false"
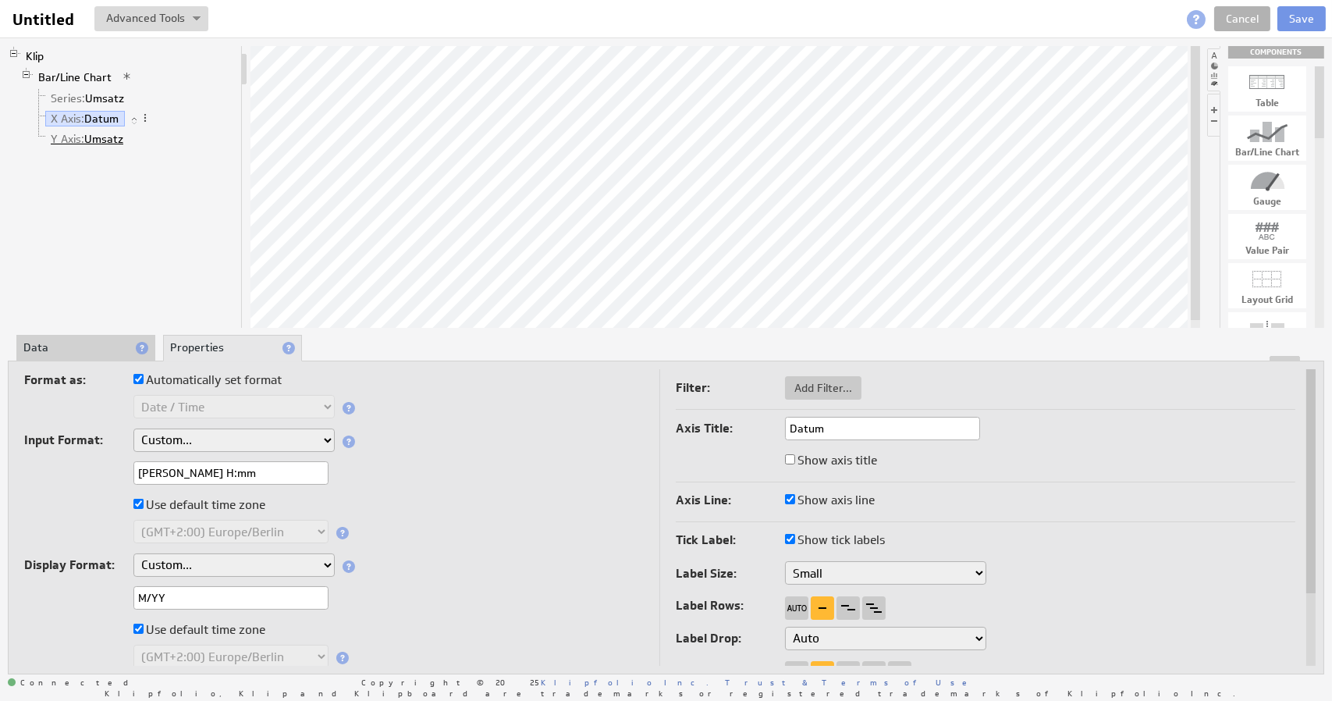
click at [101, 135] on link "Y Axis: Umsatz" at bounding box center [87, 139] width 84 height 16
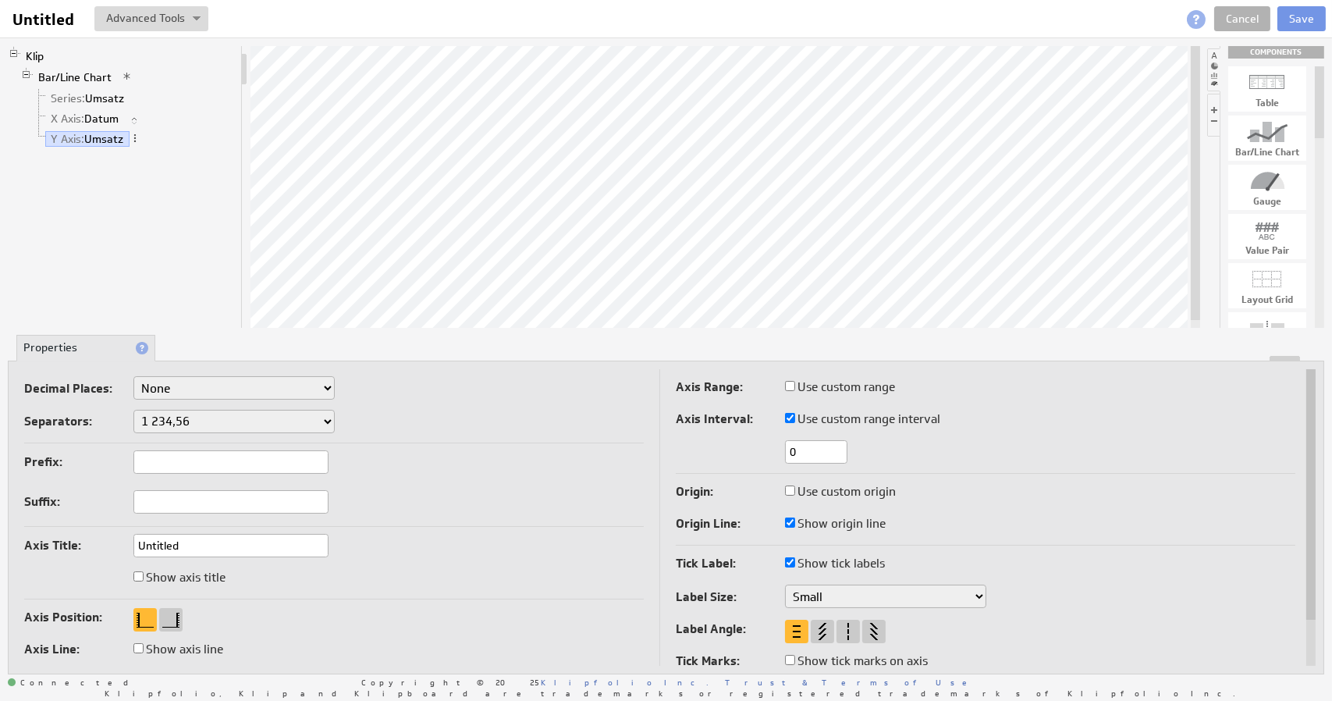
click at [230, 414] on select "1,234.56 1.234,56 1'234.56 1,234/56 1 234,56 1 234-56 1 234.56 1234.56" at bounding box center [233, 421] width 201 height 23
click at [116, 416] on label "Separators:" at bounding box center [78, 421] width 109 height 22
click at [190, 388] on select "None .# (1) .## (2) .### (3) .#### (4)" at bounding box center [233, 387] width 201 height 23
select select "2"
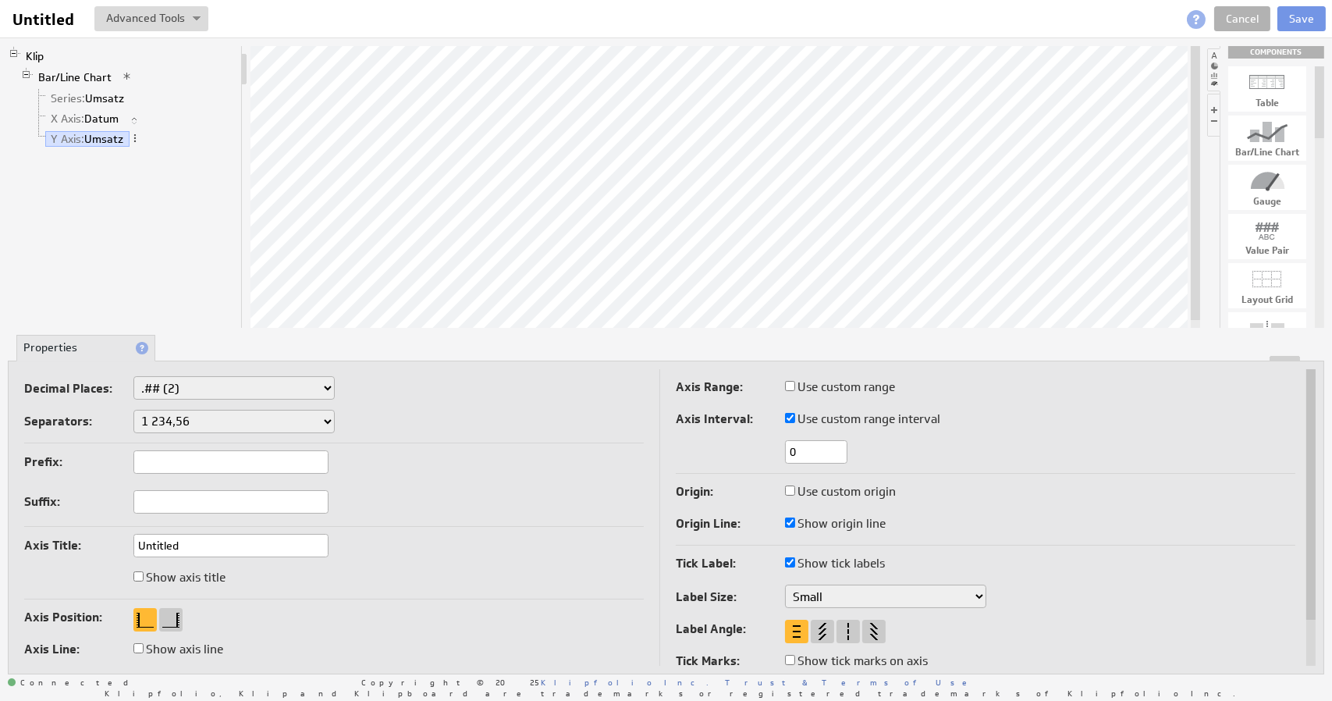
click at [220, 390] on select "None .# (1) .## (2) .### (3) .#### (4)" at bounding box center [233, 387] width 201 height 23
select select "0"
click at [181, 428] on select "1,234.56 1.234,56 1'234.56 1,234/56 1 234,56 1 234-56 1 234.56 1234.56" at bounding box center [233, 421] width 201 height 23
select select ",."
click at [221, 422] on select "1,234.56 1.234,56 1'234.56 1,234/56 1 234,56 1 234-56 1 234.56 1234.56" at bounding box center [233, 421] width 201 height 23
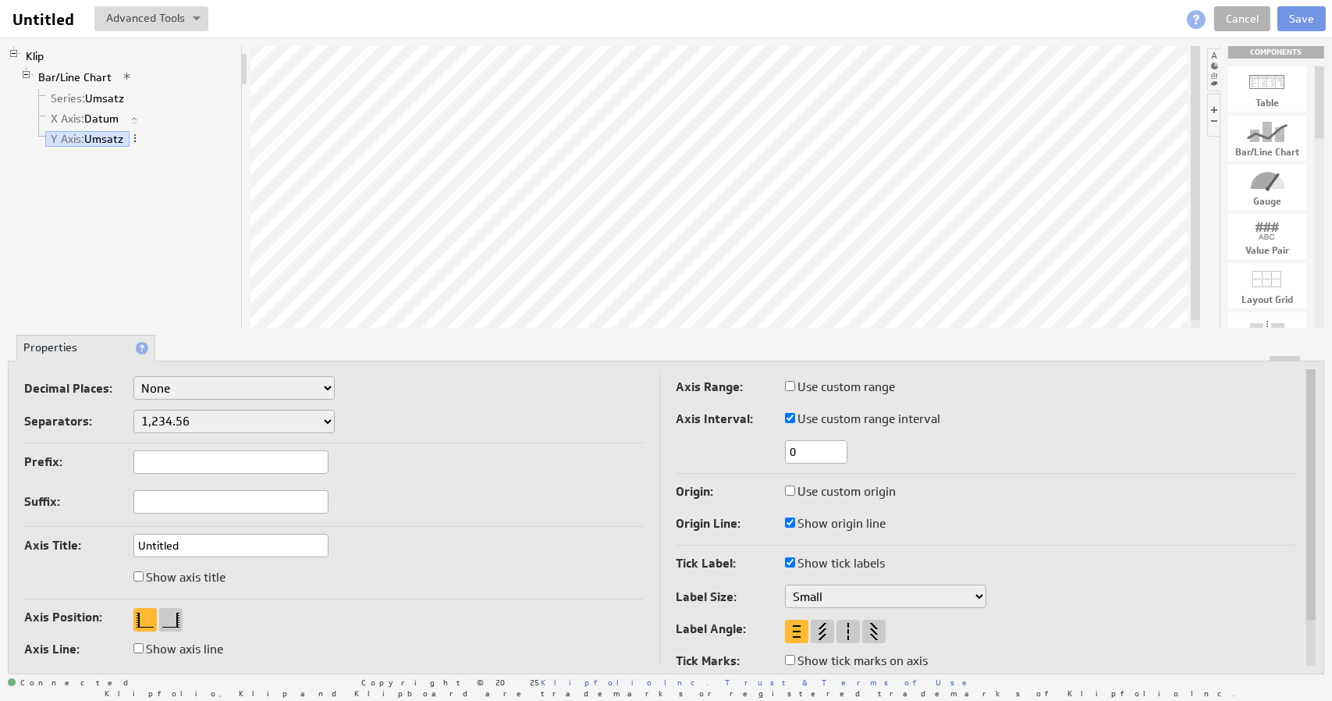
select select "_."
click at [189, 421] on select "1,234.56 1.234,56 1'234.56 1,234/56 1 234,56 1 234-56 1 234.56 1234.56" at bounding box center [233, 421] width 201 height 23
click at [189, 422] on select "1,234.56 1.234,56 1'234.56 1,234/56 1 234,56 1 234-56 1 234.56 1234.56" at bounding box center [233, 421] width 201 height 23
click at [64, 94] on span "Series:" at bounding box center [68, 98] width 34 height 14
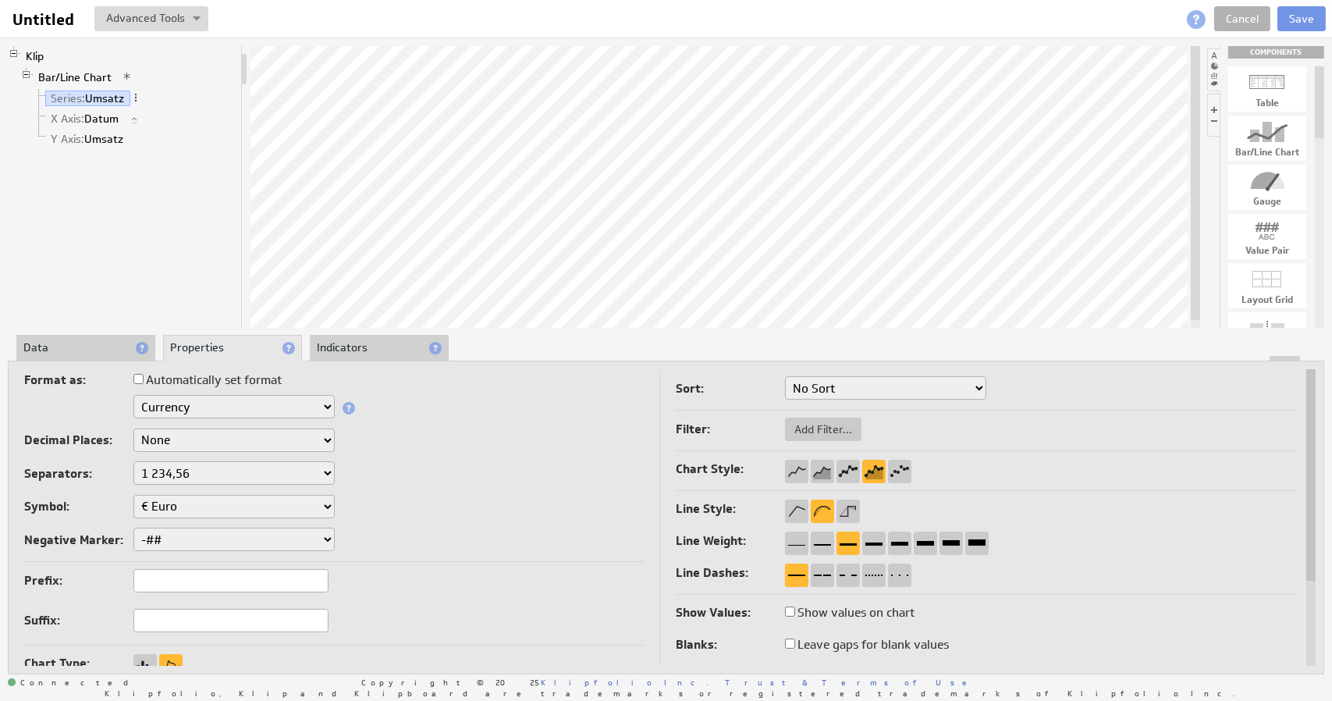
click at [75, 349] on li "Data" at bounding box center [85, 348] width 139 height 27
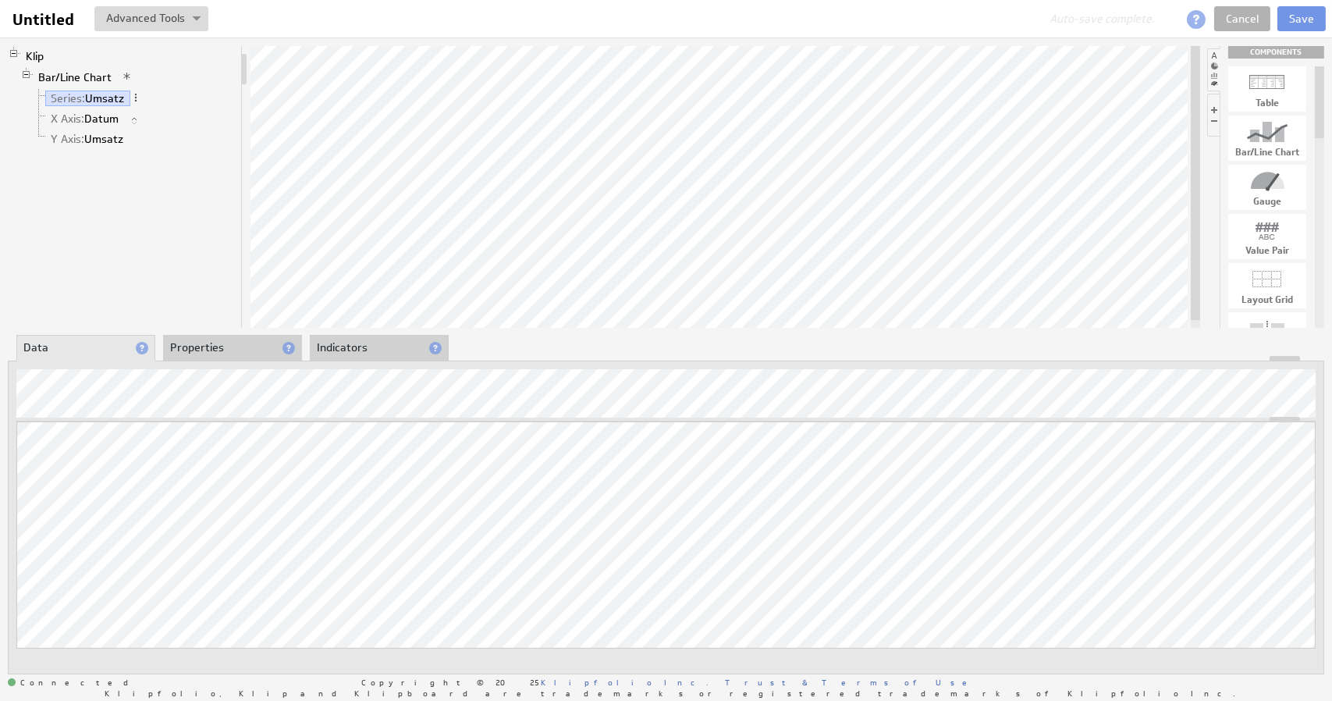
click at [209, 353] on li "Properties" at bounding box center [232, 348] width 139 height 27
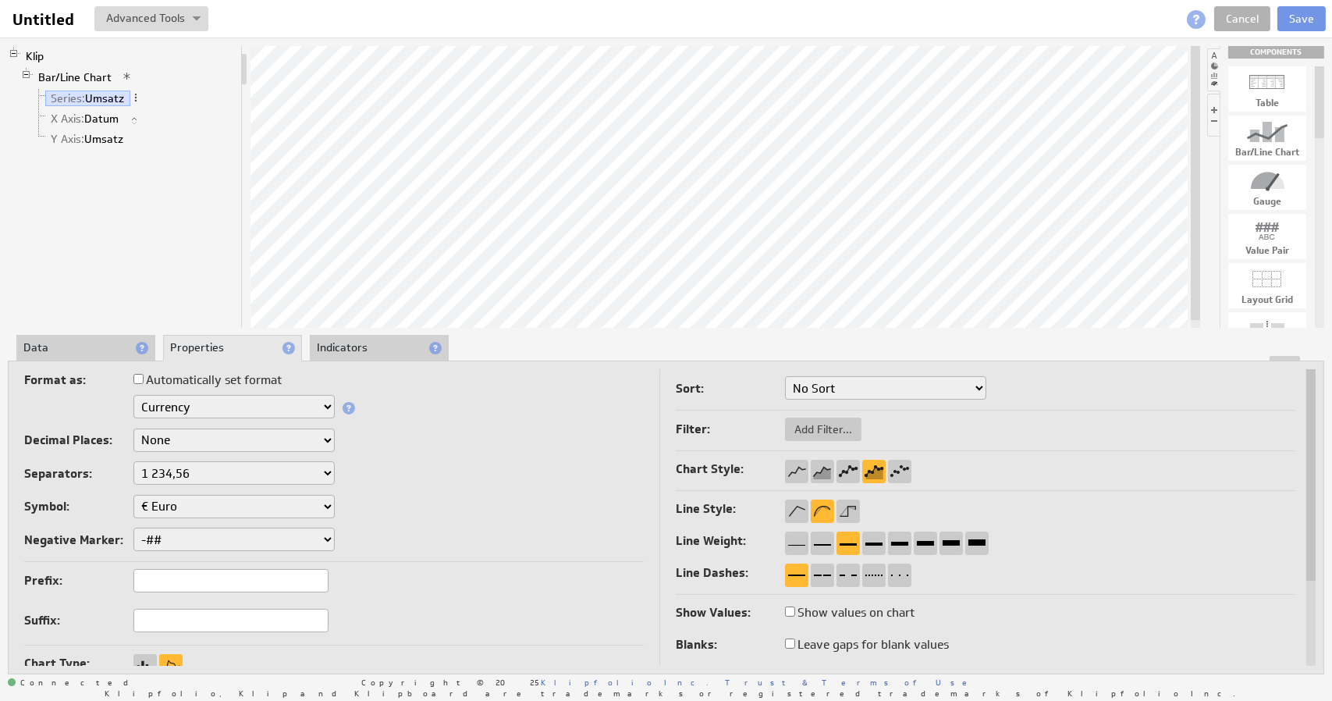
click at [200, 474] on select "1,234.56 1.234,56 1'234.56 1,234/56 1 234,56 1 234-56 1 234.56 1234.56" at bounding box center [233, 472] width 201 height 23
click at [440, 446] on div "Decimal Places: None .# (1) .## (2) .### (3) .#### (4)" at bounding box center [333, 441] width 619 height 27
click at [197, 478] on select "1,234.56 1.234,56 1'234.56 1,234/56 1 234,56 1 234-56 1 234.56 1234.56" at bounding box center [233, 472] width 201 height 23
click at [200, 474] on select "1,234.56 1.234,56 1'234.56 1,234/56 1 234,56 1 234-56 1 234.56 1234.56" at bounding box center [233, 472] width 201 height 23
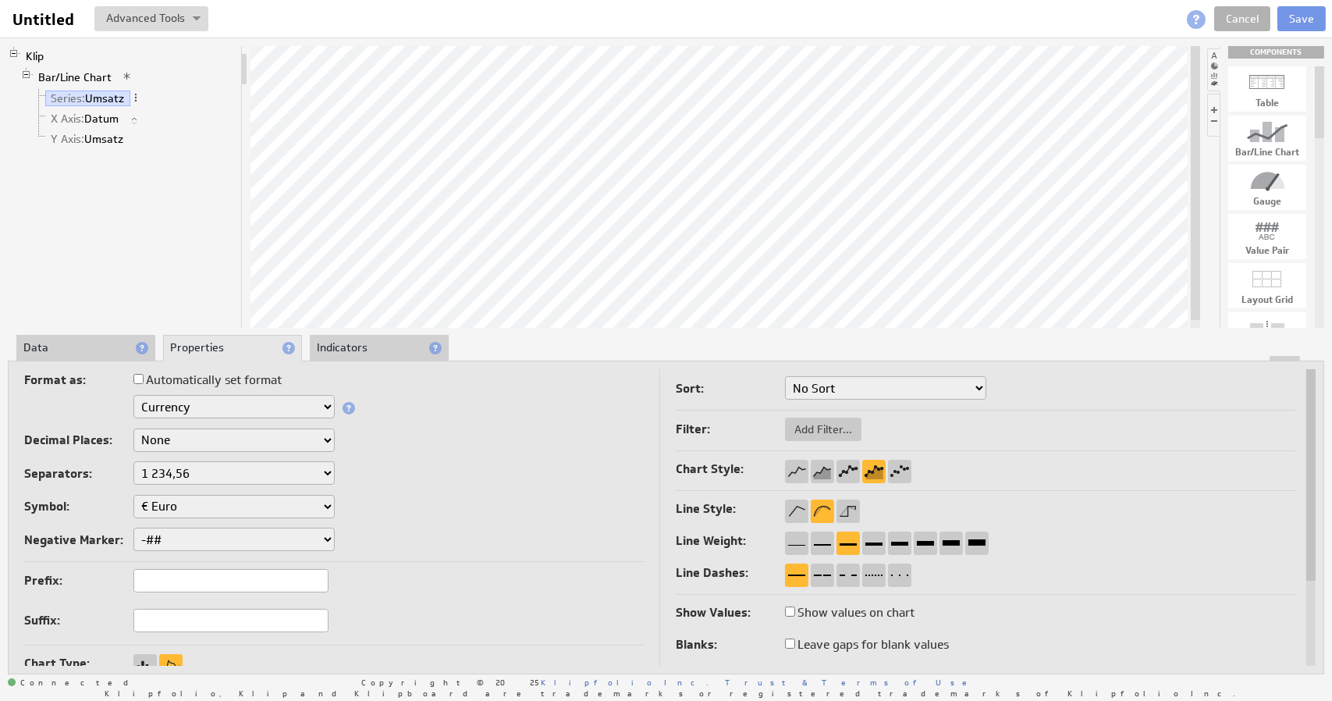
click at [208, 470] on select "1,234.56 1.234,56 1'234.56 1,234/56 1 234,56 1 234-56 1 234.56 1234.56" at bounding box center [233, 472] width 201 height 23
click at [133, 461] on select "1,234.56 1.234,56 1'234.56 1,234/56 1 234,56 1 234-56 1 234.56 1234.56" at bounding box center [233, 472] width 201 height 23
click at [172, 469] on select "1,234.56 1.234,56 1'234.56 1,234/56 1 234,56 1 234-56 1 234.56 1234.56" at bounding box center [233, 472] width 201 height 23
click at [177, 470] on select "1,234.56 1.234,56 1'234.56 1,234/56 1 234,56 1 234-56 1 234.56 1234.56" at bounding box center [233, 472] width 201 height 23
click at [186, 429] on select "None .# (1) .## (2) .### (3) .#### (4)" at bounding box center [233, 439] width 201 height 23
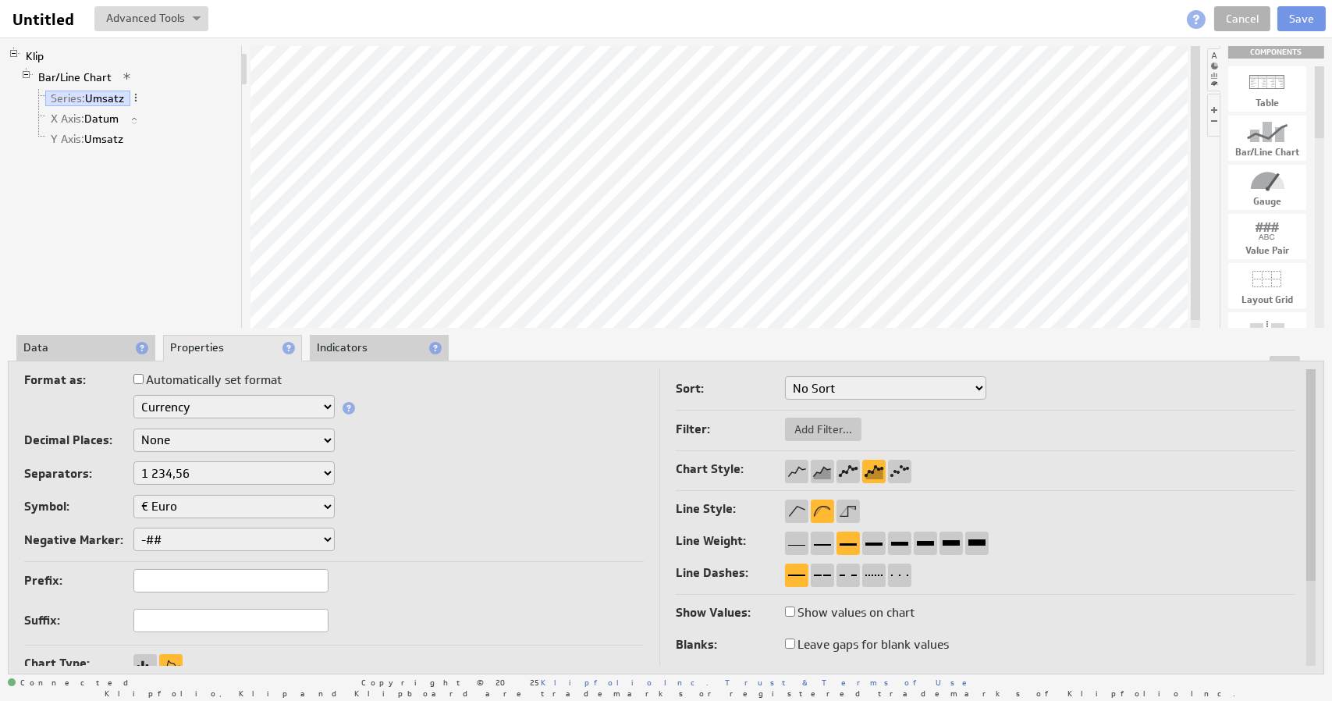
select select "2"
click at [399, 481] on div "Separators: 1,234.56 1.234,56 1'234.56 1,234/56 1 234,56 1 234-56 1 234.56 1234…" at bounding box center [333, 474] width 619 height 27
click at [88, 340] on li "Data" at bounding box center [85, 348] width 139 height 27
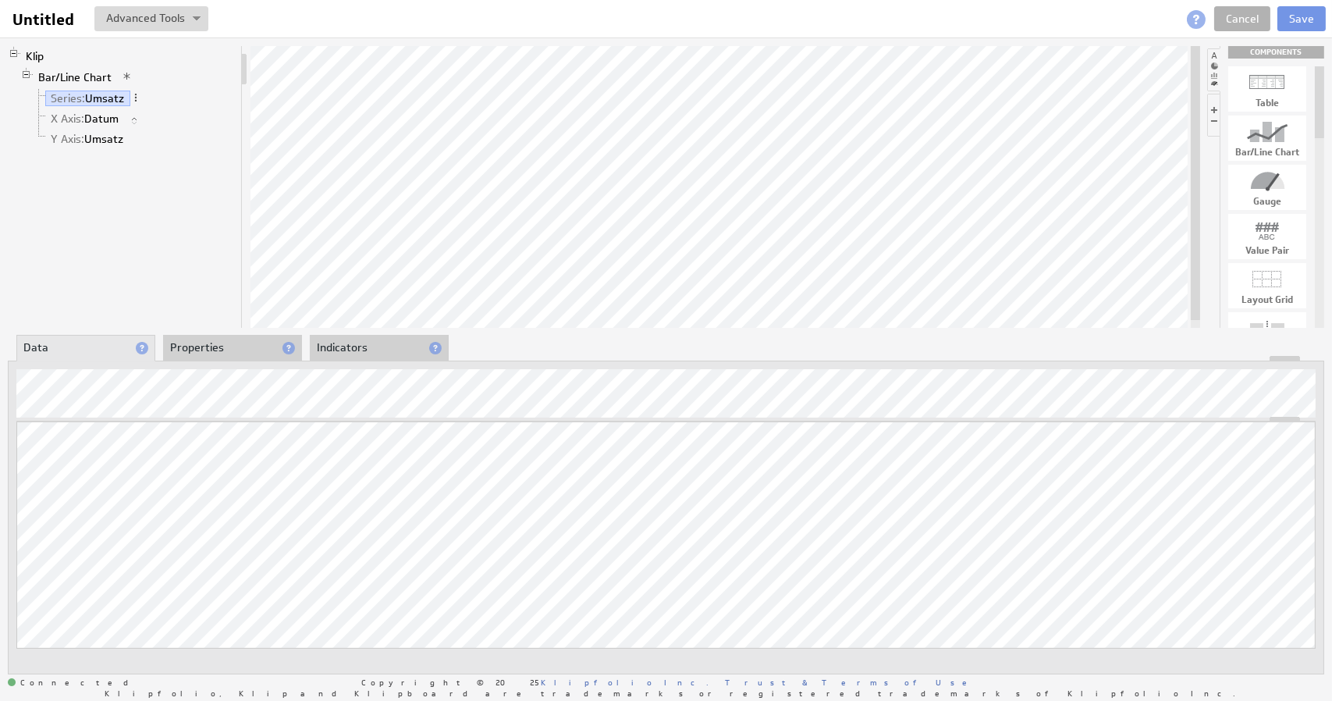
click at [202, 346] on li "Properties" at bounding box center [232, 348] width 139 height 27
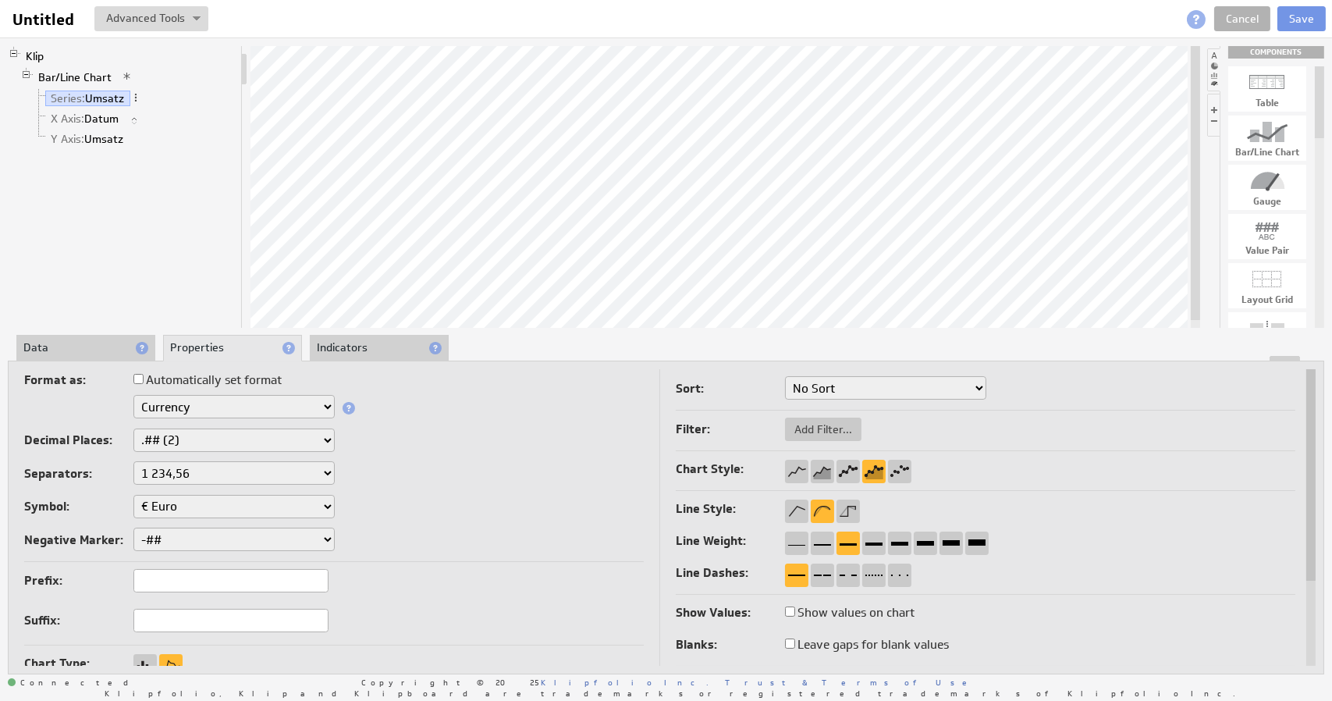
click at [184, 382] on label "Automatically set format" at bounding box center [207, 380] width 148 height 22
click at [144, 382] on input "Automatically set format" at bounding box center [138, 379] width 10 height 10
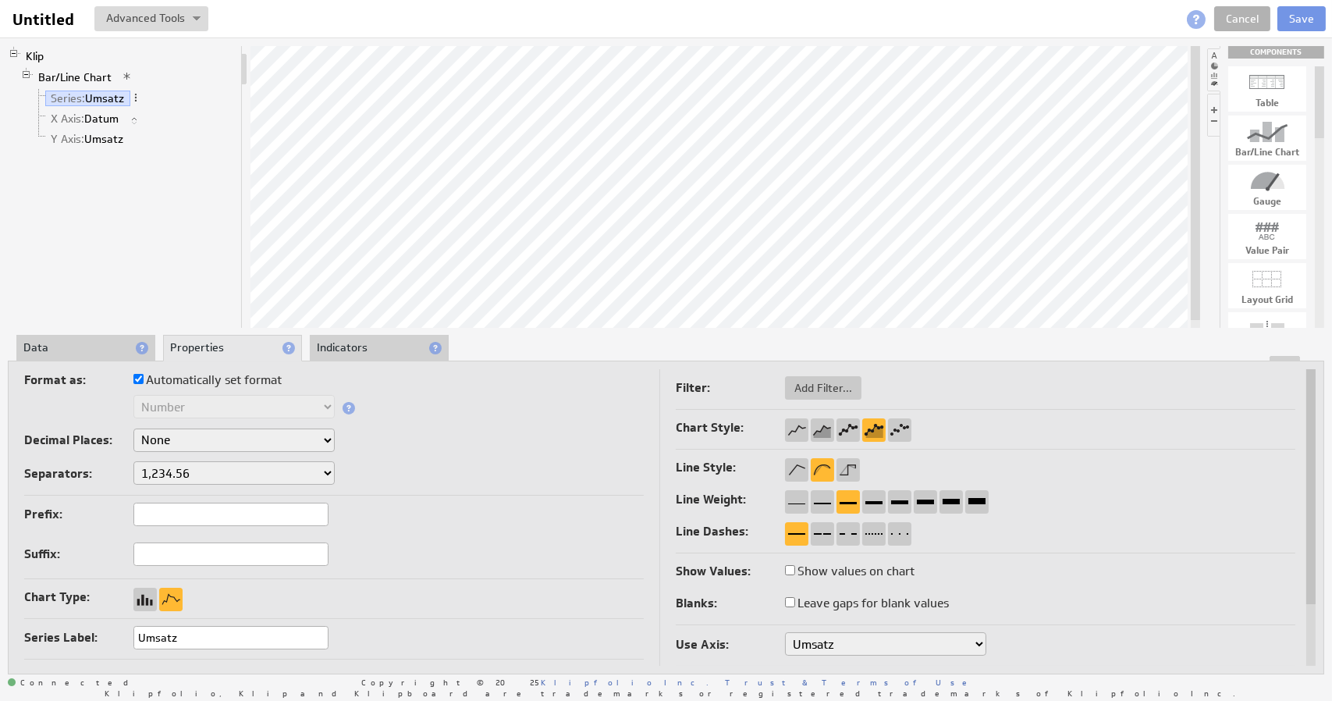
click at [195, 381] on label "Automatically set format" at bounding box center [207, 380] width 148 height 22
click at [144, 381] on input "Automatically set format" at bounding box center [138, 379] width 10 height 10
checkbox input "false"
click at [181, 406] on select "Text Number Currency Percentage Date / Time Duration" at bounding box center [233, 406] width 201 height 23
click at [187, 404] on select "Text Number Currency Percentage Date / Time Duration" at bounding box center [233, 406] width 201 height 23
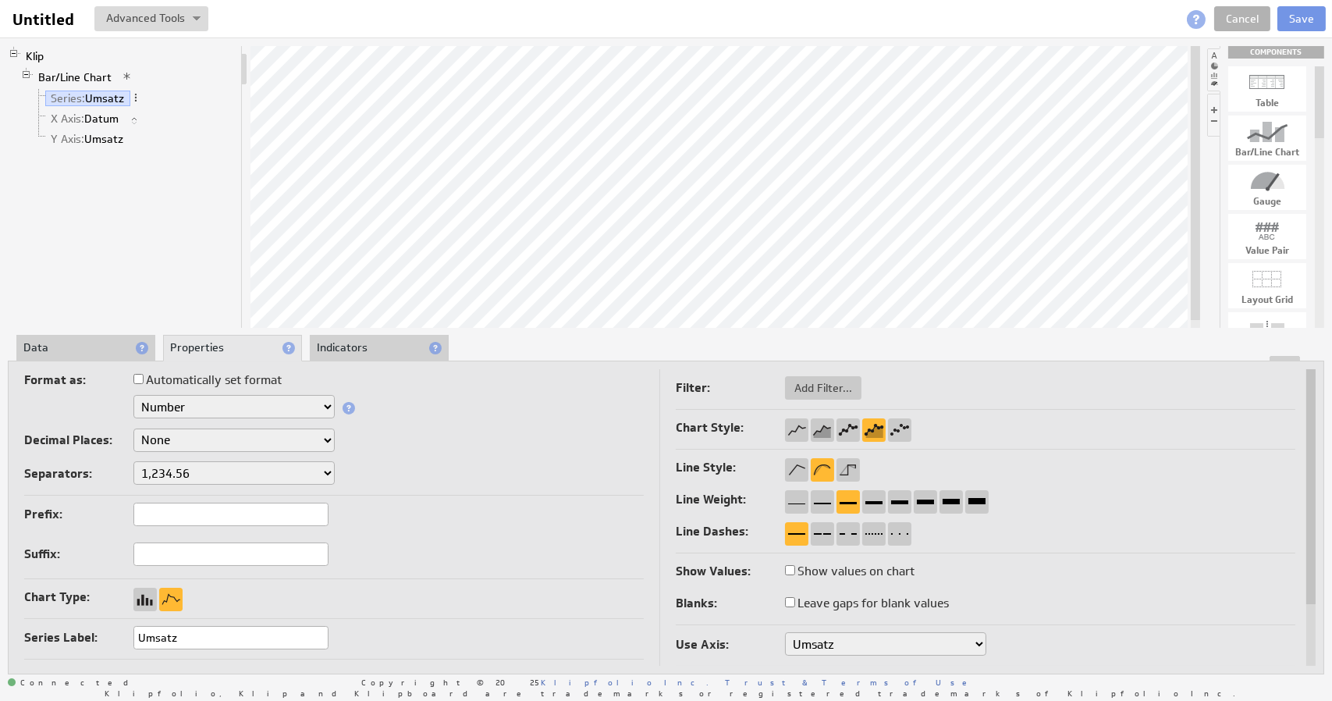
click at [170, 433] on select "None .# (1) .## (2) .### (3) .#### (4)" at bounding box center [233, 439] width 201 height 23
click at [114, 476] on label "Separators:" at bounding box center [78, 474] width 109 height 22
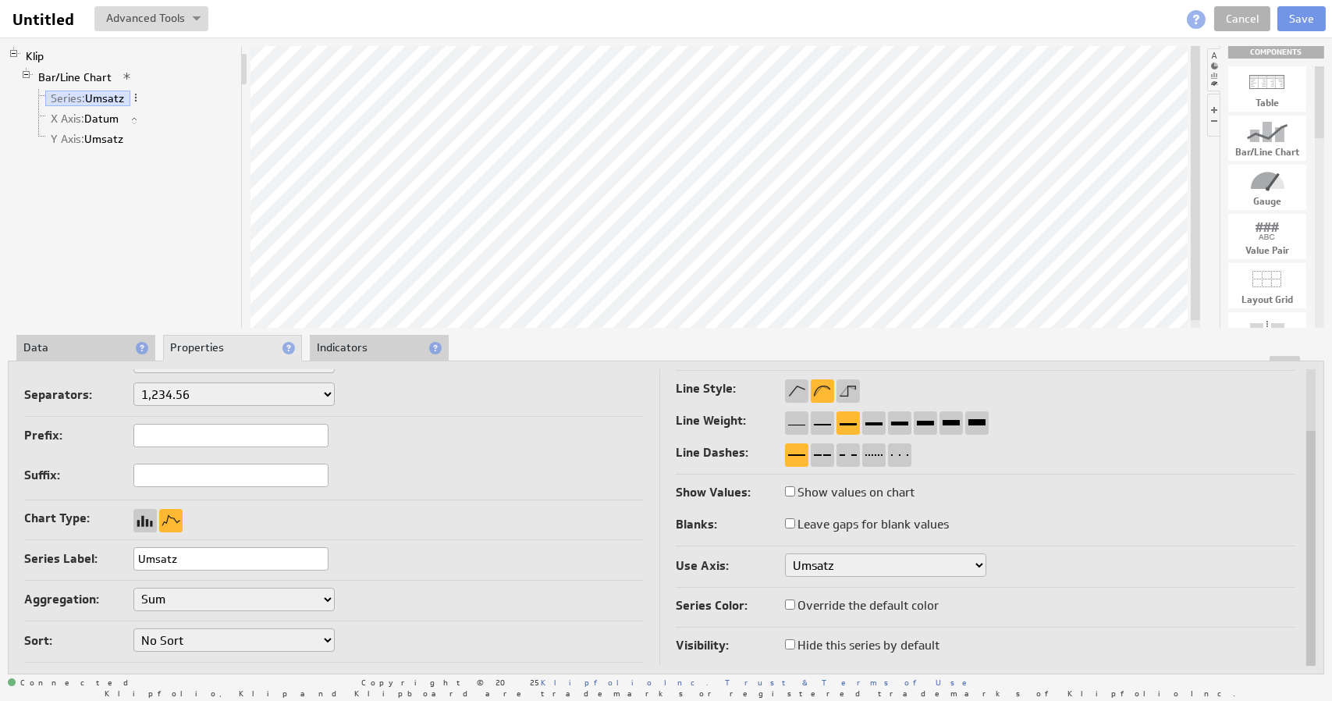
click at [818, 564] on select "Umsatz" at bounding box center [885, 564] width 201 height 23
click at [819, 564] on select "Umsatz" at bounding box center [885, 564] width 201 height 23
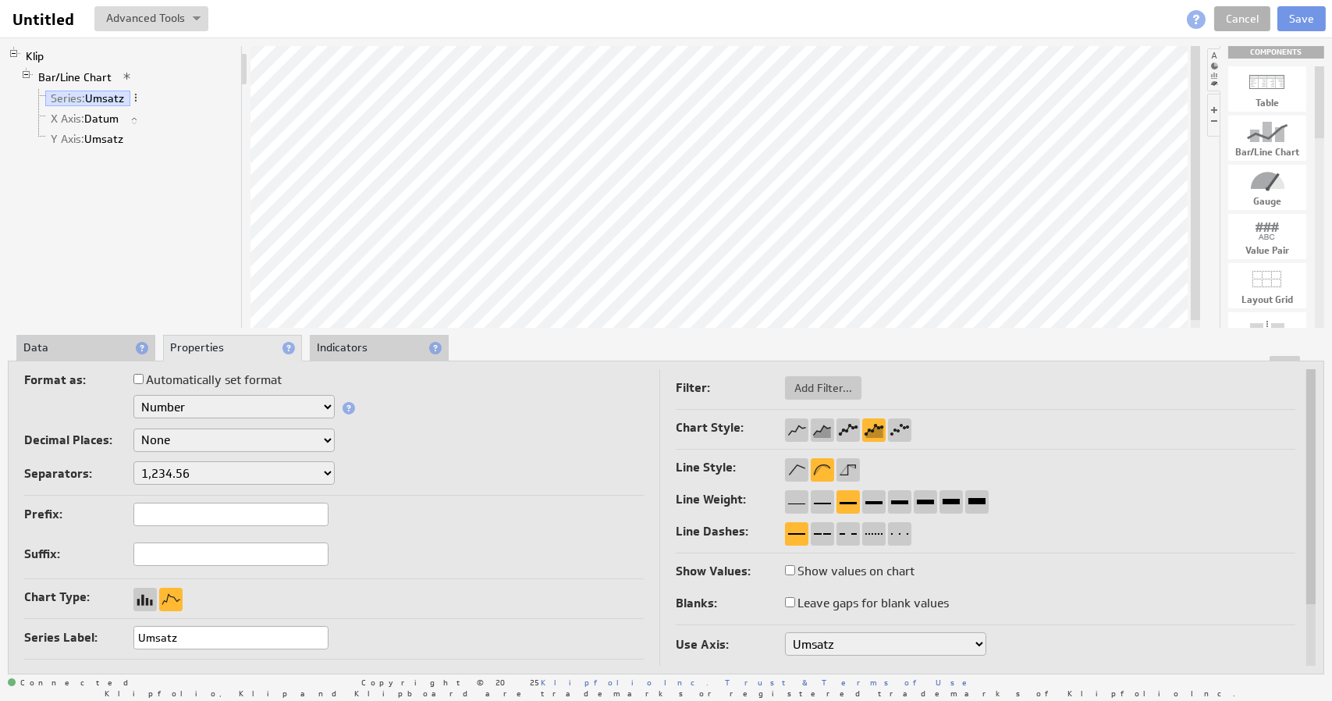
click at [396, 436] on div "Decimal Places: None .# (1) .## (2) .### (3) .#### (4)" at bounding box center [333, 441] width 619 height 27
click at [351, 404] on span at bounding box center [348, 408] width 12 height 12
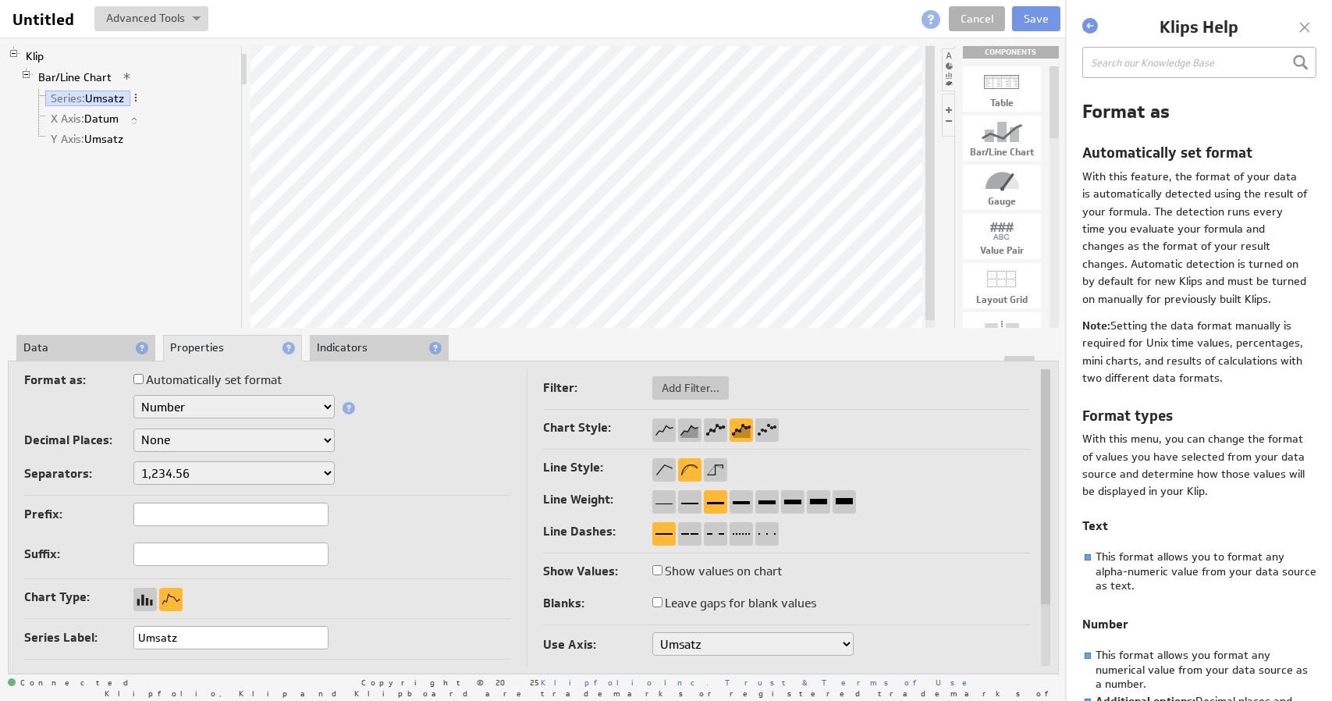
click at [1303, 27] on div at bounding box center [1304, 27] width 23 height 23
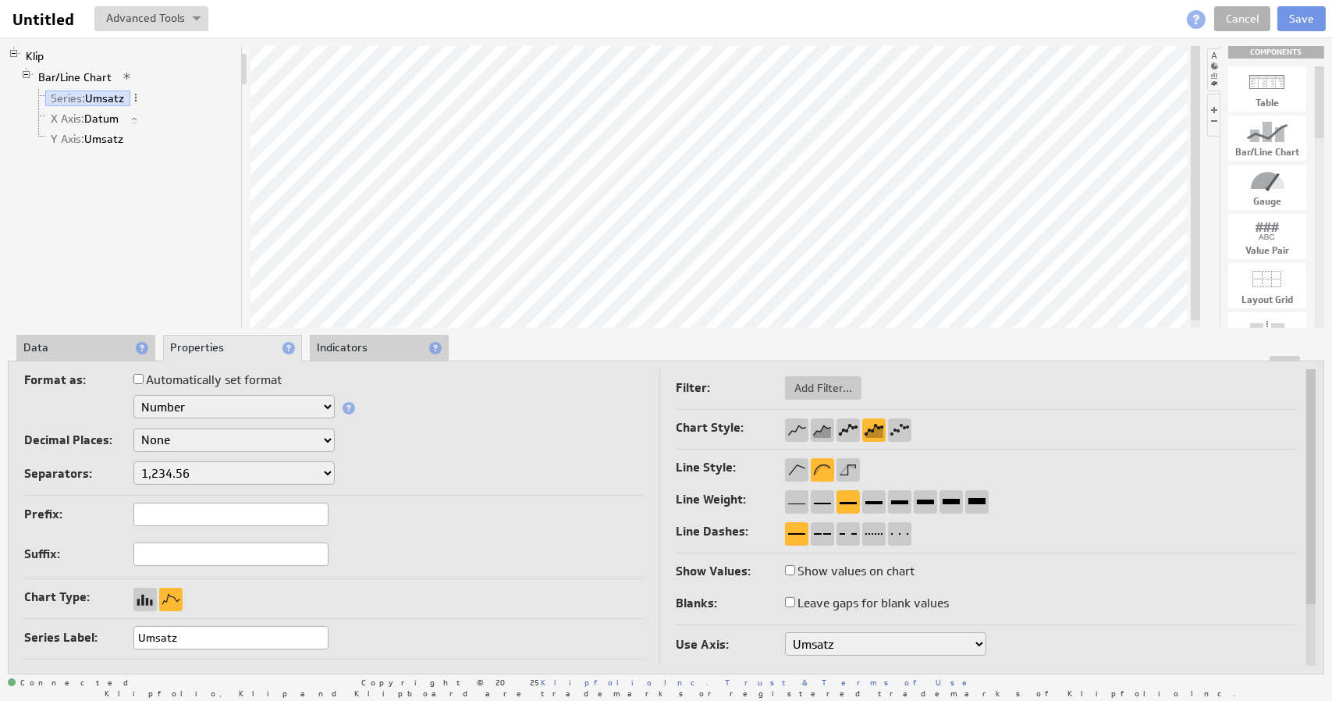
click at [55, 202] on div "Klip Bar/Line Chart Series: Umsatz X Axis: Datum Y Axis: Umsatz" at bounding box center [125, 187] width 235 height 282
click at [169, 18] on button at bounding box center [151, 18] width 114 height 25
click at [273, 9] on div at bounding box center [619, 18] width 822 height 25
drag, startPoint x: 1318, startPoint y: 133, endPoint x: 1293, endPoint y: 55, distance: 82.9
click at [1293, 55] on div "COMPONENTS Table Bar/Line Chart Gauge Value Pair Layout Grid Separator Label Im…" at bounding box center [1272, 187] width 104 height 282
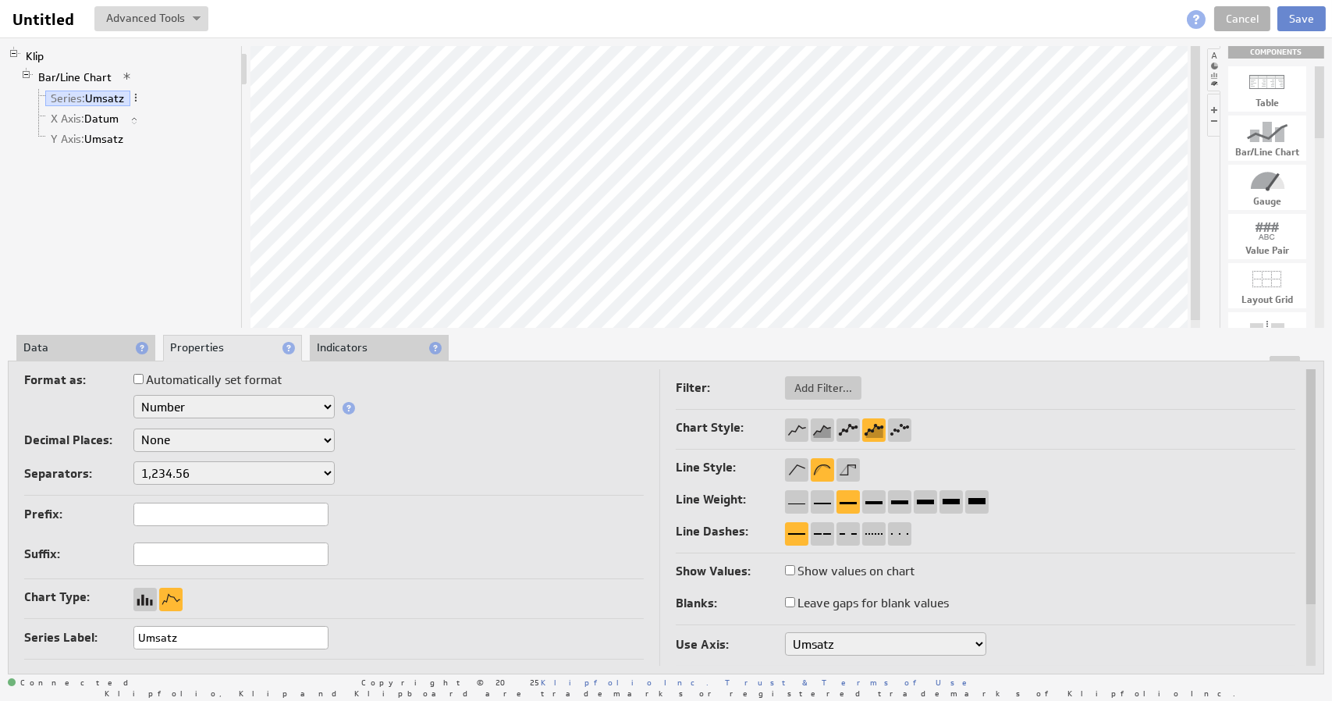
click at [1298, 16] on button "Save" at bounding box center [1301, 18] width 48 height 25
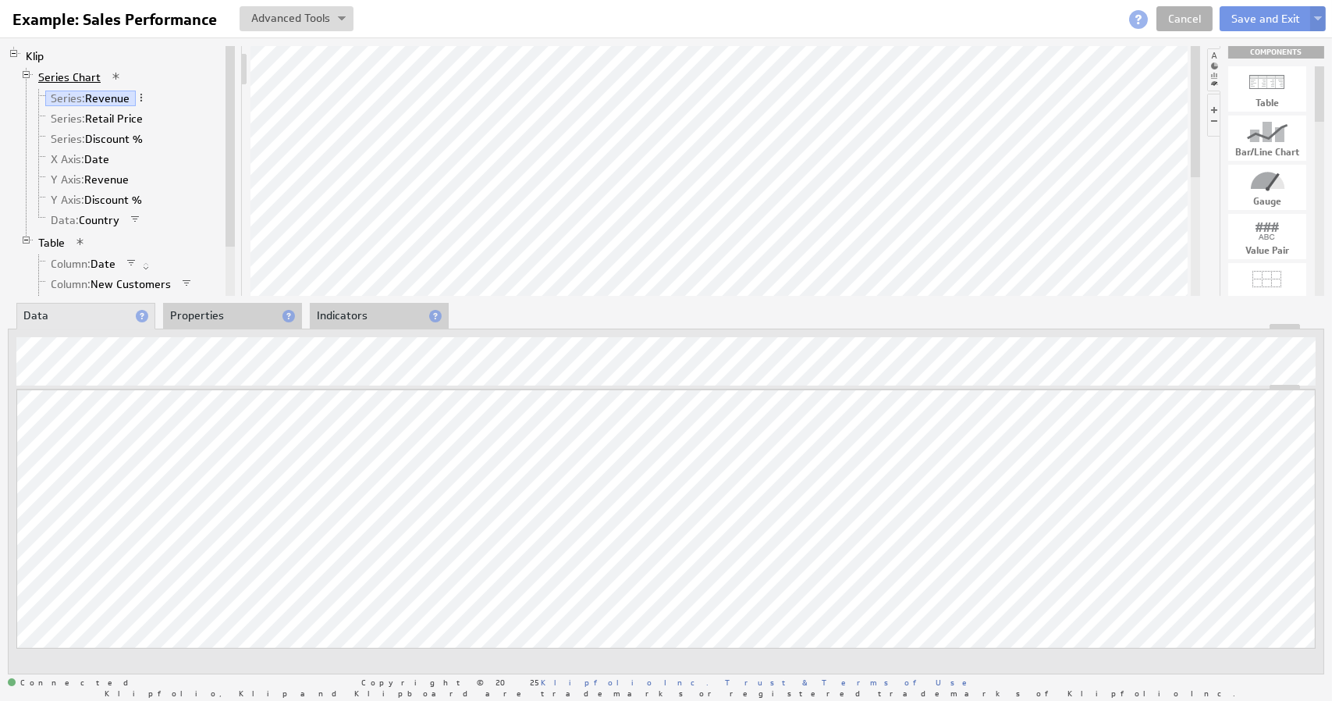
click at [74, 81] on link "Series Chart" at bounding box center [70, 77] width 74 height 16
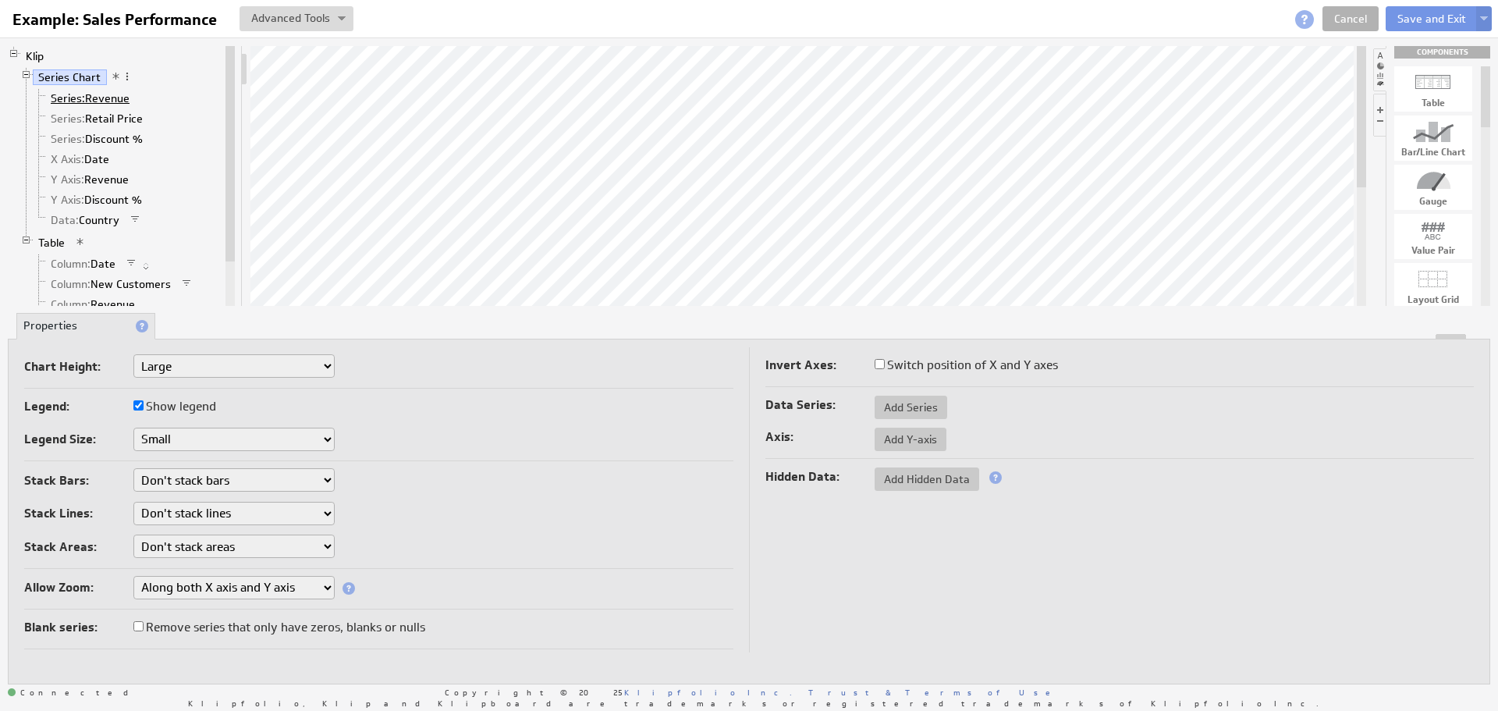
click at [80, 98] on span "Series:" at bounding box center [68, 98] width 34 height 14
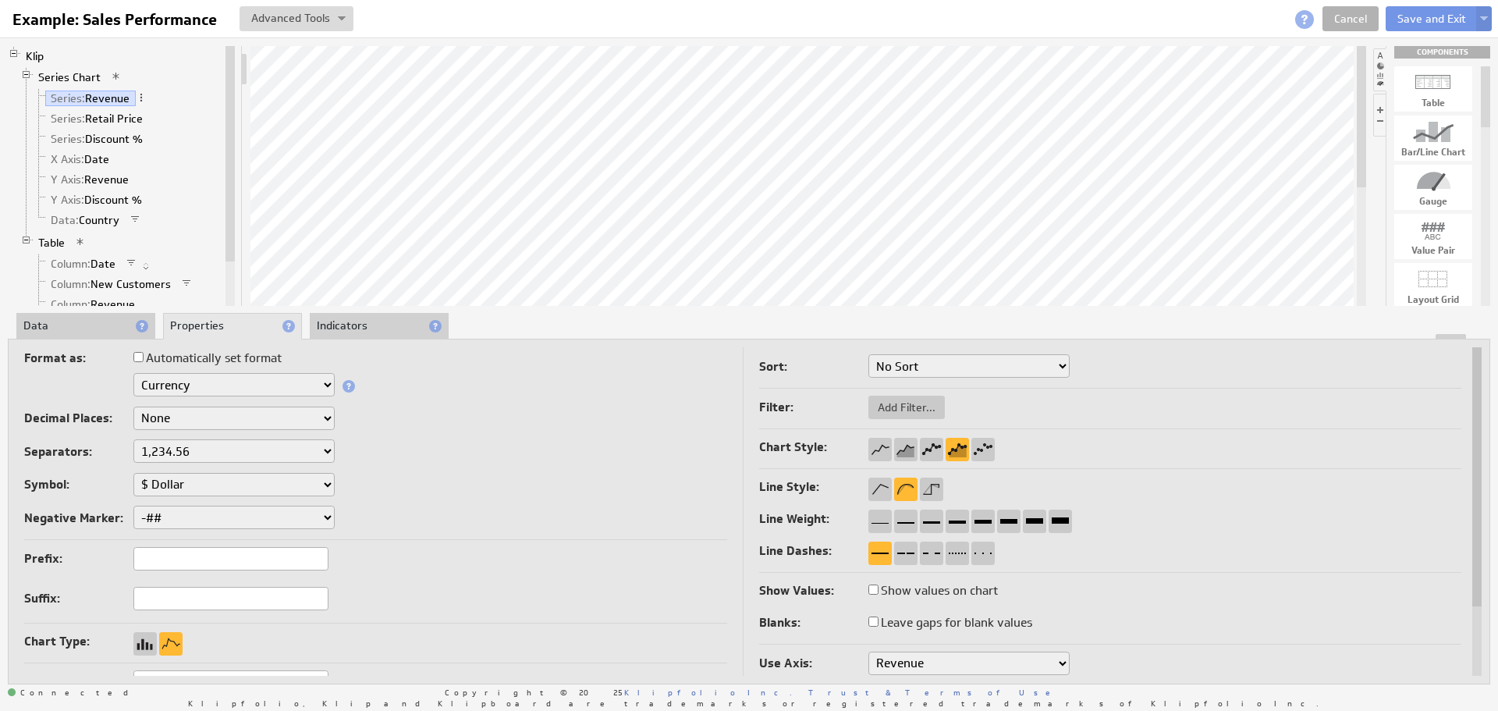
click at [76, 330] on li "Data" at bounding box center [85, 326] width 139 height 27
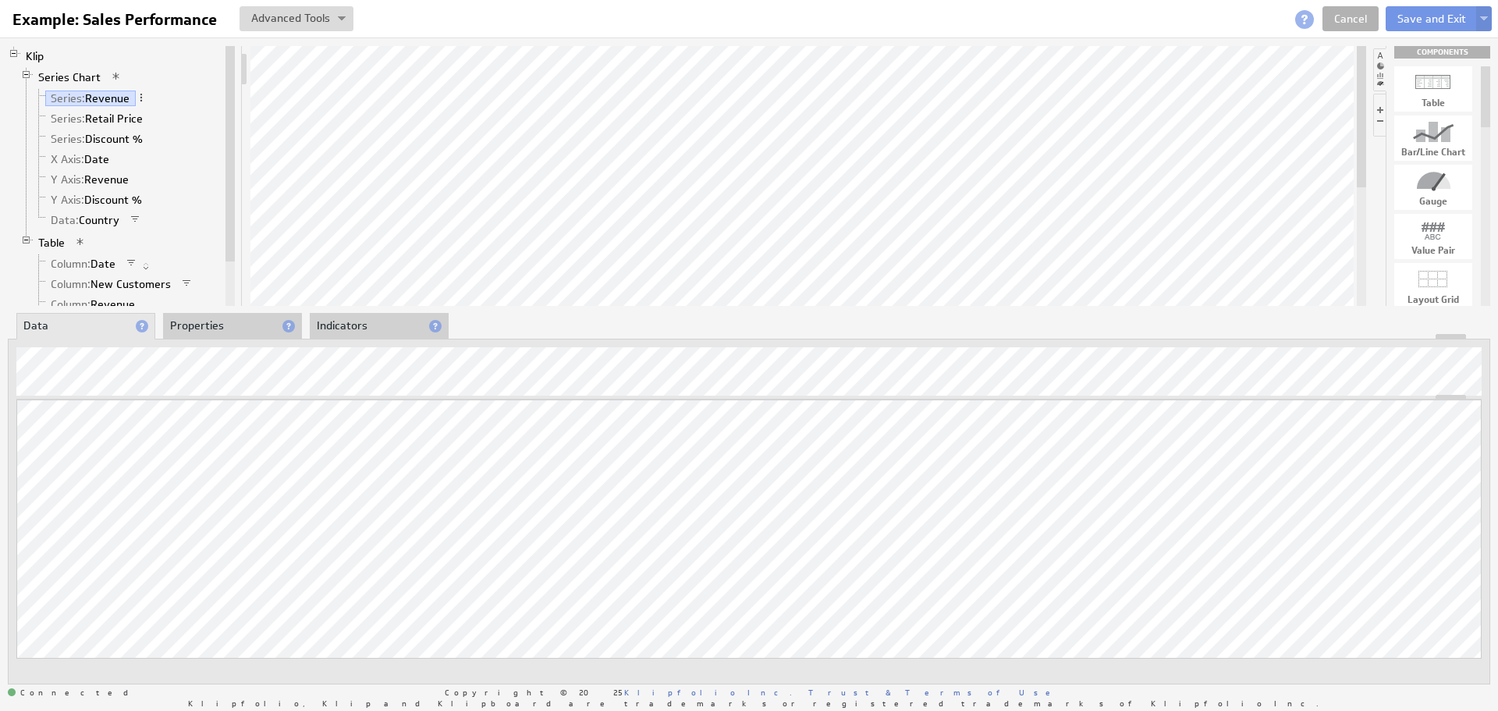
click at [195, 332] on li "Properties" at bounding box center [232, 326] width 139 height 27
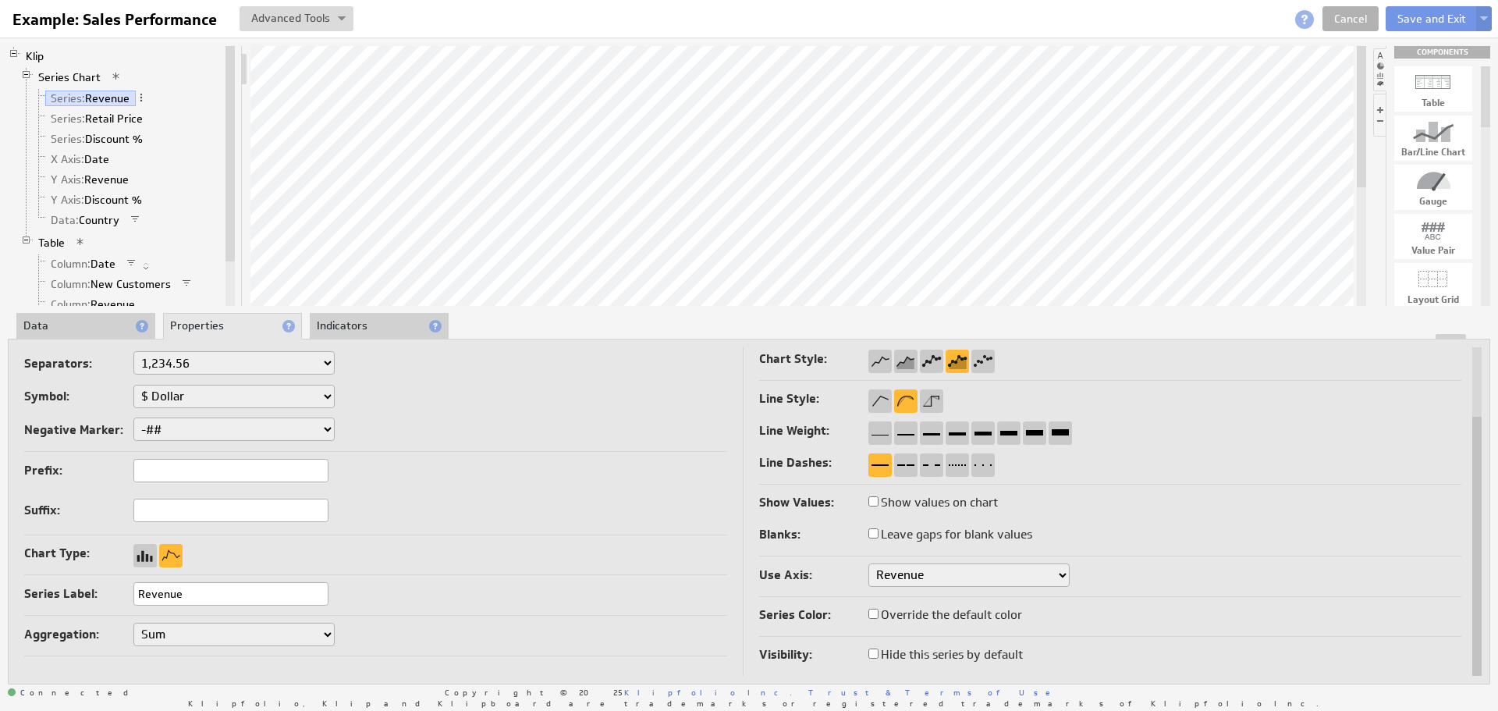
click at [375, 332] on li "Indicators" at bounding box center [379, 326] width 139 height 27
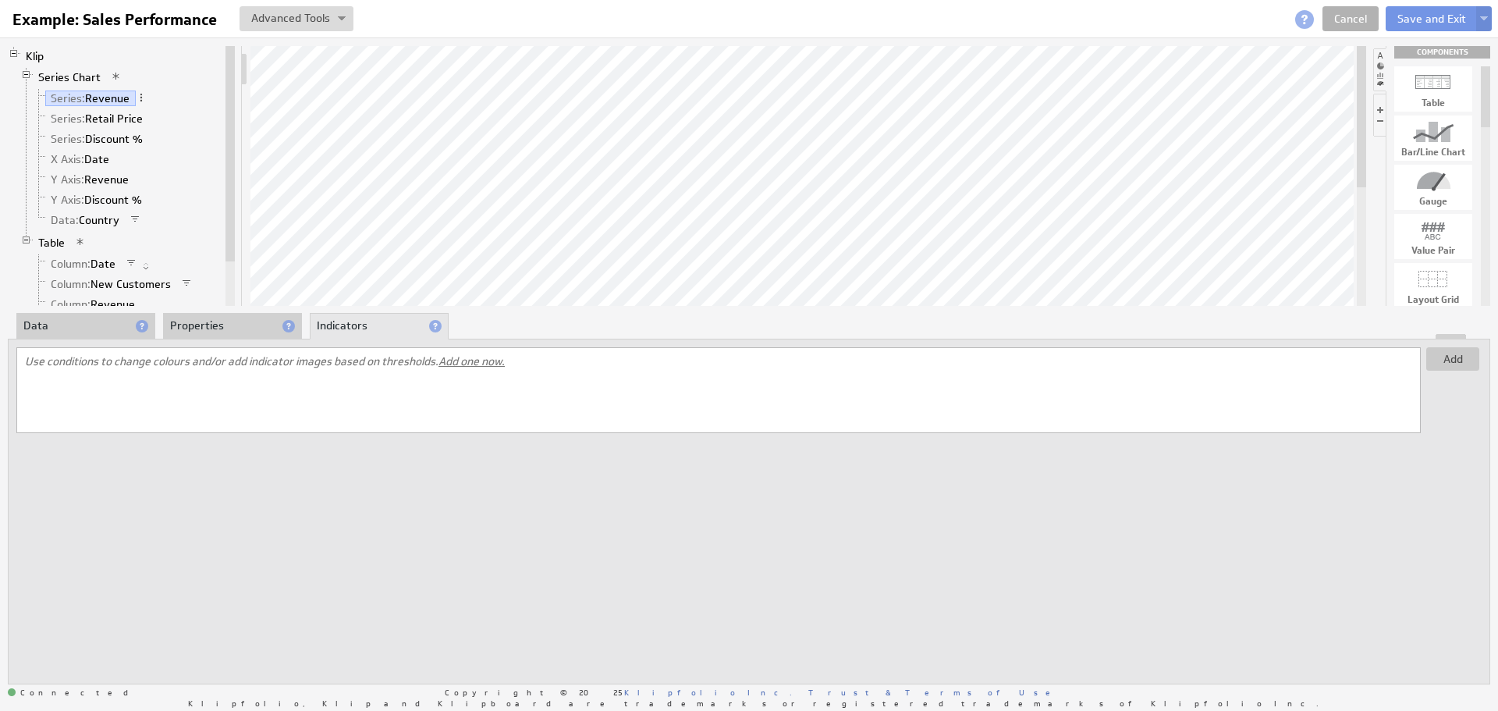
click at [236, 332] on li "Properties" at bounding box center [232, 326] width 139 height 27
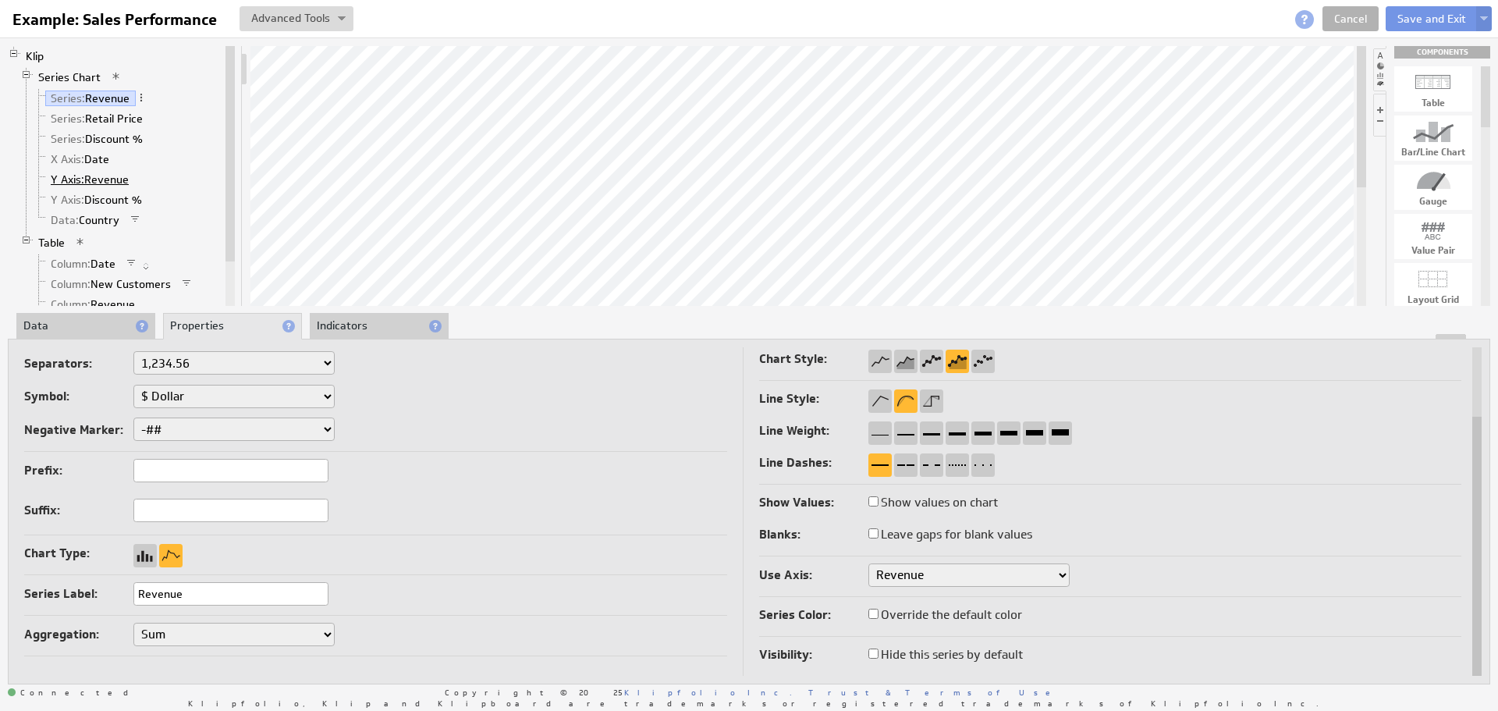
click at [59, 179] on span "Y Axis:" at bounding box center [68, 179] width 34 height 14
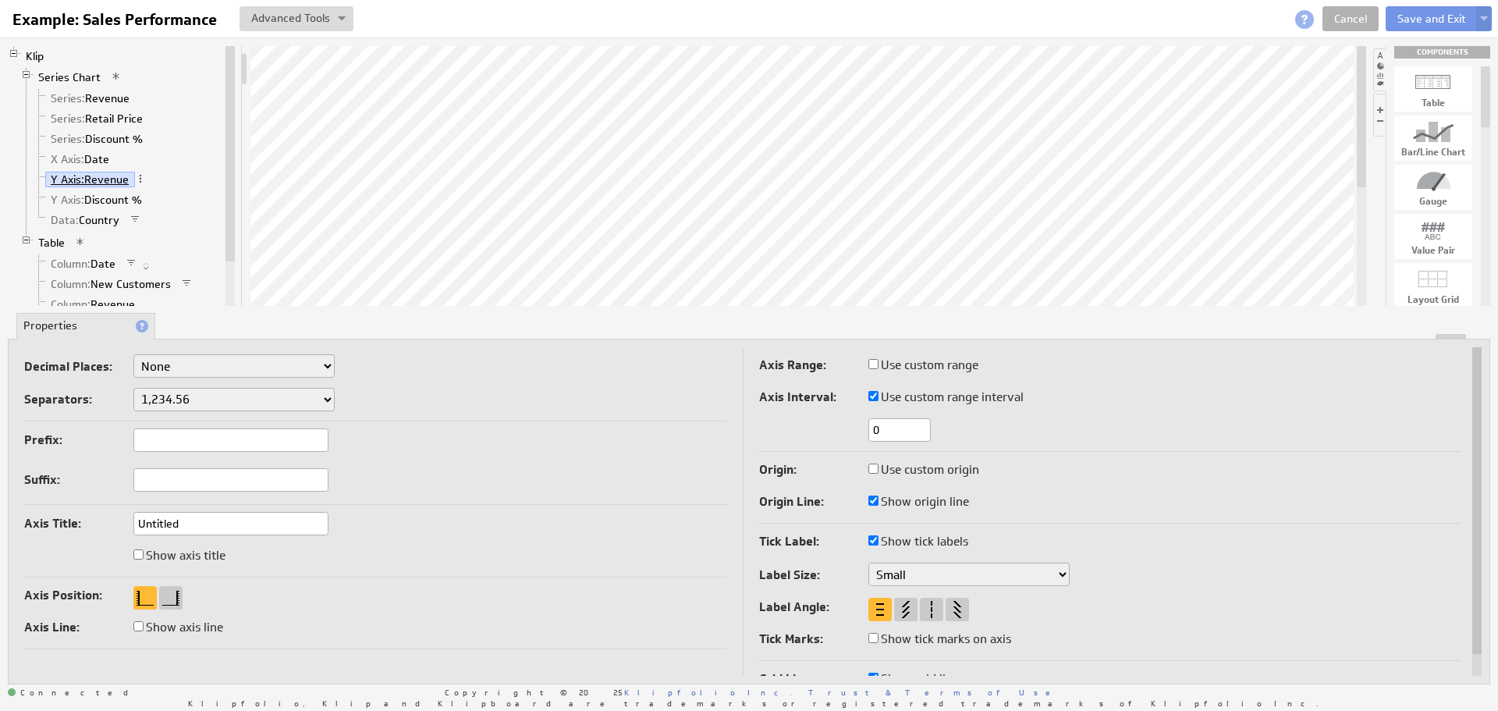
click at [66, 183] on span "Y Axis:" at bounding box center [68, 179] width 34 height 14
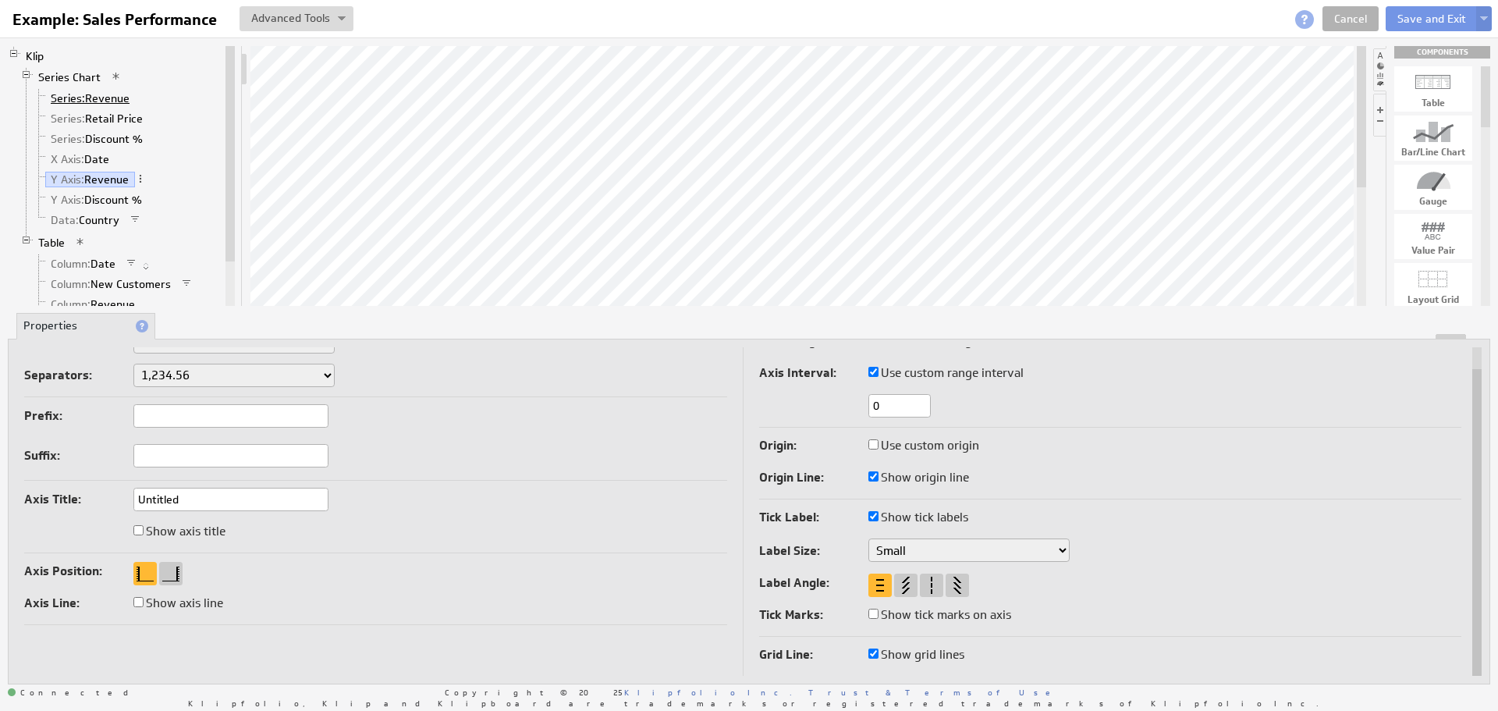
click at [65, 103] on span "Series:" at bounding box center [68, 98] width 34 height 14
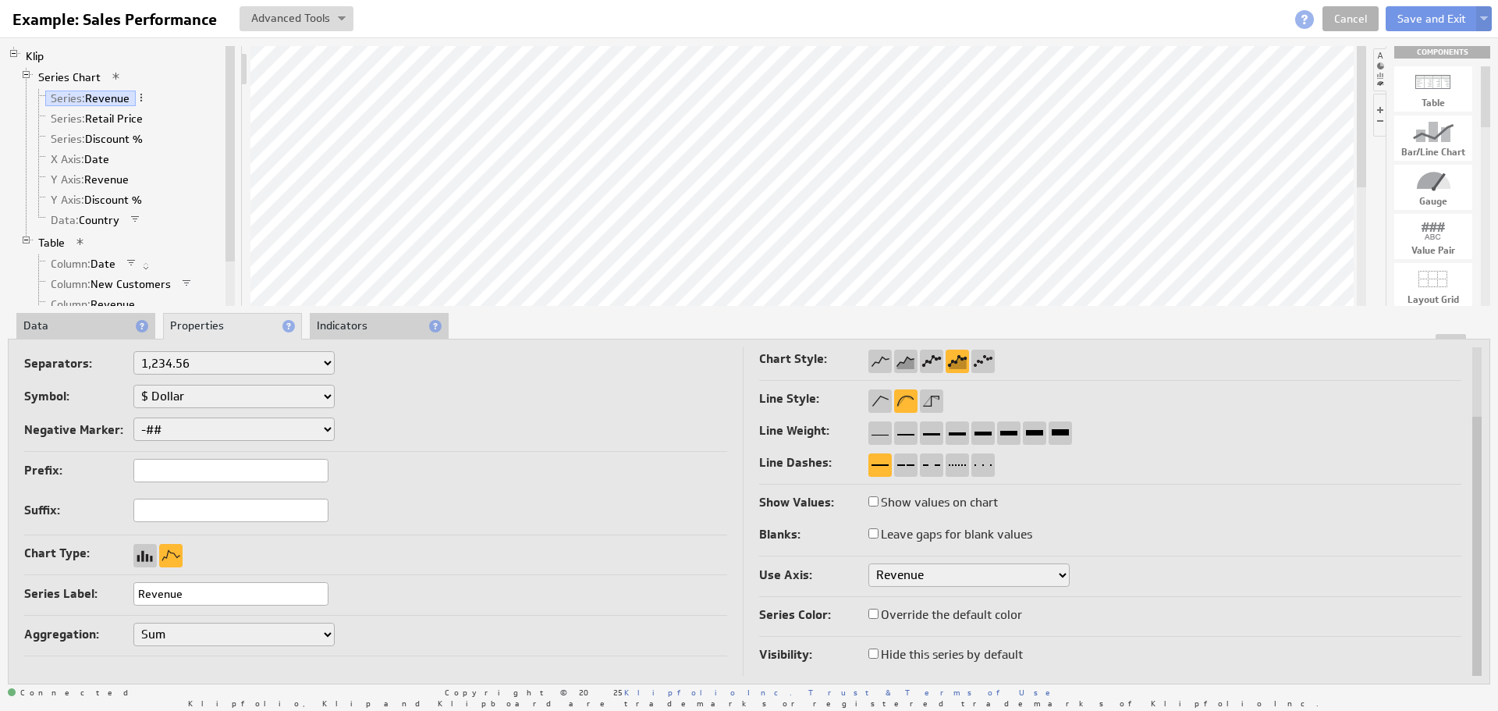
click at [911, 570] on select "Revenue Discount %" at bounding box center [968, 574] width 201 height 23
click at [923, 572] on select "Revenue Discount %" at bounding box center [968, 574] width 201 height 23
click at [1109, 571] on div "Use Axis: Revenue Discount %" at bounding box center [1110, 576] width 703 height 27
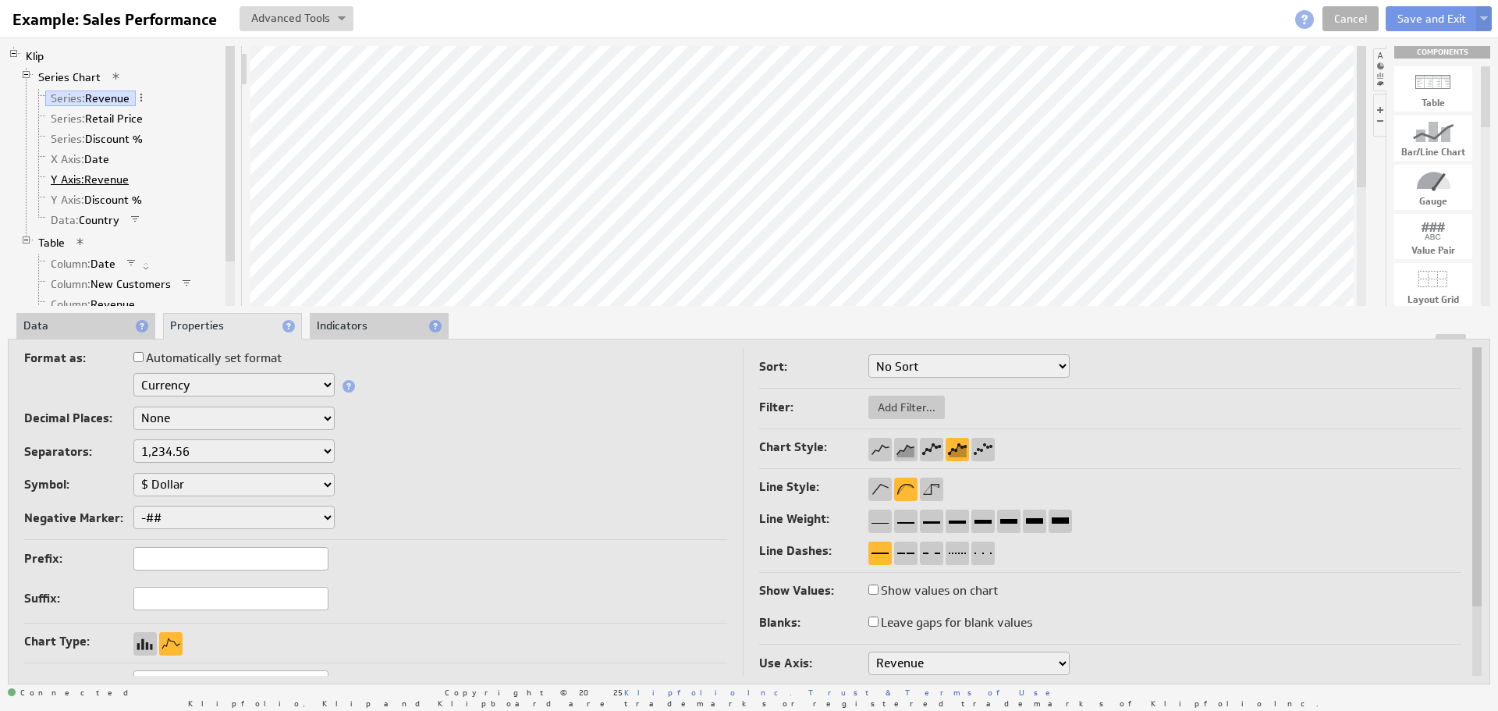
click at [78, 178] on span "Y Axis:" at bounding box center [68, 179] width 34 height 14
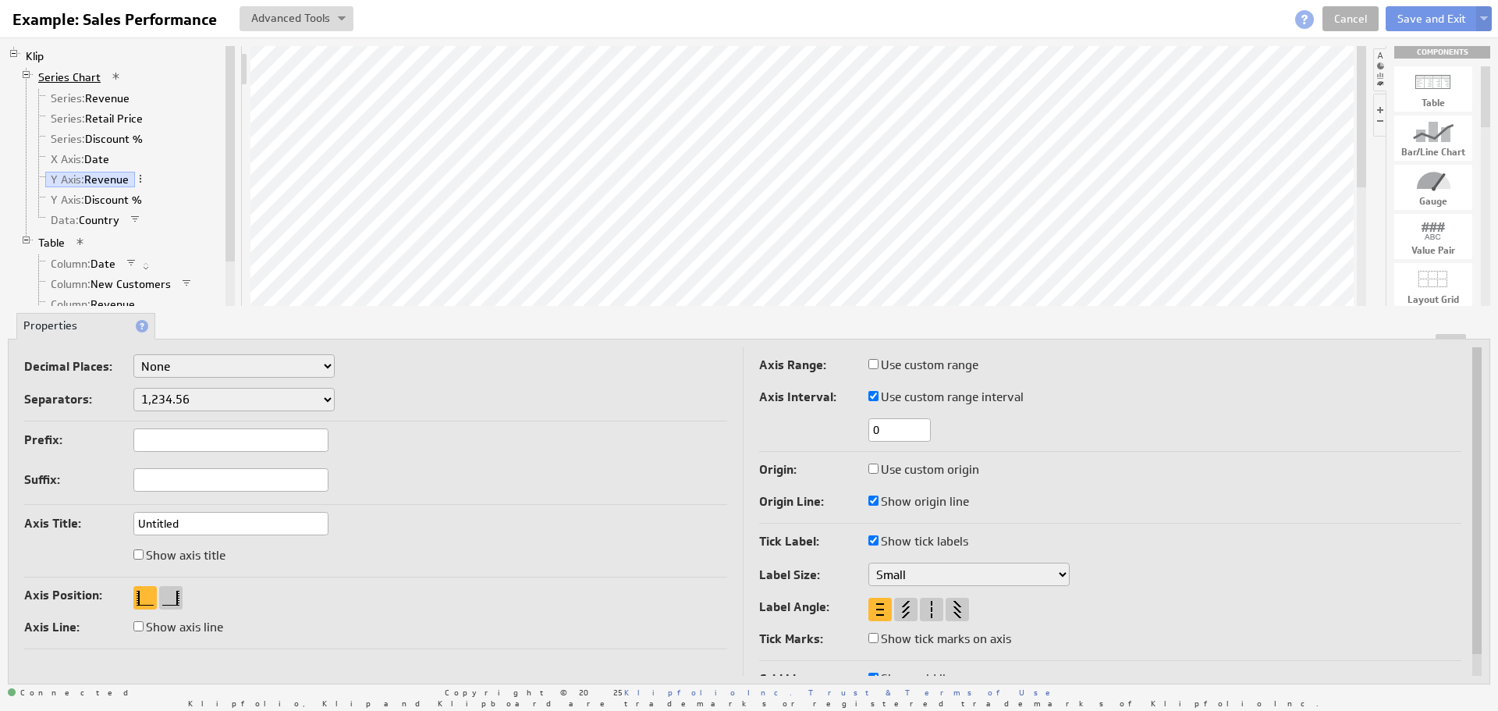
click at [62, 75] on link "Series Chart" at bounding box center [70, 77] width 74 height 16
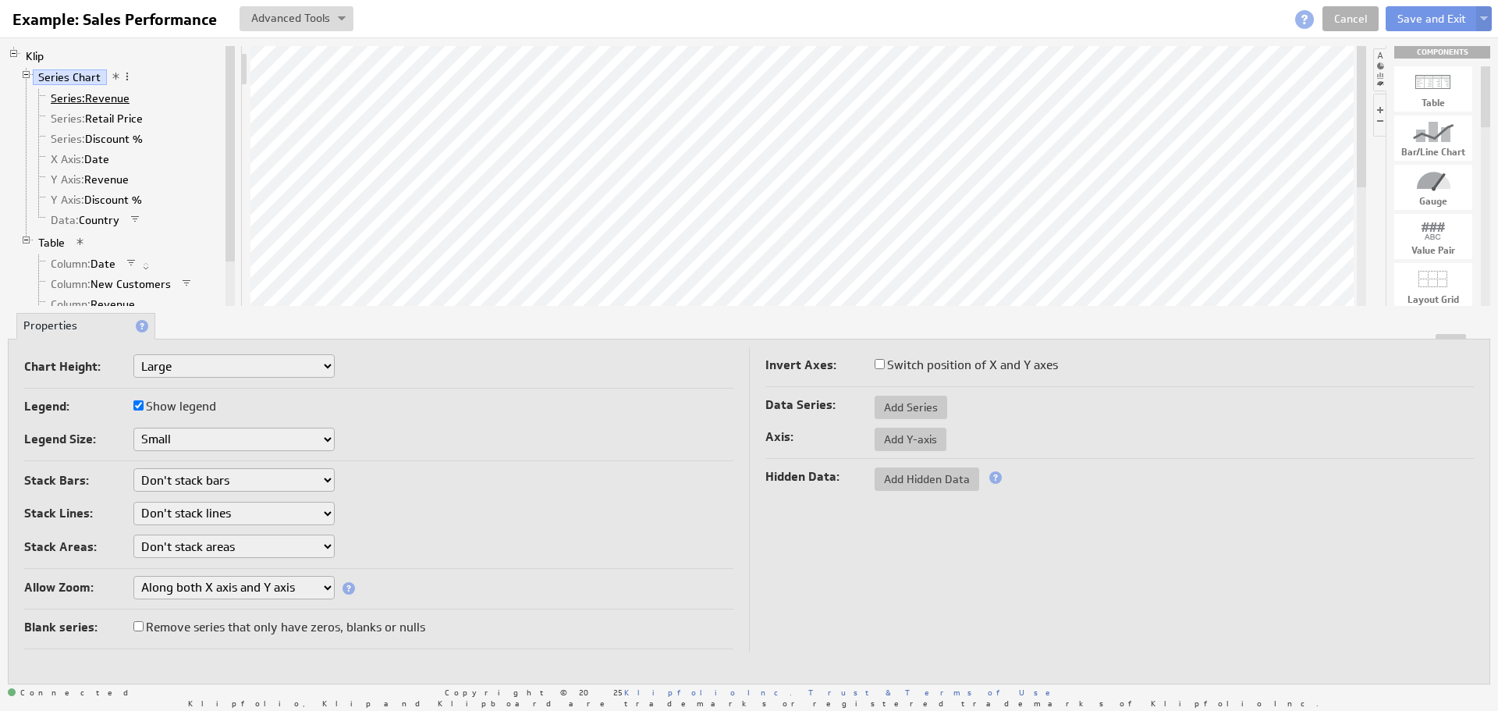
click at [75, 101] on span "Series:" at bounding box center [68, 98] width 34 height 14
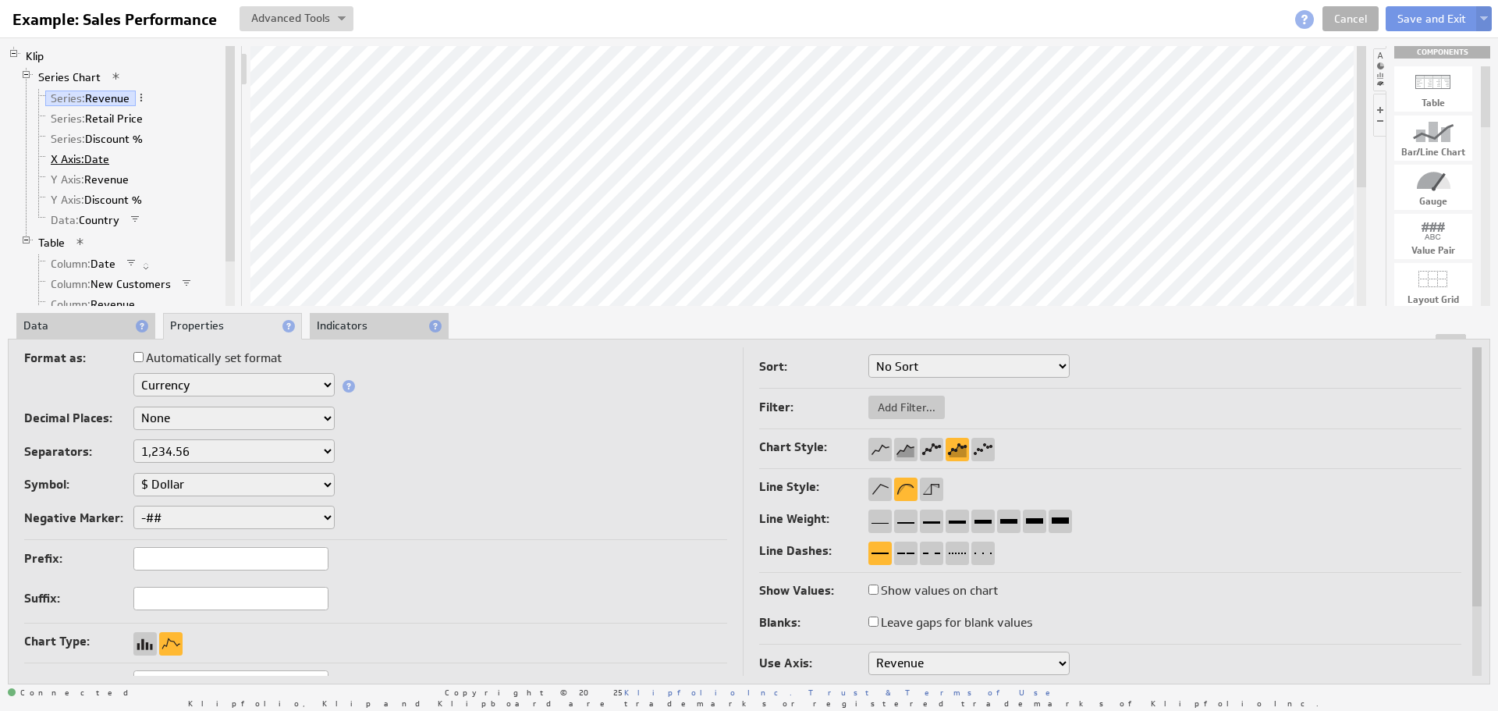
click at [73, 158] on span "X Axis:" at bounding box center [68, 159] width 34 height 14
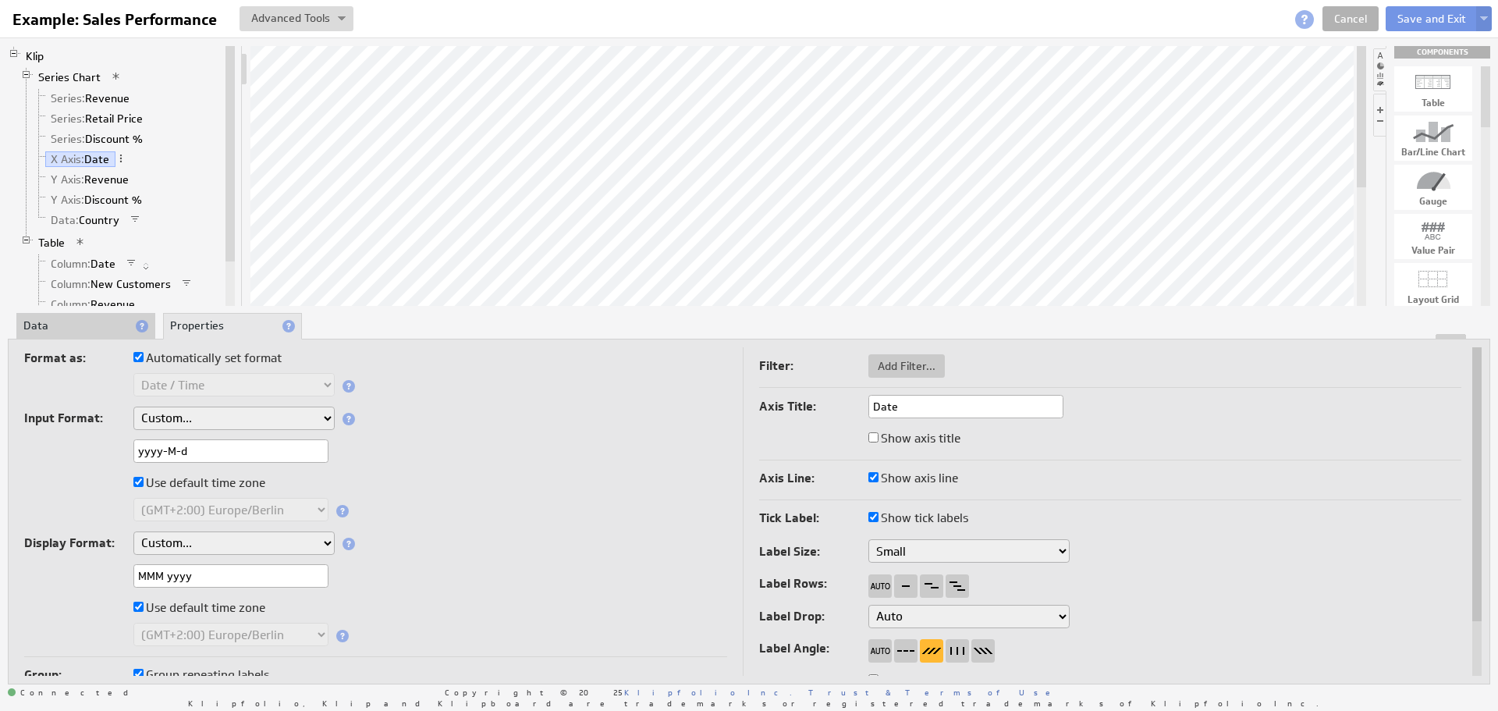
click at [78, 327] on li "Data" at bounding box center [85, 326] width 139 height 27
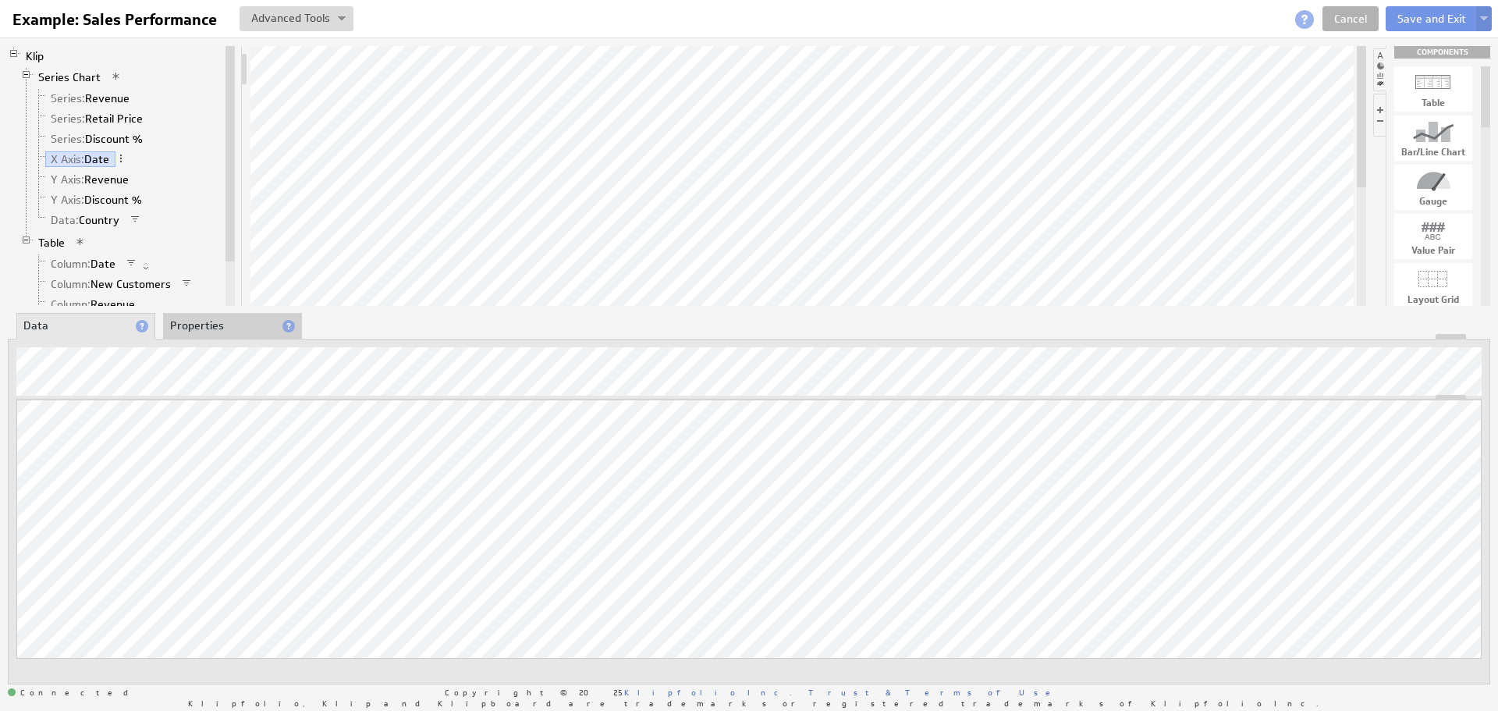
click at [219, 333] on li "Properties" at bounding box center [232, 326] width 139 height 27
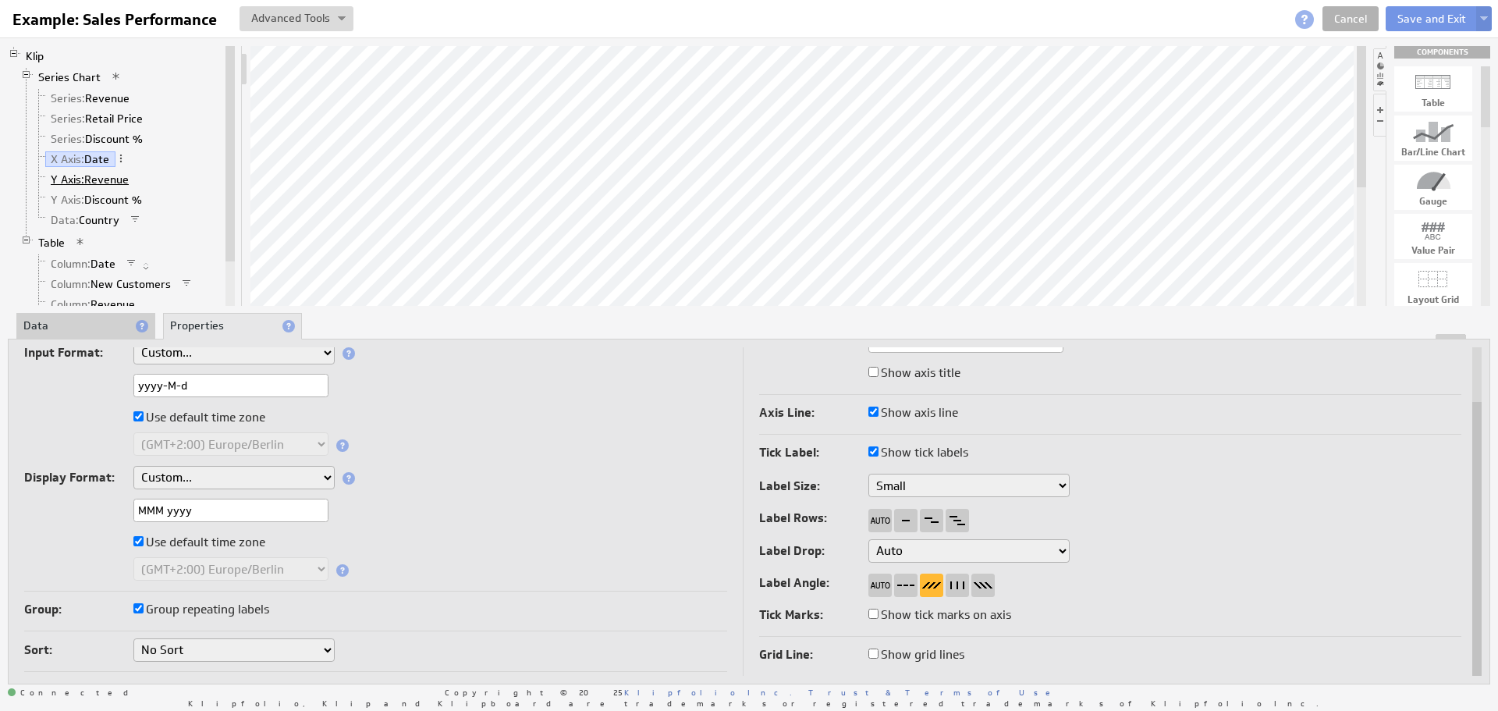
click at [59, 179] on span "Y Axis:" at bounding box center [68, 179] width 34 height 14
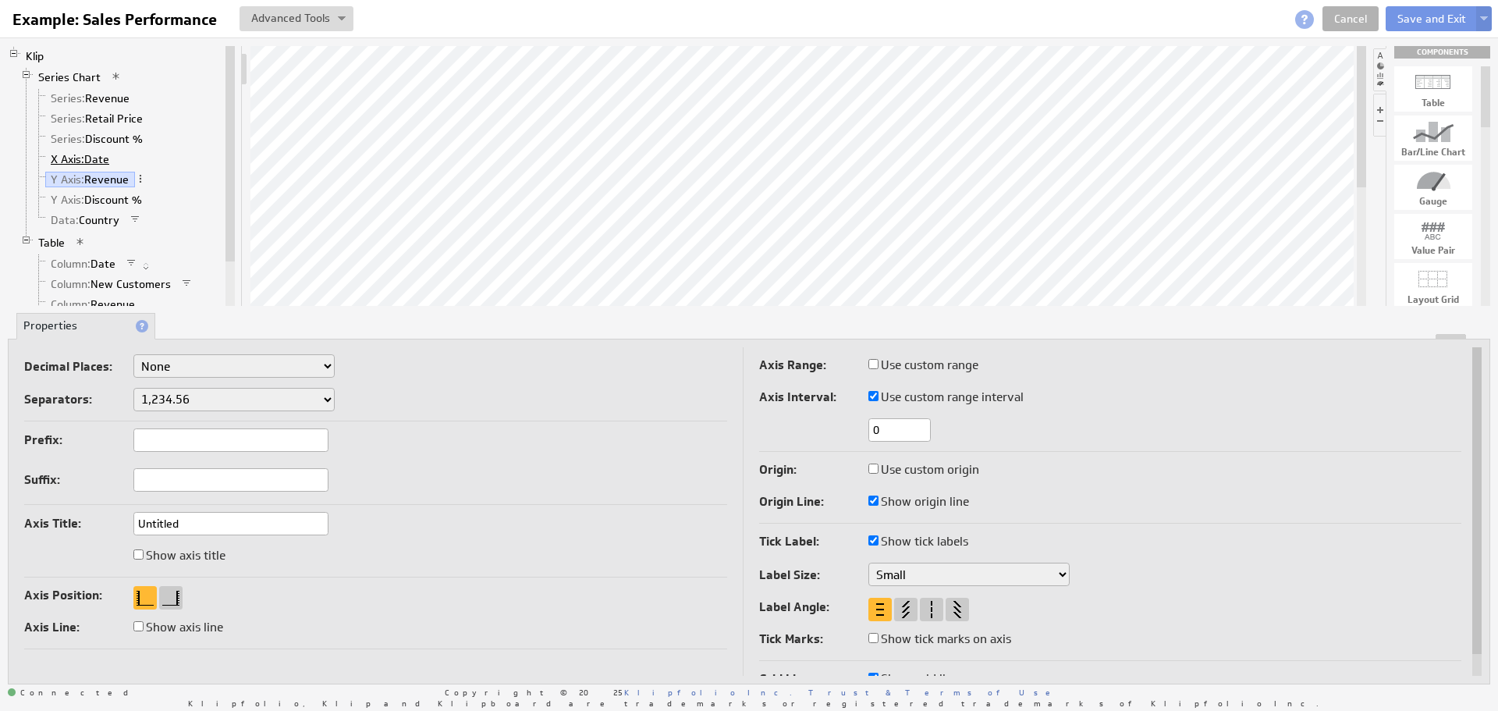
click at [66, 161] on span "X Axis:" at bounding box center [68, 159] width 34 height 14
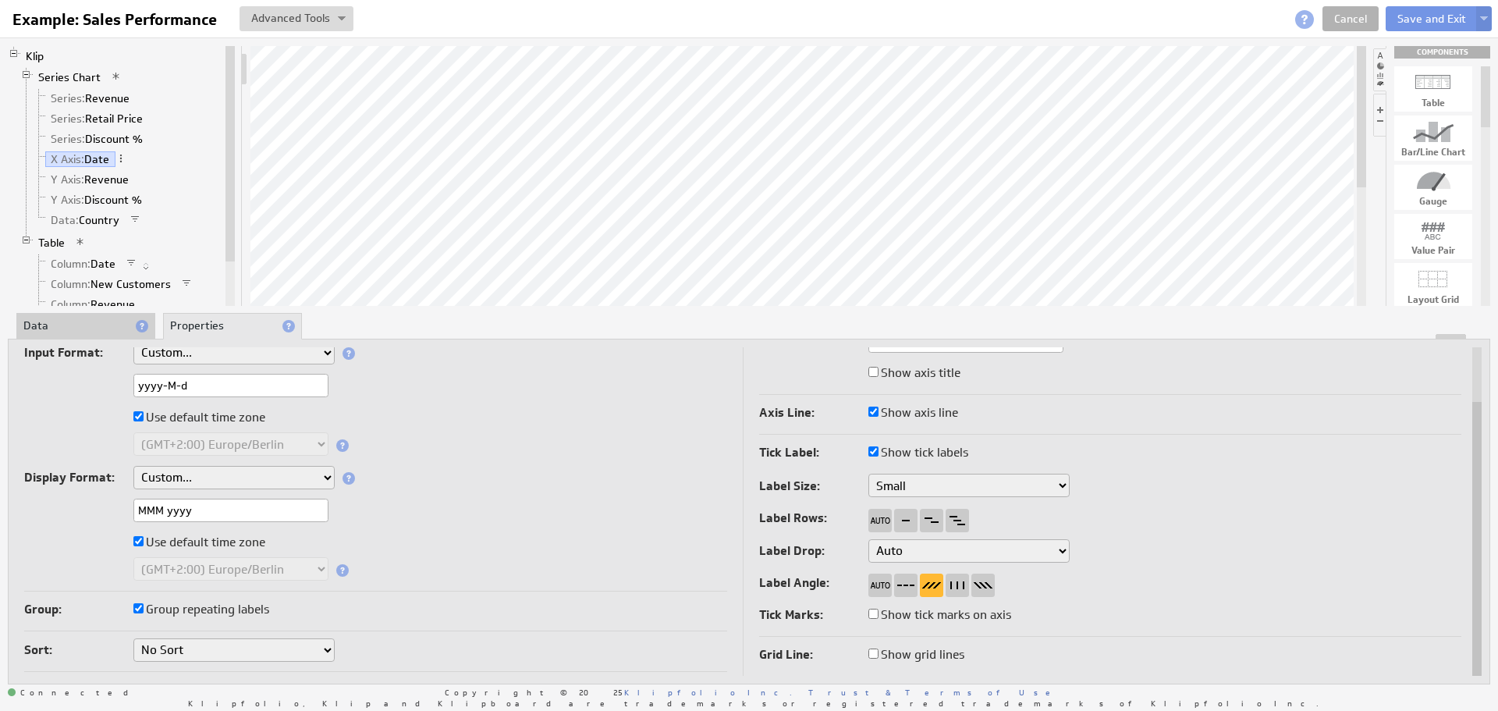
click at [491, 367] on div "Input Format: Custom... yyyyMMdd (Google Analytics) Unix time (as seconds) Unix…" at bounding box center [375, 354] width 703 height 27
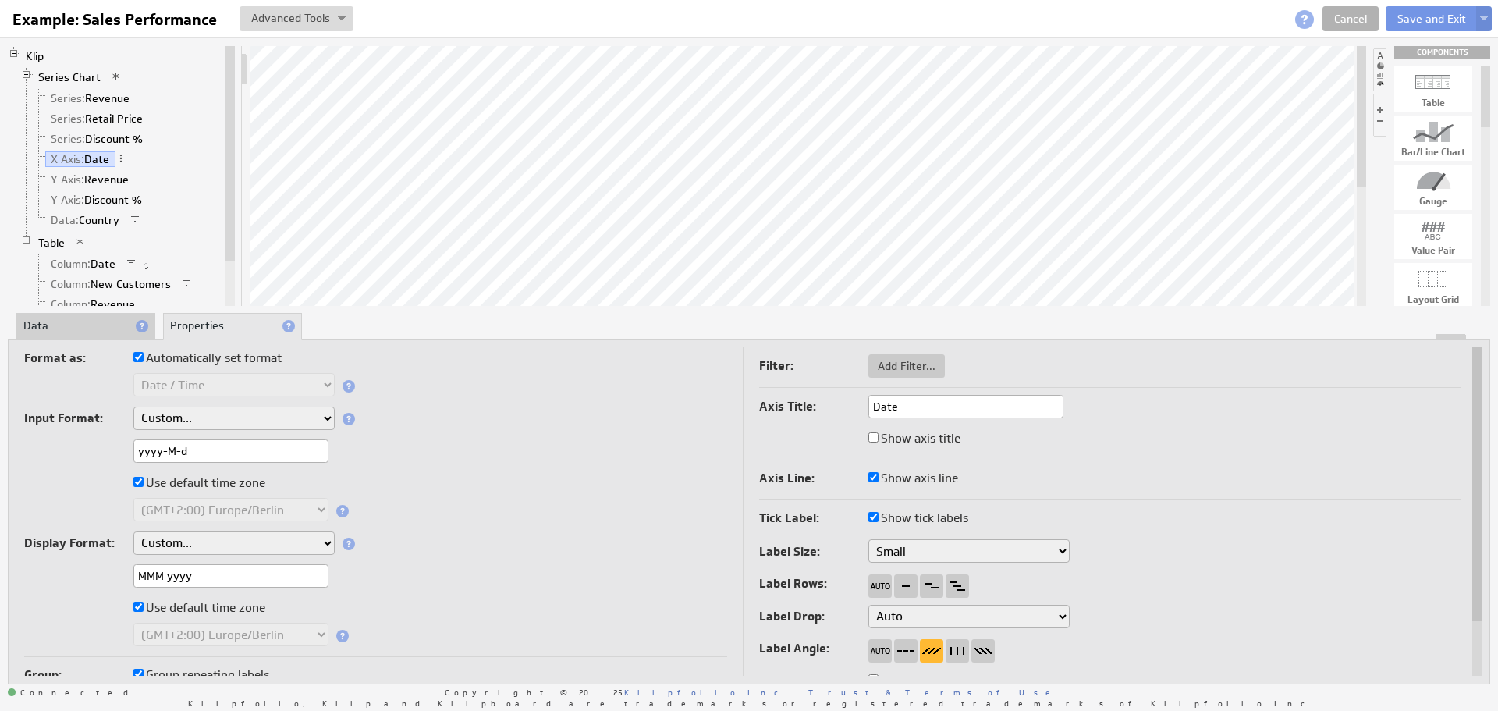
click at [88, 323] on li "Data" at bounding box center [85, 326] width 139 height 27
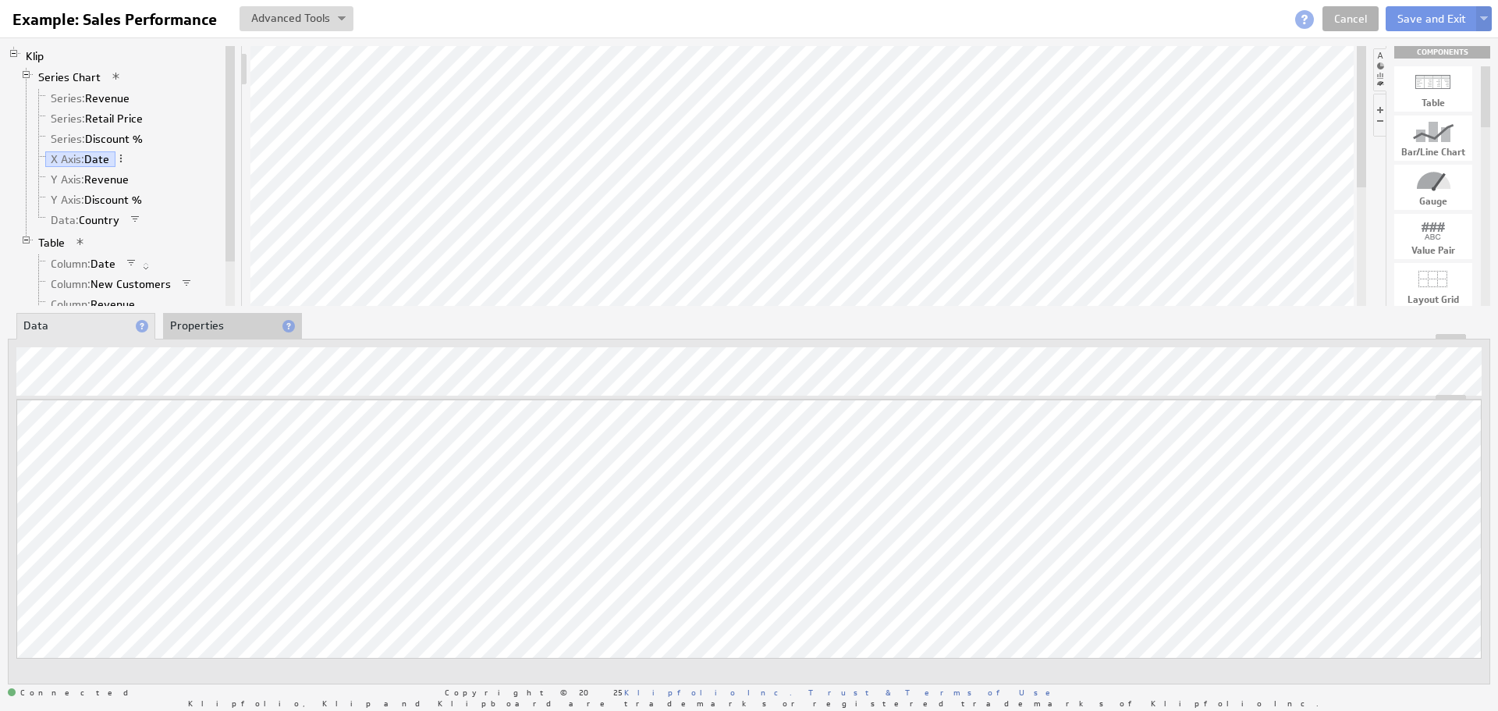
click at [196, 330] on li "Properties" at bounding box center [232, 326] width 139 height 27
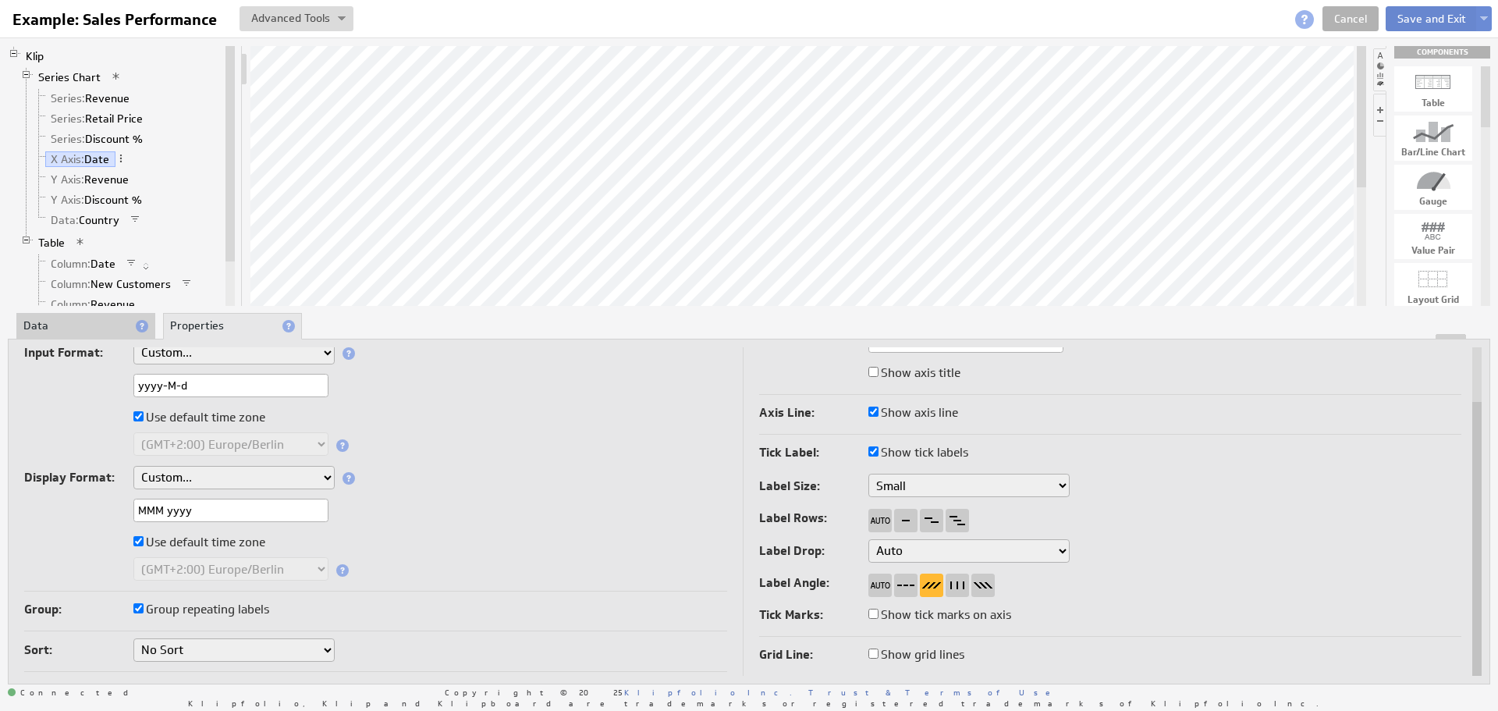
click at [1400, 11] on button "Save and Exit" at bounding box center [1432, 18] width 92 height 25
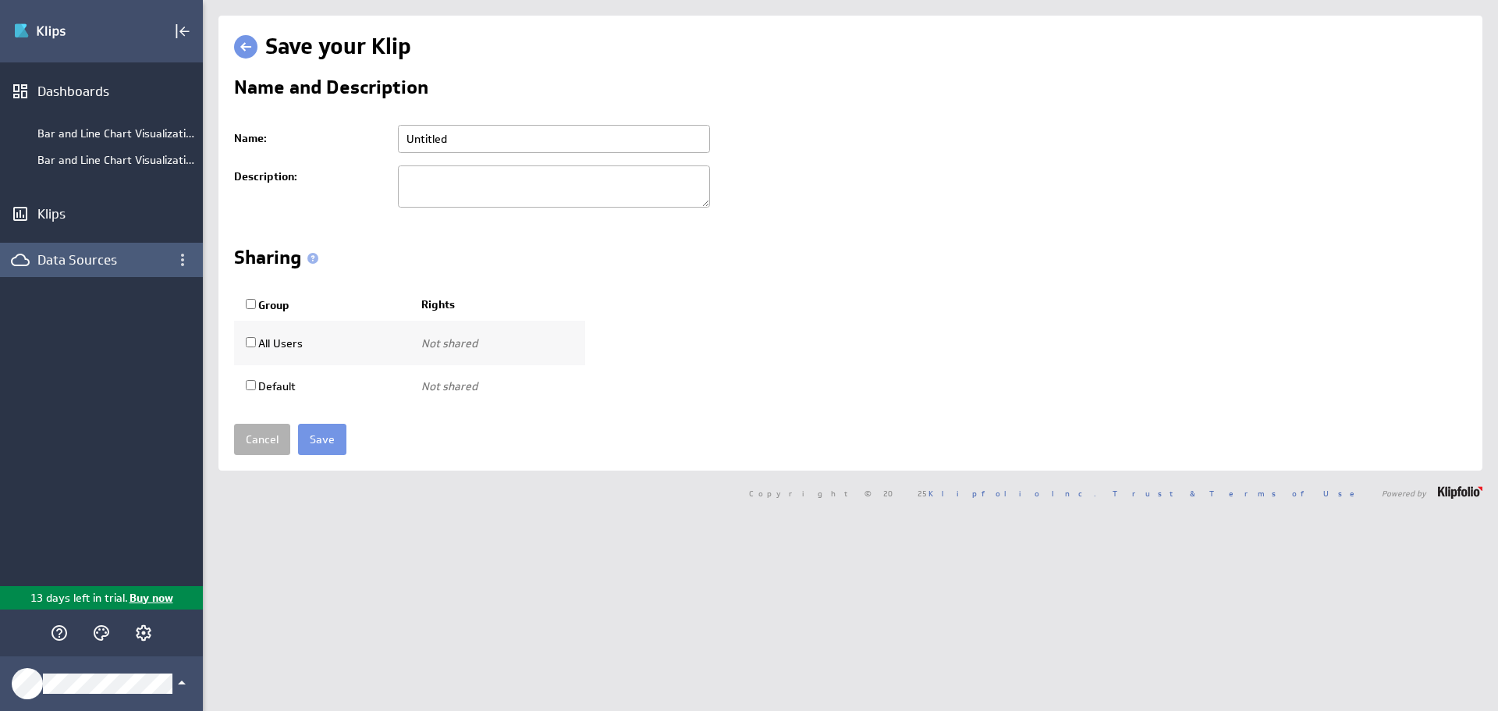
click at [75, 253] on div "Data Sources" at bounding box center [101, 259] width 128 height 17
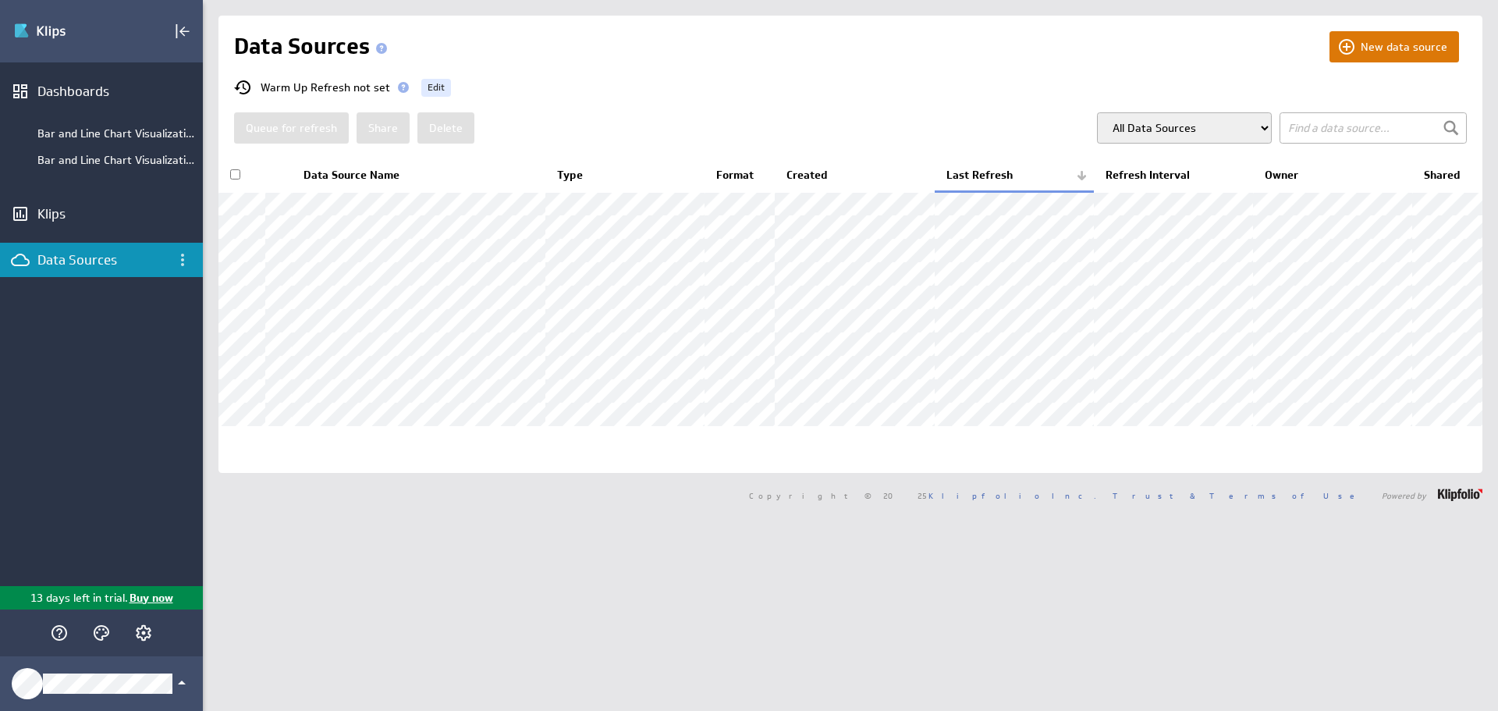
click at [1348, 50] on button "New data source" at bounding box center [1394, 46] width 130 height 31
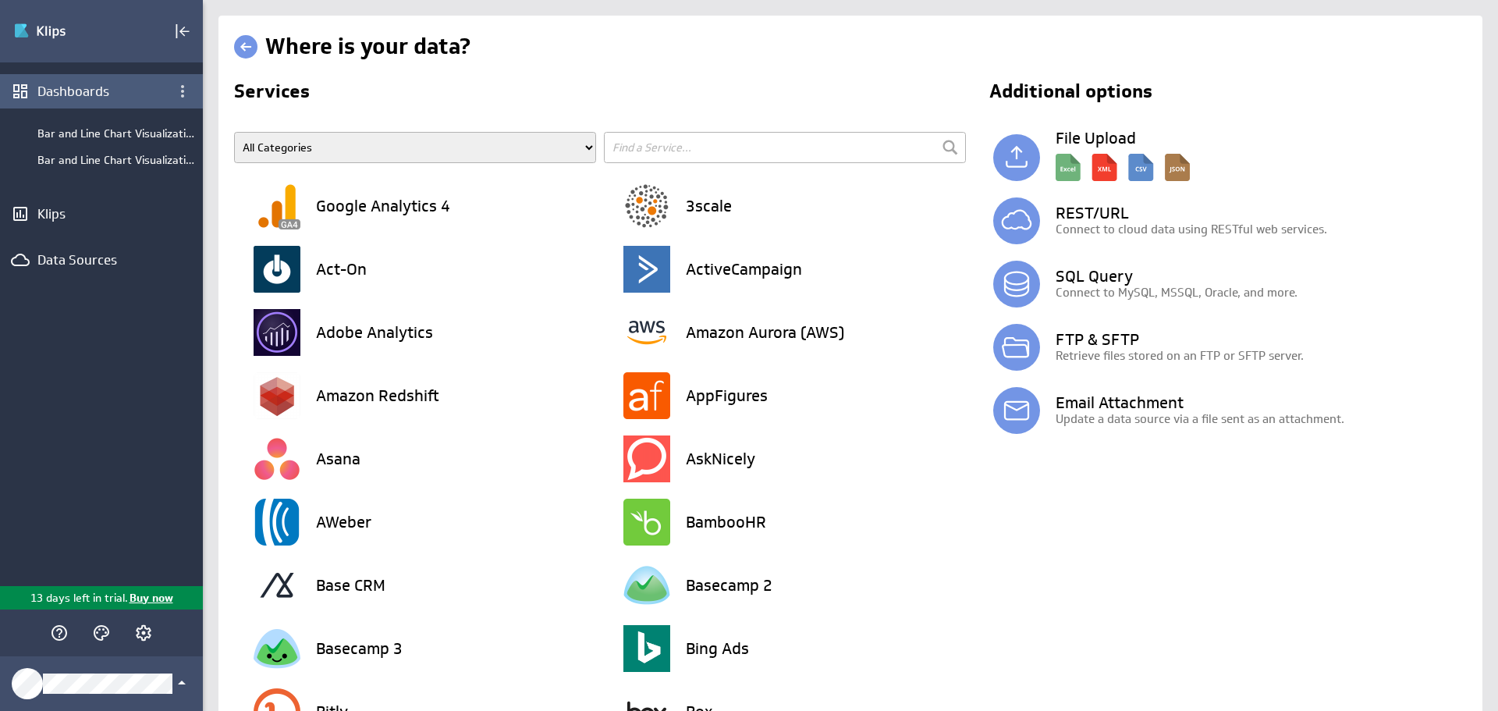
click at [97, 87] on div "Dashboards" at bounding box center [101, 91] width 128 height 17
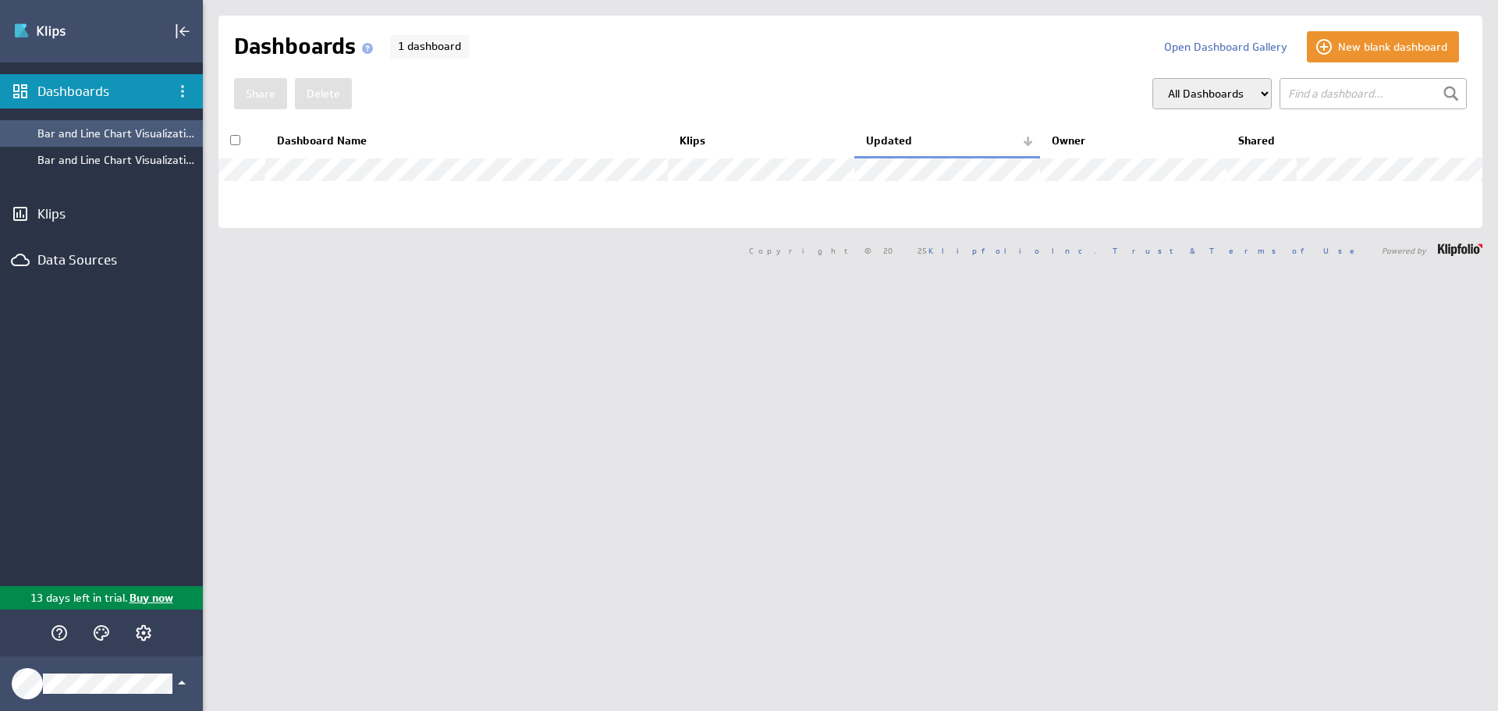
click at [122, 140] on div "Bar and Line Chart Visualizations" at bounding box center [116, 133] width 158 height 14
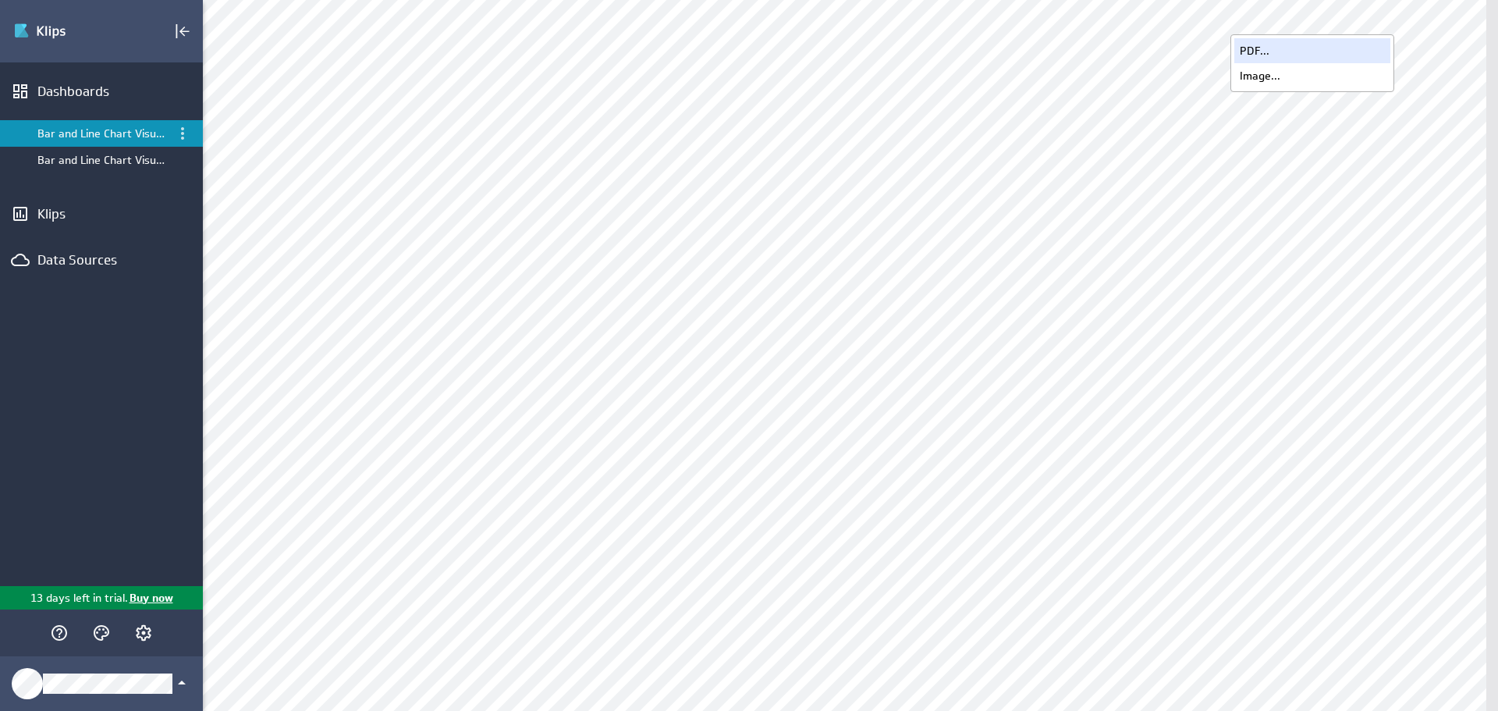
click at [1289, 52] on div "PDF..." at bounding box center [1312, 50] width 156 height 25
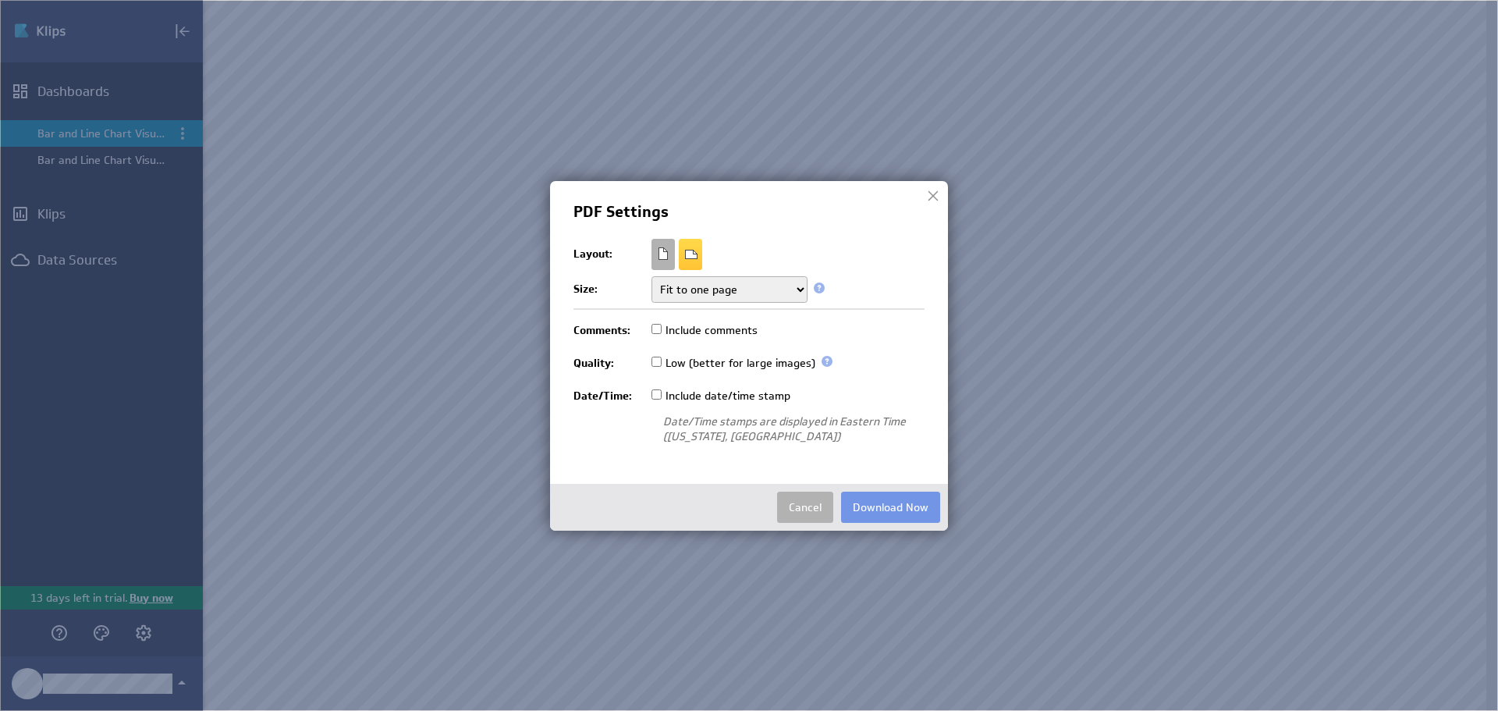
click at [728, 288] on select "Fit to one page Multiple pages Multiple pages (no breaks)" at bounding box center [729, 289] width 156 height 27
click at [747, 288] on select "Fit to one page Multiple pages Multiple pages (no breaks)" at bounding box center [729, 289] width 156 height 27
click at [819, 288] on span at bounding box center [819, 287] width 11 height 11
click at [817, 285] on span at bounding box center [819, 287] width 11 height 11
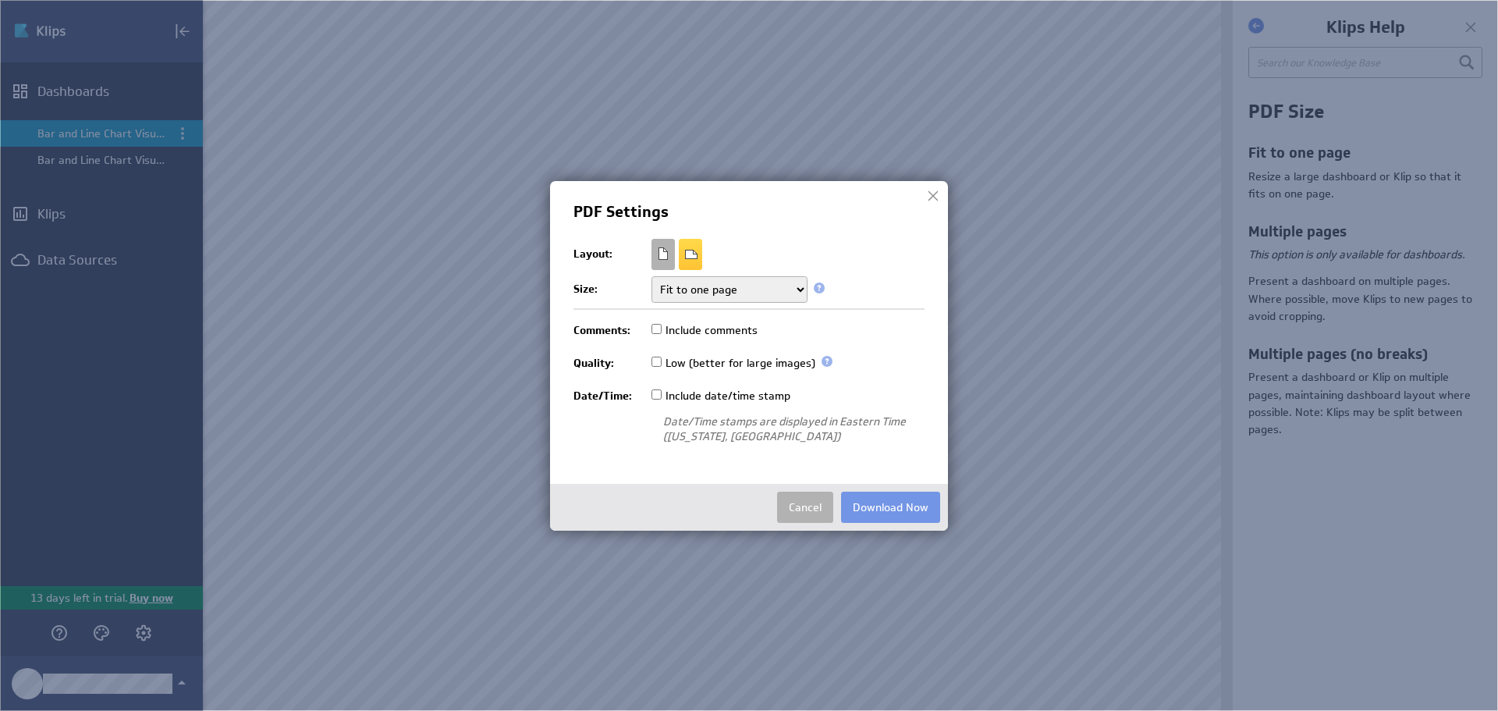
click at [825, 365] on span at bounding box center [826, 361] width 11 height 11
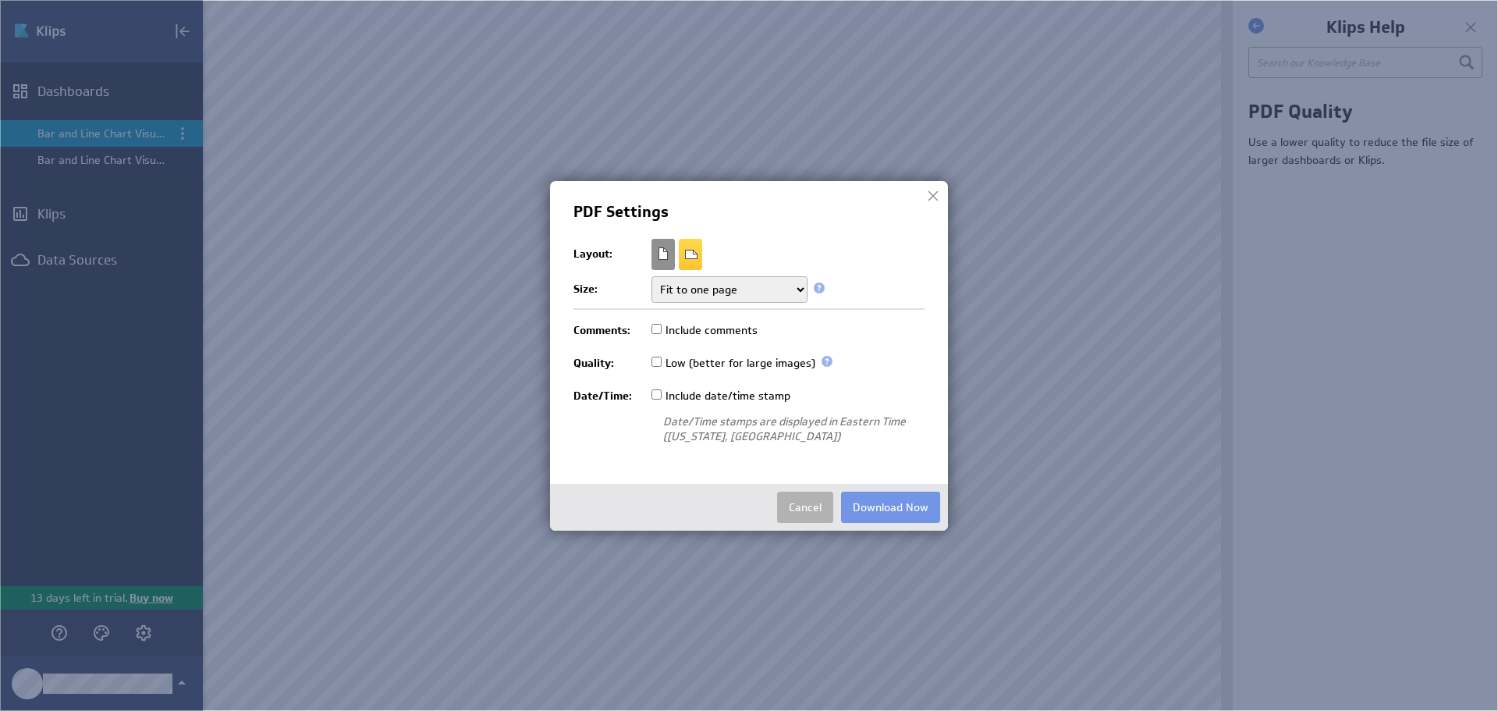
click at [669, 254] on div at bounding box center [662, 254] width 23 height 23
click at [687, 256] on div at bounding box center [690, 254] width 23 height 23
click at [894, 508] on button "Download Now" at bounding box center [890, 506] width 99 height 31
